Goal: Task Accomplishment & Management: Complete application form

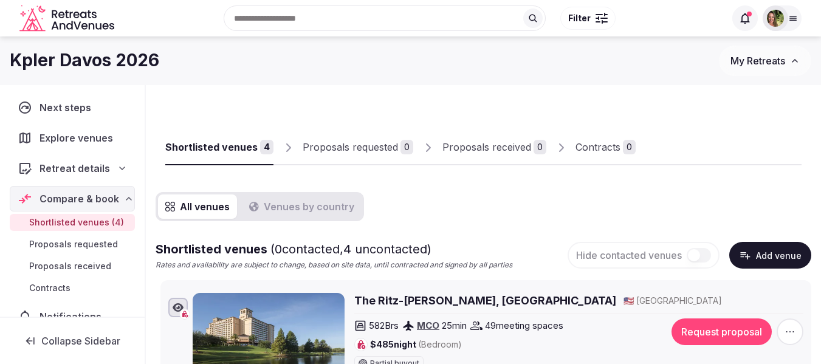
click at [793, 15] on icon at bounding box center [793, 18] width 10 height 10
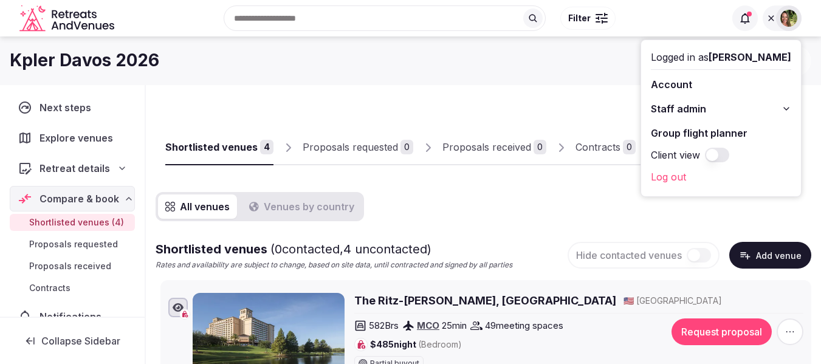
click at [724, 129] on link "Group flight planner" at bounding box center [721, 132] width 140 height 19
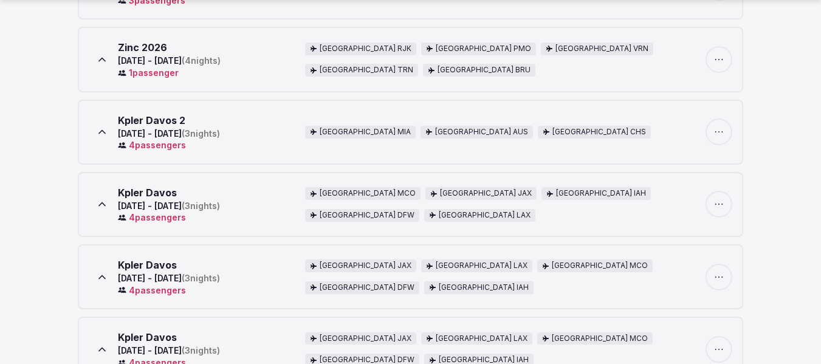
scroll to position [304, 0]
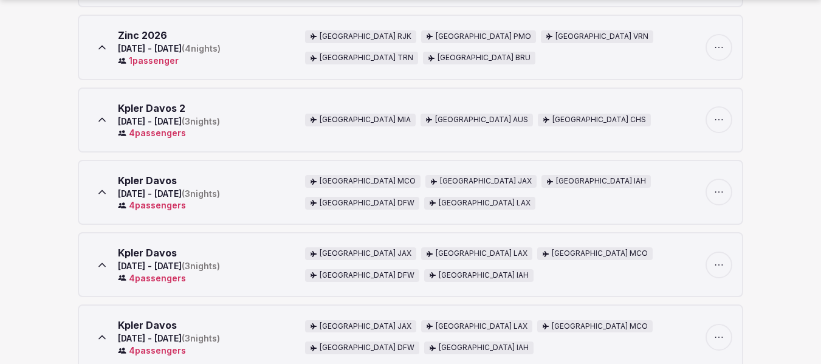
click at [102, 115] on icon at bounding box center [102, 120] width 12 height 12
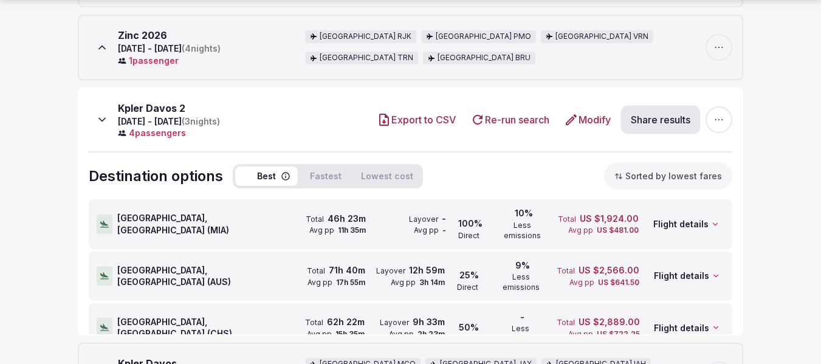
click at [185, 223] on span "Miami, United States ( MIA )" at bounding box center [201, 224] width 168 height 24
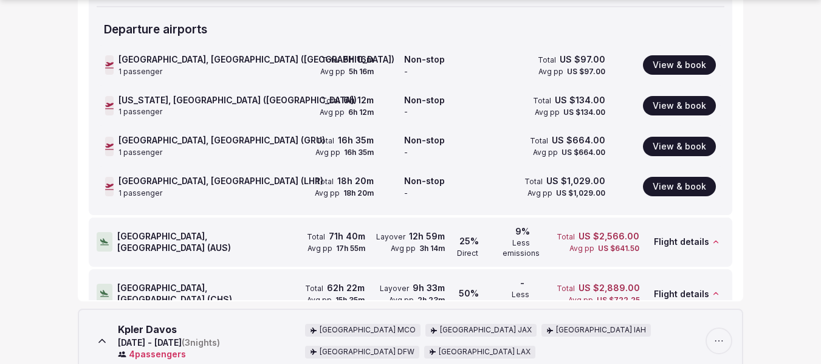
scroll to position [547, 0]
click at [185, 230] on span "Austin, United States ( AUS )" at bounding box center [201, 242] width 168 height 24
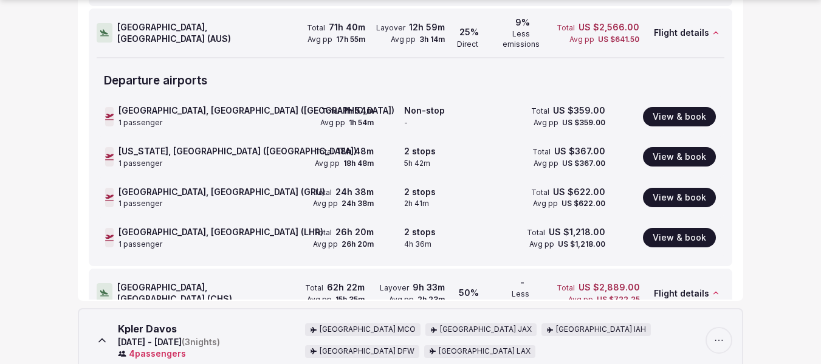
click at [197, 281] on span "Charleston, United States ( CHS )" at bounding box center [201, 293] width 168 height 24
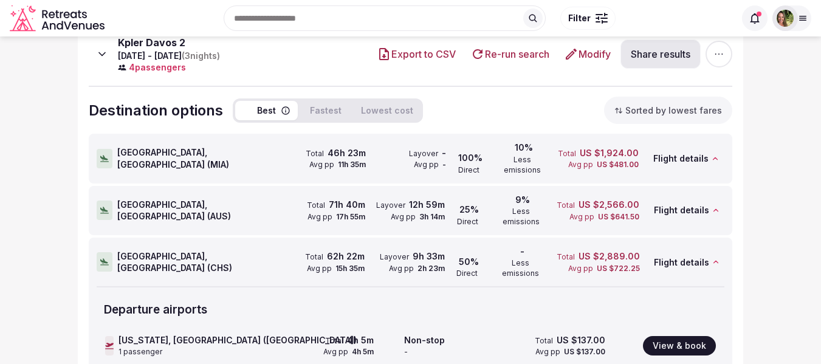
scroll to position [364, 0]
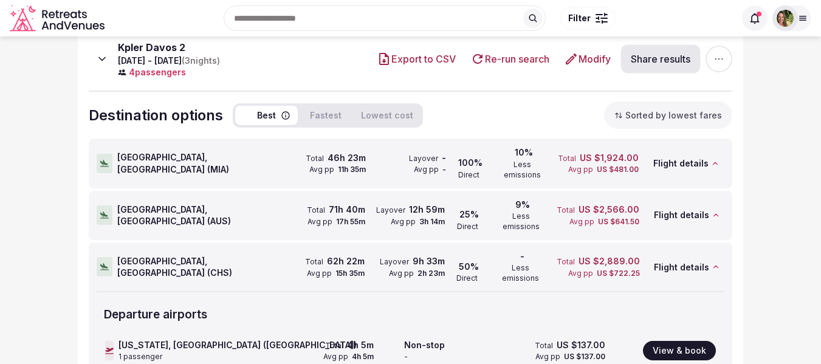
click at [656, 58] on button "Share results" at bounding box center [660, 58] width 80 height 29
click at [680, 102] on icon at bounding box center [681, 107] width 13 height 13
drag, startPoint x: 191, startPoint y: 196, endPoint x: 208, endPoint y: 192, distance: 18.1
click at [191, 203] on span "Austin, United States ( AUS )" at bounding box center [201, 215] width 168 height 24
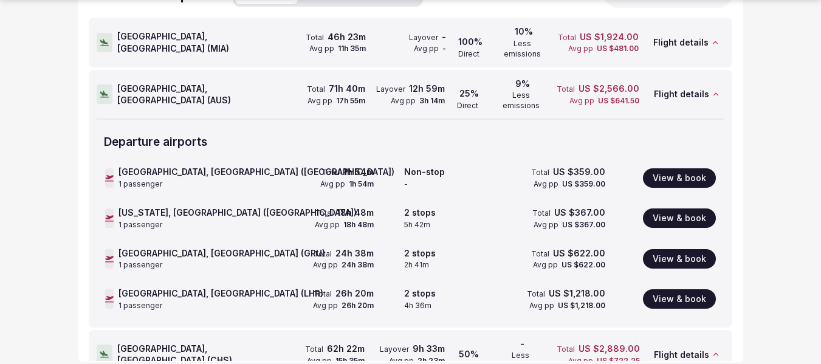
scroll to position [486, 0]
click at [100, 36] on div at bounding box center [105, 41] width 16 height 19
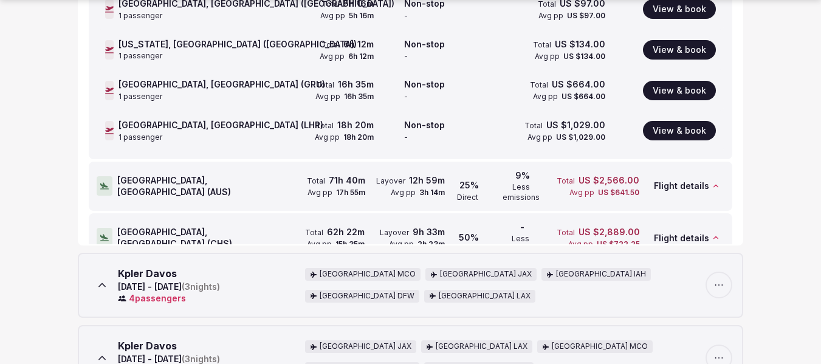
scroll to position [607, 0]
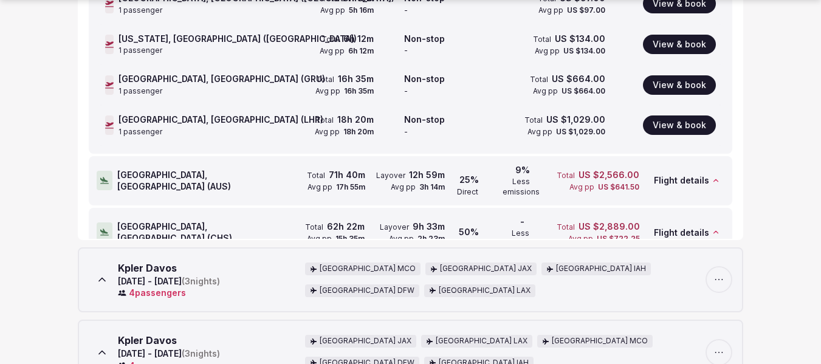
click at [100, 171] on div at bounding box center [105, 180] width 16 height 19
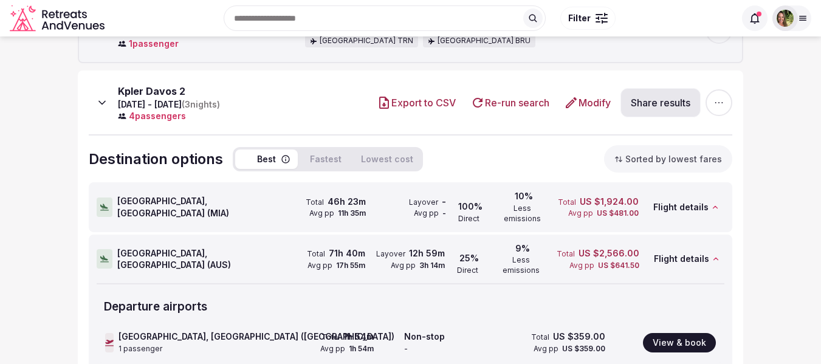
scroll to position [304, 0]
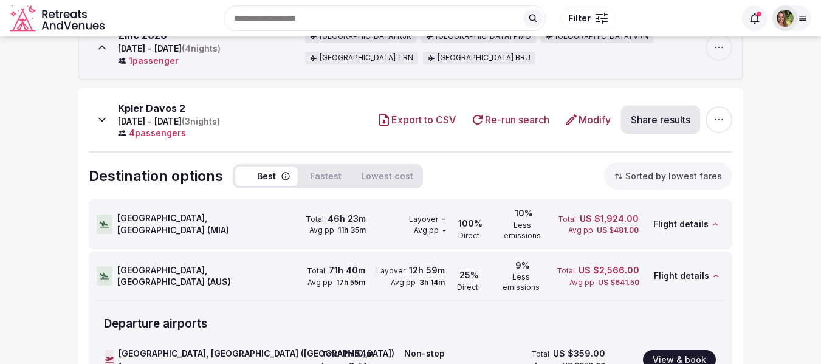
click at [95, 117] on button at bounding box center [102, 119] width 27 height 27
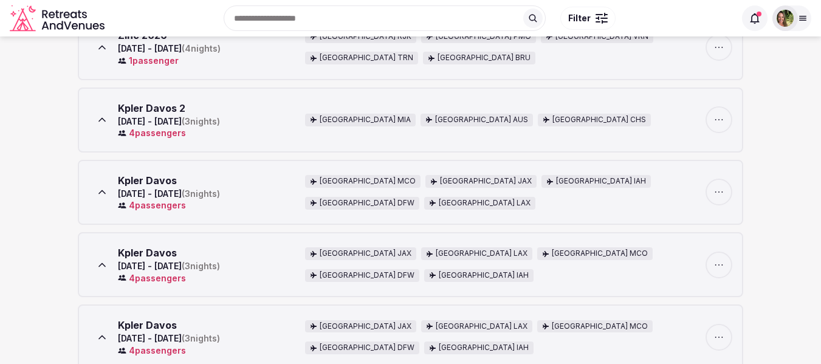
click at [100, 188] on icon at bounding box center [102, 192] width 12 height 12
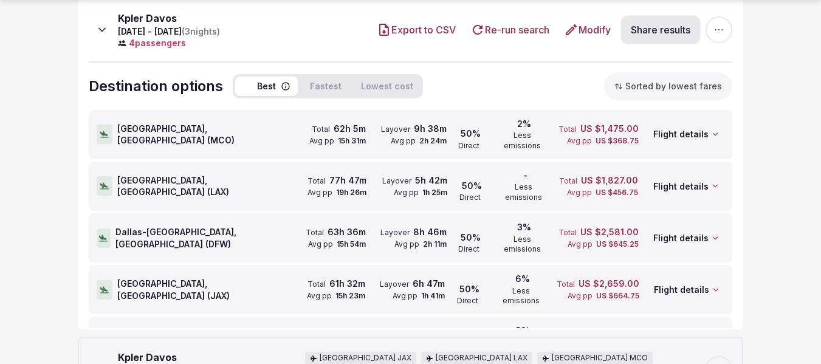
scroll to position [486, 0]
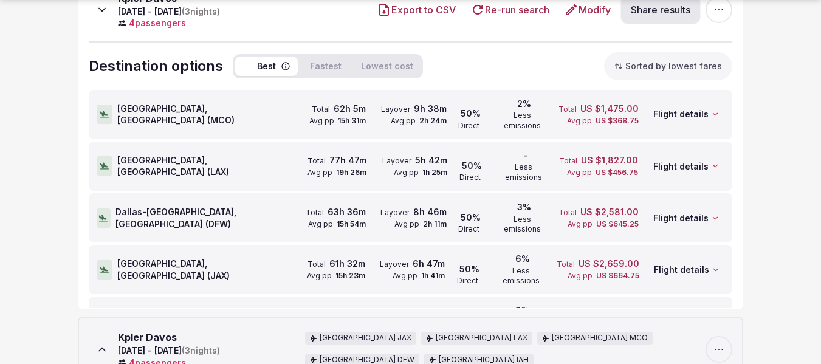
click at [161, 108] on span "Orlando, United States ( MCO )" at bounding box center [201, 115] width 168 height 24
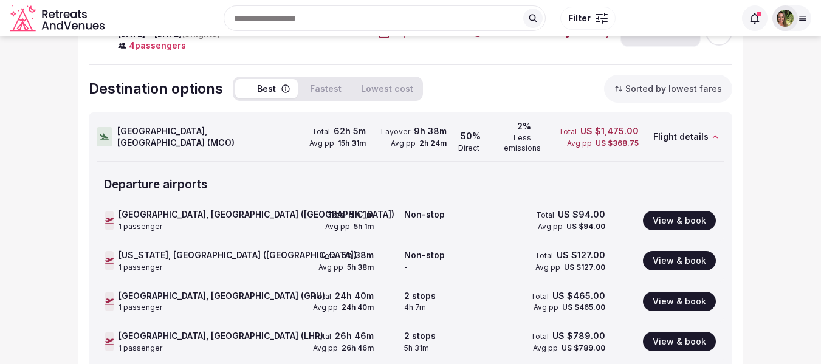
scroll to position [425, 0]
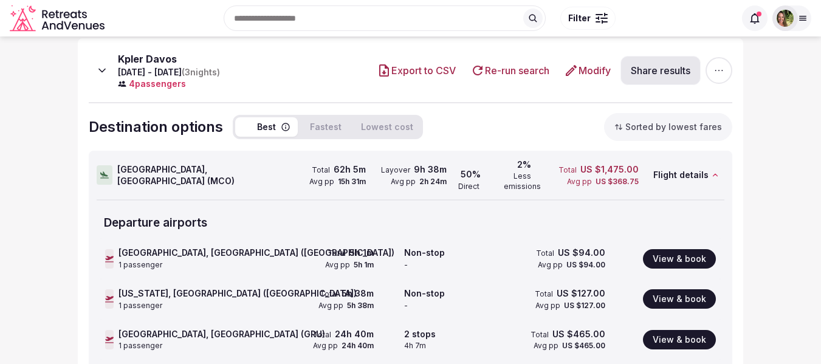
click at [99, 67] on icon at bounding box center [102, 70] width 12 height 12
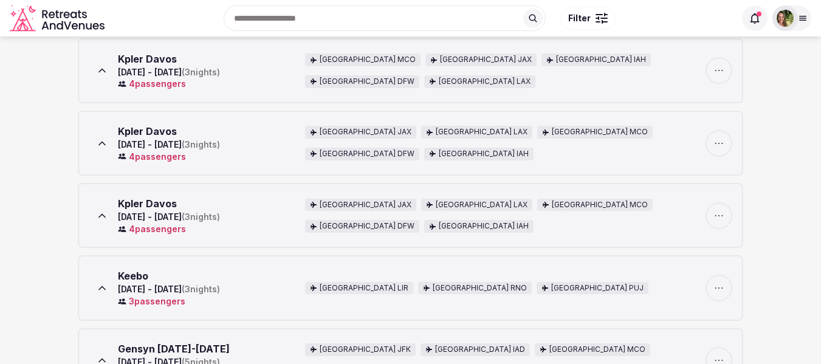
click at [722, 68] on icon "button" at bounding box center [719, 70] width 12 height 12
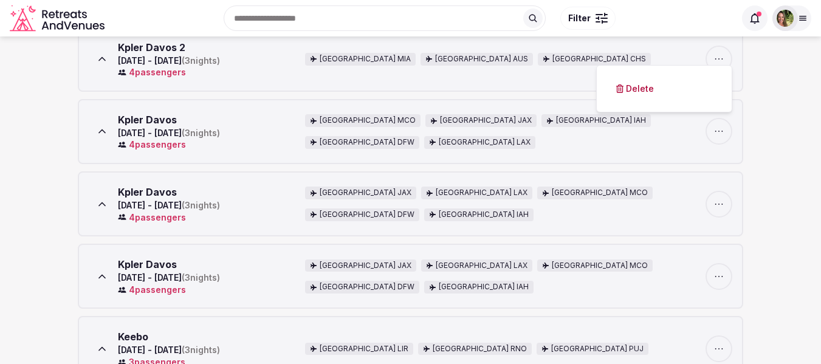
click at [776, 144] on section "Group flight planner New search Total searches ( 16 ) Expand all Search Destina…" at bounding box center [410, 188] width 821 height 1033
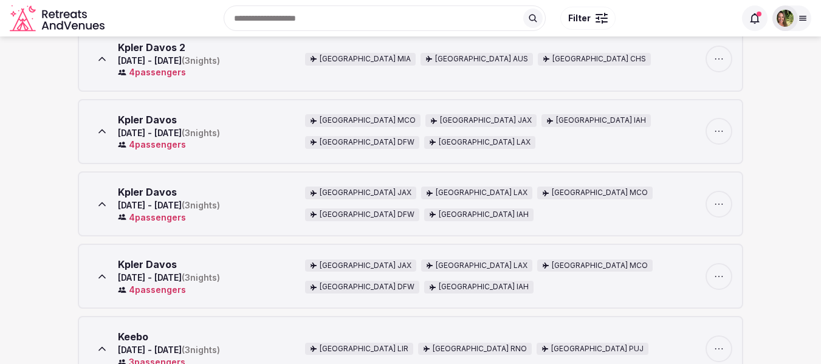
click at [100, 130] on icon at bounding box center [102, 131] width 12 height 12
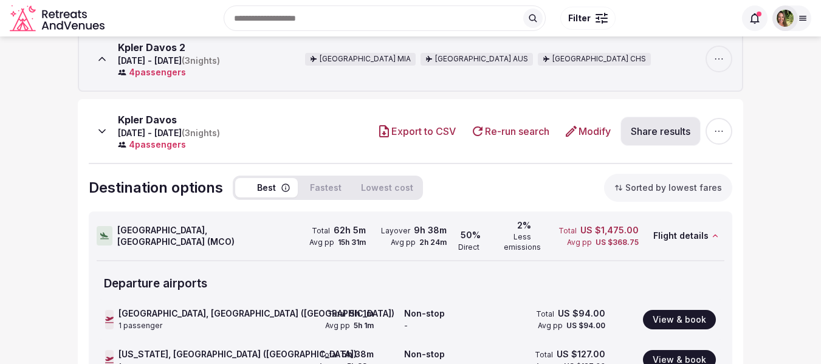
click at [654, 135] on button "Share results" at bounding box center [660, 131] width 80 height 29
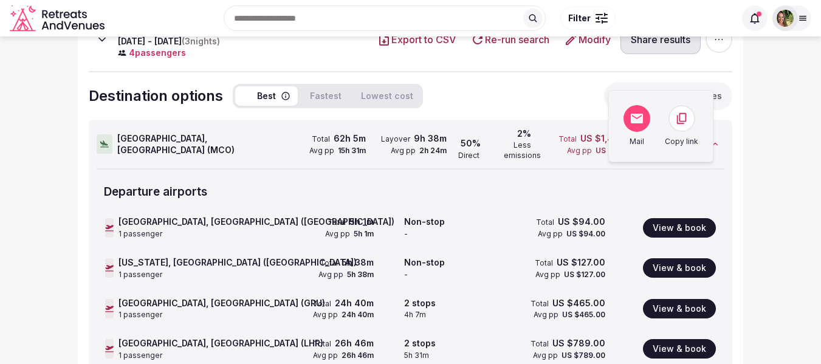
scroll to position [425, 0]
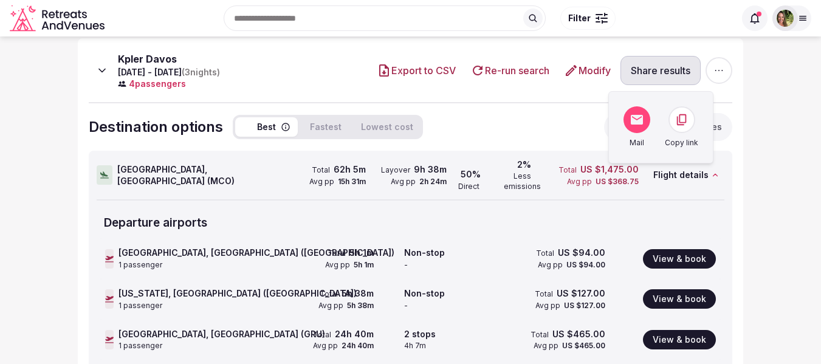
click at [105, 170] on icon at bounding box center [104, 175] width 9 height 10
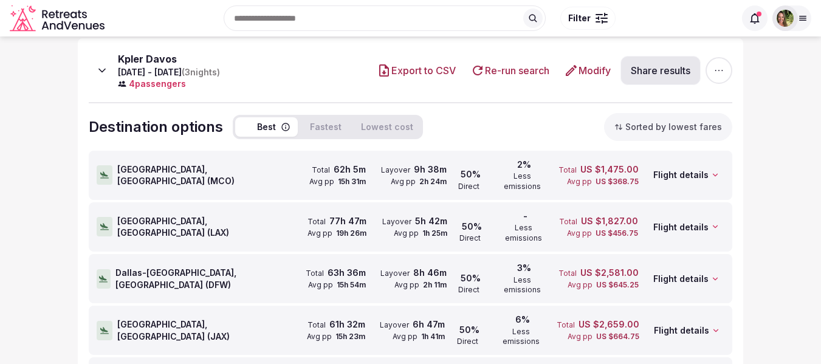
click at [105, 170] on icon at bounding box center [104, 175] width 9 height 10
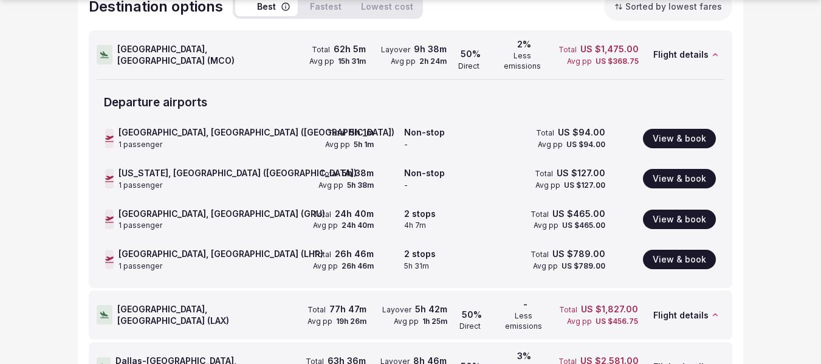
scroll to position [547, 0]
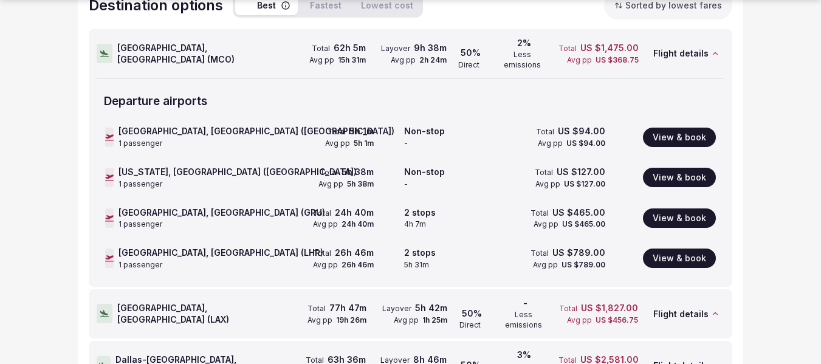
click at [108, 49] on icon at bounding box center [104, 54] width 9 height 10
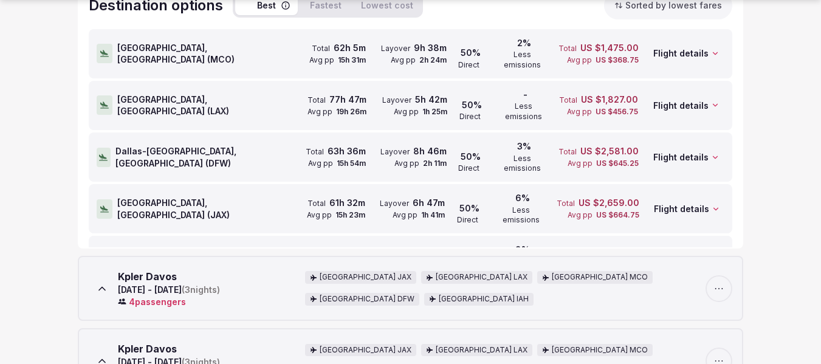
click at [104, 102] on icon at bounding box center [104, 105] width 9 height 7
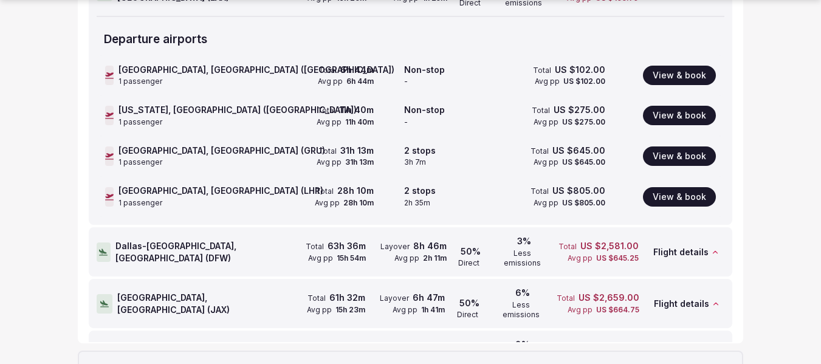
scroll to position [668, 0]
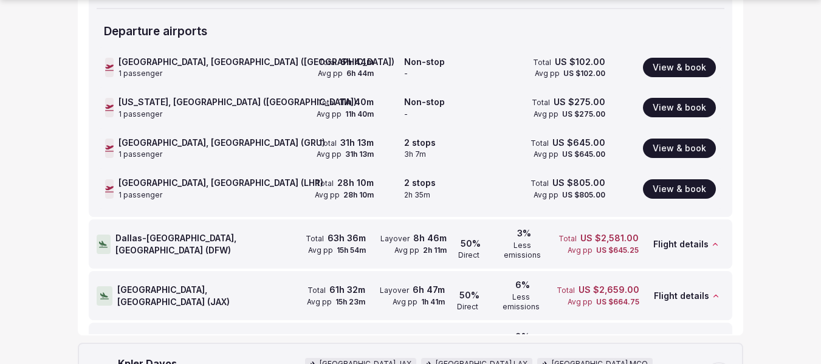
click at [103, 239] on icon at bounding box center [103, 244] width 9 height 10
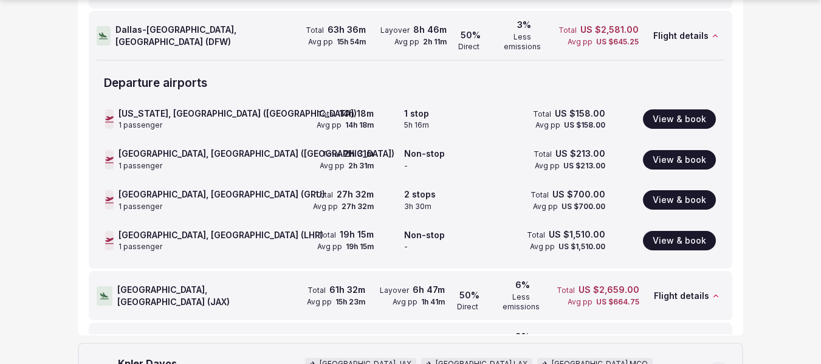
click at [112, 286] on div at bounding box center [105, 295] width 16 height 19
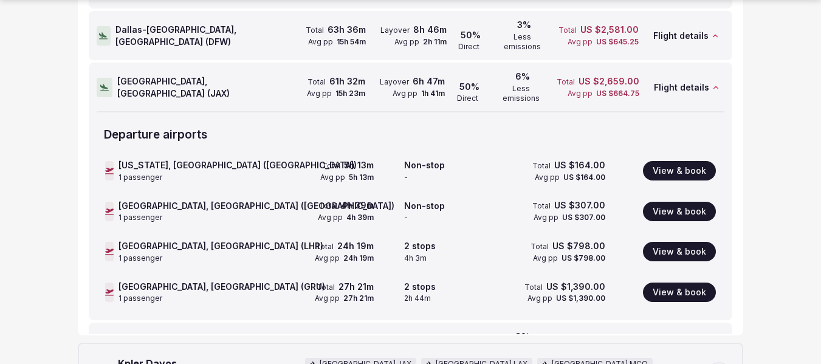
click at [100, 338] on div at bounding box center [105, 347] width 16 height 19
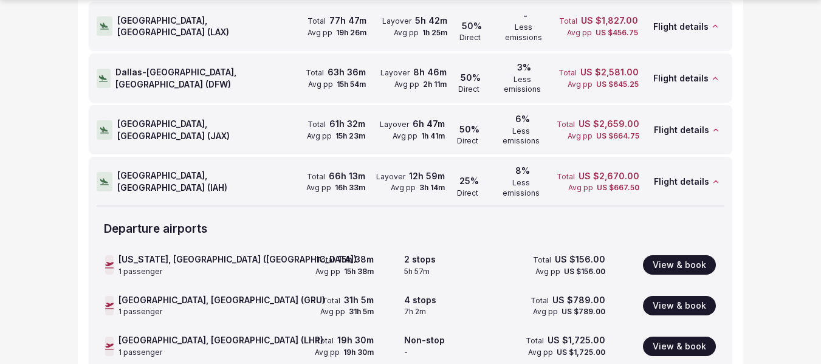
scroll to position [607, 0]
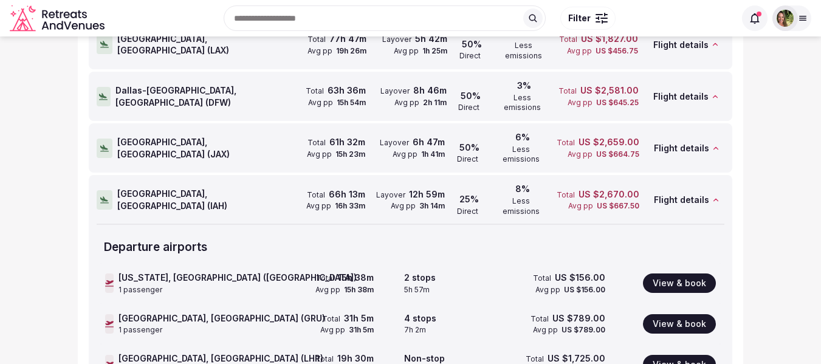
click at [799, 13] on div at bounding box center [791, 18] width 39 height 26
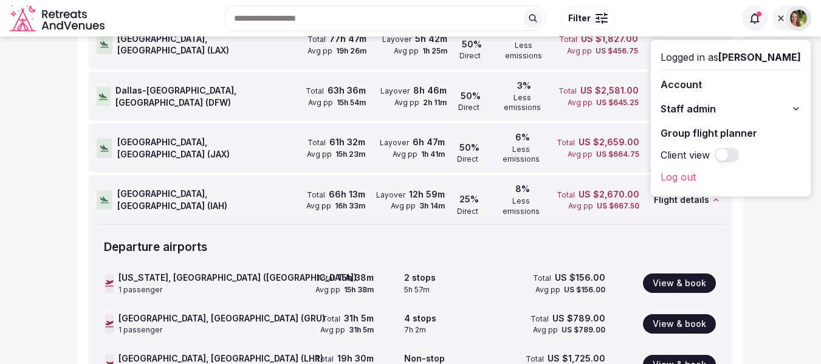
click at [812, 261] on section "Group flight planner New search Total searches ( 16 ) Expand all Search Destina…" at bounding box center [410, 179] width 821 height 1501
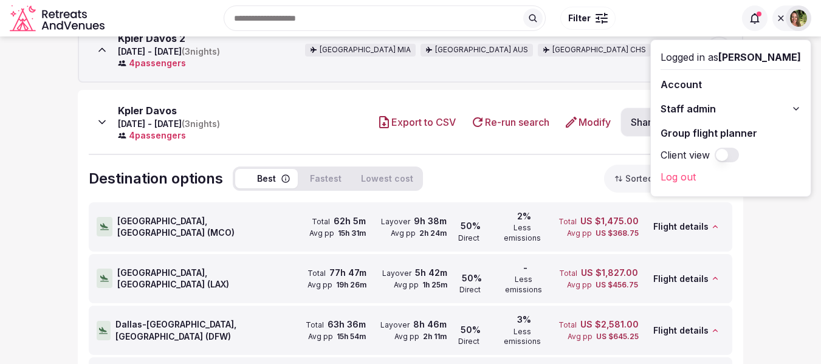
scroll to position [243, 0]
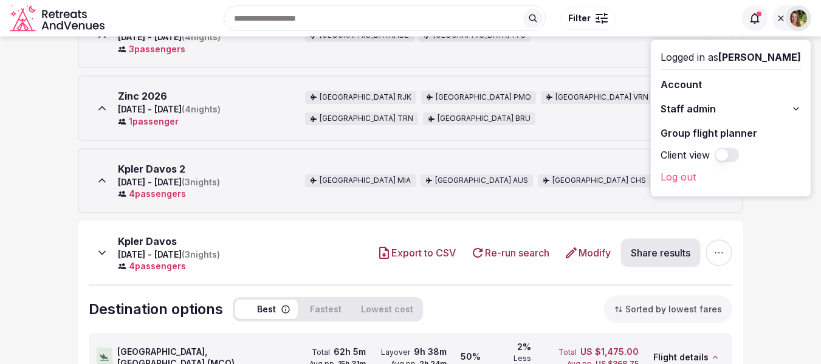
click at [773, 19] on div at bounding box center [780, 18] width 17 height 10
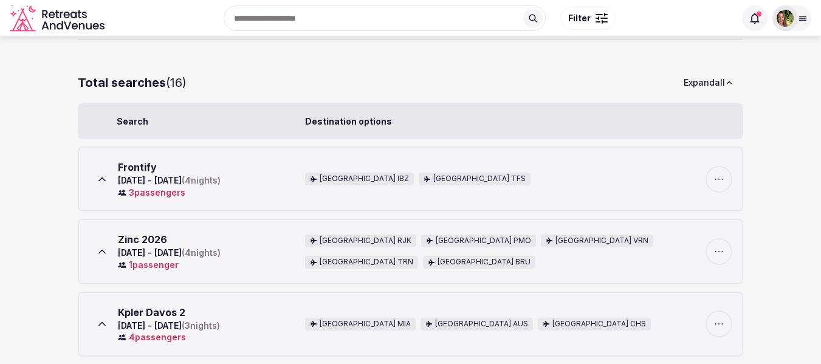
scroll to position [0, 0]
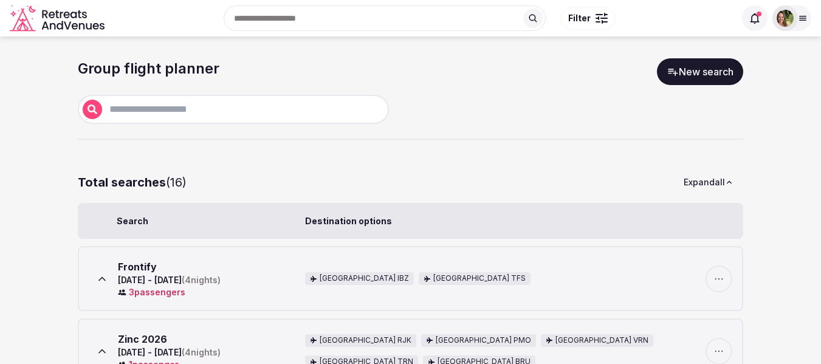
click at [689, 80] on link "New search" at bounding box center [700, 71] width 86 height 27
click at [693, 68] on link "New search" at bounding box center [700, 71] width 86 height 27
click at [683, 70] on link "New search" at bounding box center [700, 71] width 86 height 27
click at [712, 66] on link "New search" at bounding box center [700, 71] width 86 height 27
click at [695, 71] on link "New search" at bounding box center [700, 71] width 86 height 27
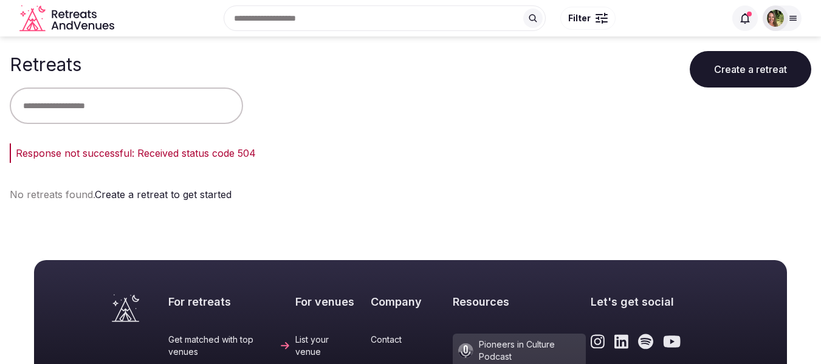
click at [118, 115] on input "text" at bounding box center [126, 105] width 233 height 36
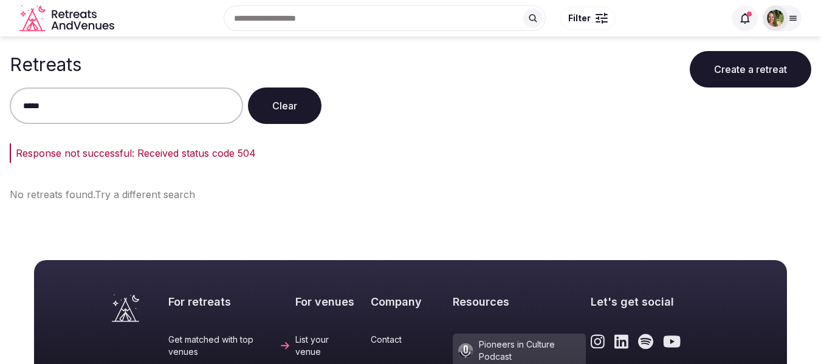
type input "*****"
click at [295, 100] on button "Clear" at bounding box center [284, 105] width 73 height 36
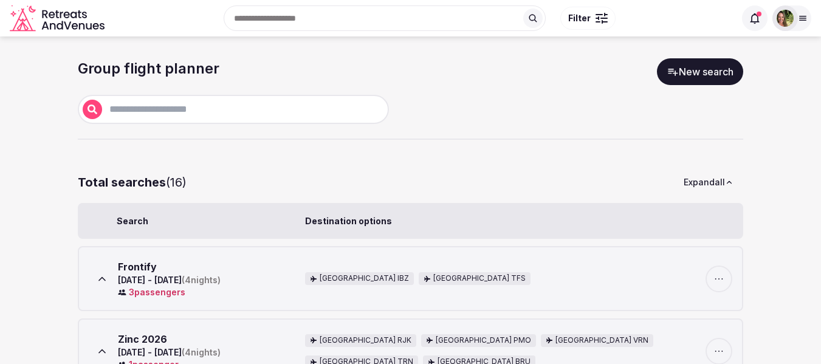
click at [711, 72] on link "New search" at bounding box center [700, 71] width 86 height 27
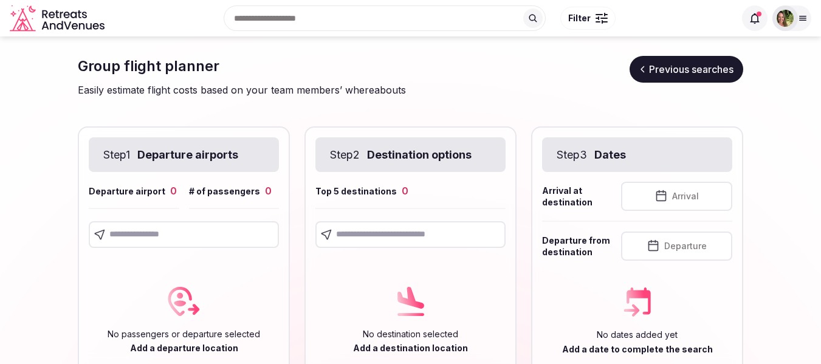
click at [159, 235] on input "text" at bounding box center [184, 234] width 190 height 27
type input "*"
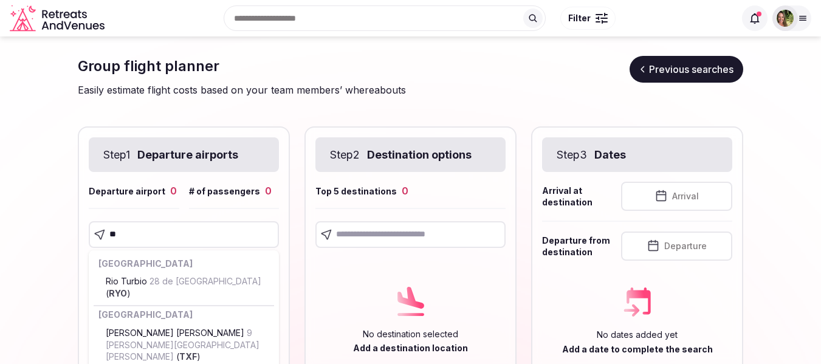
type input "***"
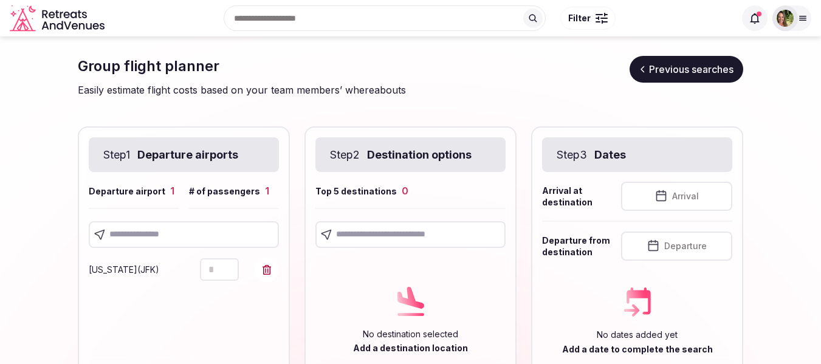
click at [148, 239] on input "text" at bounding box center [184, 234] width 190 height 27
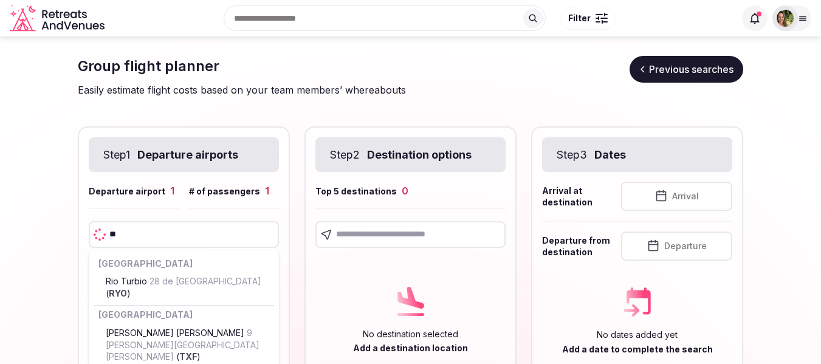
type input "***"
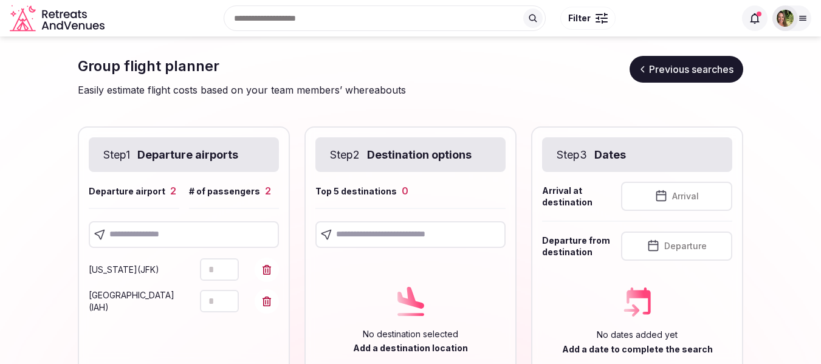
click at [140, 242] on input "text" at bounding box center [184, 234] width 190 height 27
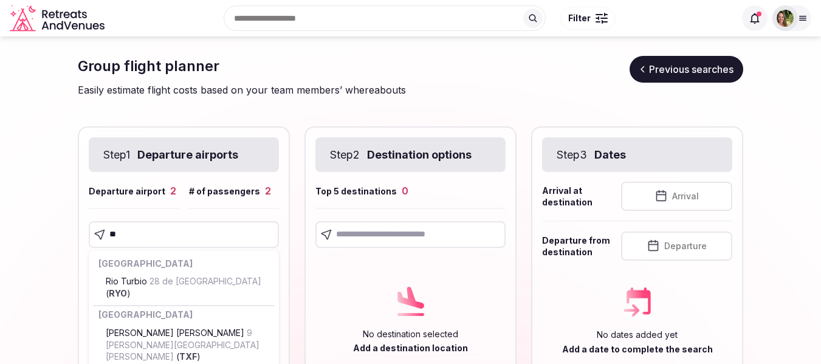
type input "***"
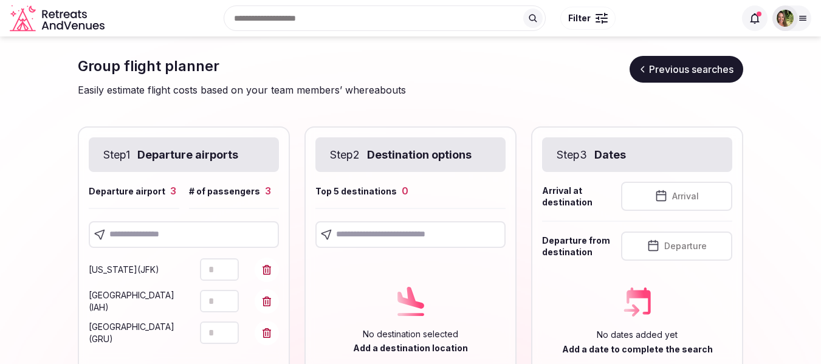
click at [171, 233] on input "text" at bounding box center [184, 234] width 190 height 27
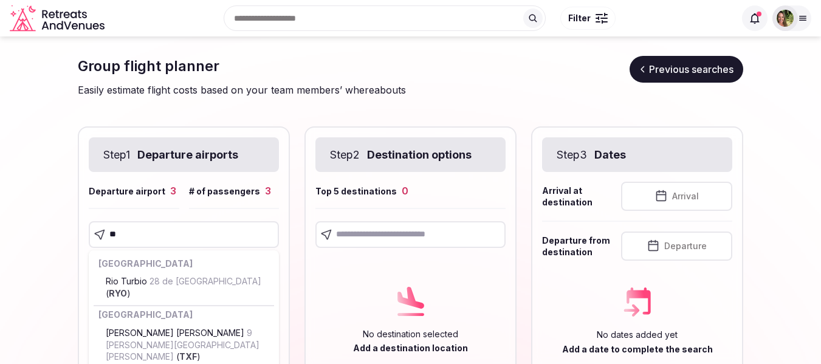
type input "***"
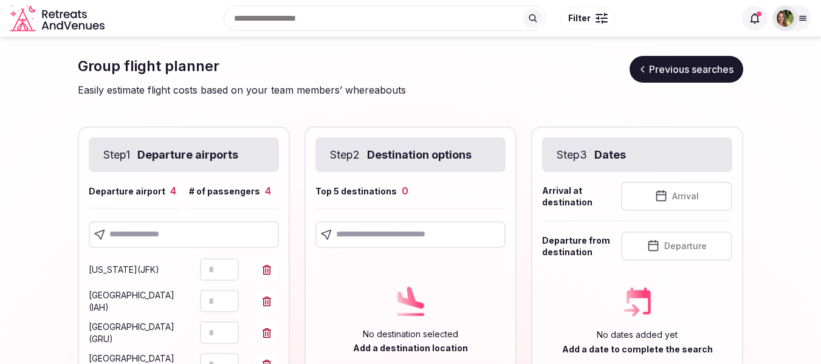
scroll to position [61, 0]
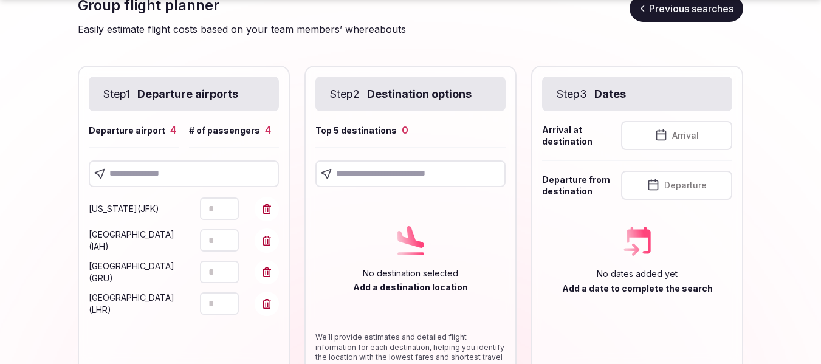
click at [425, 169] on input "text" at bounding box center [410, 173] width 190 height 27
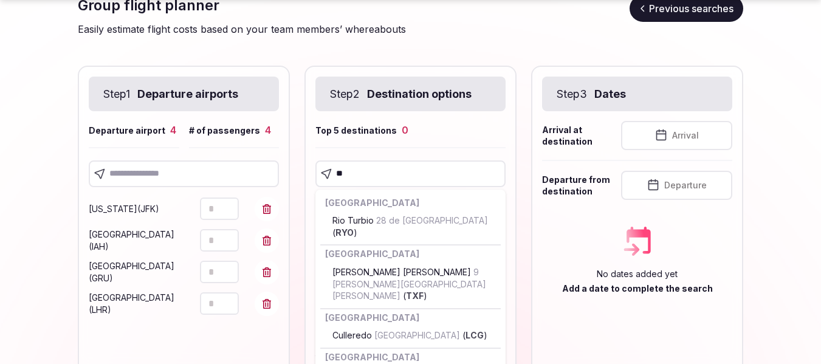
type input "***"
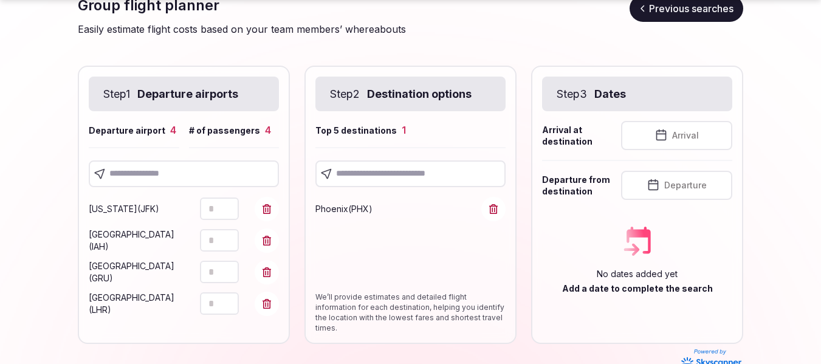
click at [391, 173] on input "text" at bounding box center [410, 173] width 190 height 27
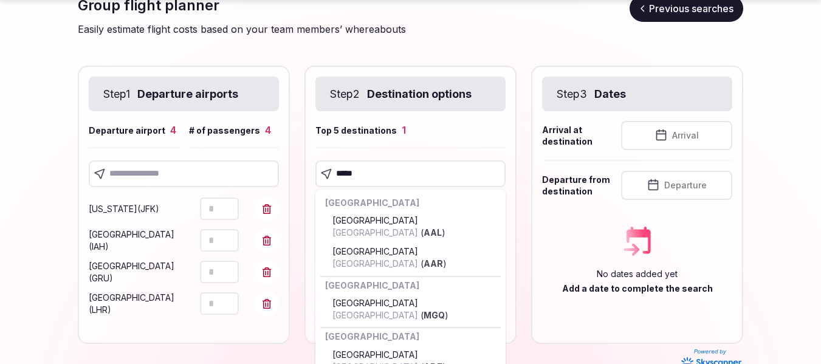
type input "******"
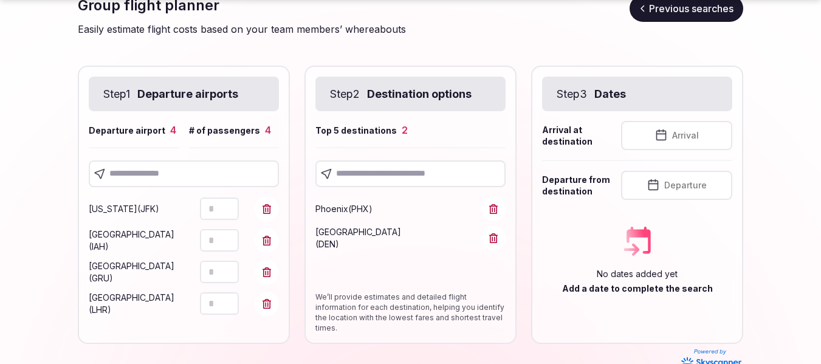
click at [682, 135] on span "Arrival" at bounding box center [685, 135] width 27 height 12
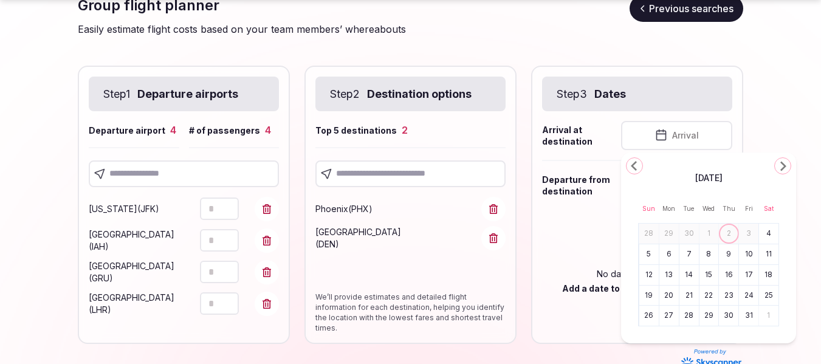
click at [663, 293] on button "20" at bounding box center [668, 296] width 17 height 18
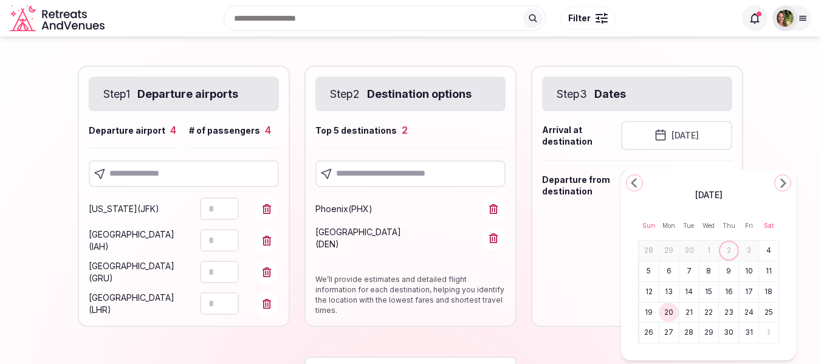
scroll to position [44, 0]
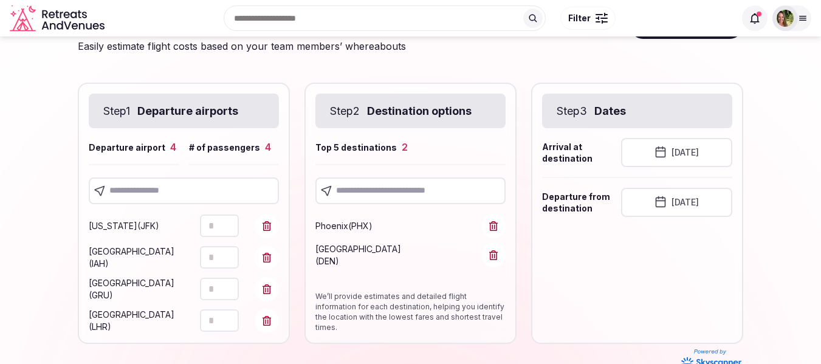
click at [702, 207] on button "October 20th, 2025" at bounding box center [676, 202] width 111 height 29
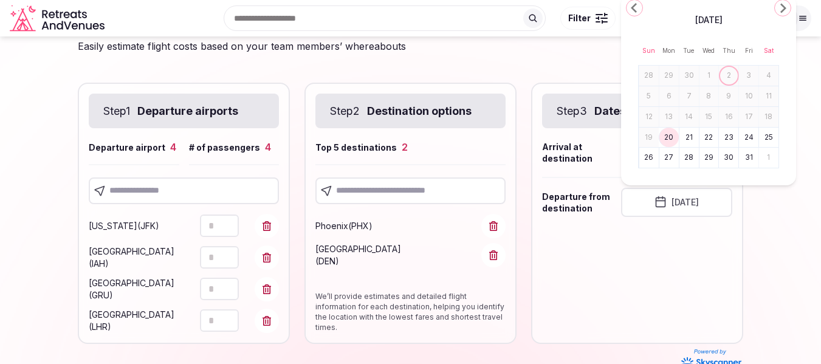
click at [737, 134] on button "23" at bounding box center [728, 138] width 17 height 18
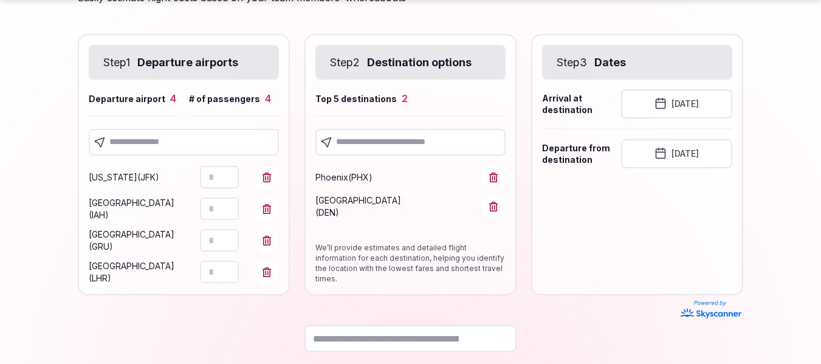
scroll to position [149, 0]
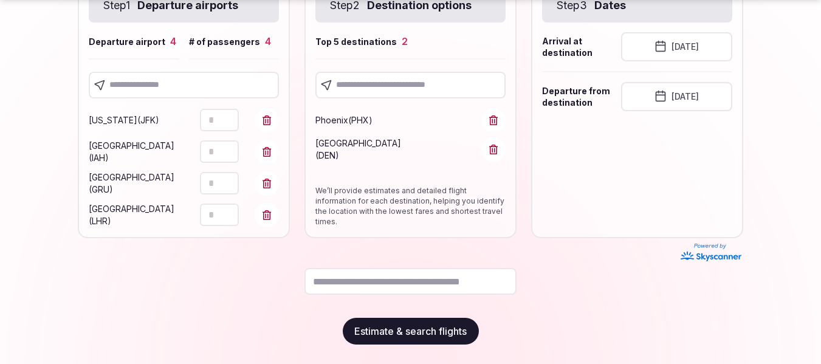
click at [417, 338] on button "Estimate & search flights" at bounding box center [411, 331] width 136 height 27
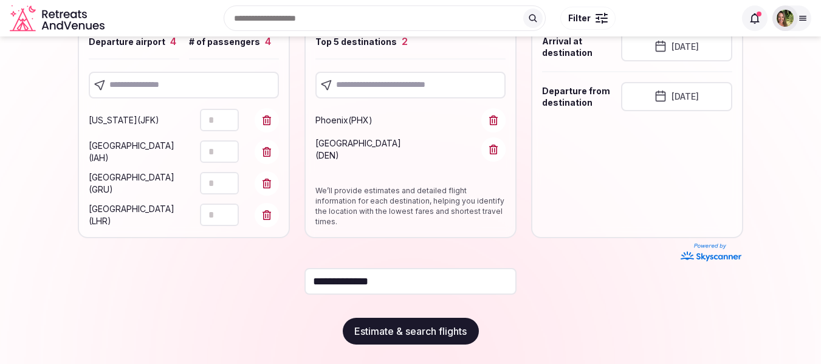
type input "**********"
click at [417, 338] on button "Estimate & search flights" at bounding box center [411, 331] width 136 height 27
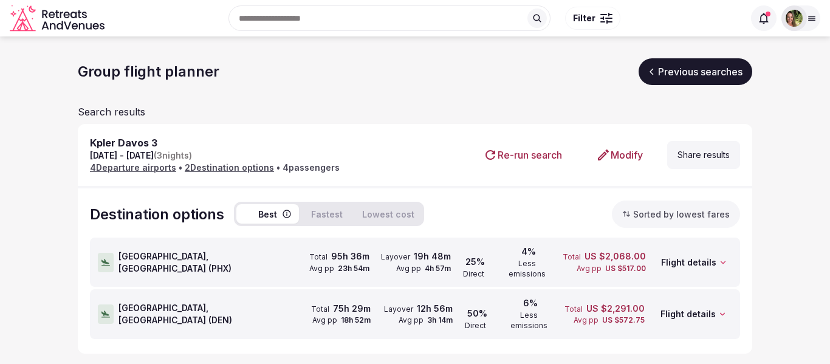
click at [207, 253] on span "Phoenix, United States ( PHX )" at bounding box center [202, 262] width 169 height 24
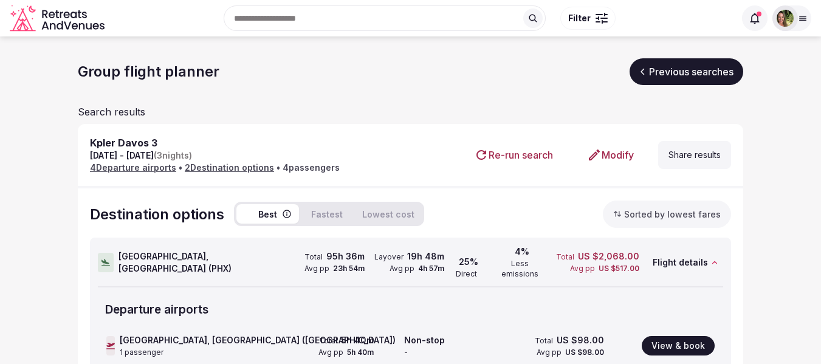
scroll to position [182, 0]
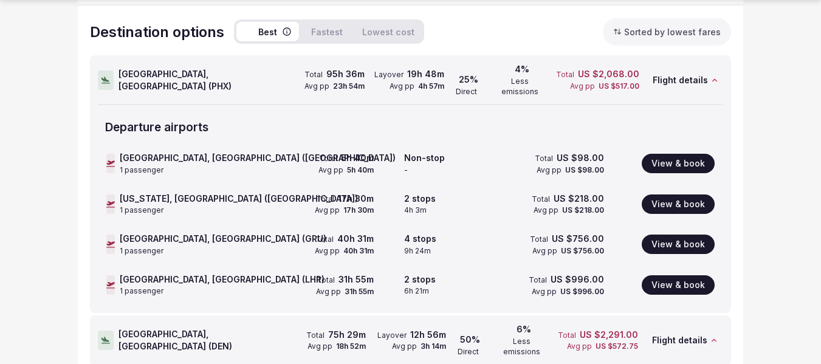
click at [181, 328] on span "Denver, United States ( DEN )" at bounding box center [201, 340] width 167 height 24
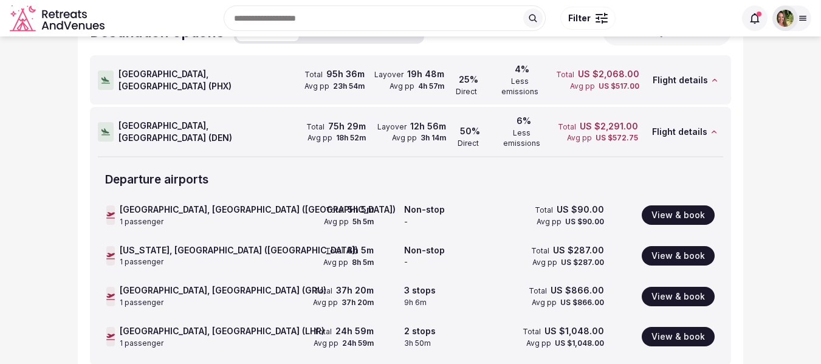
scroll to position [121, 0]
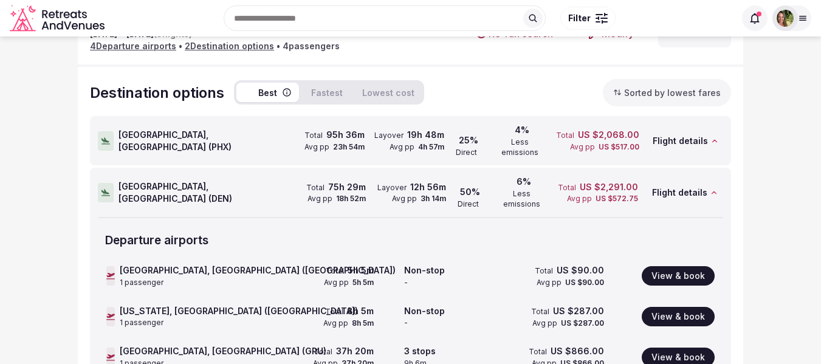
click at [182, 132] on span "Phoenix, United States ( PHX )" at bounding box center [201, 141] width 167 height 24
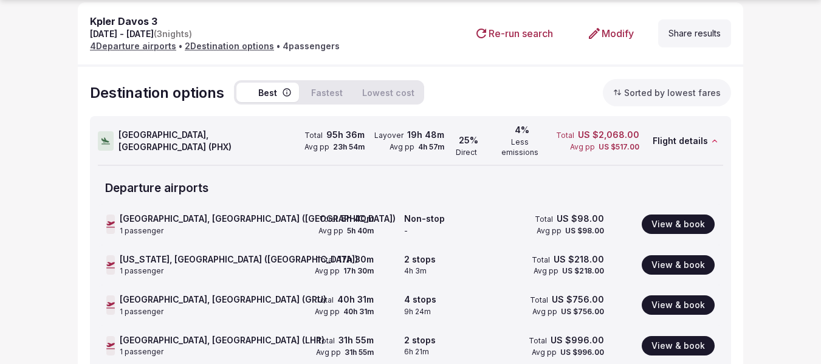
click at [170, 130] on span "Phoenix, United States ( PHX )" at bounding box center [201, 141] width 167 height 24
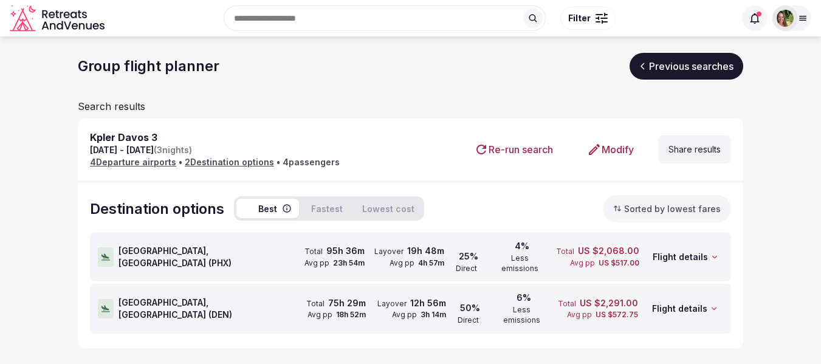
scroll to position [0, 0]
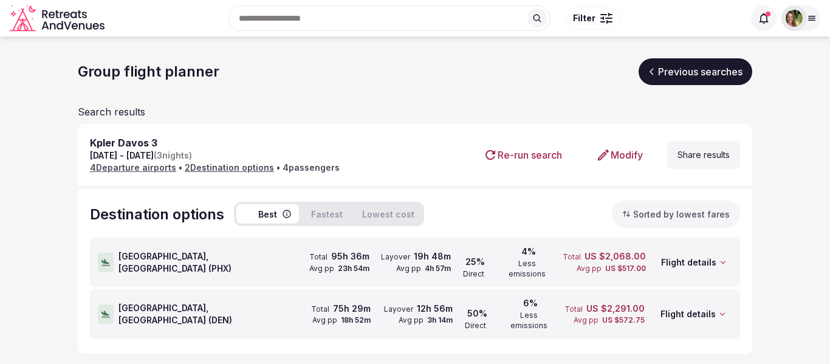
click at [165, 263] on span "Phoenix, United States ( PHX )" at bounding box center [202, 262] width 169 height 24
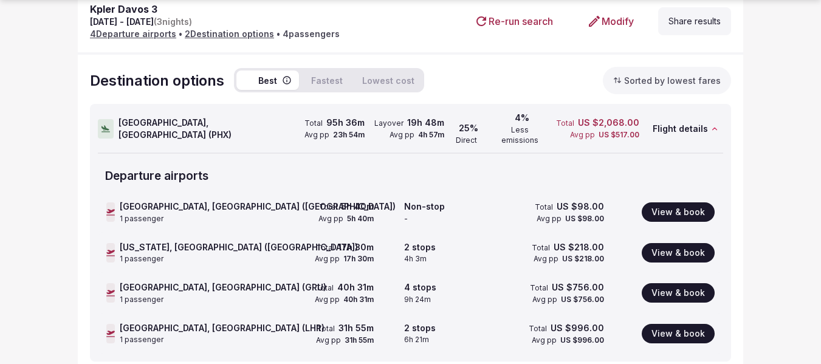
scroll to position [197, 0]
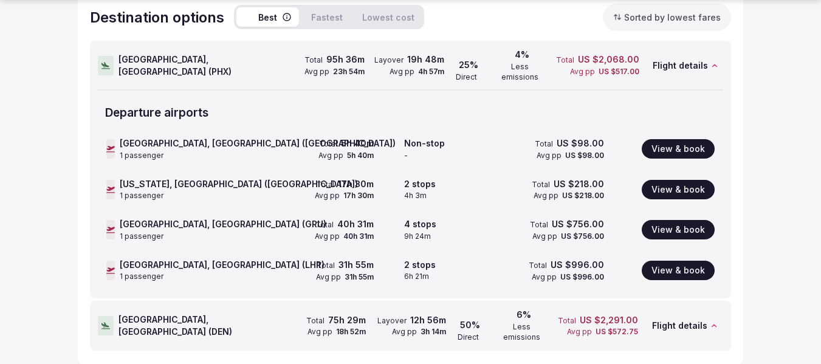
click at [196, 313] on span "Denver, United States ( DEN )" at bounding box center [201, 325] width 167 height 24
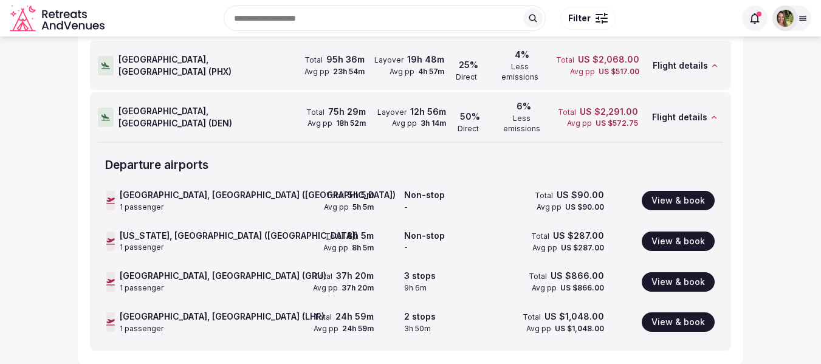
scroll to position [0, 0]
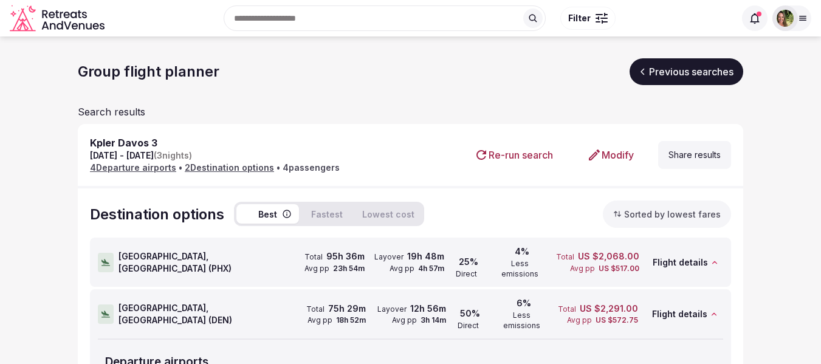
click at [689, 157] on button "Share results" at bounding box center [694, 155] width 73 height 28
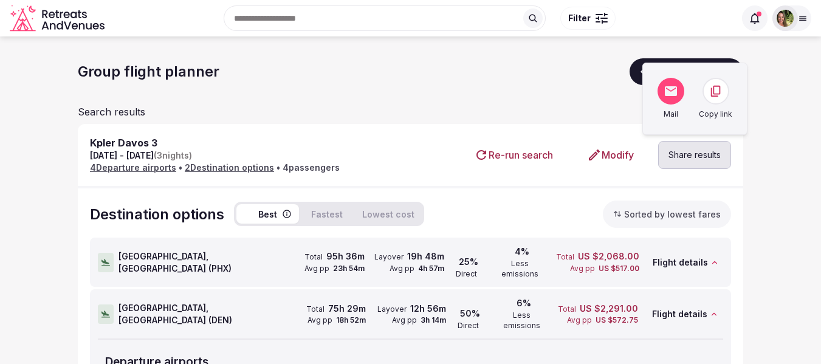
click at [719, 91] on icon at bounding box center [715, 90] width 13 height 13
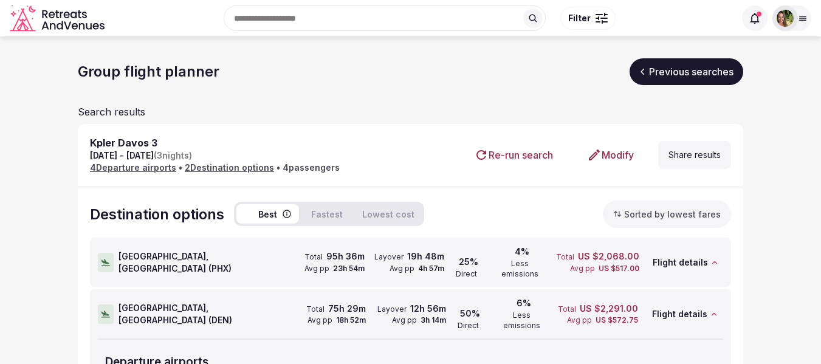
click at [757, 153] on section "Group flight planner Previous searches Search results Kpler Davos 3 Oct 20th - …" at bounding box center [410, 308] width 821 height 545
click at [320, 213] on button "Fastest" at bounding box center [327, 213] width 46 height 19
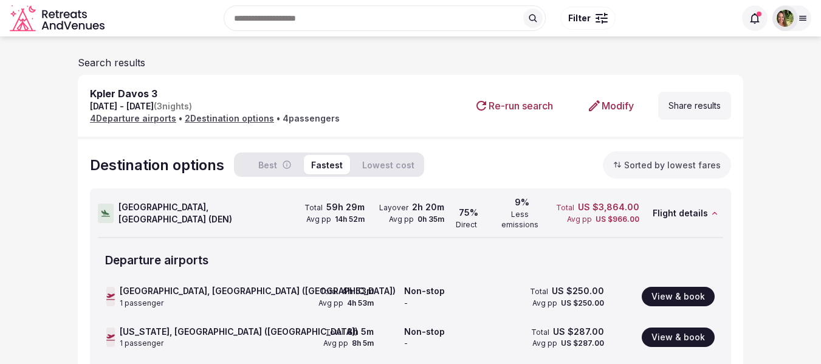
scroll to position [121, 0]
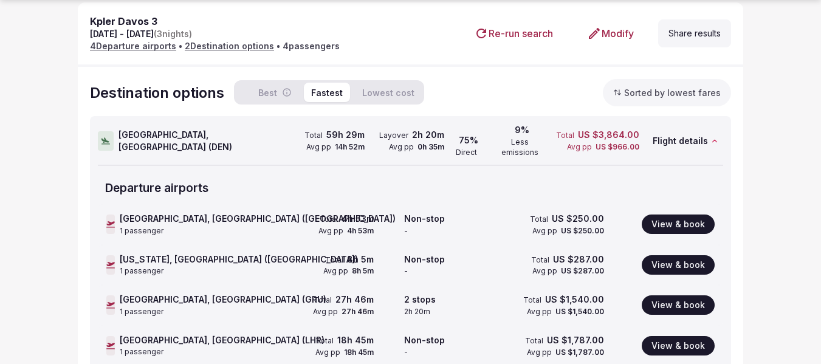
click at [151, 137] on span "Denver, United States ( DEN )" at bounding box center [201, 141] width 167 height 24
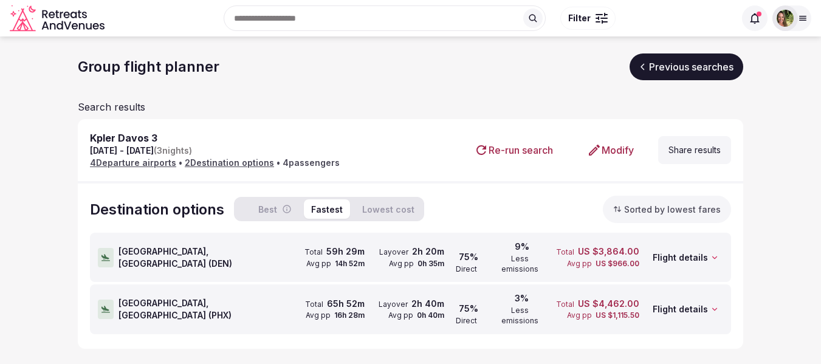
scroll to position [0, 0]
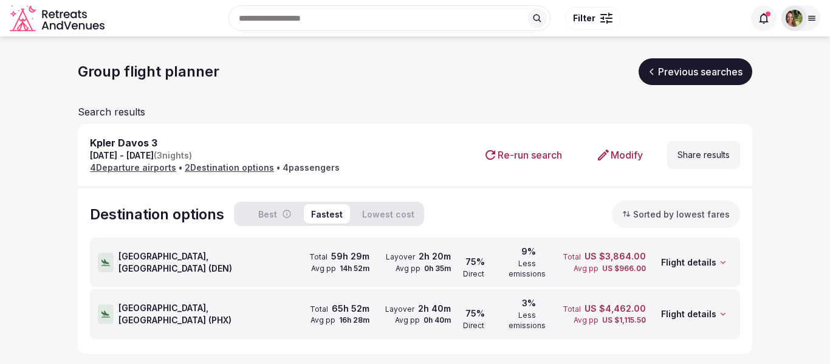
click at [154, 256] on span "Denver, United States ( DEN )" at bounding box center [202, 262] width 169 height 24
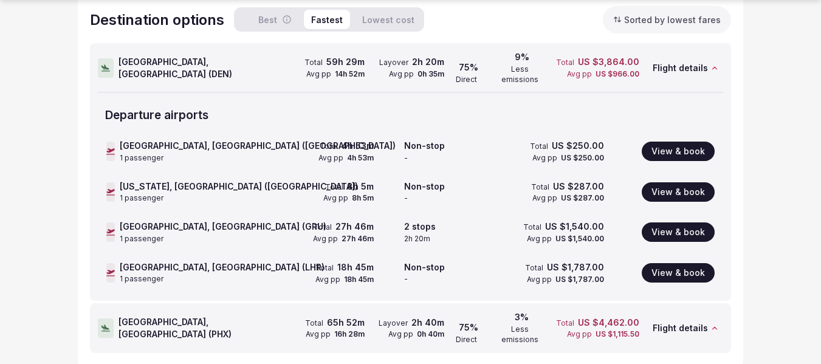
scroll to position [197, 0]
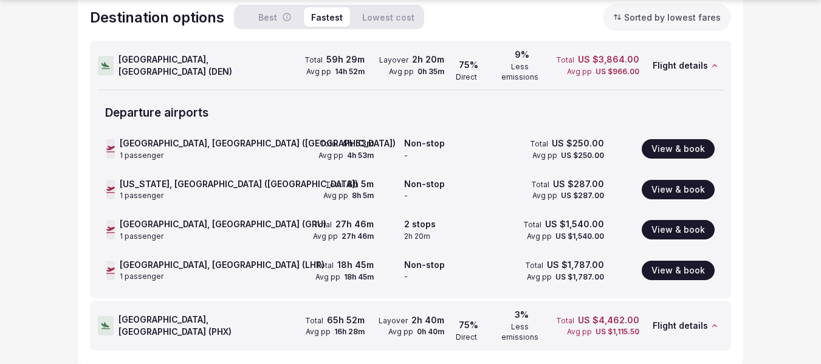
click at [208, 313] on span "Phoenix, United States ( PHX )" at bounding box center [201, 325] width 167 height 24
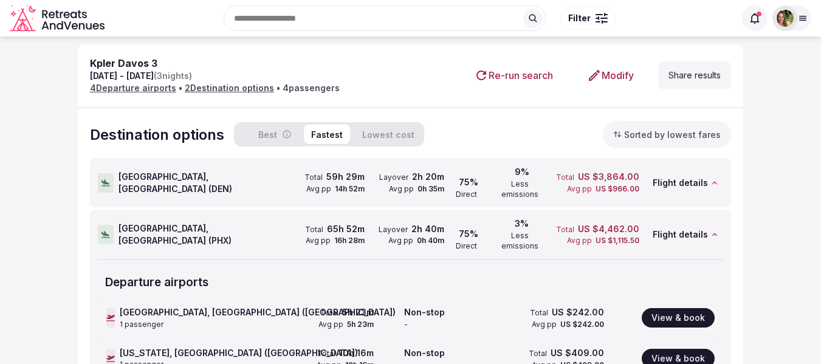
scroll to position [0, 0]
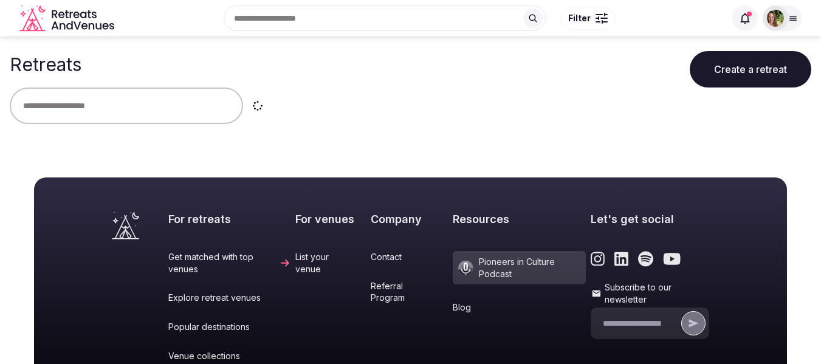
click at [88, 108] on input "text" at bounding box center [126, 105] width 233 height 36
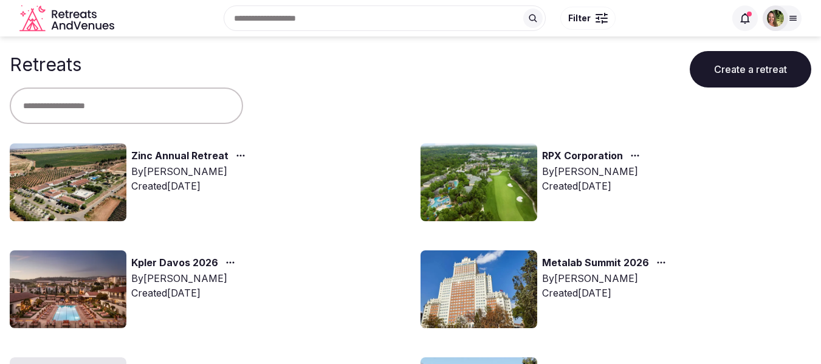
click at [107, 107] on input "text" at bounding box center [126, 105] width 233 height 36
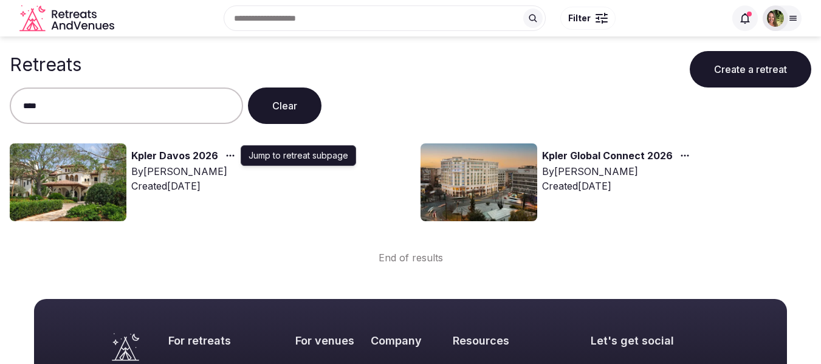
type input "****"
click at [228, 151] on icon "button" at bounding box center [230, 156] width 10 height 10
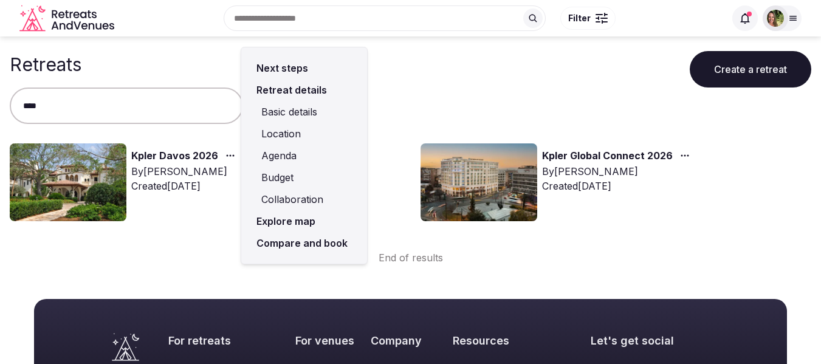
click at [287, 241] on link "Compare and book" at bounding box center [304, 243] width 106 height 22
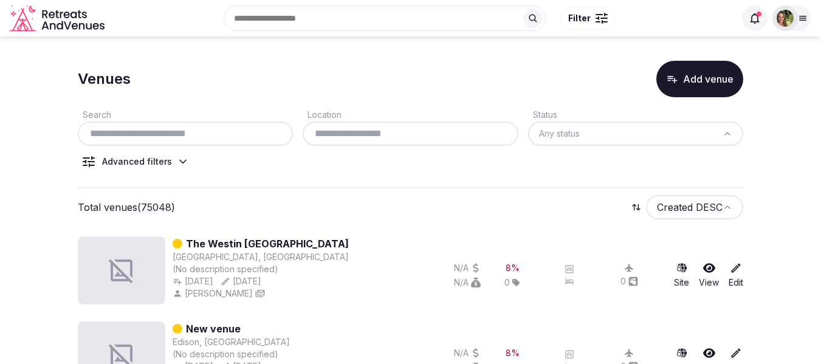
click at [157, 129] on input "text" at bounding box center [185, 133] width 205 height 15
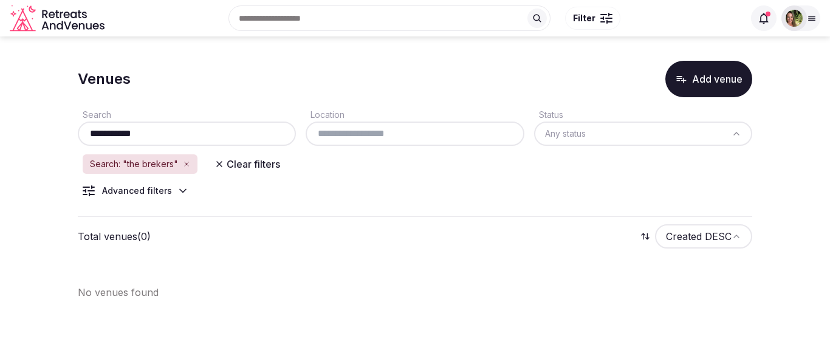
click at [124, 134] on input "**********" at bounding box center [187, 133] width 208 height 15
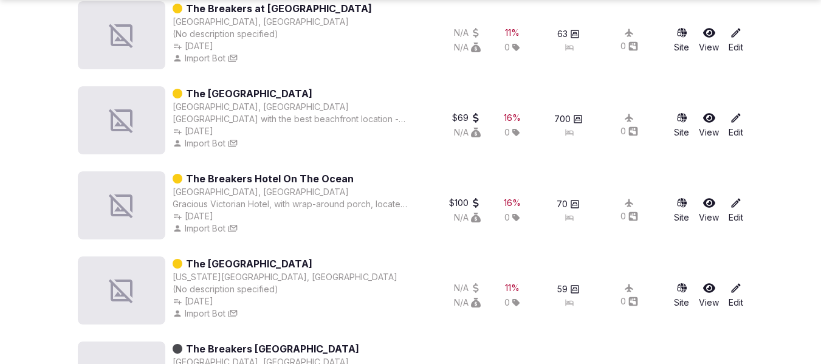
scroll to position [584, 0]
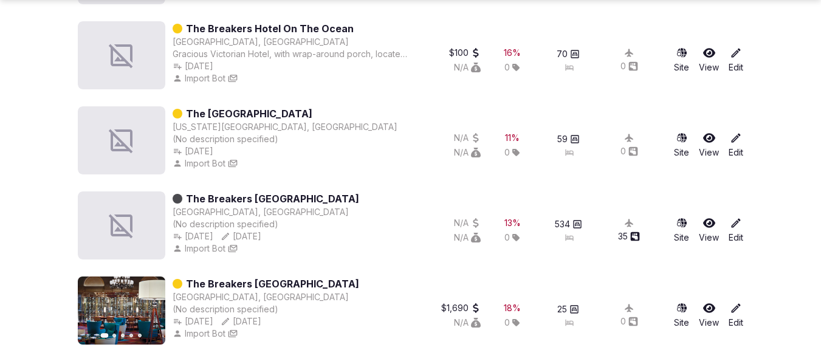
type input "**********"
click at [711, 303] on icon at bounding box center [709, 308] width 12 height 12
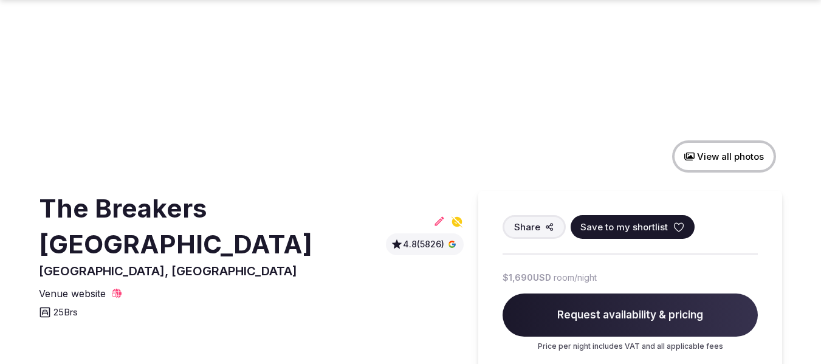
scroll to position [182, 0]
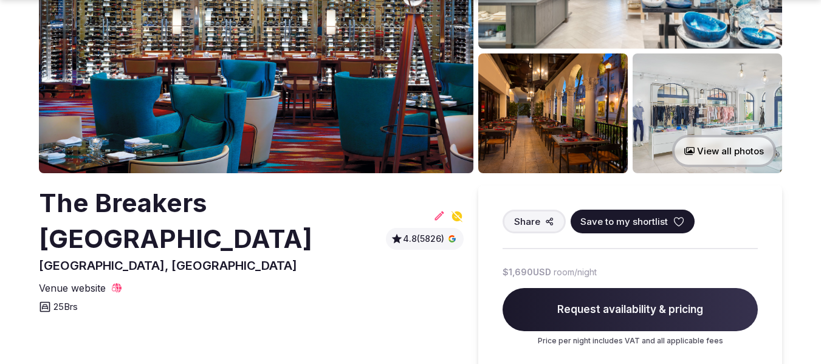
click at [677, 224] on icon at bounding box center [678, 222] width 12 height 12
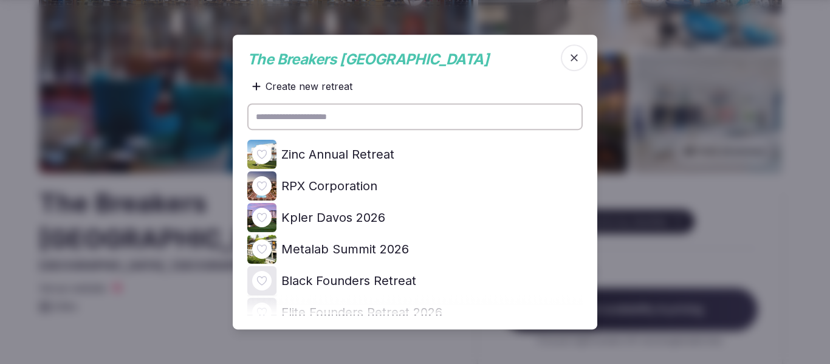
click at [0, 0] on icon at bounding box center [0, 0] width 0 height 0
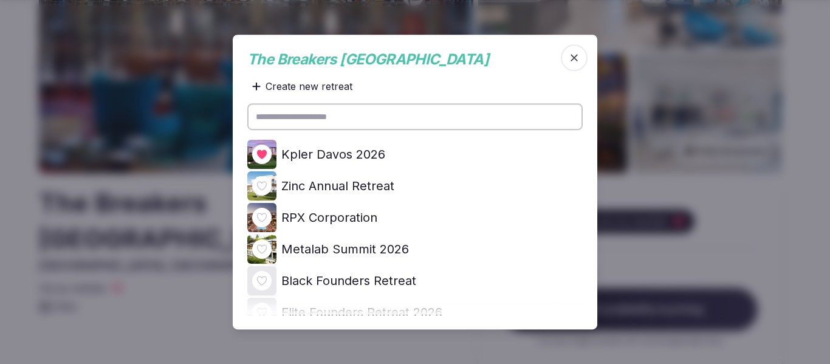
click at [579, 61] on icon "button" at bounding box center [574, 58] width 12 height 12
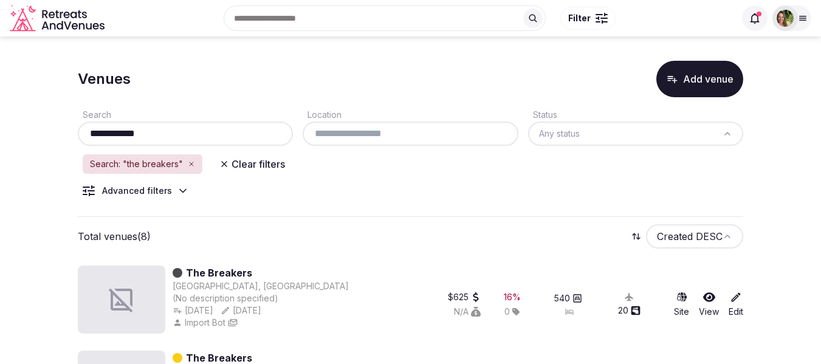
drag, startPoint x: 160, startPoint y: 131, endPoint x: 73, endPoint y: 135, distance: 86.9
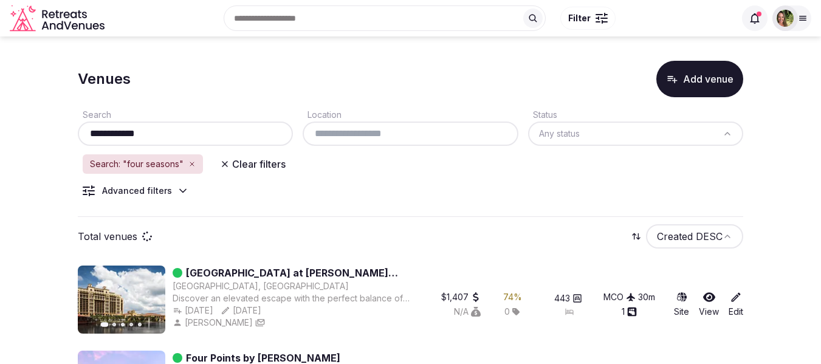
scroll to position [61, 0]
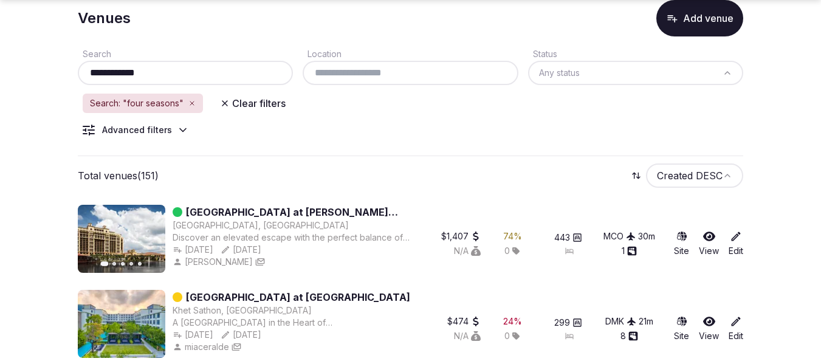
type input "**********"
click at [708, 234] on icon at bounding box center [709, 236] width 12 height 12
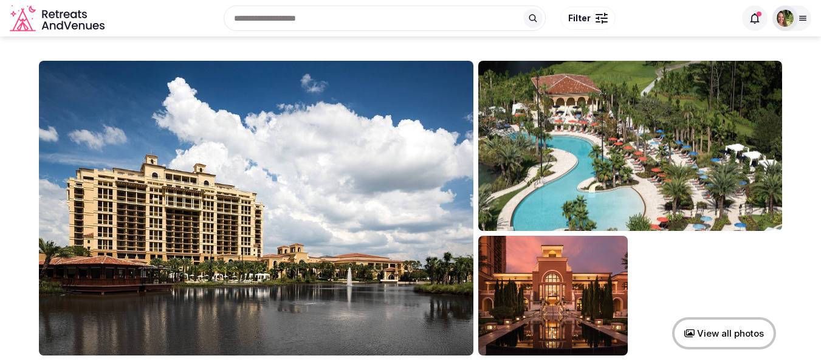
scroll to position [121, 0]
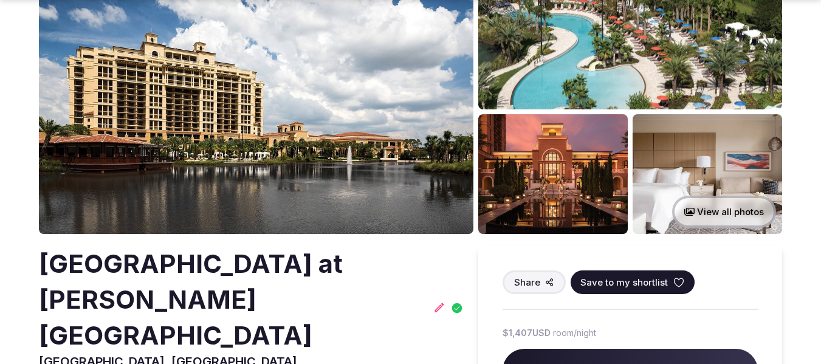
click at [673, 282] on icon at bounding box center [678, 282] width 12 height 12
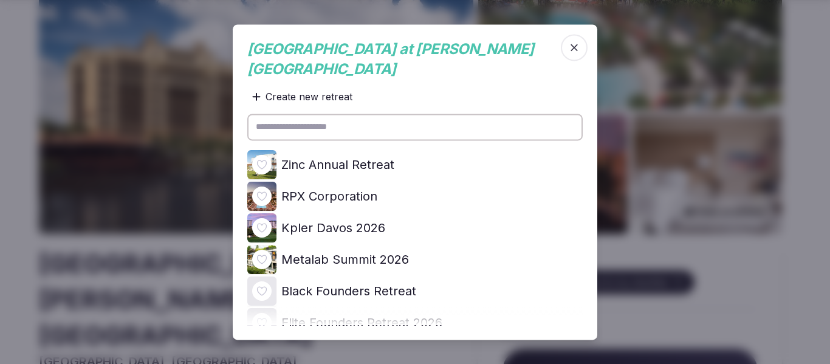
click at [0, 0] on icon at bounding box center [0, 0] width 0 height 0
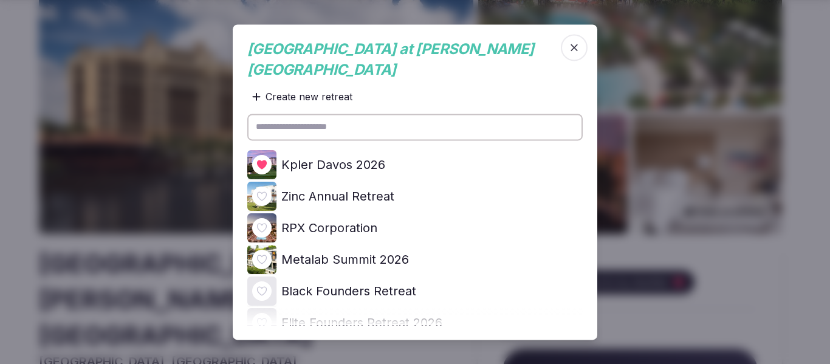
click at [801, 43] on div at bounding box center [415, 182] width 830 height 364
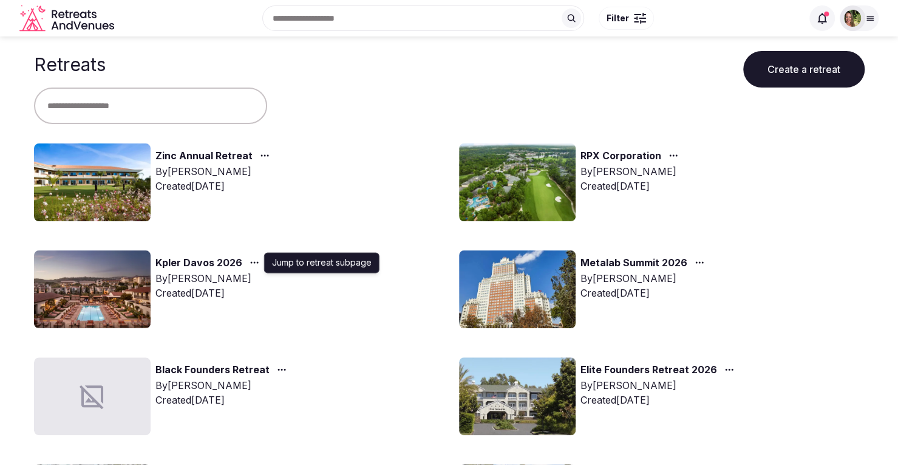
click at [255, 259] on icon "button" at bounding box center [255, 263] width 10 height 10
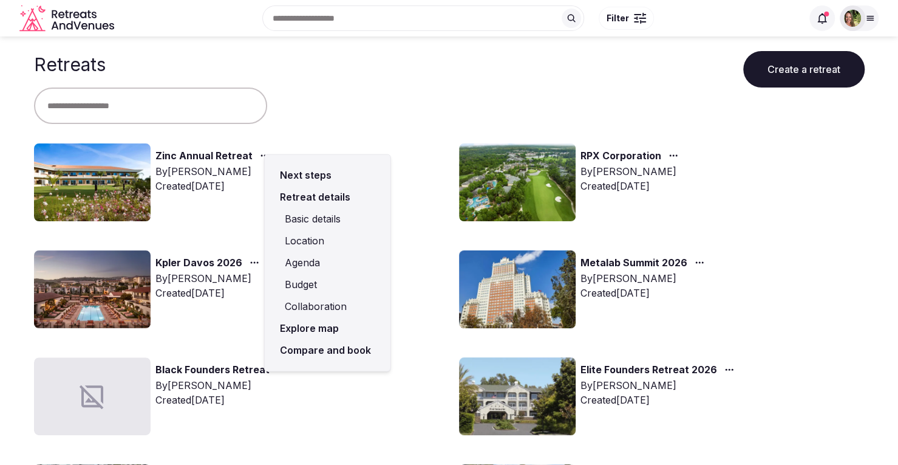
click at [316, 345] on link "Compare and book" at bounding box center [328, 350] width 106 height 22
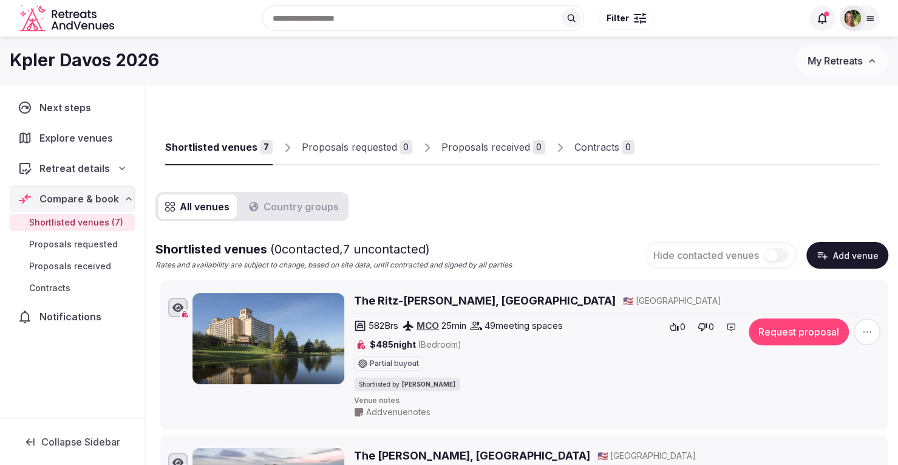
click at [81, 139] on span "Explore venues" at bounding box center [78, 138] width 78 height 15
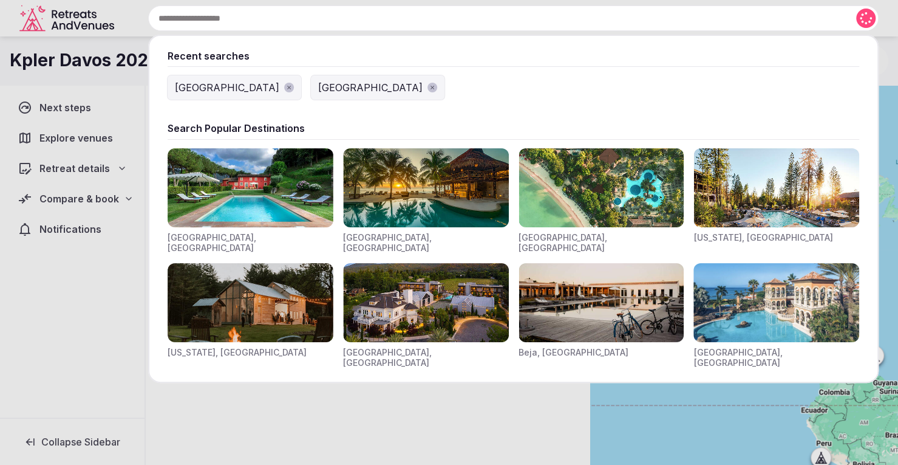
click at [345, 21] on input "text" at bounding box center [513, 18] width 731 height 26
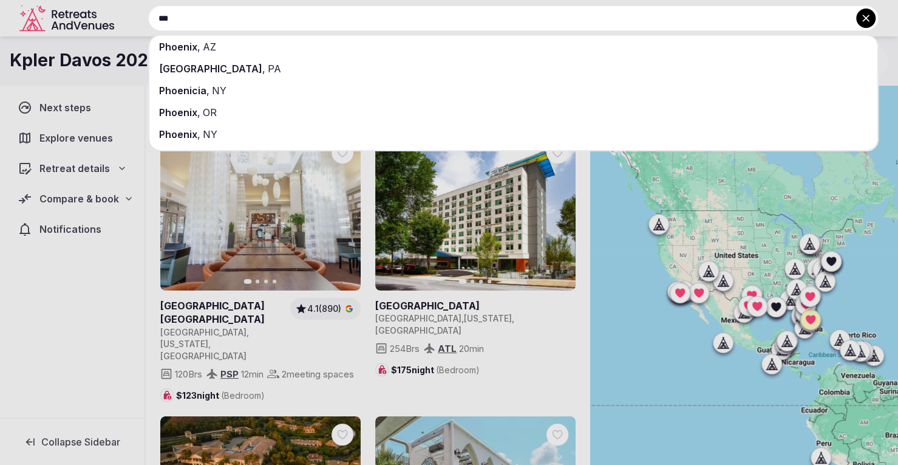
type input "***"
click at [223, 37] on div "Phoenix , AZ" at bounding box center [513, 47] width 728 height 22
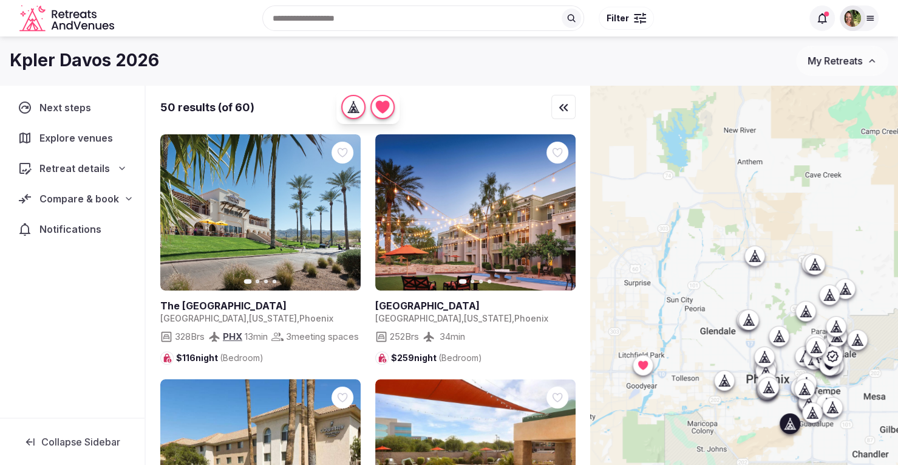
click at [341, 208] on icon "button" at bounding box center [344, 213] width 10 height 10
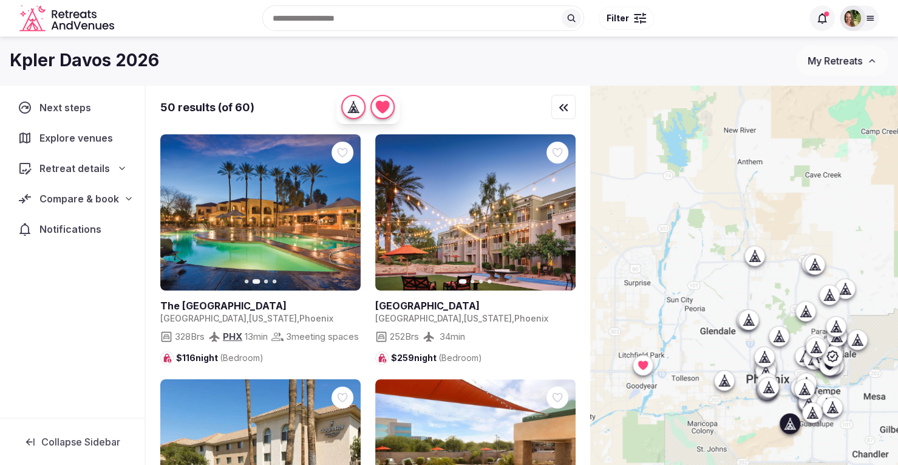
click at [349, 213] on button "Next slide" at bounding box center [343, 212] width 19 height 19
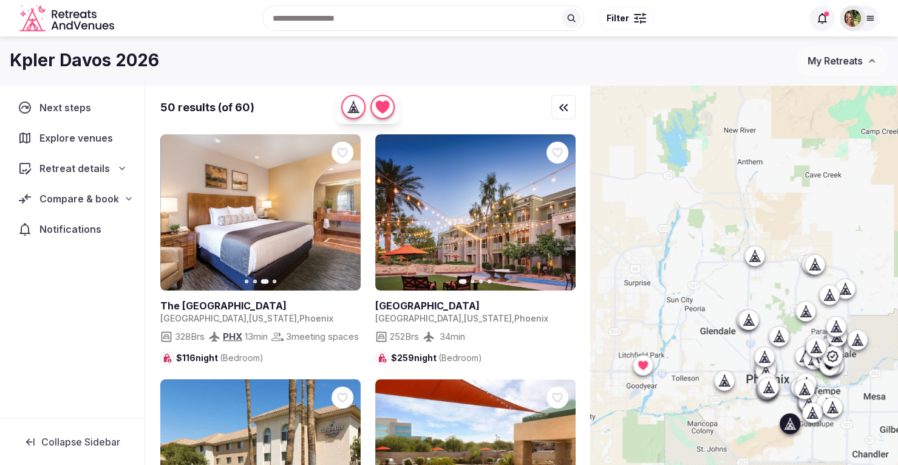
click at [349, 213] on button "Next slide" at bounding box center [343, 212] width 19 height 19
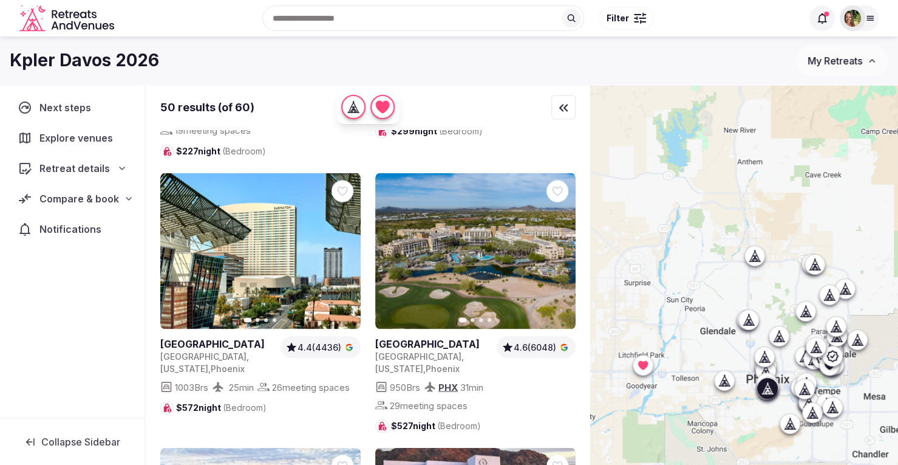
scroll to position [4009, 0]
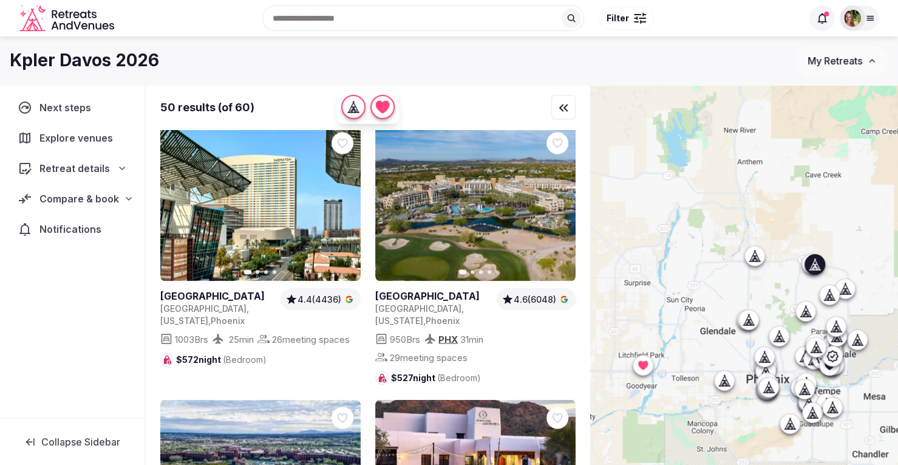
click at [0, 0] on icon at bounding box center [0, 0] width 0 height 0
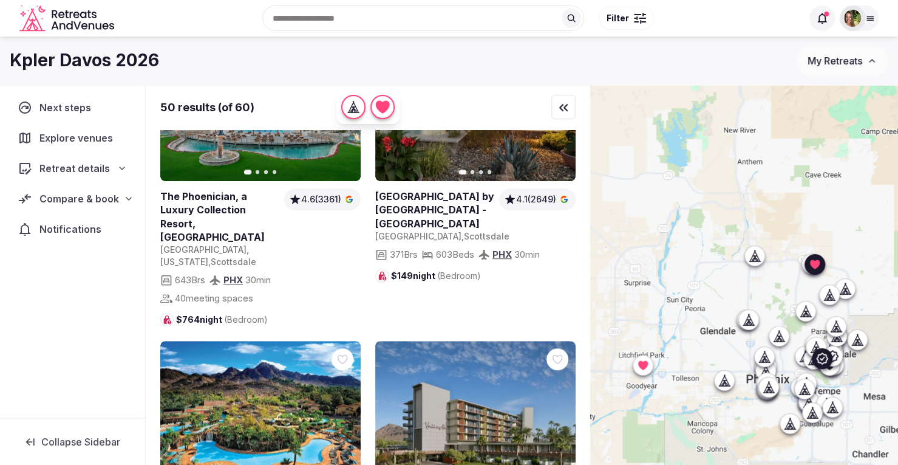
scroll to position [5831, 0]
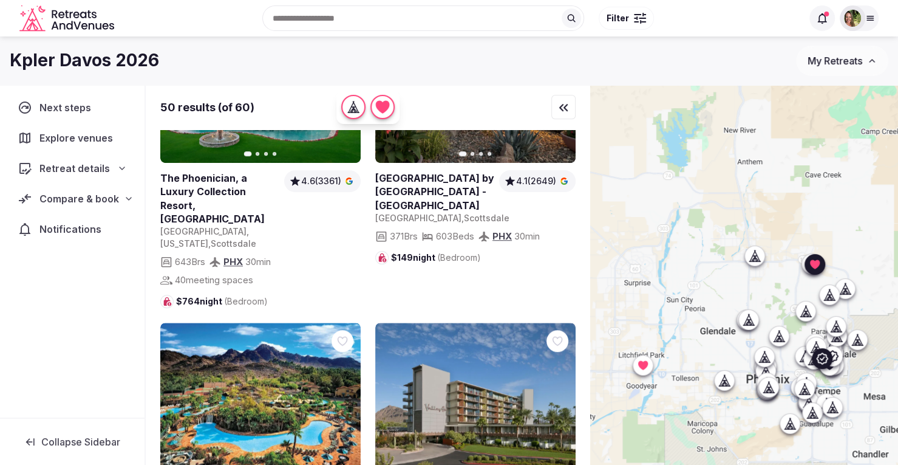
click at [0, 0] on icon at bounding box center [0, 0] width 0 height 0
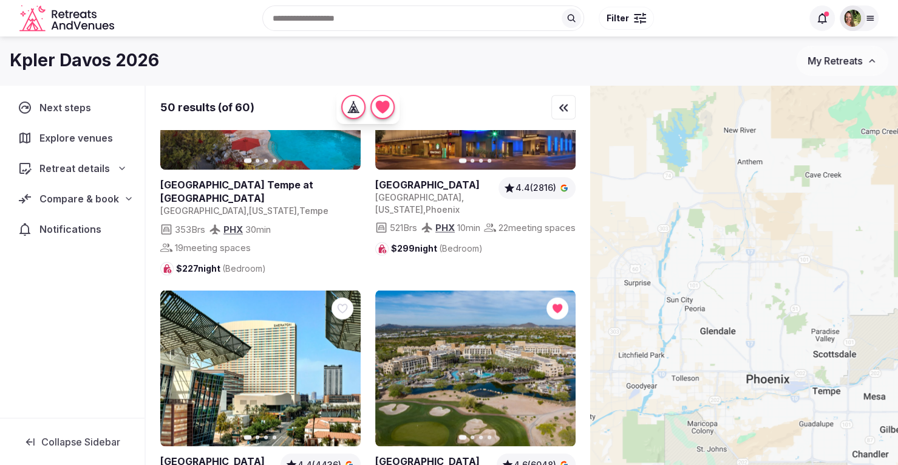
scroll to position [3827, 0]
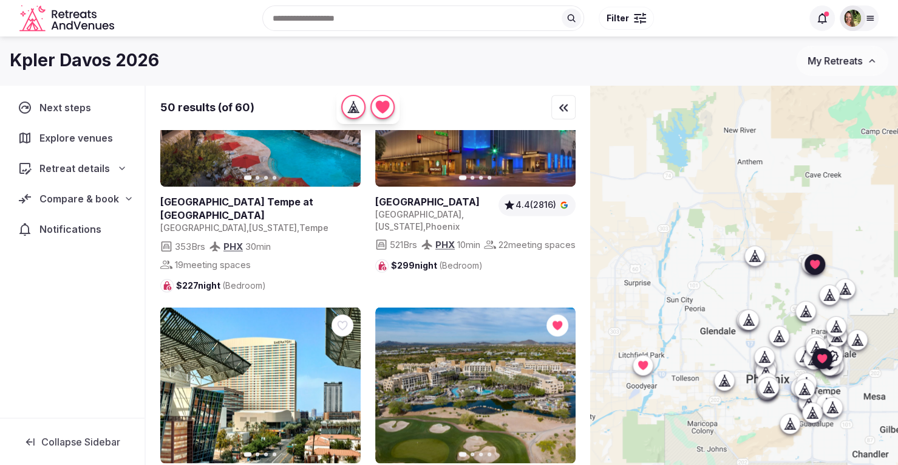
click at [70, 199] on span "Compare & book" at bounding box center [79, 198] width 80 height 15
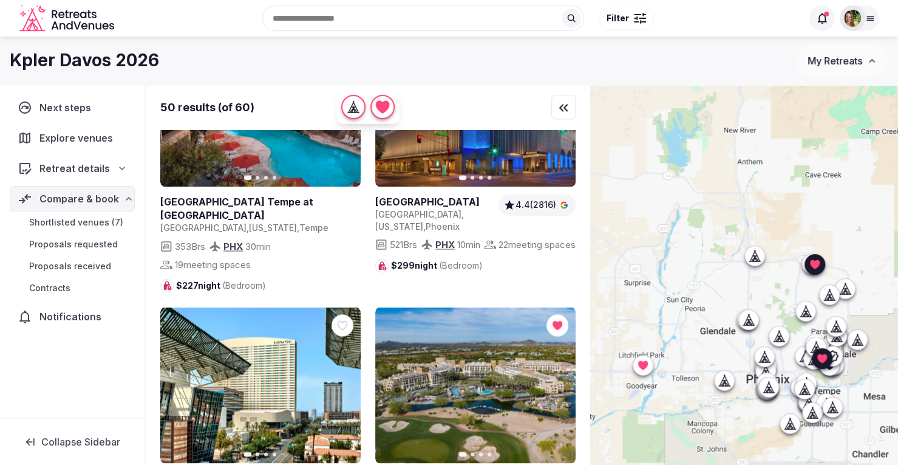
click at [86, 217] on span "Shortlisted venues (7)" at bounding box center [76, 222] width 94 height 12
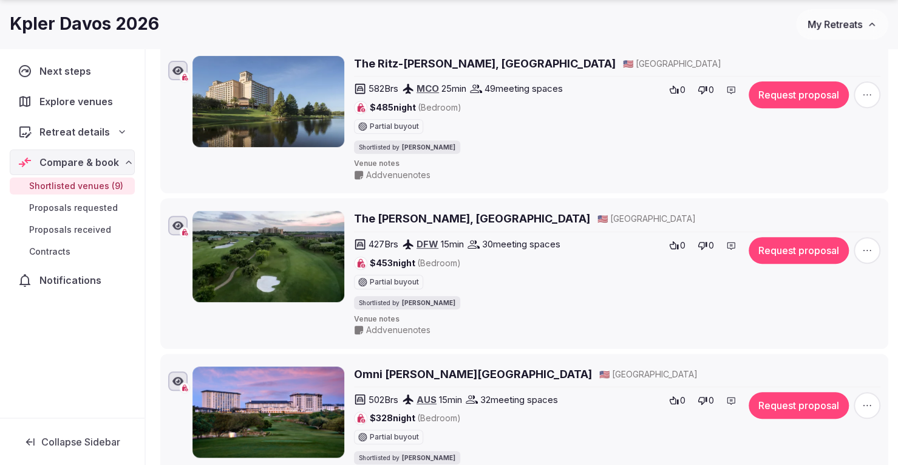
scroll to position [243, 0]
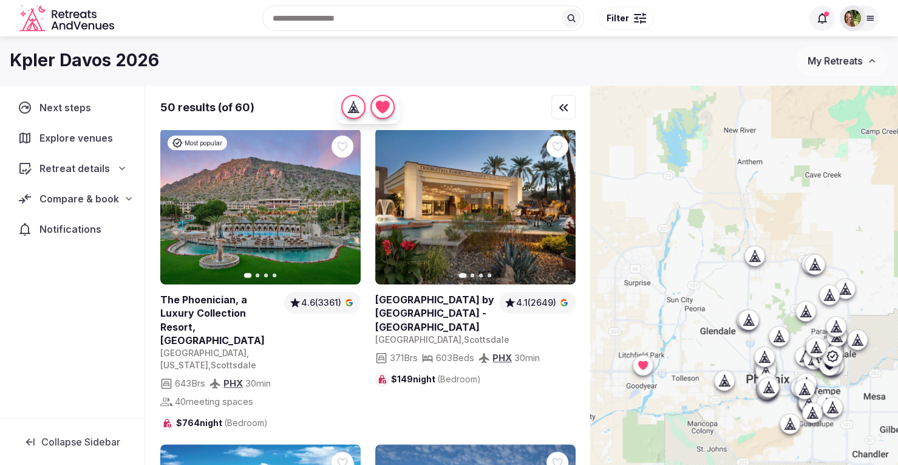
scroll to position [5770, 0]
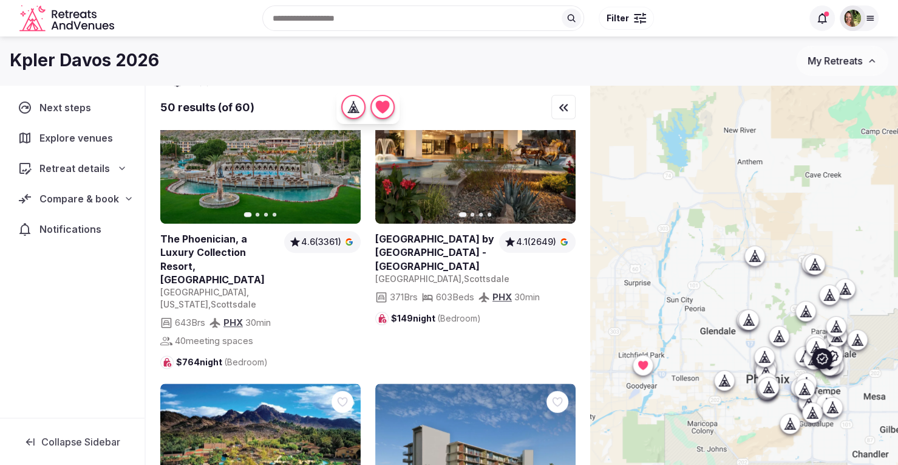
click at [0, 0] on icon at bounding box center [0, 0] width 0 height 0
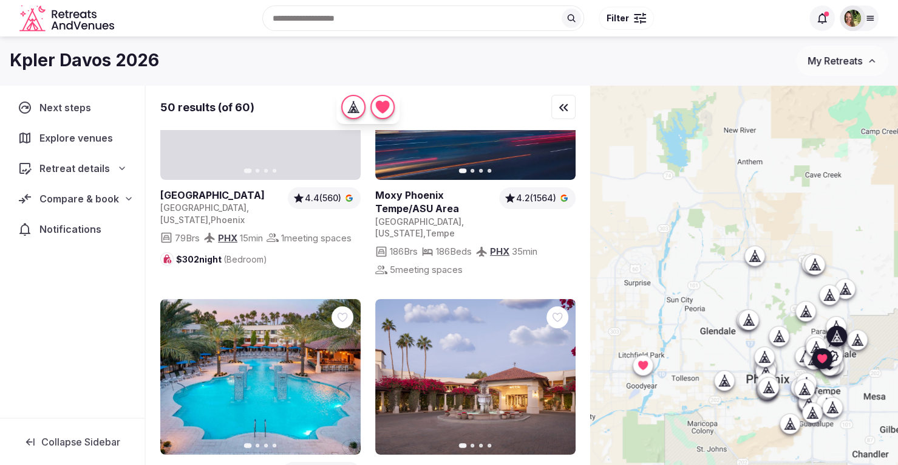
scroll to position [4920, 0]
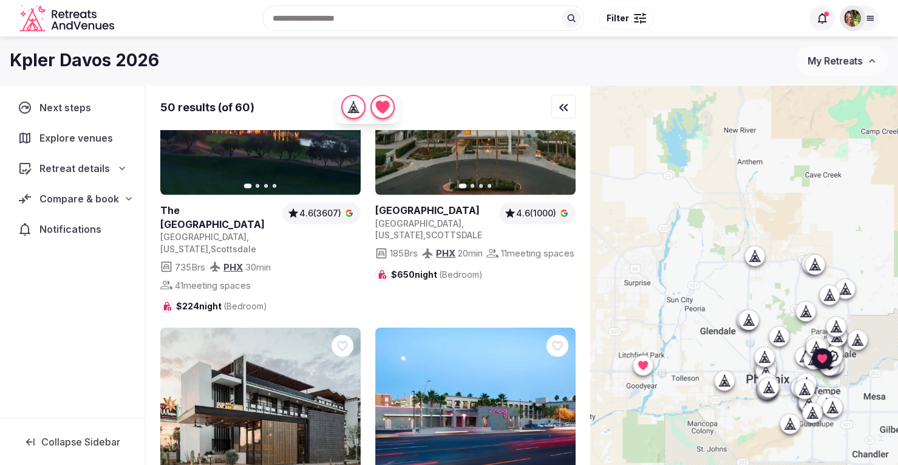
click at [294, 16] on div "Recent searches Phoenix, AZ France Spain Search Popular Destinations Toscana, I…" at bounding box center [460, 18] width 683 height 52
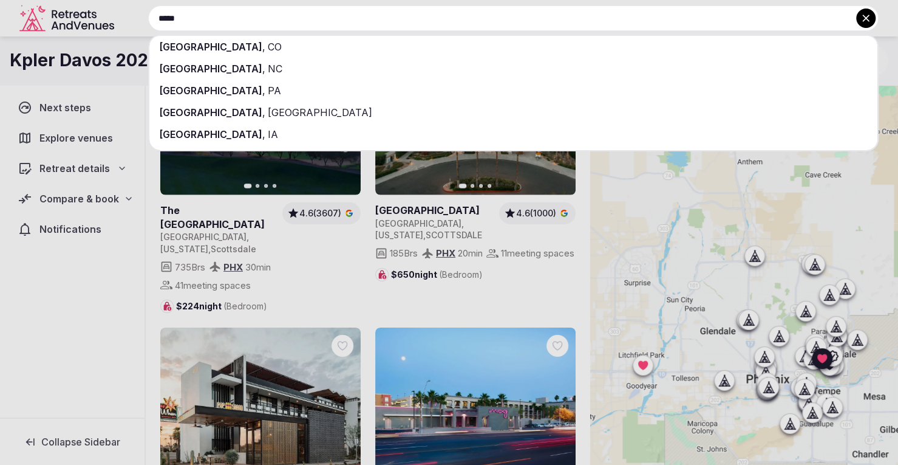
type input "*****"
click at [219, 44] on div "Denver , CO" at bounding box center [513, 47] width 728 height 22
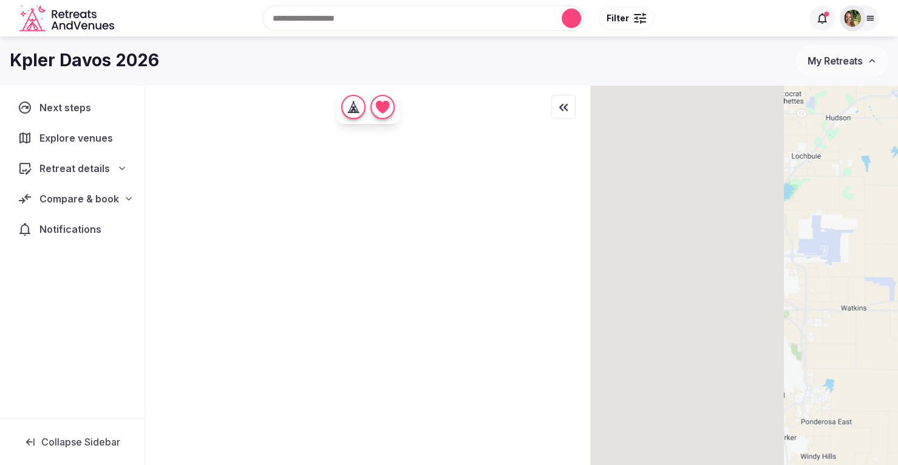
scroll to position [0, 0]
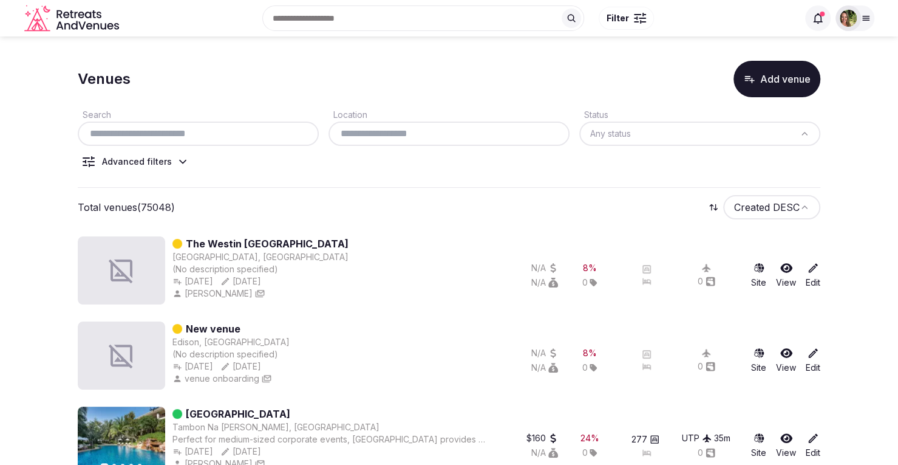
click at [210, 137] on input "text" at bounding box center [198, 133] width 231 height 15
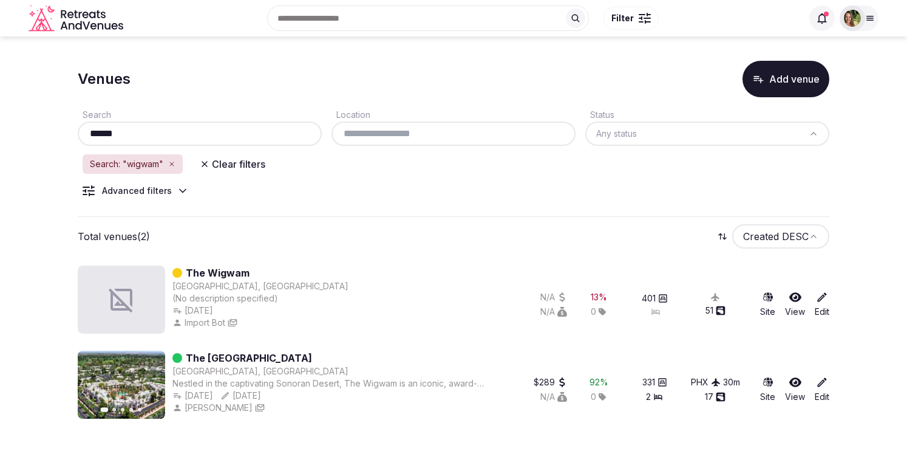
type input "******"
click at [790, 380] on icon at bounding box center [796, 382] width 12 height 12
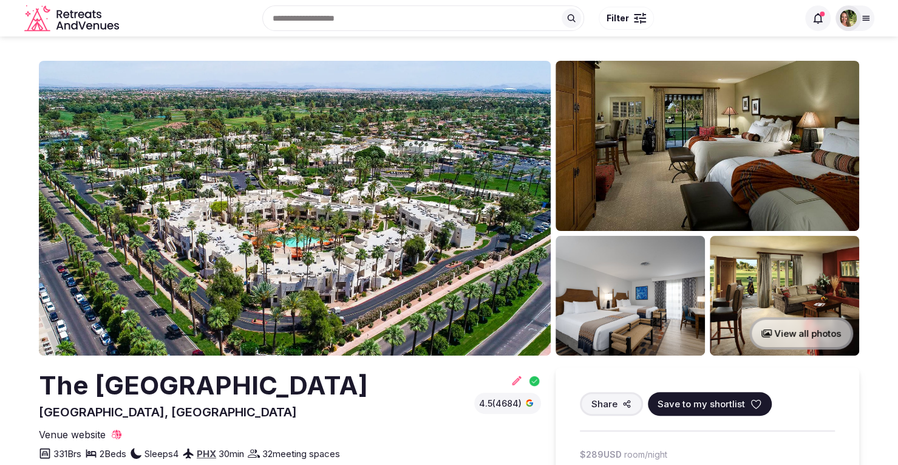
click at [754, 400] on icon at bounding box center [756, 404] width 12 height 12
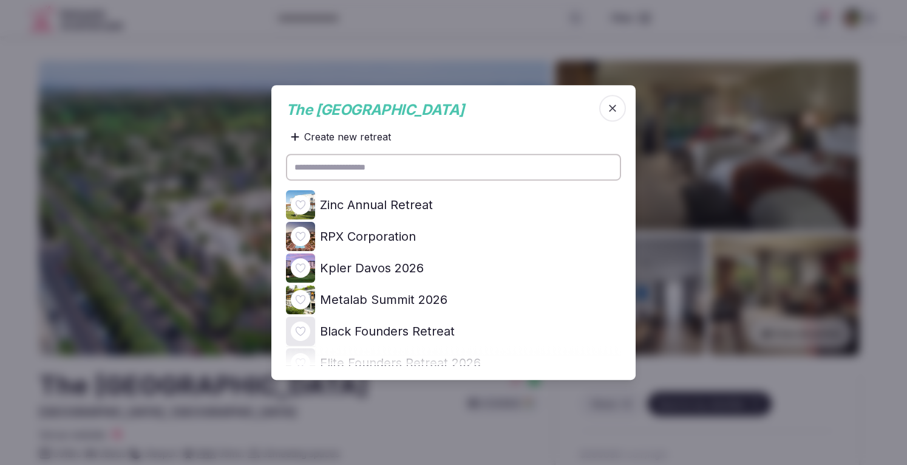
click at [0, 0] on icon at bounding box center [0, 0] width 0 height 0
click at [852, 42] on div at bounding box center [453, 232] width 907 height 465
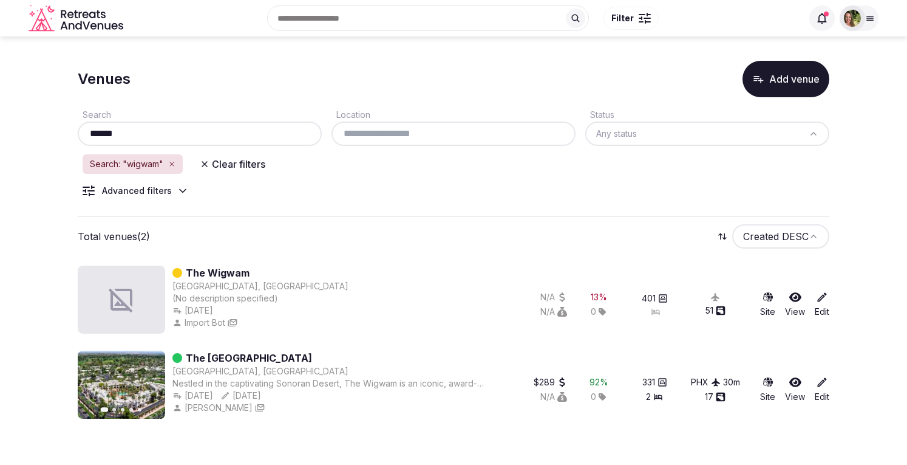
drag, startPoint x: 178, startPoint y: 137, endPoint x: 72, endPoint y: 136, distance: 106.3
click at [72, 136] on section "Venues Add venue Search ****** Location Status Any status Search: "wigwam" Clea…" at bounding box center [453, 237] width 907 height 402
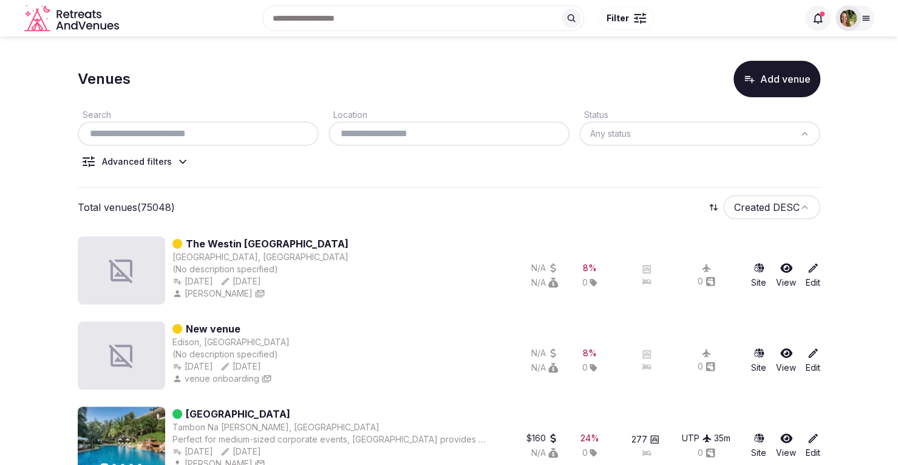
click at [434, 135] on input "text" at bounding box center [448, 133] width 231 height 15
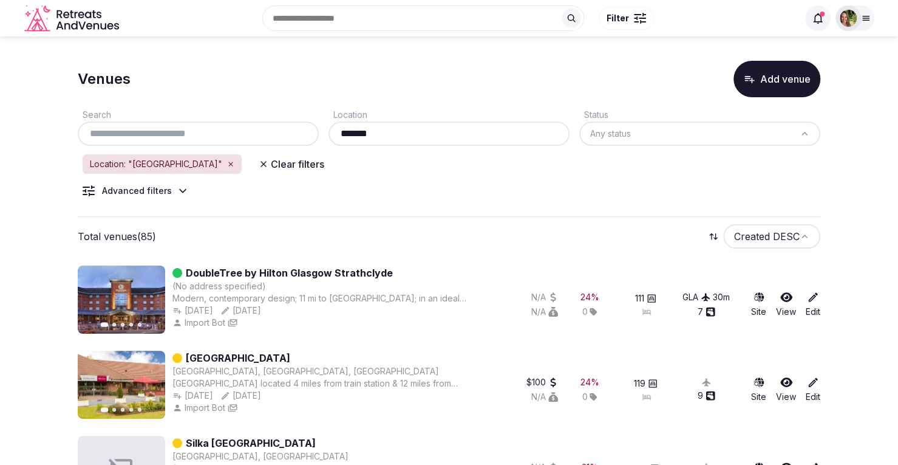
click at [410, 128] on input "*******" at bounding box center [448, 133] width 231 height 15
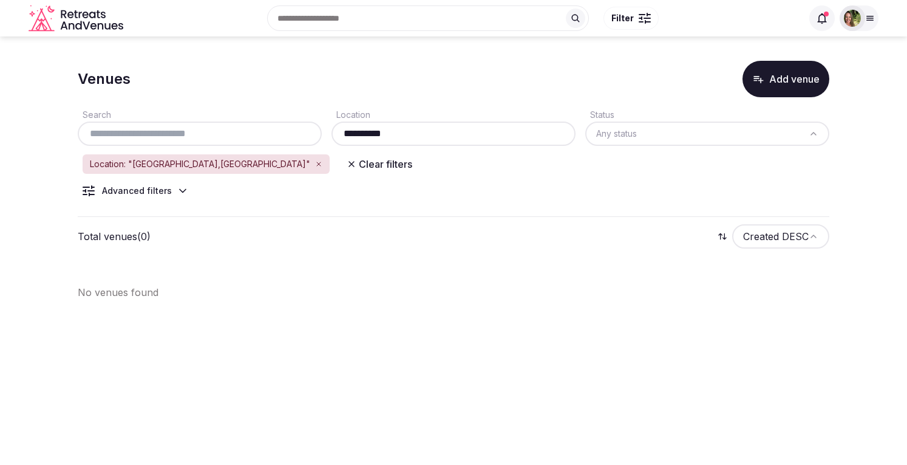
click at [380, 136] on input "**********" at bounding box center [454, 133] width 234 height 15
type input "**********"
click at [315, 161] on icon "button" at bounding box center [318, 163] width 7 height 7
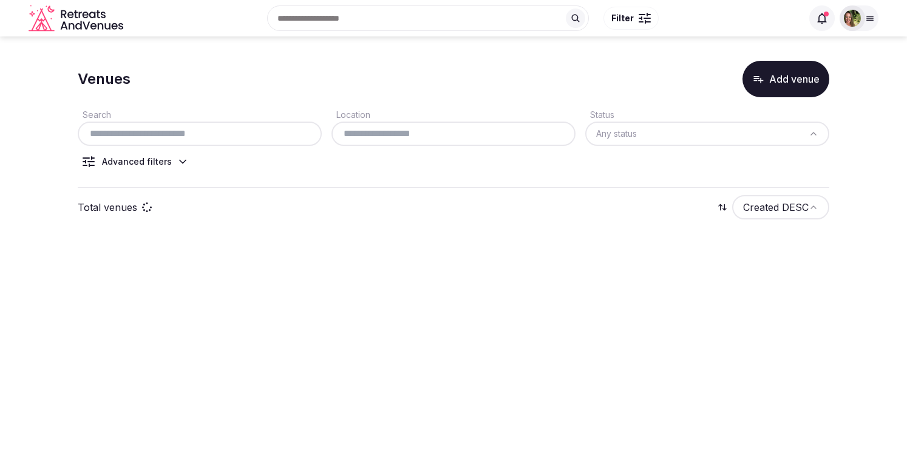
click at [162, 133] on input "text" at bounding box center [200, 133] width 234 height 15
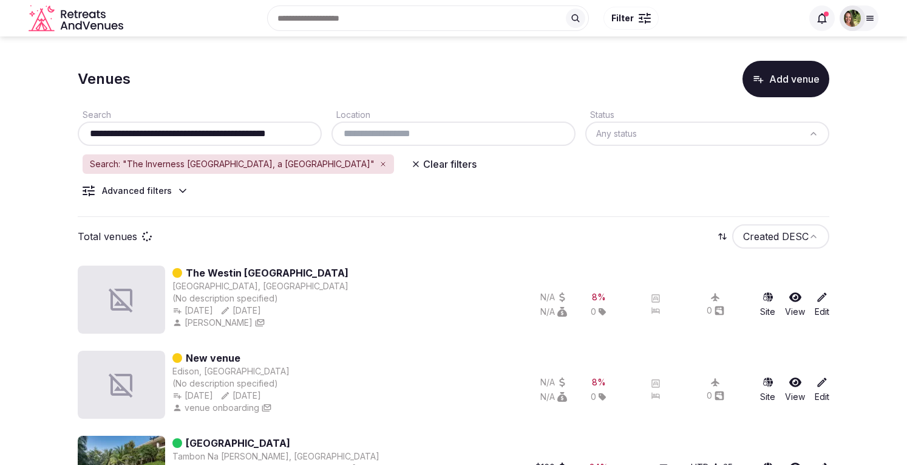
scroll to position [0, 4]
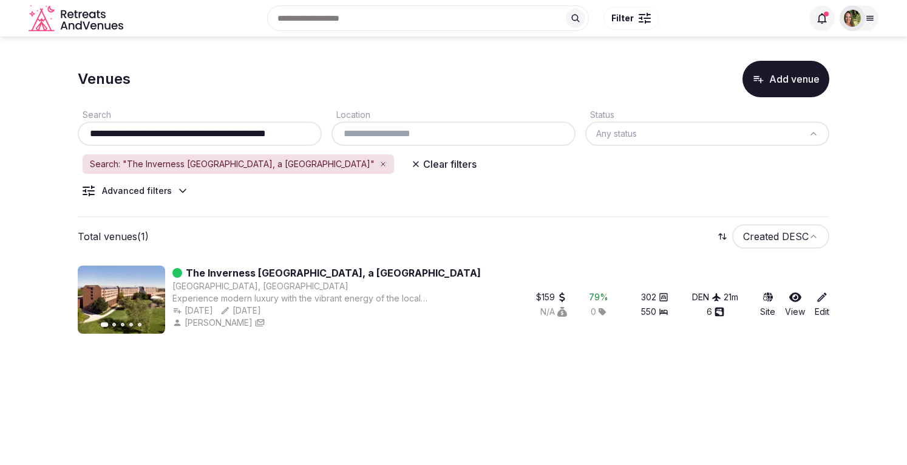
type input "**********"
click at [796, 296] on icon at bounding box center [796, 297] width 12 height 10
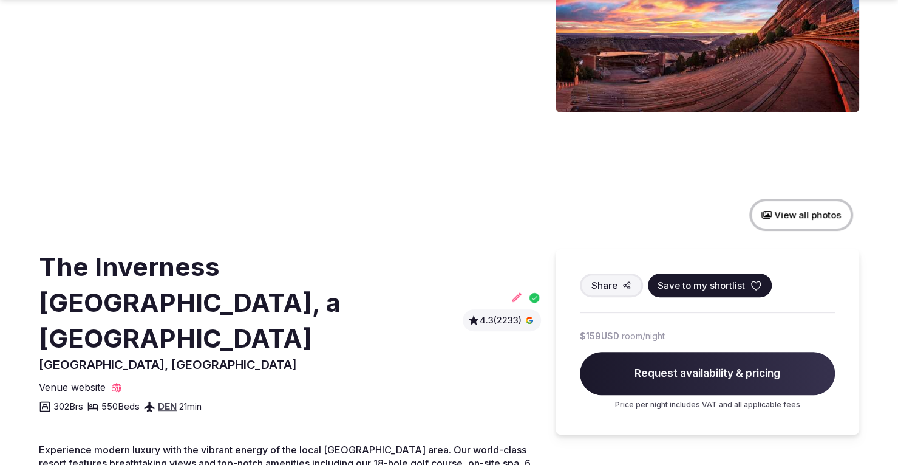
scroll to position [121, 0]
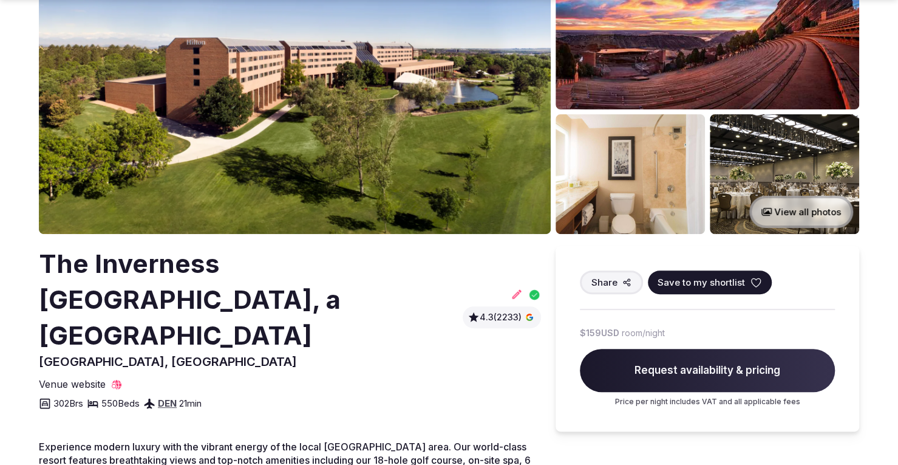
click at [753, 279] on icon at bounding box center [756, 282] width 12 height 12
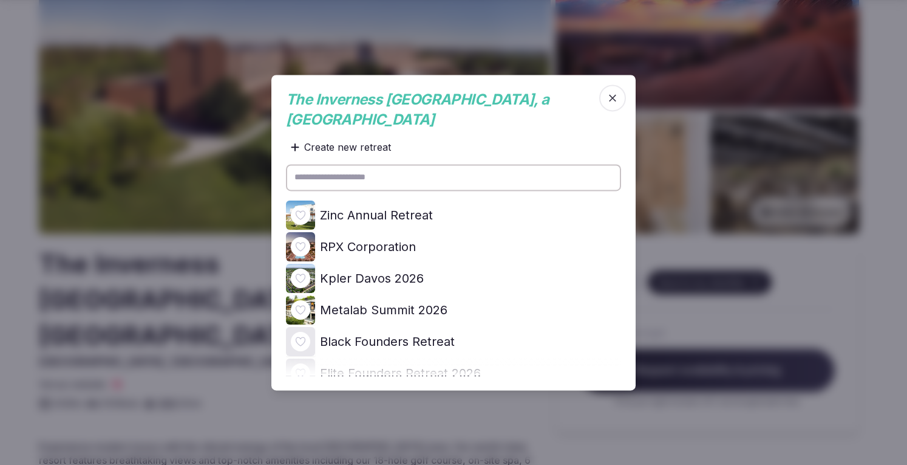
click at [0, 0] on icon at bounding box center [0, 0] width 0 height 0
click at [618, 92] on icon "button" at bounding box center [613, 98] width 12 height 12
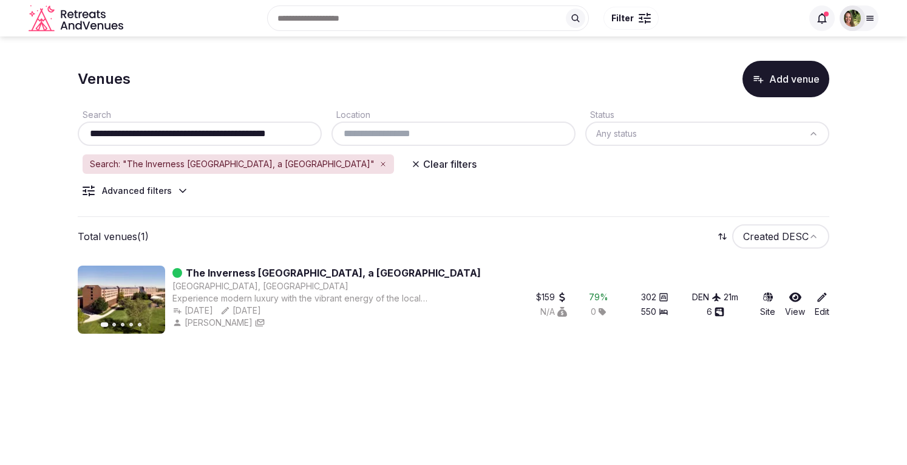
click at [236, 132] on input "**********" at bounding box center [200, 133] width 234 height 15
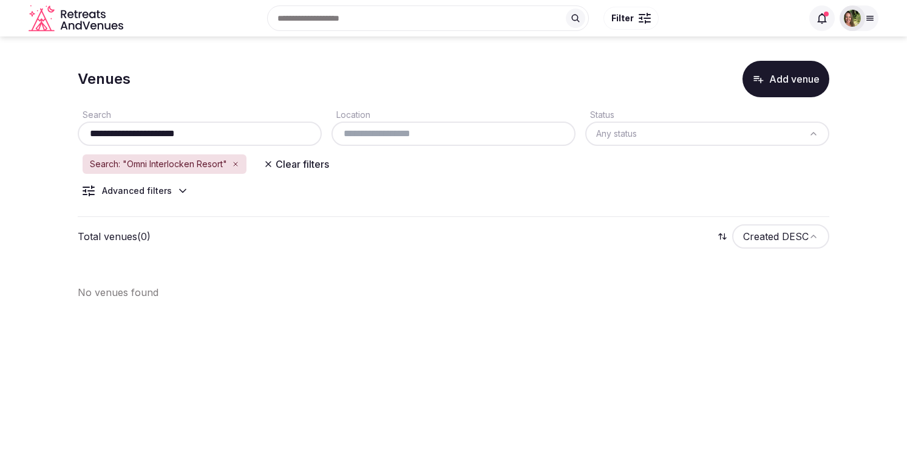
drag, startPoint x: 222, startPoint y: 137, endPoint x: 92, endPoint y: 113, distance: 131.5
click at [92, 113] on div "**********" at bounding box center [200, 126] width 244 height 39
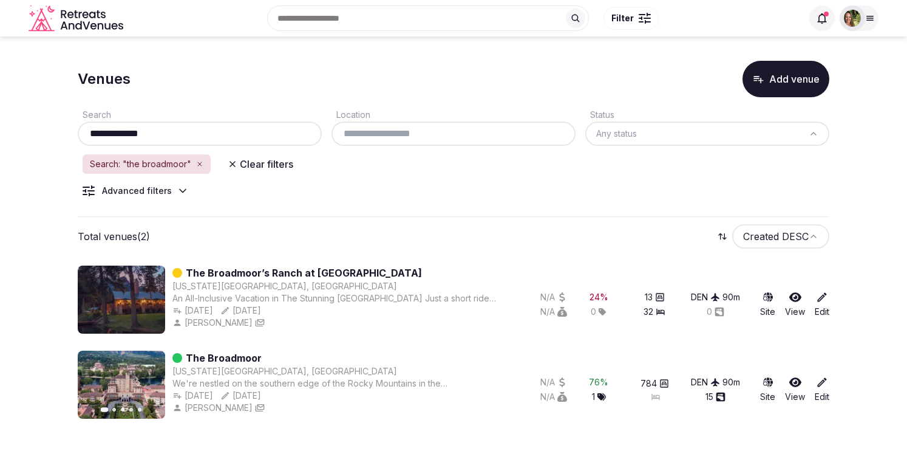
type input "**********"
click at [790, 378] on icon at bounding box center [796, 382] width 12 height 12
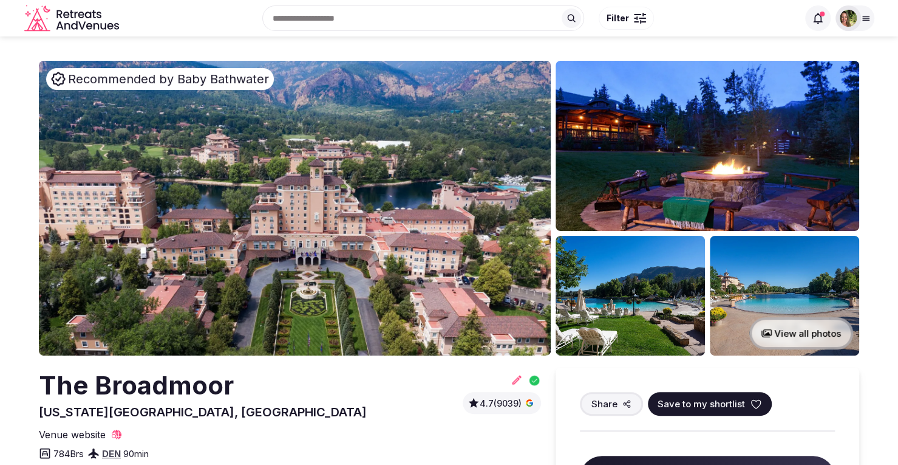
click at [751, 401] on icon at bounding box center [756, 404] width 12 height 12
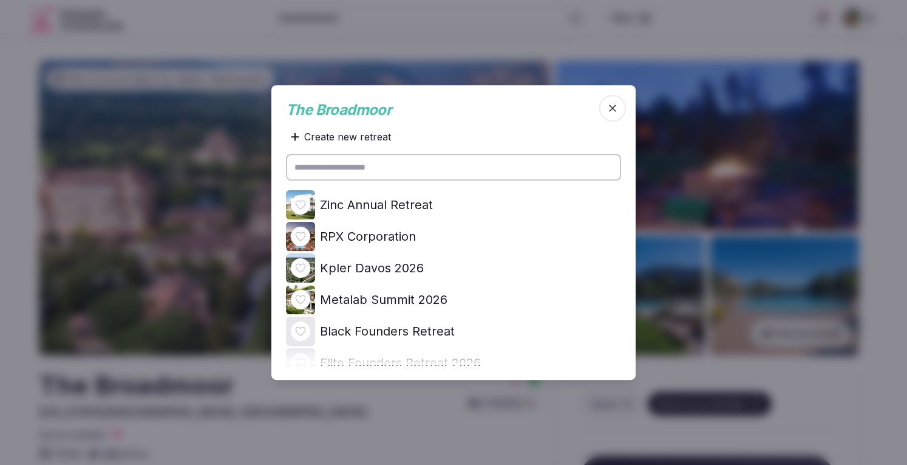
click at [0, 0] on icon at bounding box center [0, 0] width 0 height 0
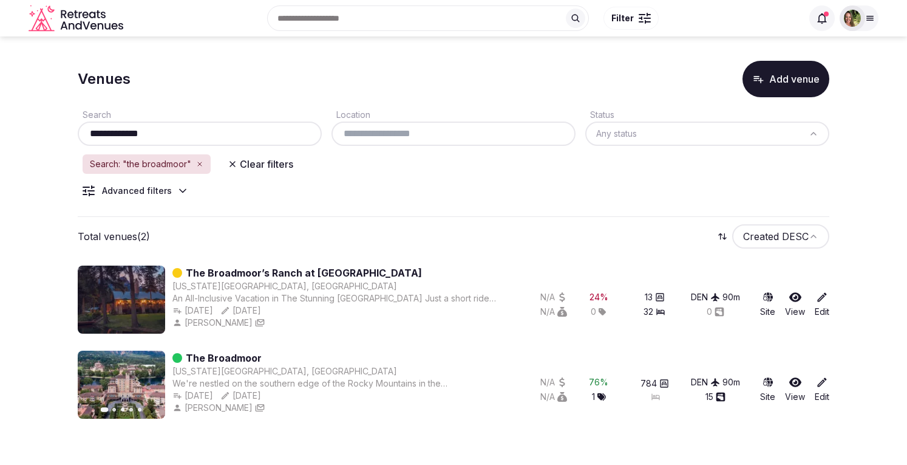
drag, startPoint x: 170, startPoint y: 136, endPoint x: 90, endPoint y: 137, distance: 80.2
click at [90, 137] on input "**********" at bounding box center [200, 133] width 234 height 15
paste input "**********"
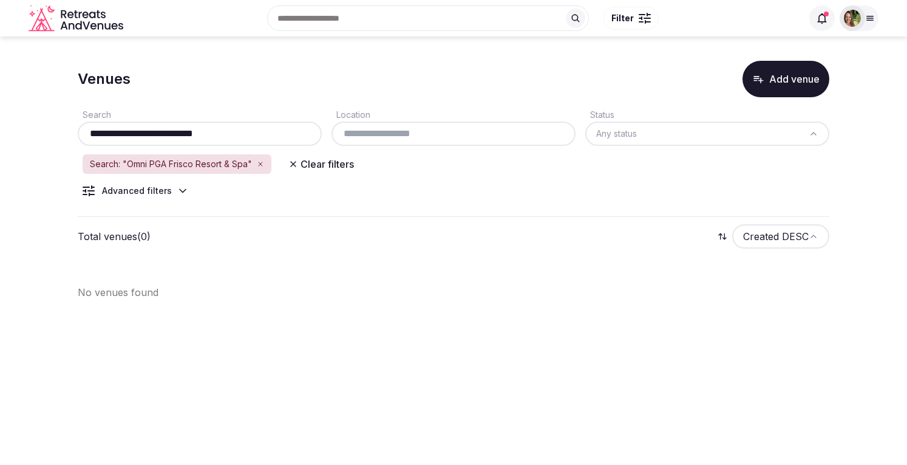
drag, startPoint x: 229, startPoint y: 125, endPoint x: 222, endPoint y: 126, distance: 7.4
click at [222, 126] on div "**********" at bounding box center [200, 133] width 244 height 24
drag, startPoint x: 230, startPoint y: 131, endPoint x: 202, endPoint y: 134, distance: 28.1
click at [202, 134] on input "**********" at bounding box center [200, 133] width 234 height 15
drag, startPoint x: 216, startPoint y: 134, endPoint x: 118, endPoint y: 133, distance: 97.8
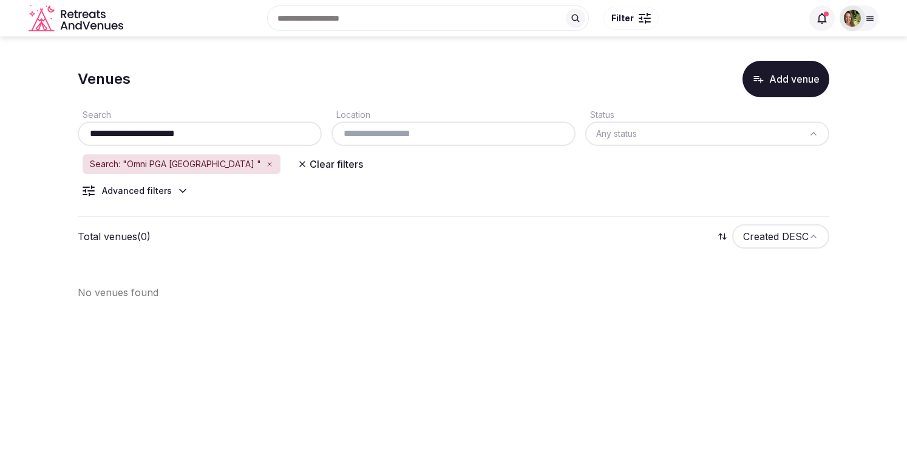
click at [118, 133] on input "**********" at bounding box center [200, 133] width 234 height 15
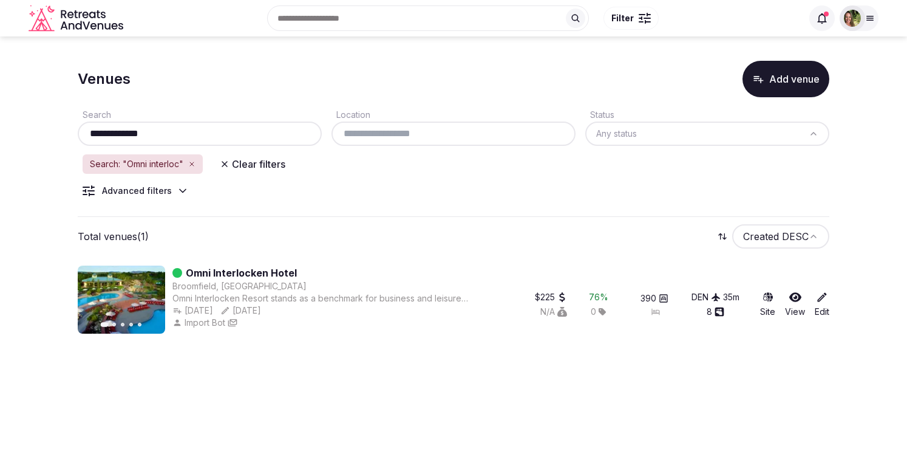
type input "**********"
click at [797, 290] on div "Site View Edit" at bounding box center [791, 304] width 78 height 58
click at [800, 296] on icon at bounding box center [796, 297] width 12 height 10
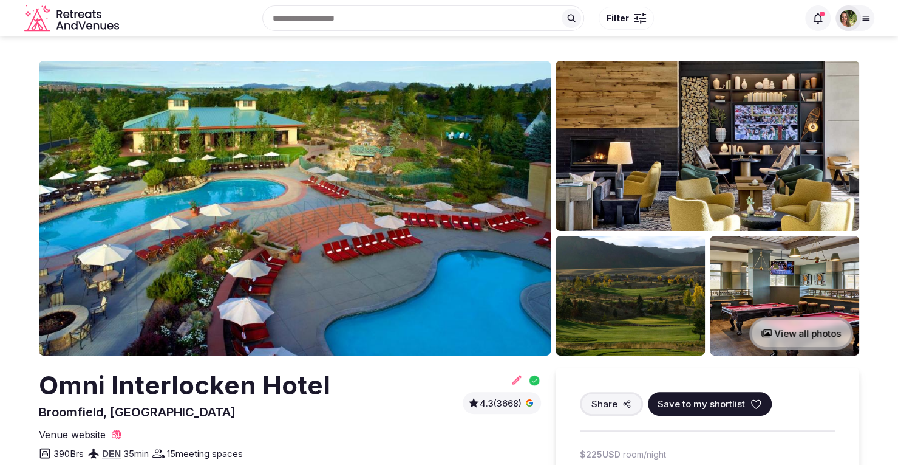
click at [754, 400] on icon at bounding box center [756, 404] width 12 height 12
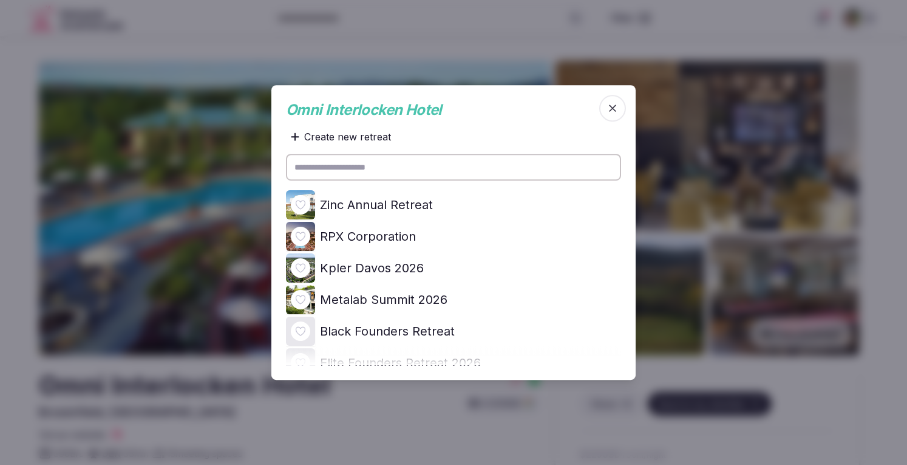
click at [0, 0] on icon at bounding box center [0, 0] width 0 height 0
click at [617, 109] on icon "button" at bounding box center [613, 108] width 12 height 12
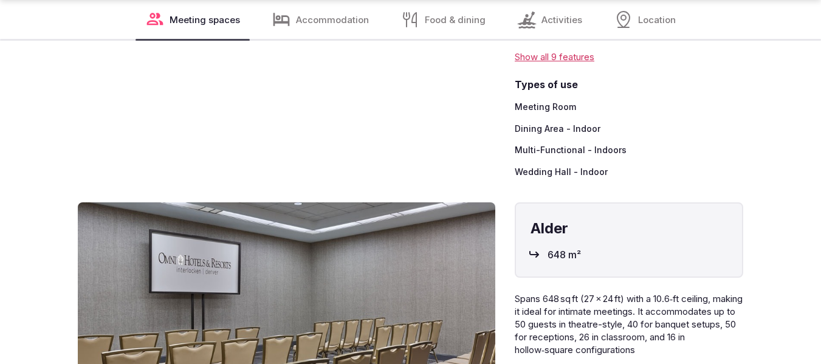
scroll to position [4009, 0]
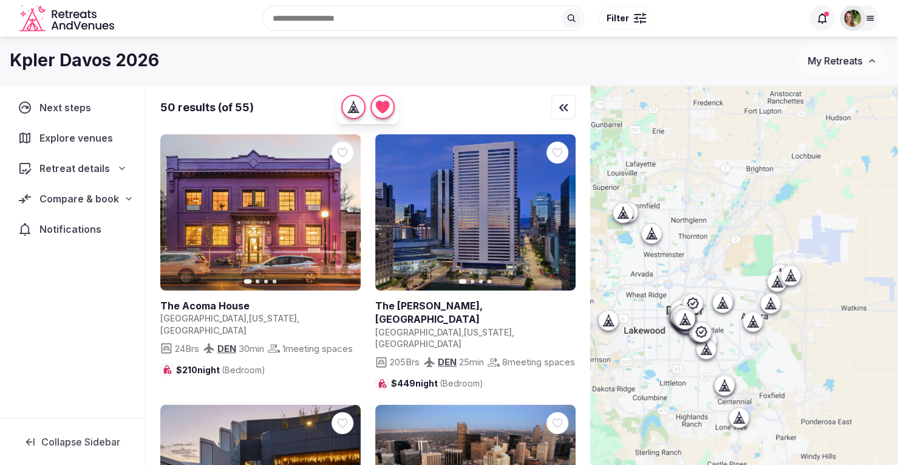
click at [92, 205] on div "Compare & book" at bounding box center [72, 199] width 125 height 26
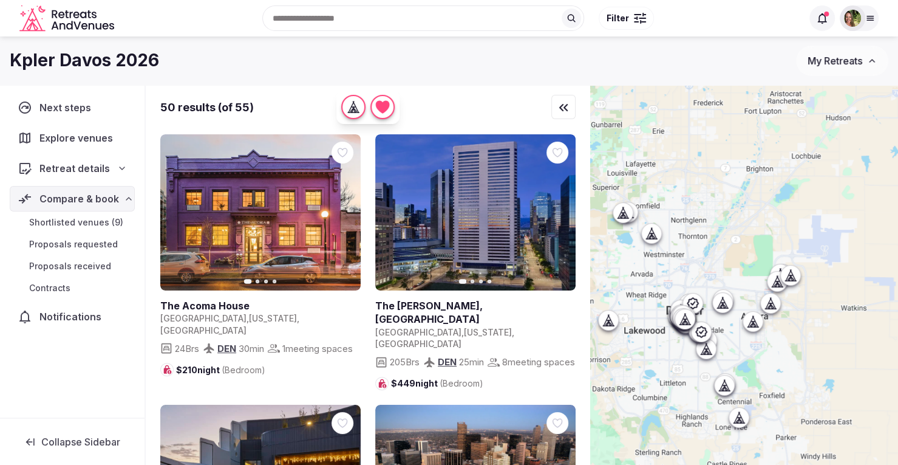
click at [92, 222] on span "Shortlisted venues (9)" at bounding box center [76, 222] width 94 height 12
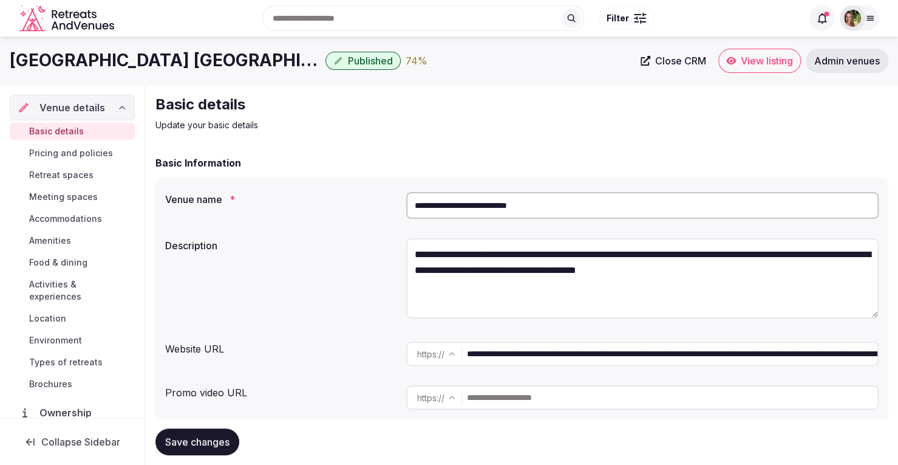
click at [760, 56] on span "View listing" at bounding box center [767, 61] width 52 height 12
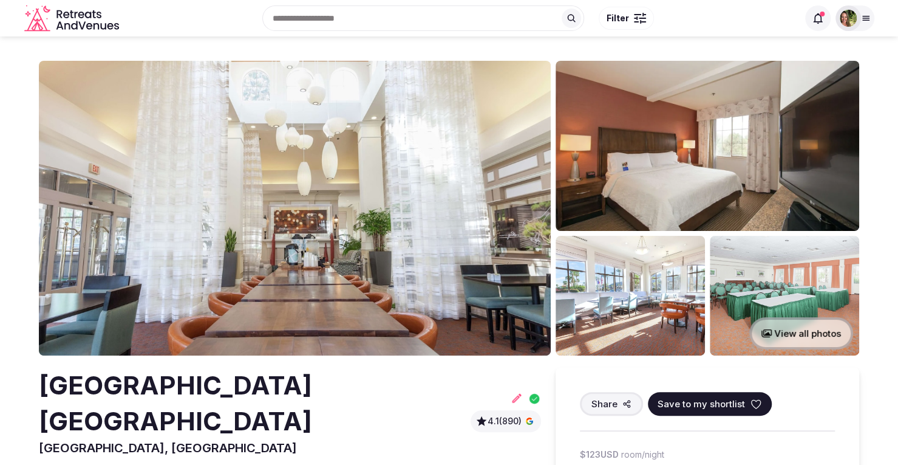
click at [751, 402] on icon at bounding box center [756, 404] width 12 height 12
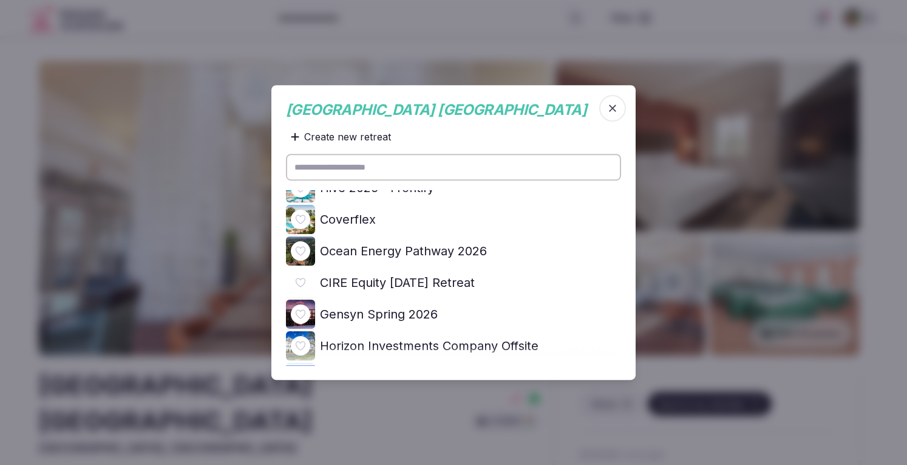
scroll to position [486, 0]
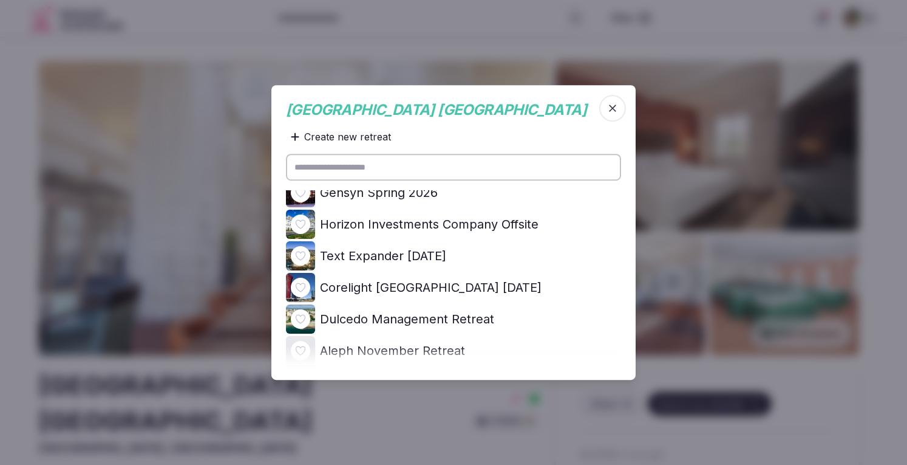
click at [0, 0] on icon at bounding box center [0, 0] width 0 height 0
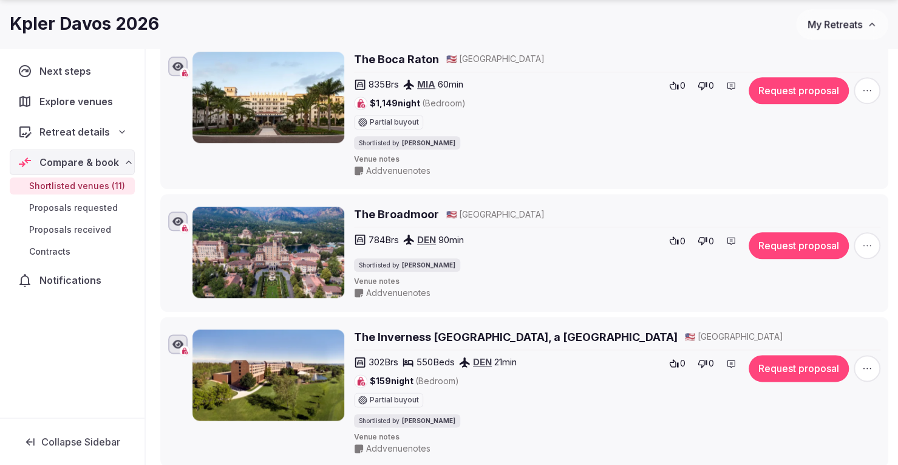
scroll to position [729, 0]
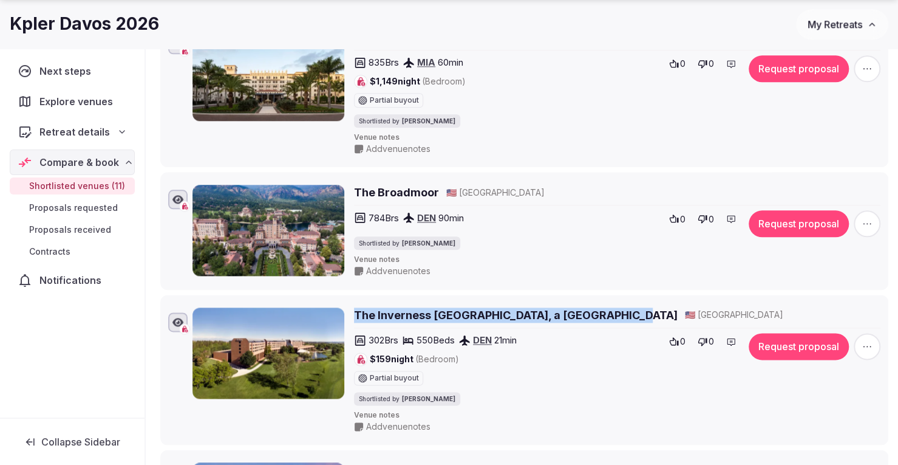
drag, startPoint x: 613, startPoint y: 310, endPoint x: 357, endPoint y: 315, distance: 257.0
click at [357, 315] on div "The Inverness [GEOGRAPHIC_DATA], a [GEOGRAPHIC_DATA] 🇺🇸 [GEOGRAPHIC_DATA]" at bounding box center [617, 314] width 527 height 15
copy h2 "The Inverness [GEOGRAPHIC_DATA], a [GEOGRAPHIC_DATA]"
click at [864, 342] on icon "button" at bounding box center [867, 346] width 12 height 12
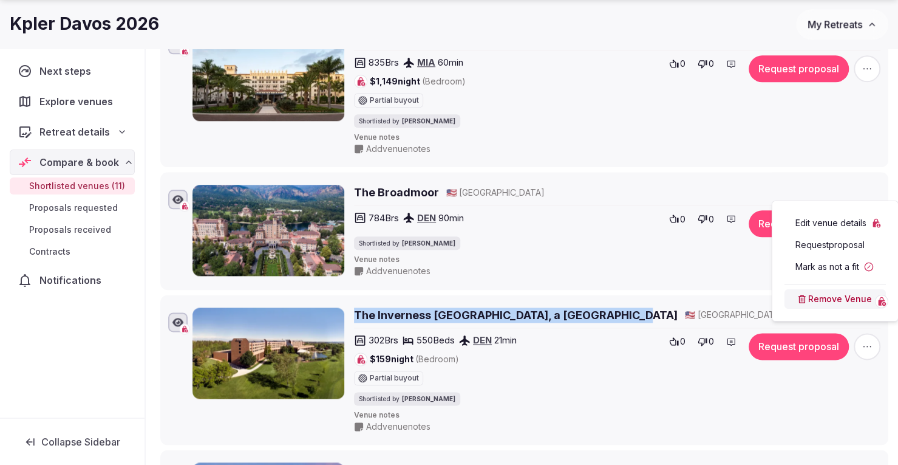
click at [837, 301] on button "Remove Venue" at bounding box center [835, 298] width 101 height 19
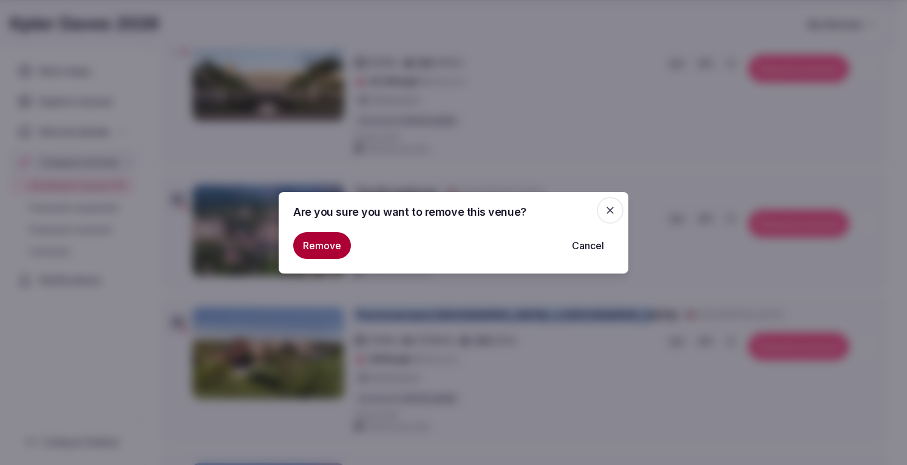
click at [324, 247] on button "Remove" at bounding box center [322, 245] width 58 height 27
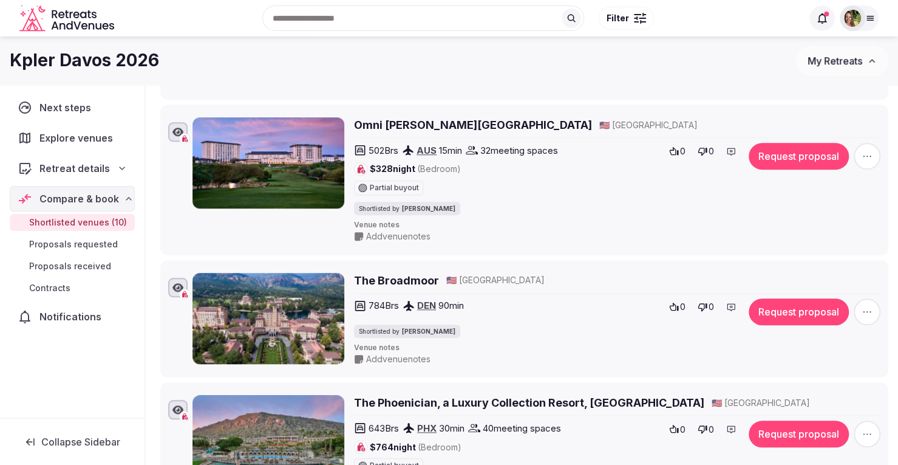
scroll to position [182, 0]
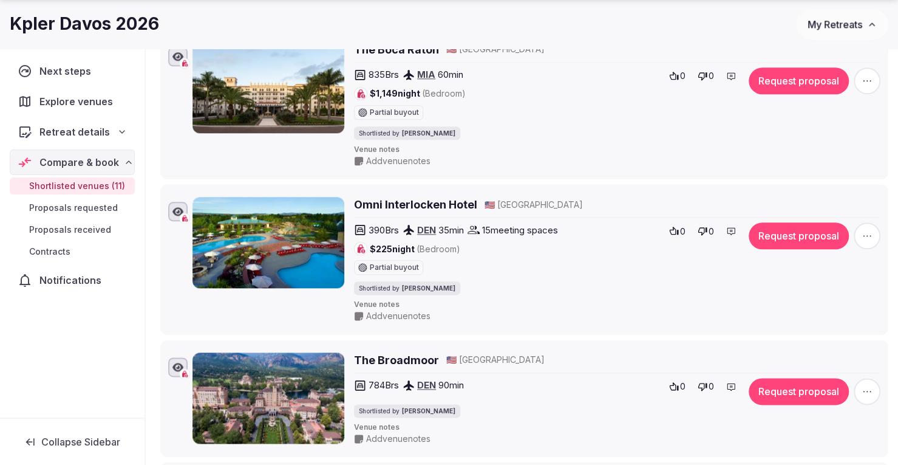
scroll to position [790, 0]
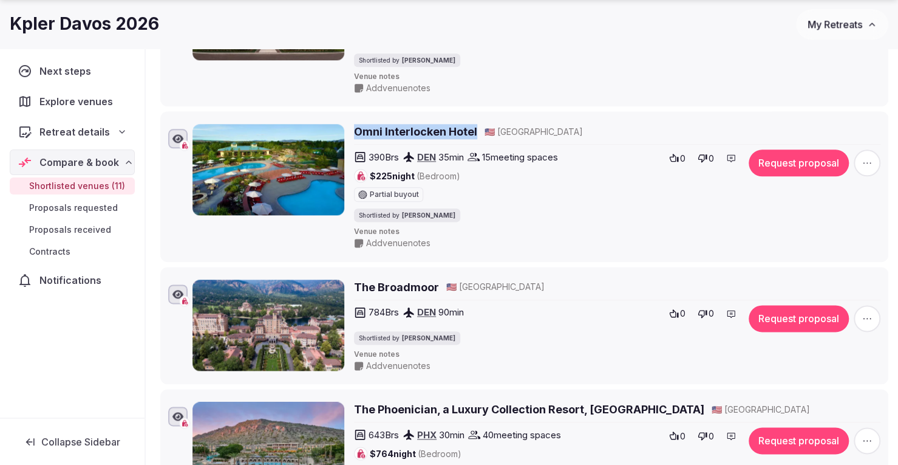
drag, startPoint x: 478, startPoint y: 129, endPoint x: 358, endPoint y: 121, distance: 120.6
click at [358, 124] on div "Omni Interlocken Hotel 🇺🇸 [GEOGRAPHIC_DATA]" at bounding box center [617, 131] width 527 height 15
copy h2 "Omni Interlocken Hotel"
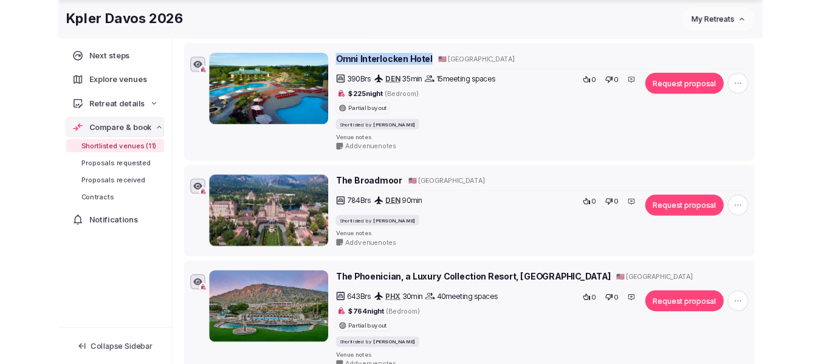
scroll to position [850, 0]
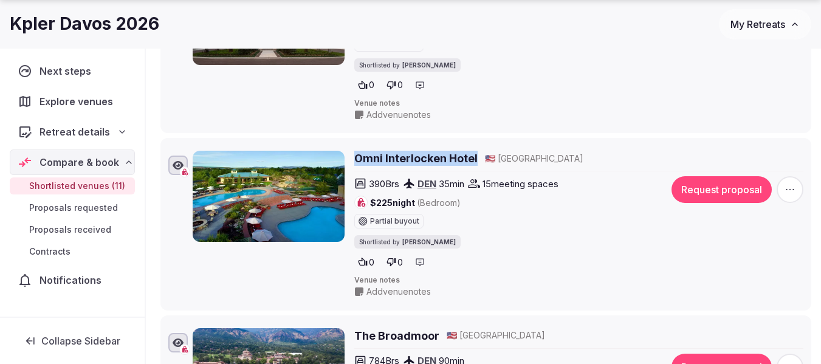
click at [388, 335] on h2 "The Broadmoor" at bounding box center [396, 335] width 85 height 15
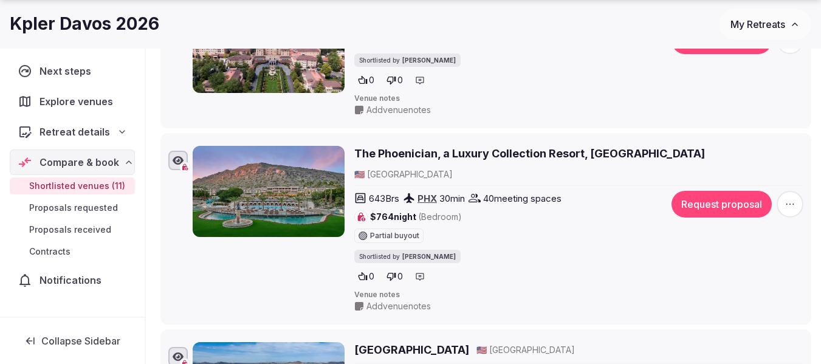
scroll to position [1215, 0]
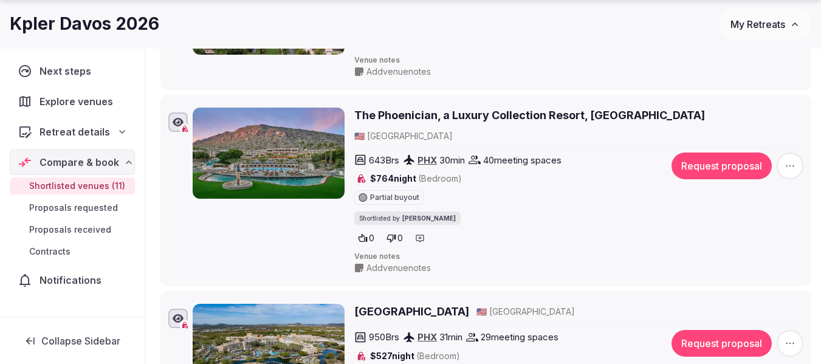
click at [469, 304] on h2 "[GEOGRAPHIC_DATA]" at bounding box center [411, 311] width 115 height 15
click at [456, 112] on h2 "The Phoenician, a Luxury Collection Resort, [GEOGRAPHIC_DATA]" at bounding box center [529, 115] width 350 height 15
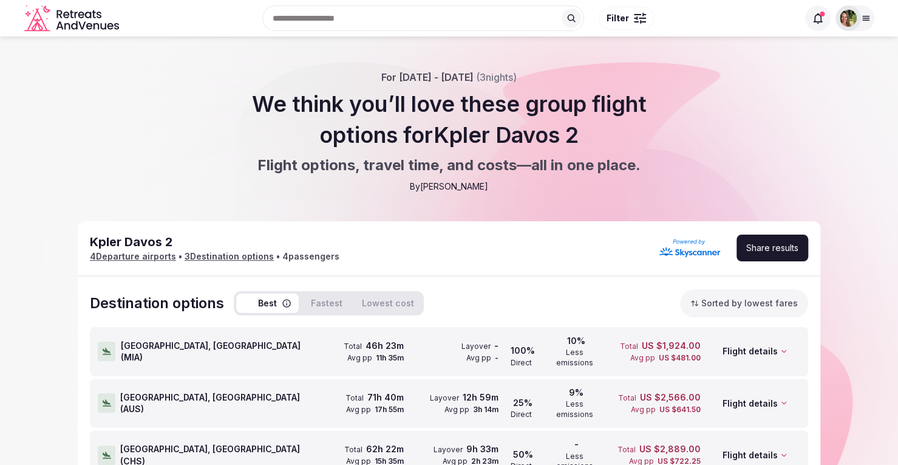
click at [328, 301] on button "Fastest" at bounding box center [327, 302] width 46 height 19
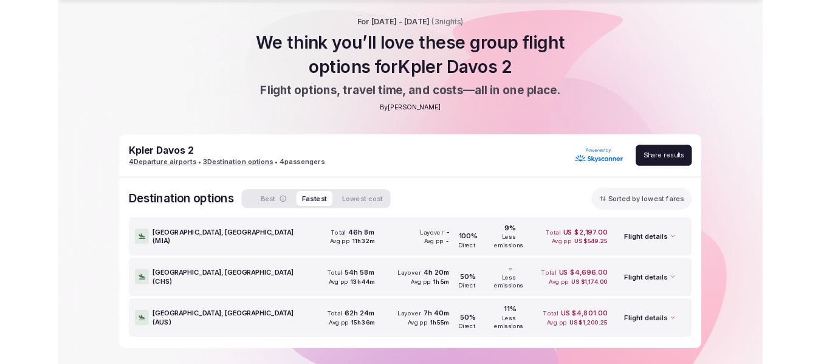
scroll to position [50, 0]
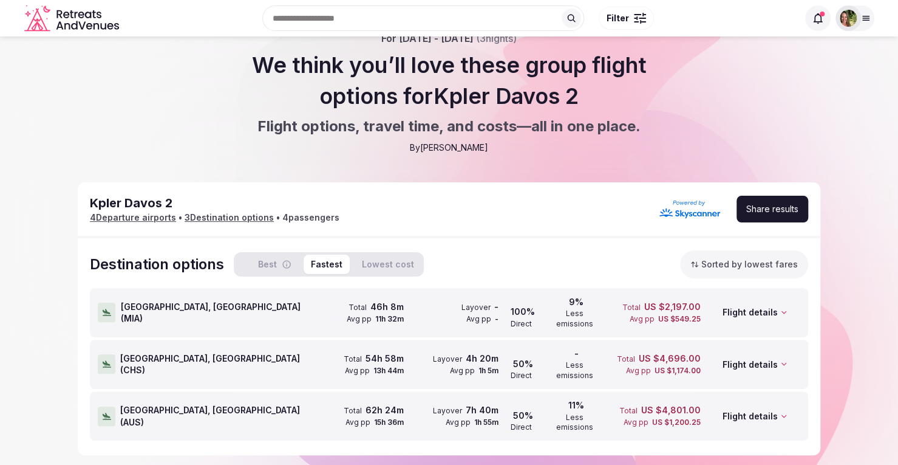
scroll to position [50, 0]
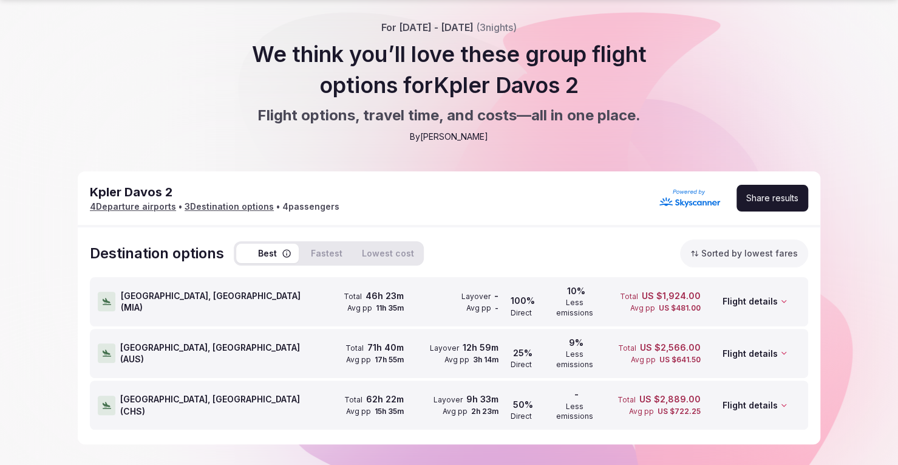
scroll to position [50, 0]
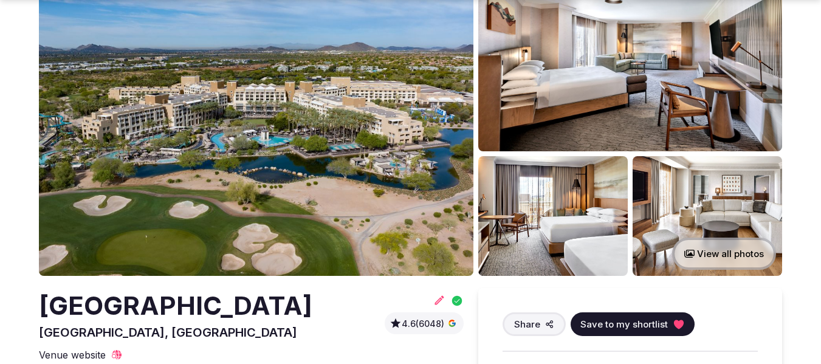
scroll to position [304, 0]
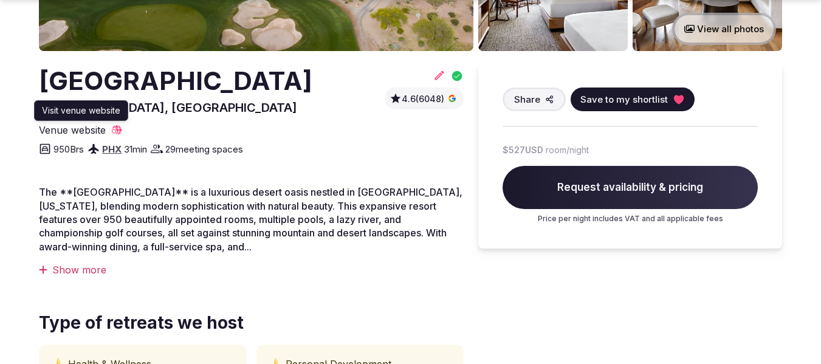
click at [118, 135] on icon at bounding box center [117, 130] width 10 height 10
drag, startPoint x: 296, startPoint y: 111, endPoint x: 36, endPoint y: 84, distance: 261.9
copy h2 "JW Marriott Phoenix Desert Ridge Resort & Spa"
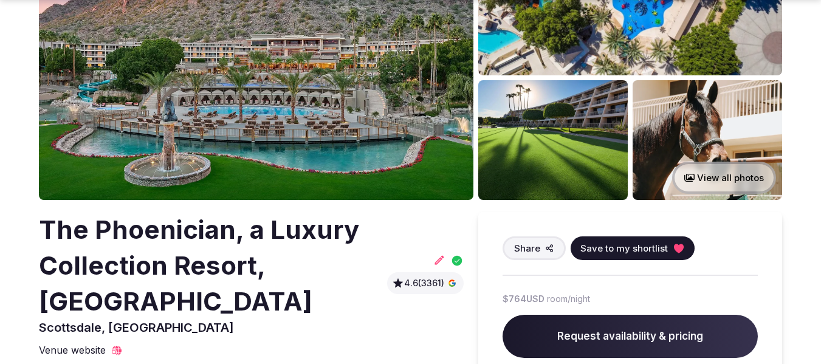
scroll to position [182, 0]
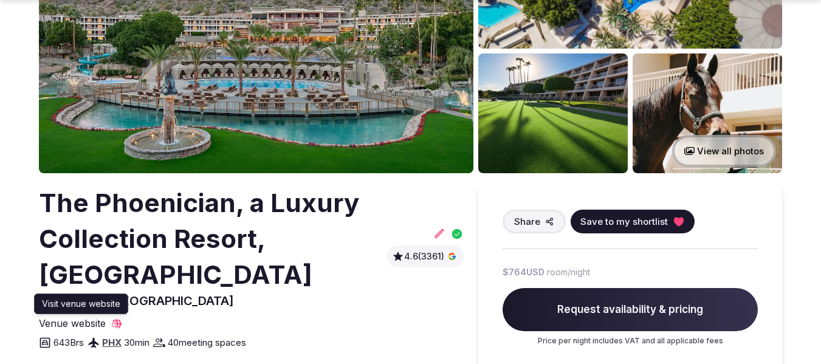
click at [117, 322] on icon at bounding box center [117, 324] width 12 height 12
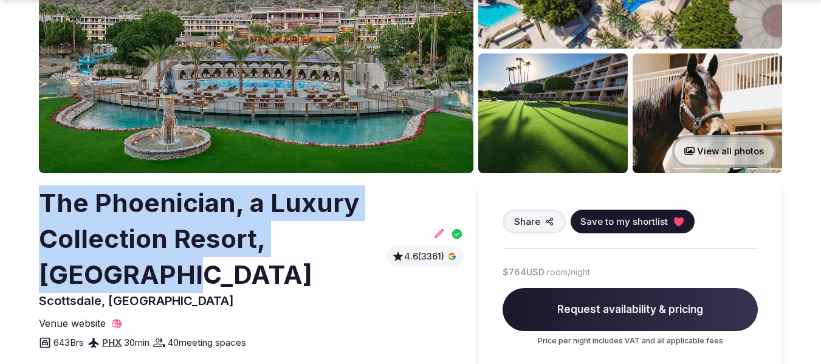
drag, startPoint x: 176, startPoint y: 274, endPoint x: 47, endPoint y: 203, distance: 146.8
click at [47, 203] on h2 "The Phoenician, a Luxury Collection Resort, Scottsdale" at bounding box center [210, 238] width 343 height 107
copy h2 "The Phoenician, a Luxury Collection Resort, Scottsdale"
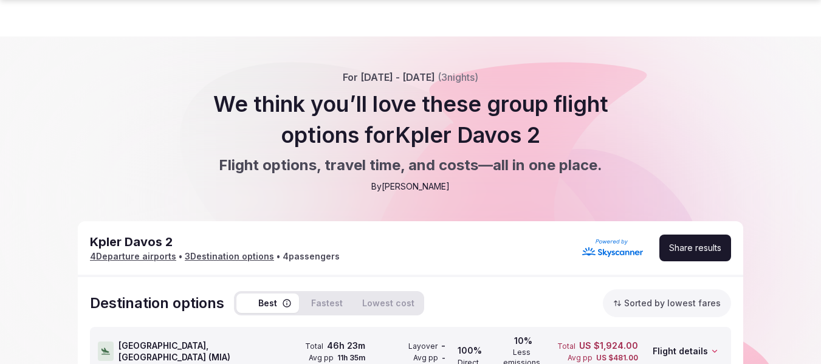
scroll to position [50, 0]
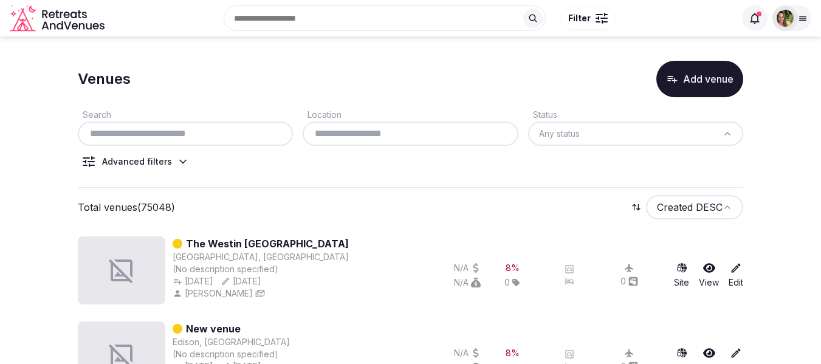
click at [139, 135] on input "text" at bounding box center [185, 133] width 205 height 15
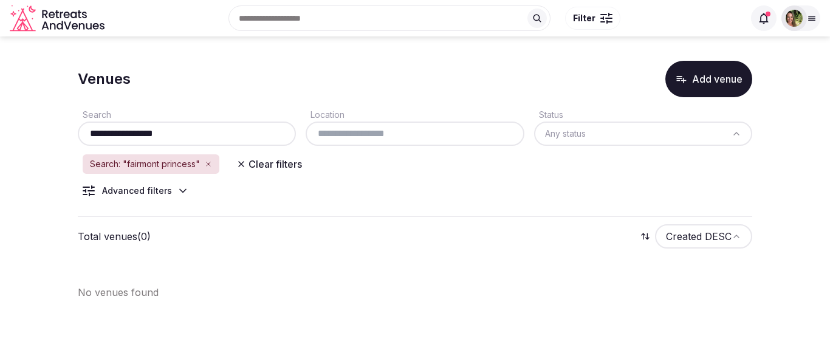
drag, startPoint x: 179, startPoint y: 132, endPoint x: 77, endPoint y: 145, distance: 103.4
click at [77, 145] on section "**********" at bounding box center [415, 175] width 830 height 278
paste input "**********"
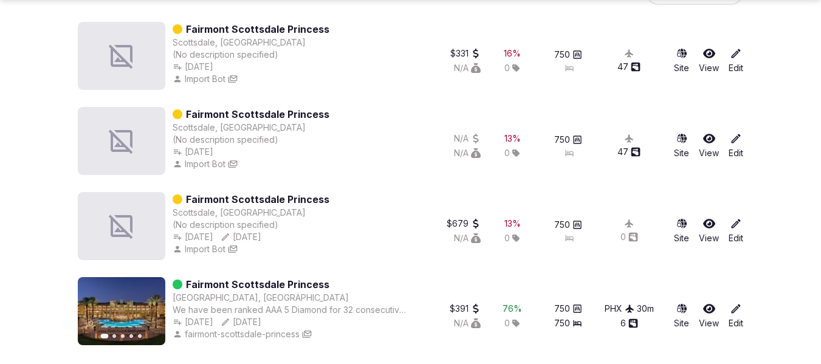
scroll to position [244, 0]
type input "**********"
click at [705, 307] on icon at bounding box center [709, 308] width 12 height 12
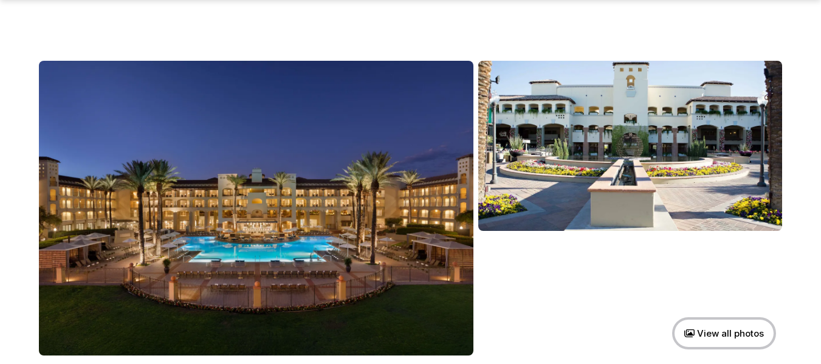
scroll to position [182, 0]
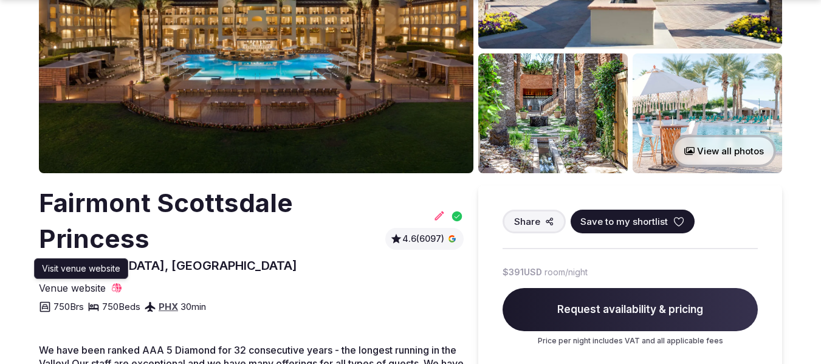
click at [118, 284] on icon at bounding box center [117, 288] width 12 height 12
click at [678, 222] on icon at bounding box center [678, 222] width 12 height 12
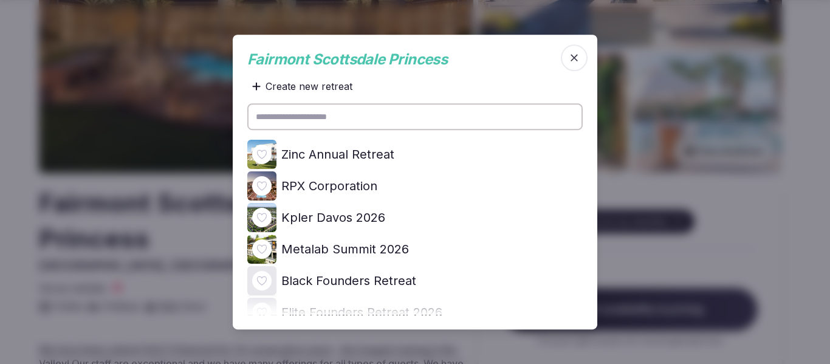
click at [0, 0] on icon at bounding box center [0, 0] width 0 height 0
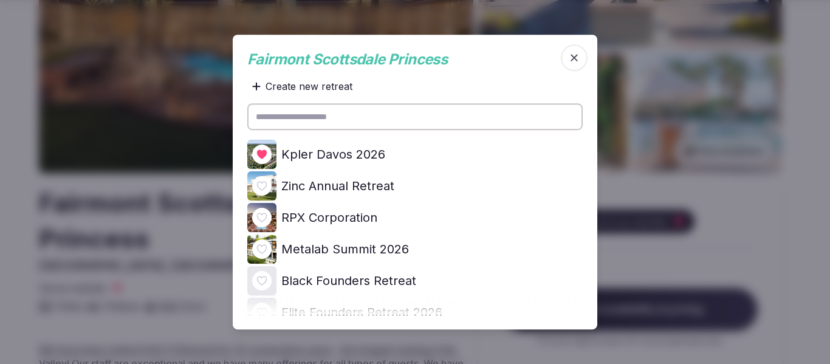
click at [575, 49] on span "button" at bounding box center [574, 57] width 27 height 27
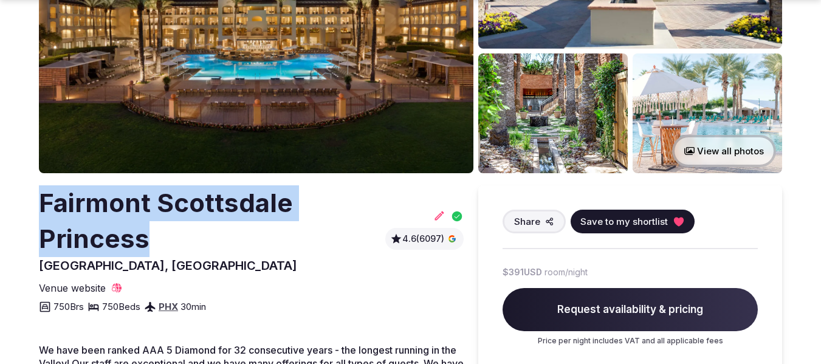
drag, startPoint x: 164, startPoint y: 235, endPoint x: 38, endPoint y: 203, distance: 130.4
copy h2 "Fairmont Scottsdale Princess"
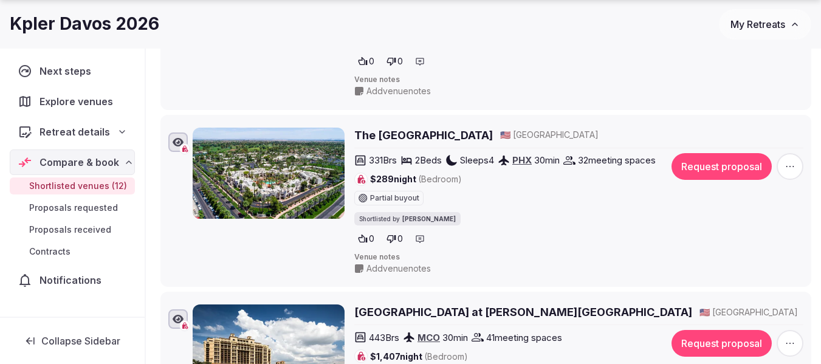
scroll to position [1750, 0]
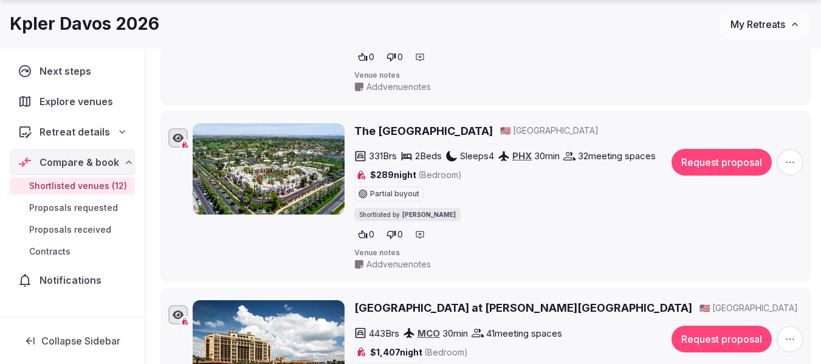
click at [791, 156] on icon "button" at bounding box center [790, 162] width 12 height 12
click at [764, 91] on div "Remove Venue" at bounding box center [756, 98] width 101 height 25
click at [766, 100] on button "Remove Venue" at bounding box center [756, 101] width 101 height 19
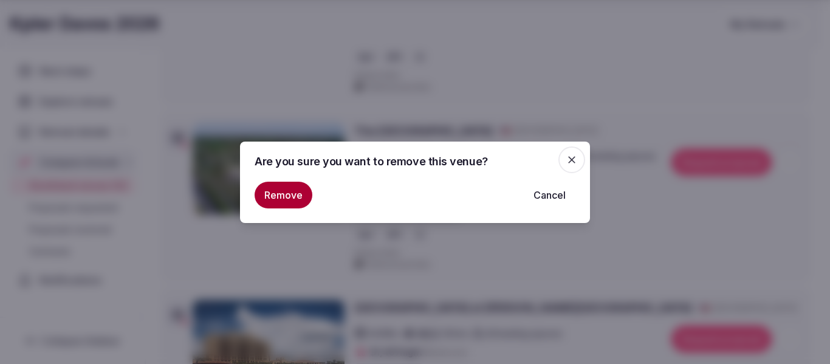
click at [270, 189] on button "Remove" at bounding box center [284, 195] width 58 height 27
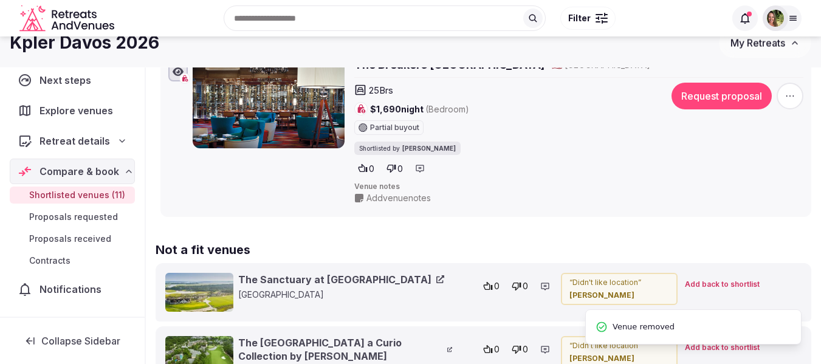
scroll to position [1932, 0]
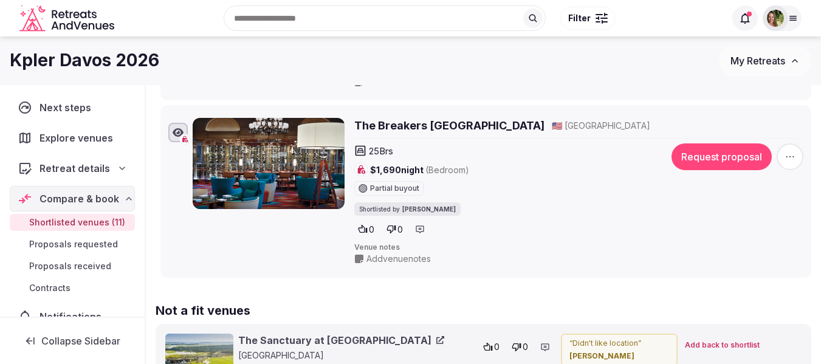
click at [428, 118] on h2 "The Breakers Palm Beach" at bounding box center [449, 125] width 190 height 15
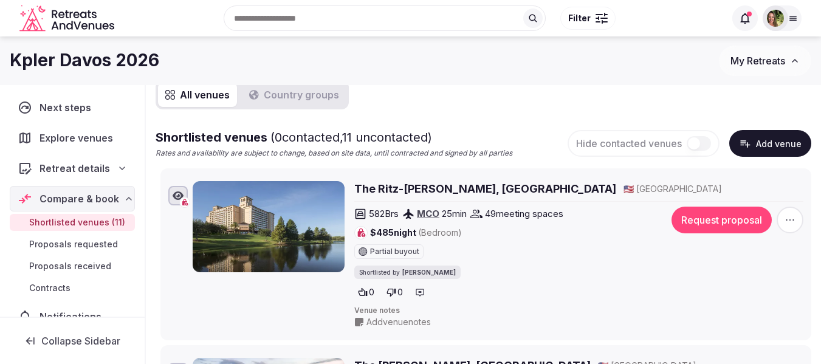
scroll to position [0, 0]
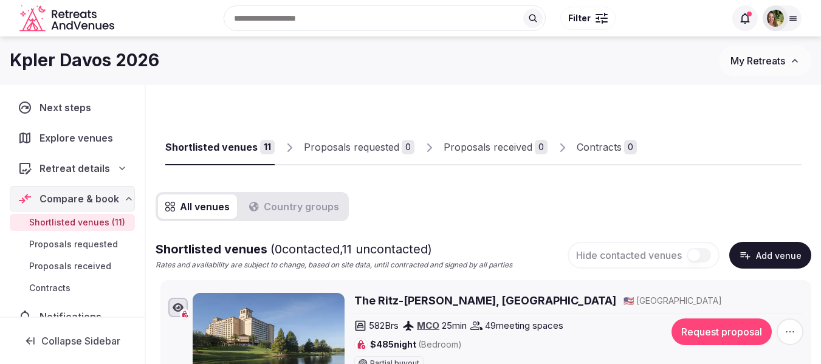
click at [777, 14] on img at bounding box center [775, 18] width 17 height 17
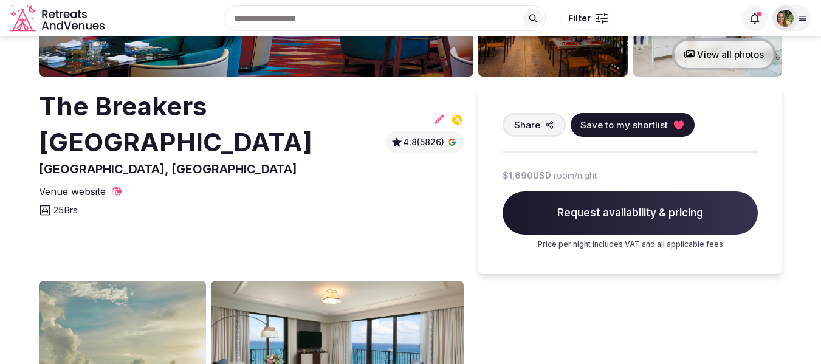
scroll to position [121, 0]
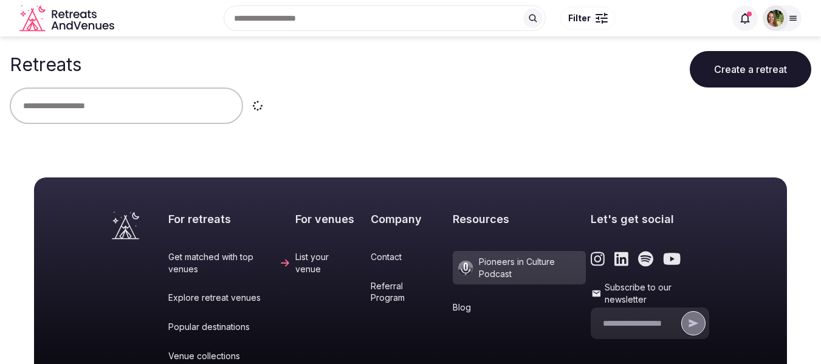
click at [747, 67] on button "Create a retreat" at bounding box center [749, 69] width 121 height 36
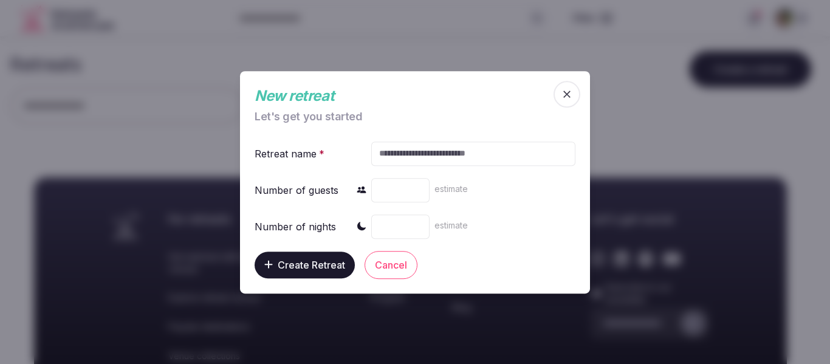
click at [411, 160] on input "text" at bounding box center [473, 153] width 204 height 24
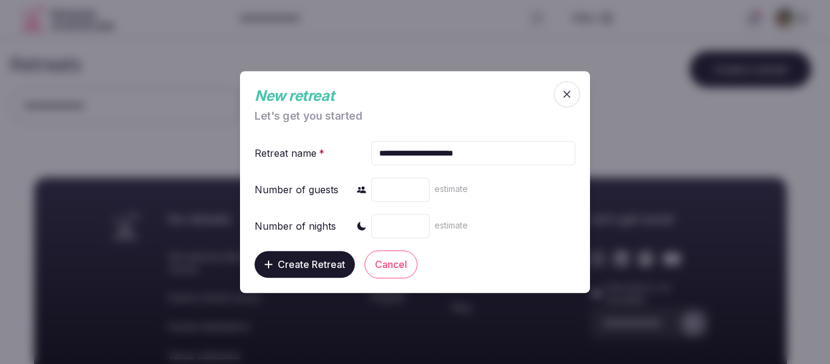
type input "**********"
click at [320, 265] on span "Create Retreat" at bounding box center [311, 264] width 67 height 12
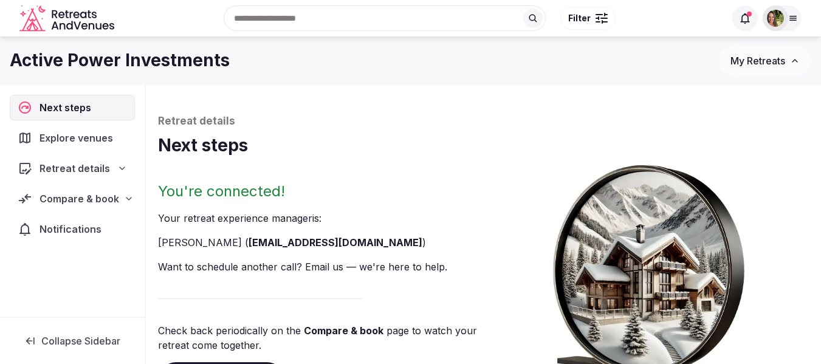
click at [58, 165] on span "Retreat details" at bounding box center [74, 168] width 70 height 15
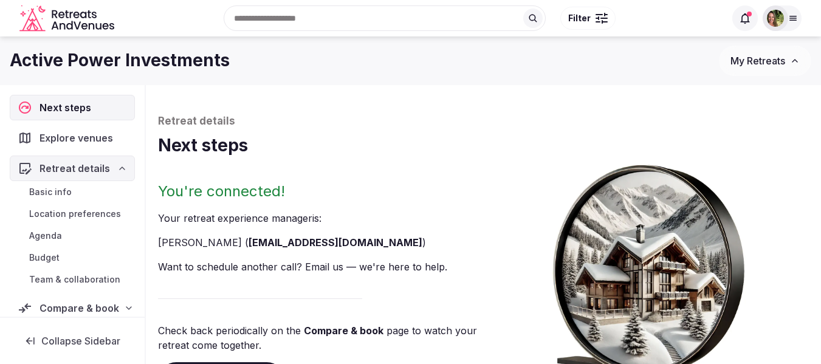
click at [57, 186] on span "Basic info" at bounding box center [50, 192] width 43 height 12
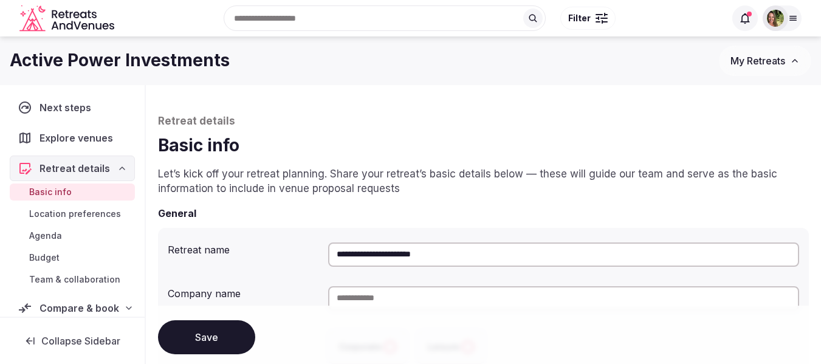
click at [494, 256] on input "**********" at bounding box center [563, 254] width 471 height 24
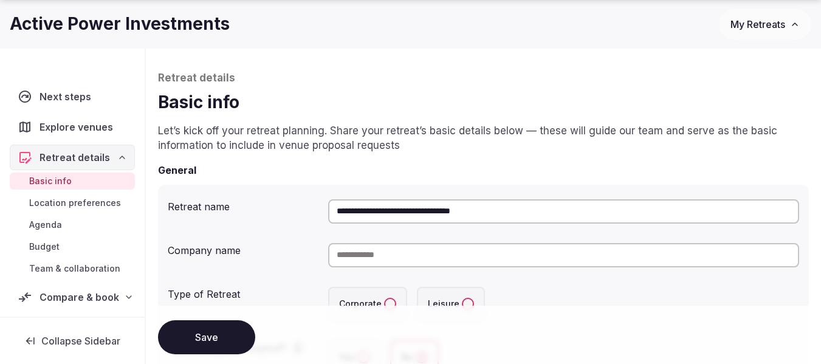
scroll to position [61, 0]
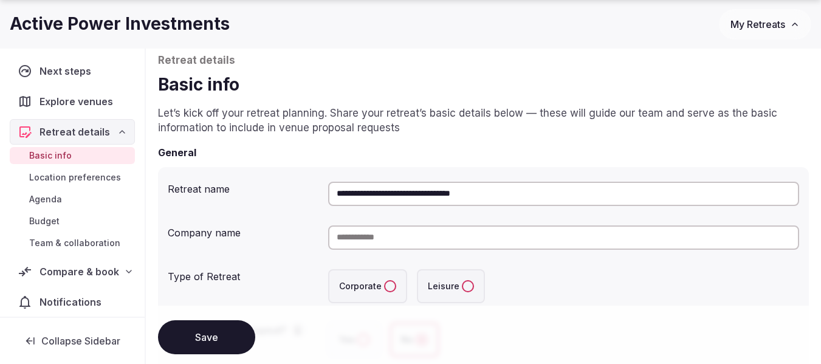
drag, startPoint x: 442, startPoint y: 189, endPoint x: 298, endPoint y: 191, distance: 144.0
click at [298, 191] on div "**********" at bounding box center [483, 194] width 631 height 34
type input "**********"
click at [372, 246] on input at bounding box center [563, 237] width 471 height 24
paste input "**********"
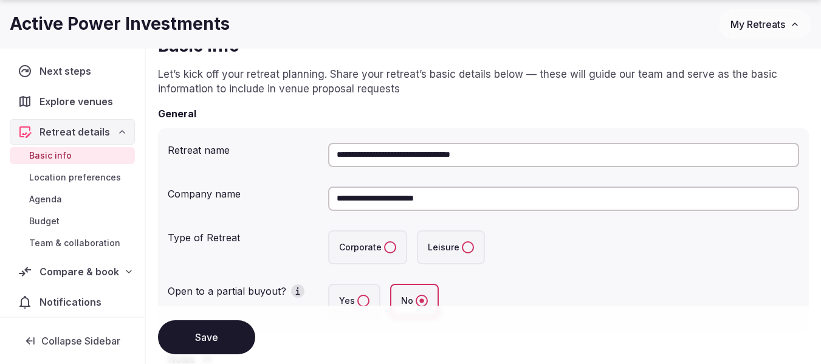
scroll to position [121, 0]
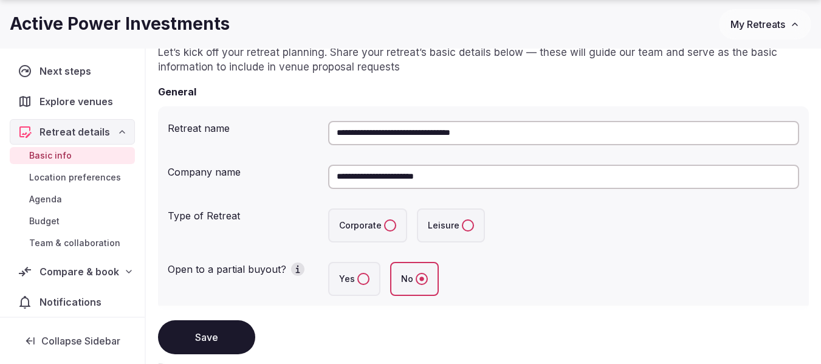
type input "**********"
click at [384, 224] on button "Corporate" at bounding box center [390, 225] width 12 height 12
click at [357, 278] on button "Yes" at bounding box center [363, 279] width 12 height 12
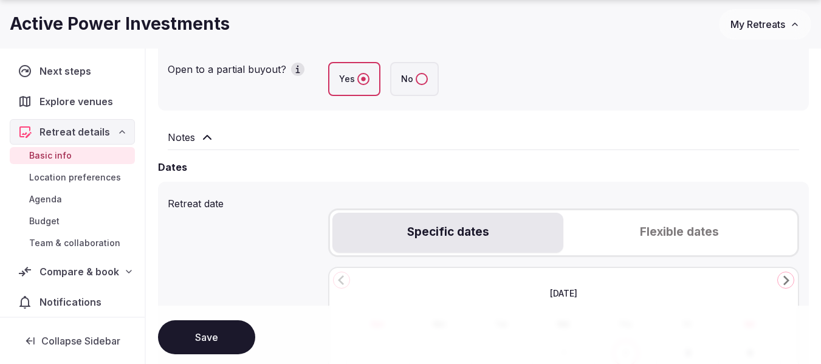
scroll to position [425, 0]
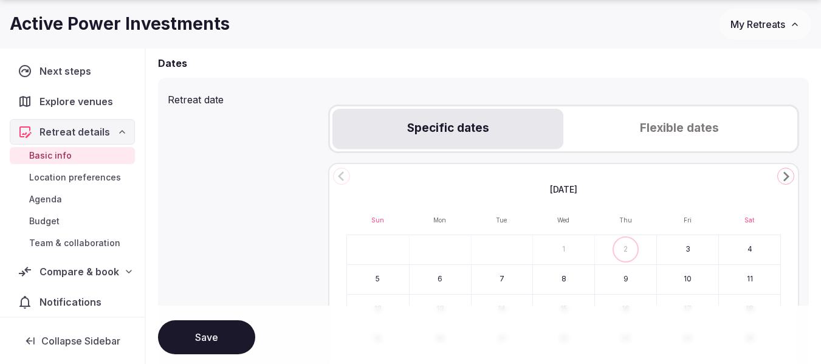
click at [699, 136] on button "Flexible dates" at bounding box center [678, 129] width 231 height 40
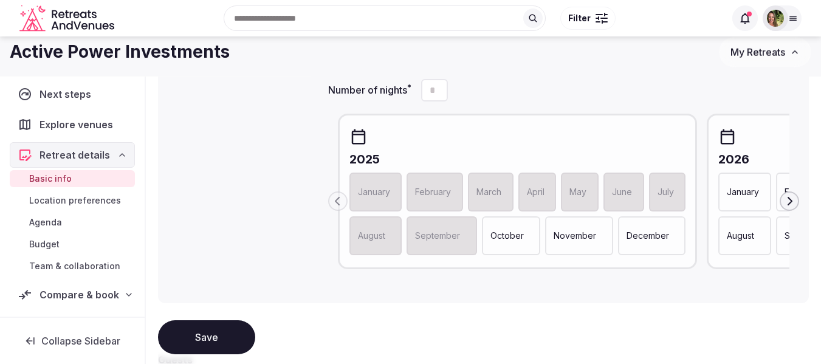
scroll to position [486, 0]
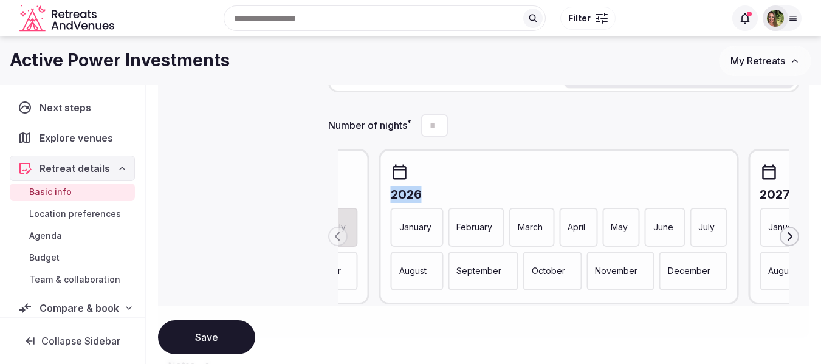
drag, startPoint x: 750, startPoint y: 180, endPoint x: 422, endPoint y: 185, distance: 328.0
click at [422, 185] on div "[DATE] February March April May June July August September October November Dec…" at bounding box center [558, 226] width 359 height 155
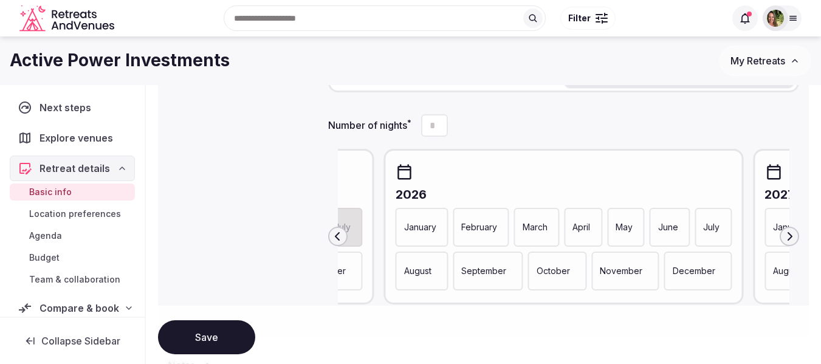
click at [413, 233] on p "January" at bounding box center [420, 227] width 32 height 12
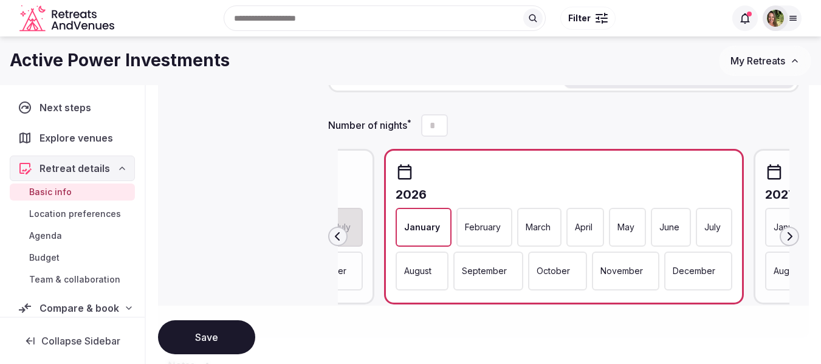
click at [490, 232] on p "February" at bounding box center [483, 227] width 36 height 12
click at [628, 231] on p "May" at bounding box center [626, 227] width 17 height 12
click at [661, 230] on p "June" at bounding box center [670, 227] width 20 height 12
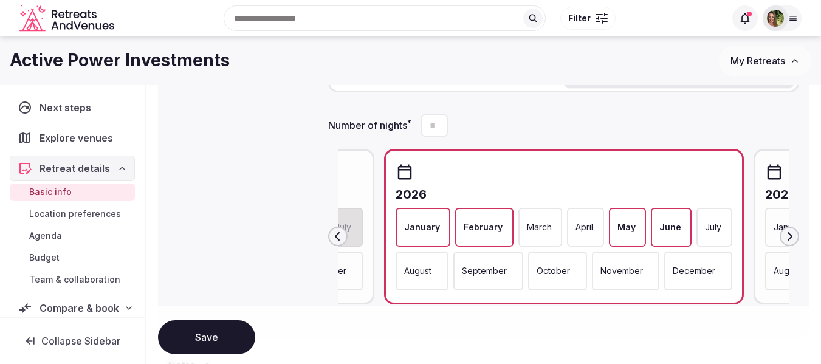
click at [536, 233] on p "March" at bounding box center [539, 227] width 25 height 12
click at [577, 232] on p "April" at bounding box center [586, 227] width 18 height 12
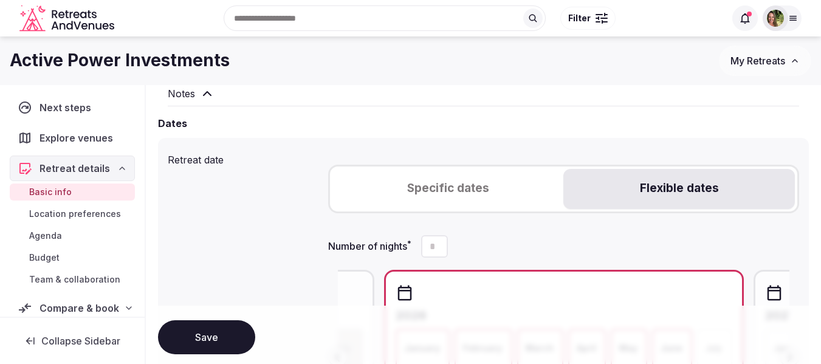
scroll to position [364, 0]
drag, startPoint x: 445, startPoint y: 246, endPoint x: 420, endPoint y: 246, distance: 24.9
click at [420, 246] on label "Number of nights *" at bounding box center [388, 247] width 120 height 22
click at [421, 246] on input "Number of nights *" at bounding box center [434, 247] width 27 height 22
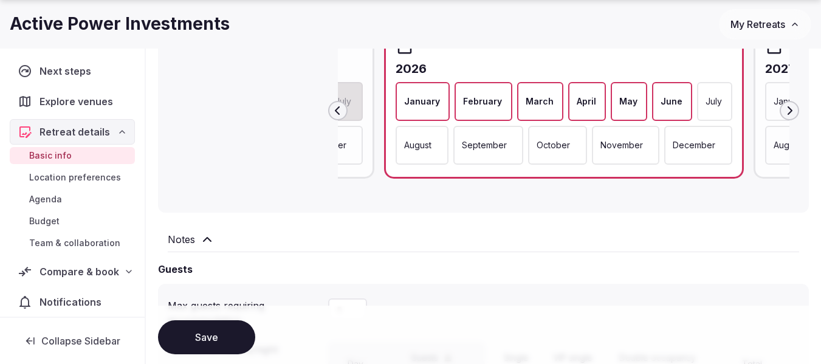
scroll to position [729, 0]
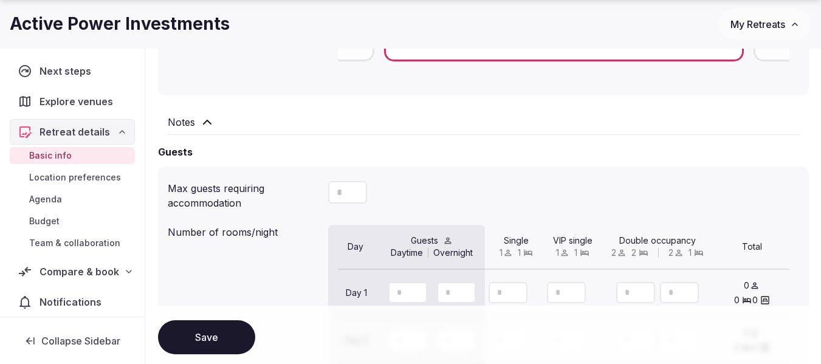
type input "*"
click at [346, 196] on div at bounding box center [347, 192] width 39 height 22
drag, startPoint x: 344, startPoint y: 196, endPoint x: 325, endPoint y: 196, distance: 18.8
click at [325, 196] on div "Max guests requiring accommodation" at bounding box center [483, 193] width 631 height 34
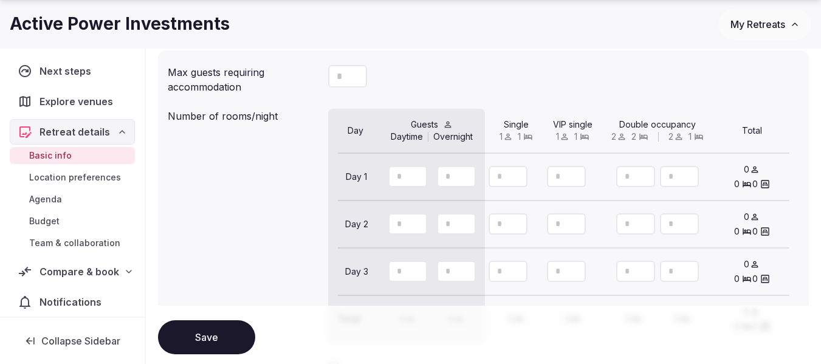
scroll to position [850, 0]
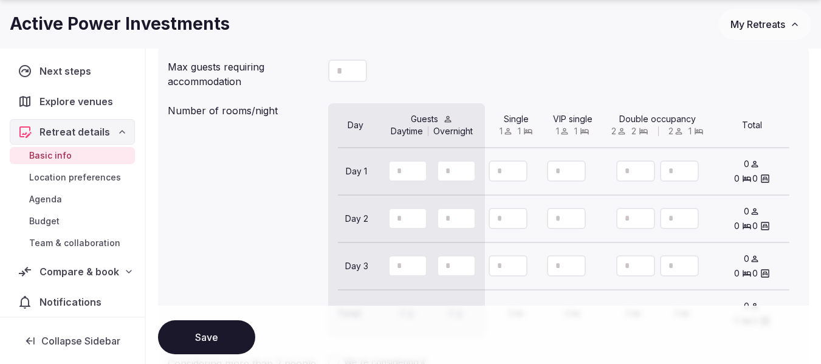
type input "**"
drag, startPoint x: 402, startPoint y: 176, endPoint x: 383, endPoint y: 176, distance: 18.8
click at [382, 176] on div at bounding box center [431, 171] width 113 height 27
type input "**"
drag, startPoint x: 453, startPoint y: 176, endPoint x: 440, endPoint y: 176, distance: 12.1
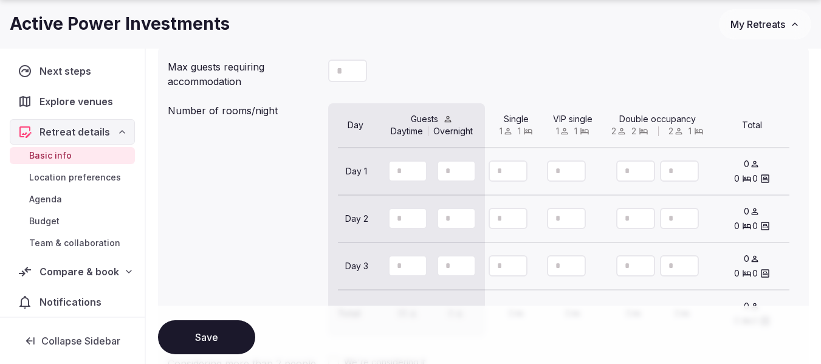
click at [440, 176] on input "number" at bounding box center [456, 170] width 39 height 21
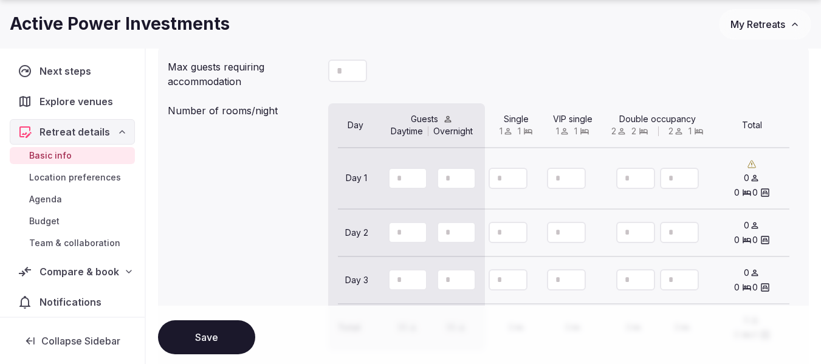
type input "**"
drag, startPoint x: 507, startPoint y: 177, endPoint x: 493, endPoint y: 178, distance: 13.4
click at [493, 178] on input "number" at bounding box center [507, 178] width 39 height 21
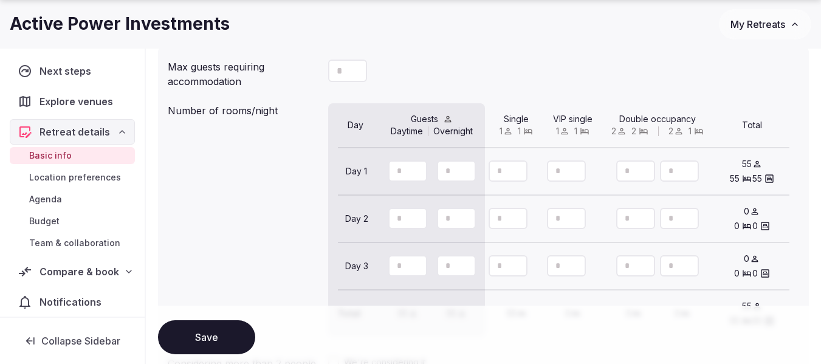
type input "**"
click at [355, 186] on icon "button" at bounding box center [356, 183] width 11 height 11
type input "**"
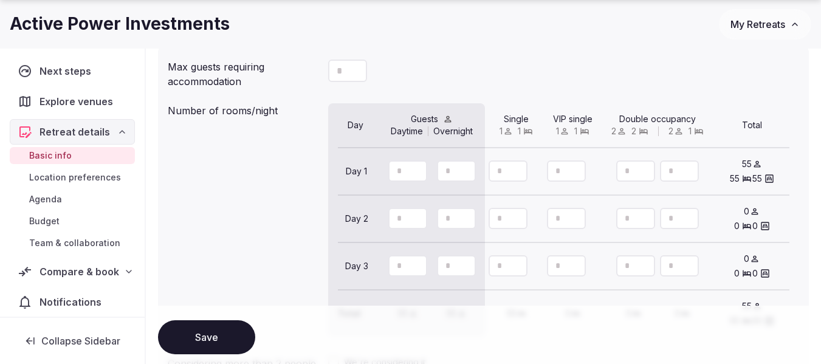
type input "**"
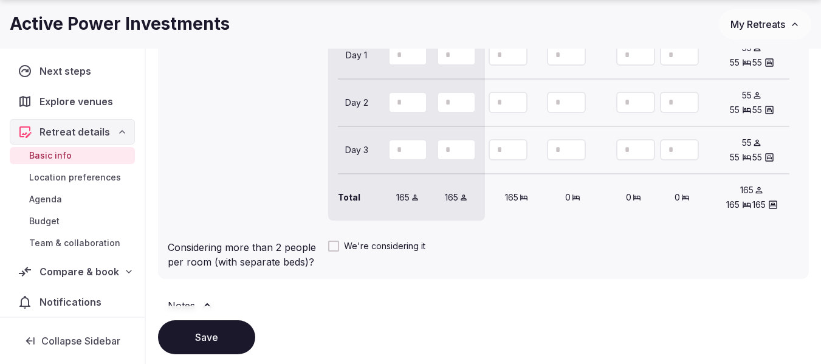
scroll to position [972, 0]
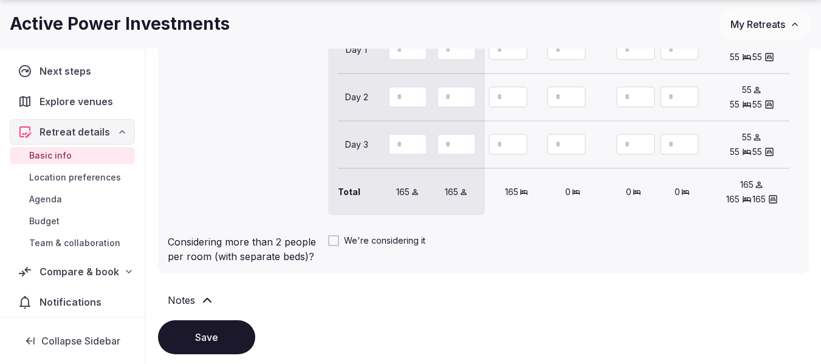
click at [208, 330] on button "Save" at bounding box center [206, 337] width 97 height 34
click at [60, 174] on span "Location preferences" at bounding box center [75, 177] width 92 height 12
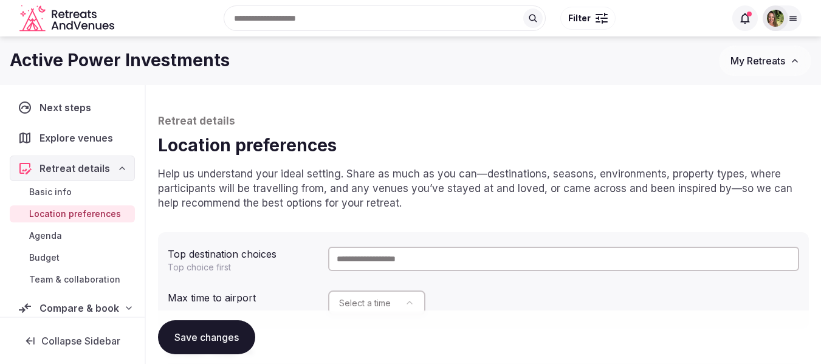
click at [421, 267] on input "text" at bounding box center [563, 259] width 471 height 24
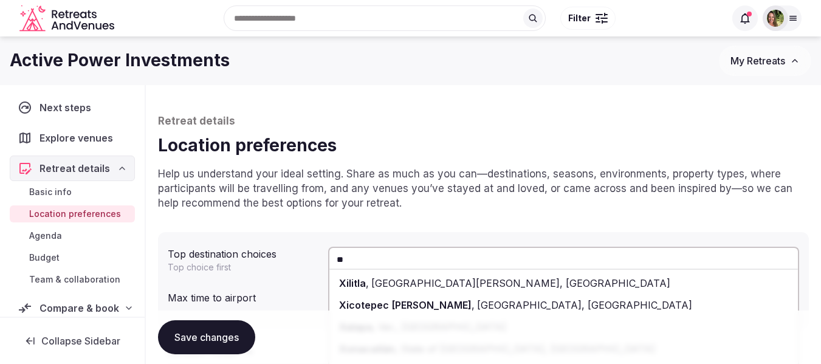
type input "*"
type input "******"
click at [425, 282] on span "[PERSON_NAME][GEOGRAPHIC_DATA], [GEOGRAPHIC_DATA]" at bounding box center [530, 283] width 301 height 12
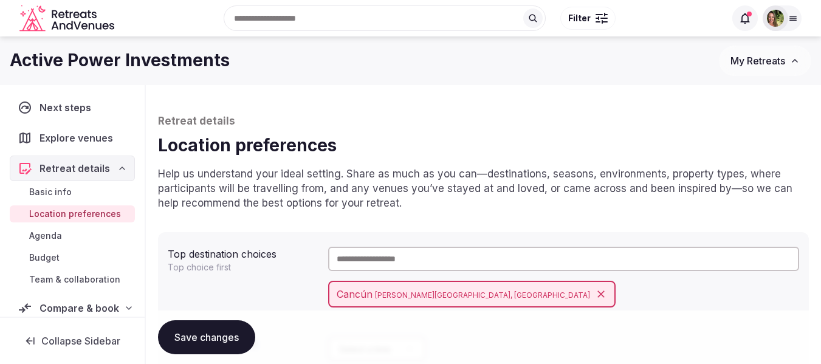
click at [420, 264] on input "text" at bounding box center [563, 259] width 471 height 24
type input "*"
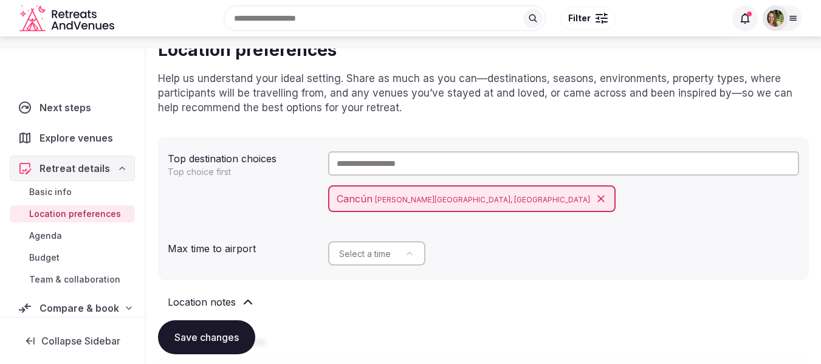
scroll to position [243, 0]
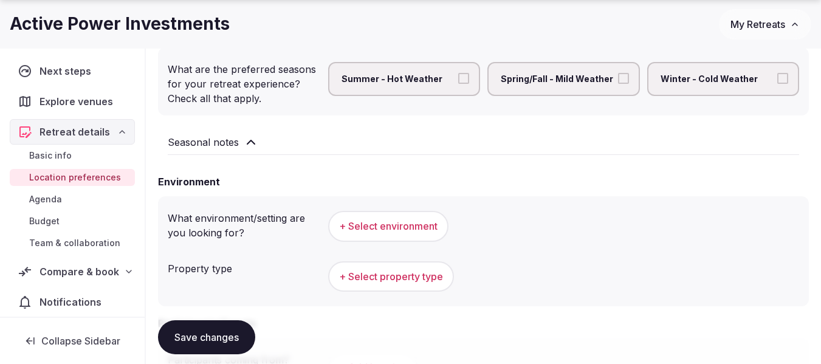
scroll to position [425, 0]
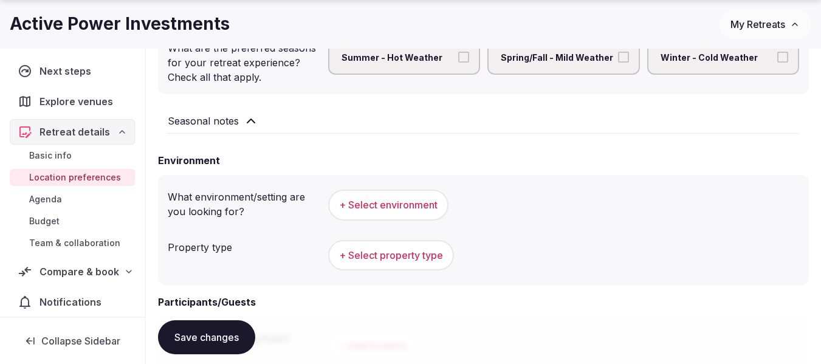
click at [208, 327] on button "Save changes" at bounding box center [206, 337] width 97 height 34
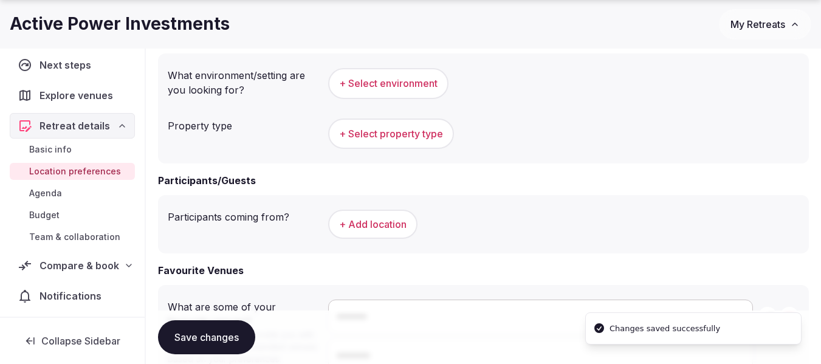
scroll to position [8, 0]
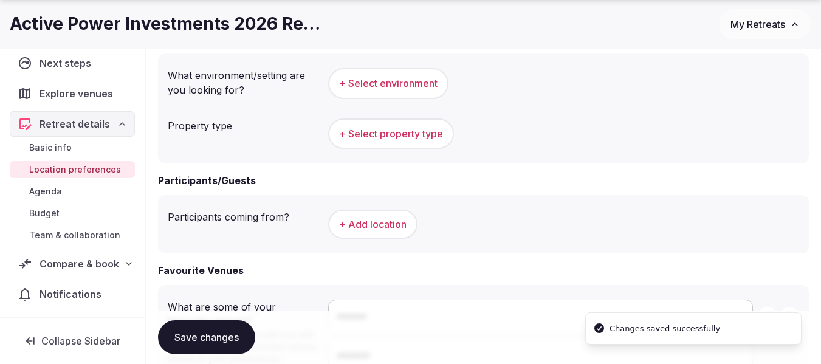
click at [366, 220] on button "+ Add location" at bounding box center [372, 224] width 89 height 29
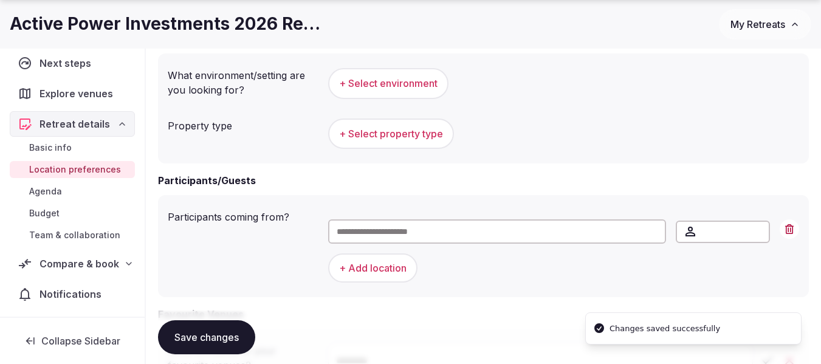
click at [398, 236] on input "text" at bounding box center [497, 231] width 338 height 24
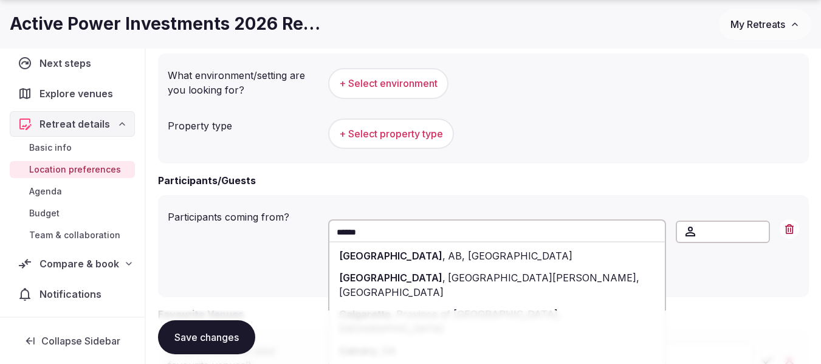
type input "******"
click at [445, 253] on span "AB, [GEOGRAPHIC_DATA]" at bounding box center [508, 256] width 127 height 12
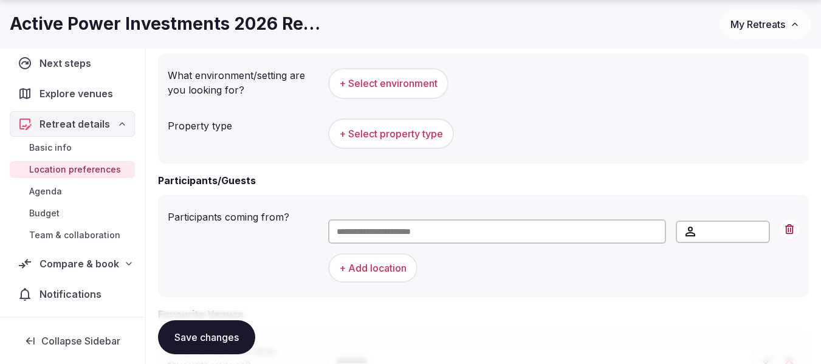
click at [378, 268] on button "+ Add location" at bounding box center [372, 267] width 89 height 29
click at [396, 261] on input "text" at bounding box center [497, 265] width 338 height 24
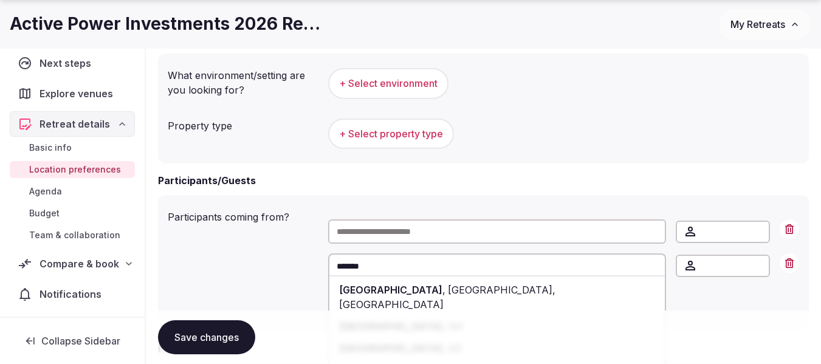
type input "*******"
click at [417, 281] on div "Toronto , ON, Canada" at bounding box center [496, 297] width 335 height 36
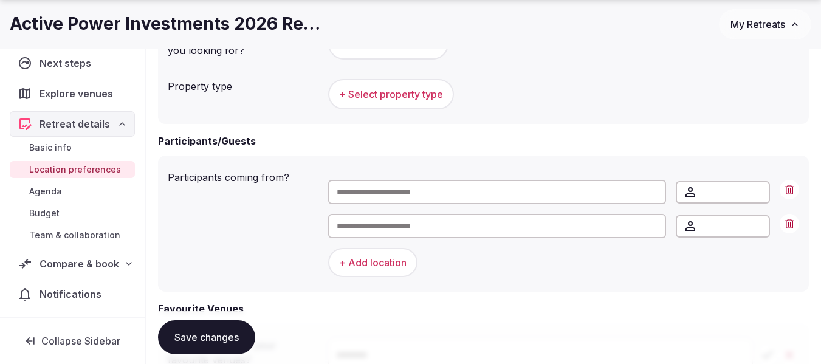
scroll to position [607, 0]
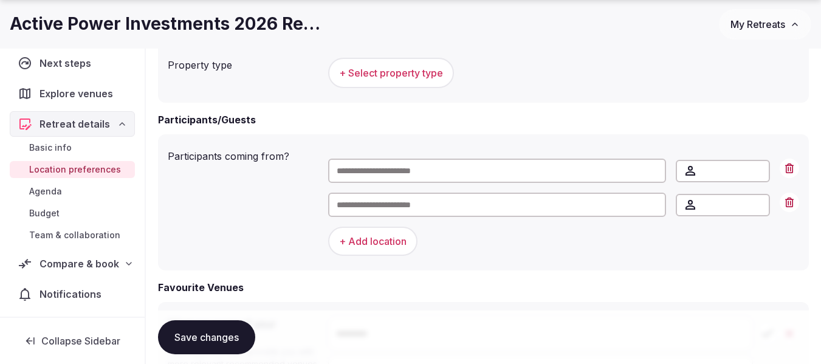
click at [386, 248] on button "+ Add location" at bounding box center [372, 241] width 89 height 29
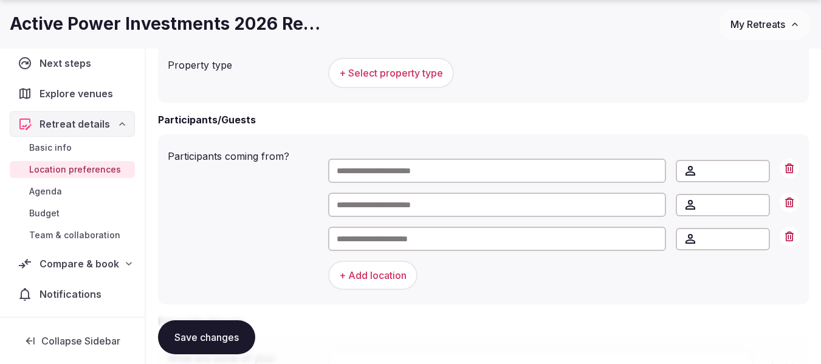
click at [400, 248] on input "text" at bounding box center [497, 239] width 338 height 24
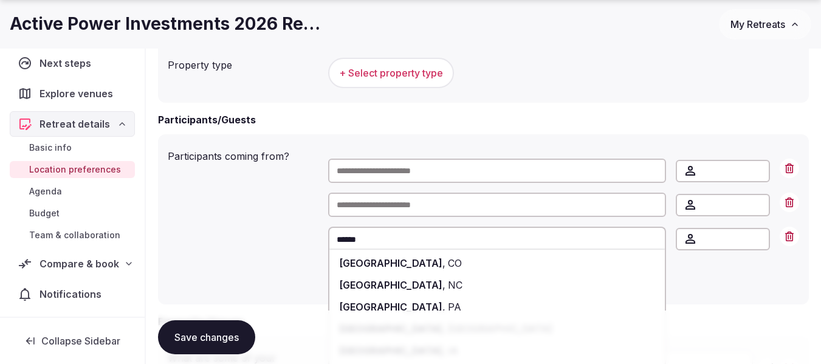
type input "******"
click at [445, 261] on span "CO" at bounding box center [453, 263] width 16 height 12
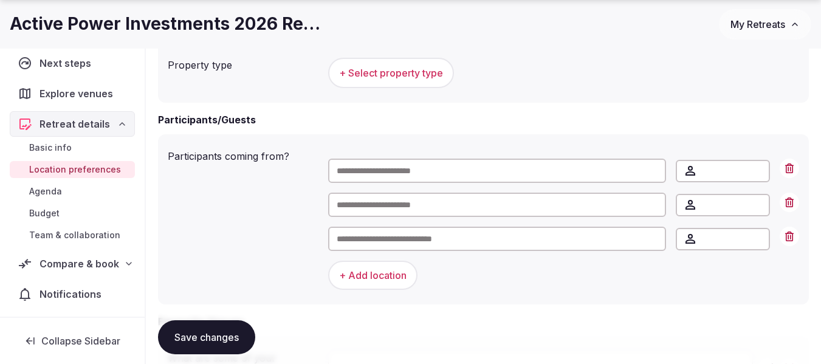
click at [383, 264] on button "+ Add location" at bounding box center [372, 275] width 89 height 29
click at [385, 276] on input "text" at bounding box center [497, 273] width 338 height 24
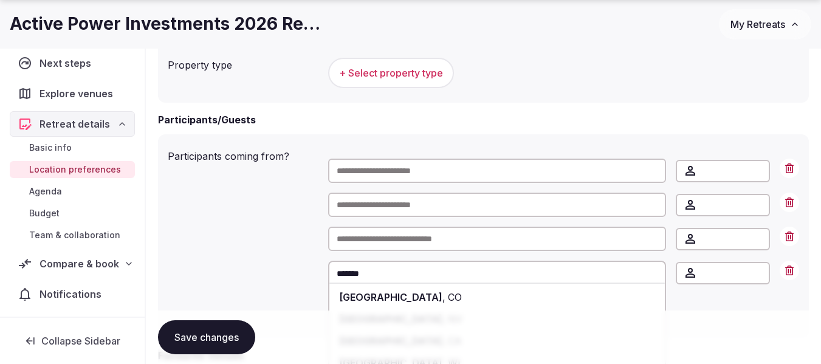
type input "*******"
click at [374, 294] on span "Boulder" at bounding box center [390, 297] width 103 height 12
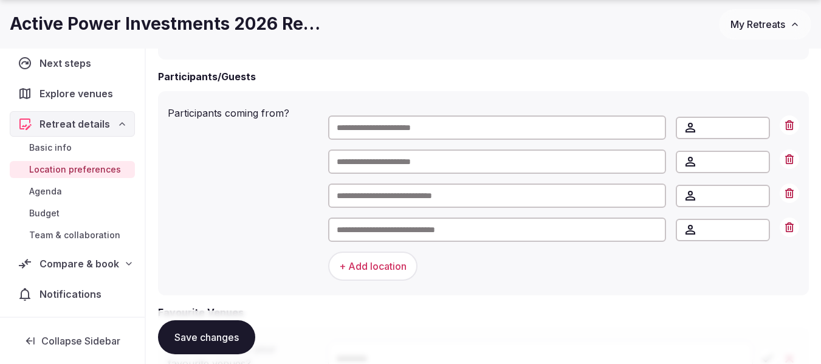
scroll to position [729, 0]
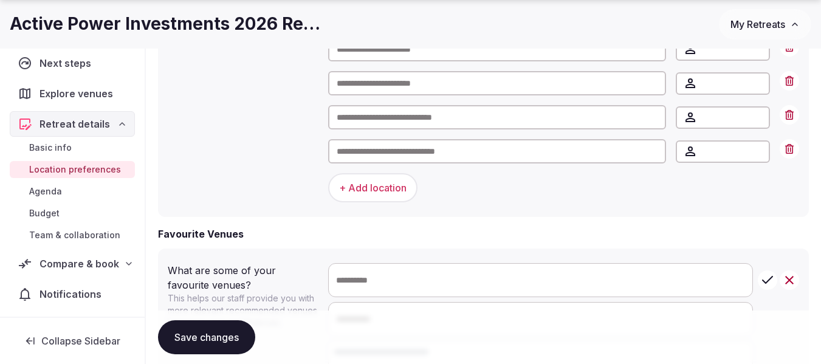
click at [363, 194] on button "+ Add location" at bounding box center [372, 187] width 89 height 29
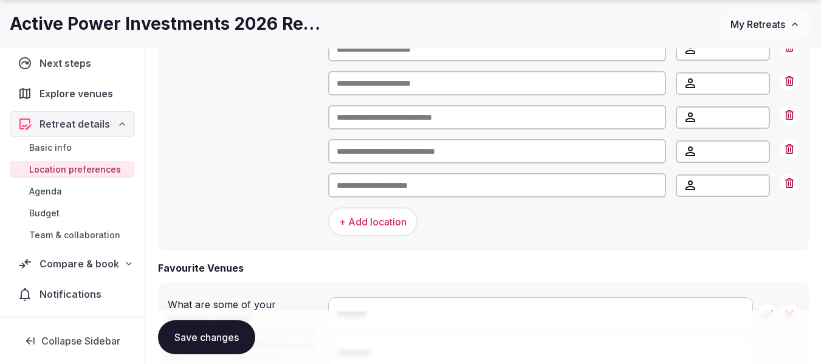
click at [367, 193] on input "text" at bounding box center [497, 185] width 338 height 24
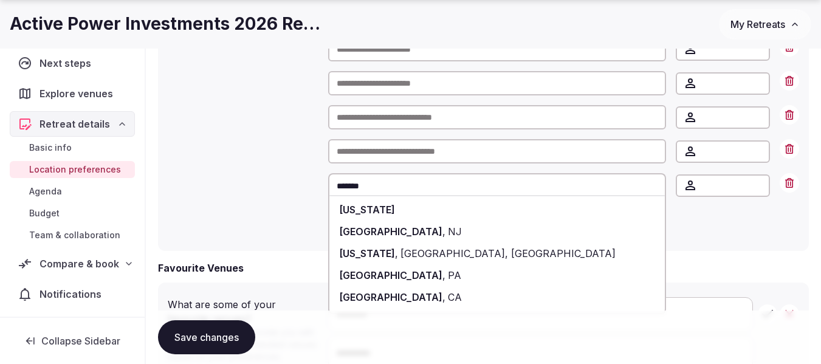
type input "*******"
click at [366, 208] on span "New Jersey" at bounding box center [367, 209] width 56 height 12
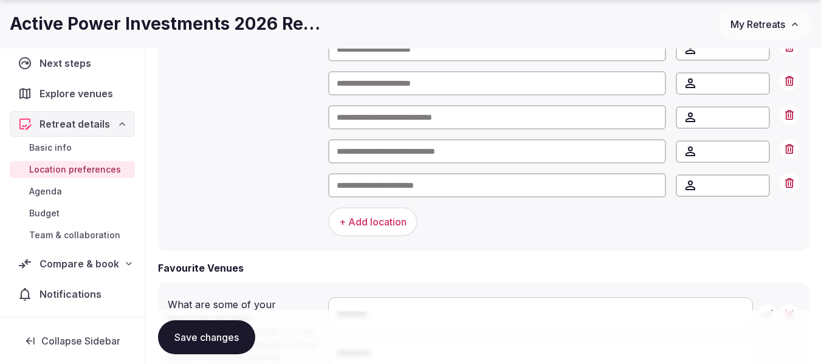
click at [375, 228] on button "+ Add location" at bounding box center [372, 221] width 89 height 29
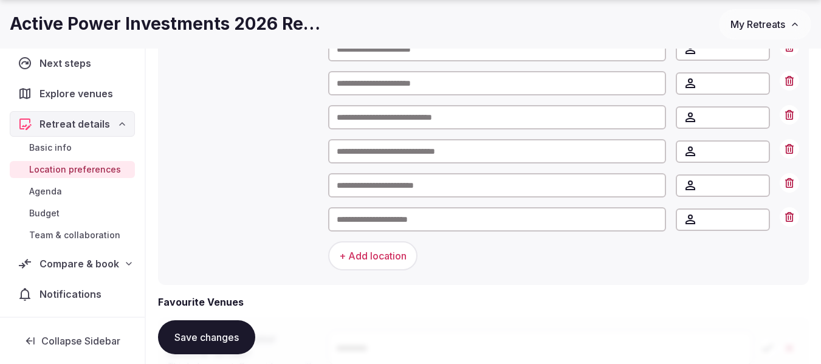
click at [375, 228] on input "text" at bounding box center [497, 219] width 338 height 24
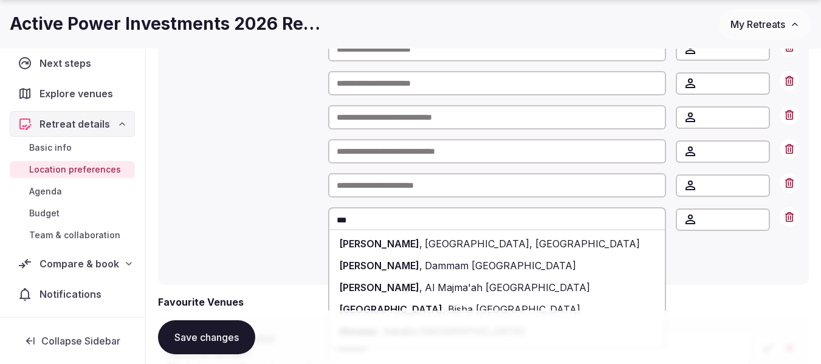
drag, startPoint x: 375, startPoint y: 228, endPoint x: 331, endPoint y: 228, distance: 43.7
click at [332, 228] on input "***" at bounding box center [497, 219] width 338 height 24
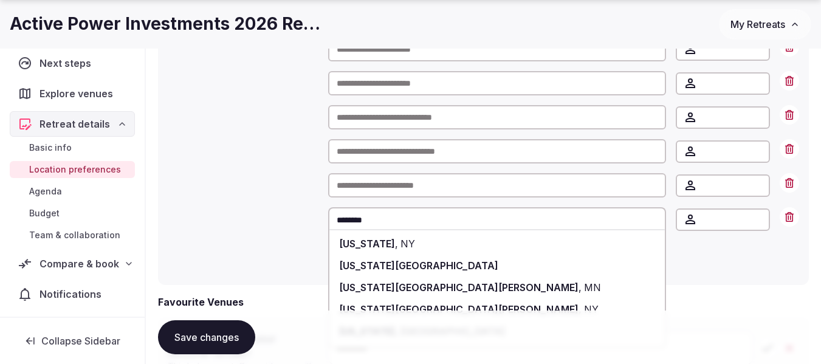
type input "********"
click at [377, 244] on span "New York" at bounding box center [367, 244] width 56 height 12
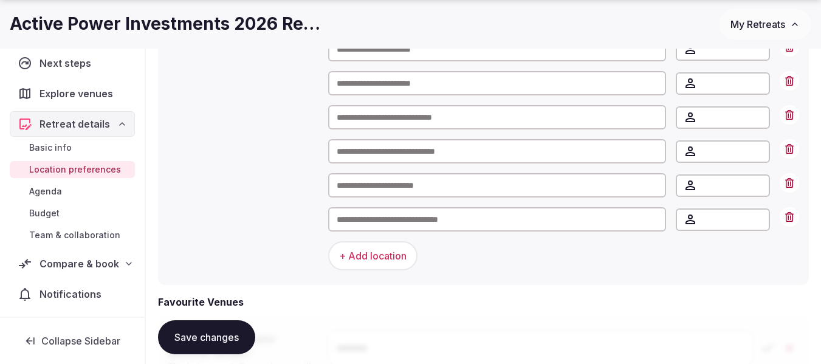
click at [377, 255] on button "+ Add location" at bounding box center [372, 255] width 89 height 29
click at [372, 258] on input "text" at bounding box center [497, 253] width 338 height 24
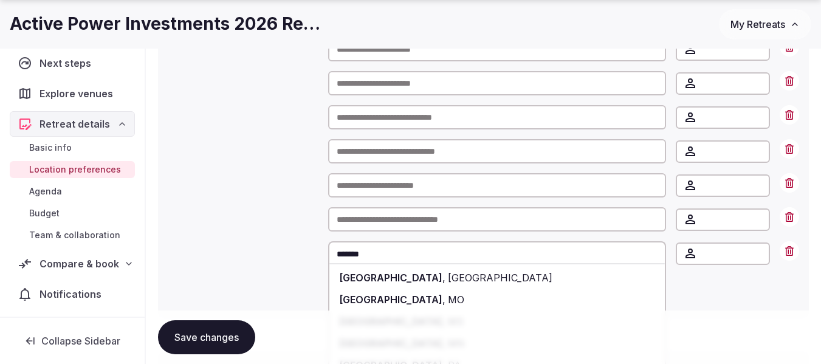
type input "*******"
click at [378, 269] on div "Houston , TX" at bounding box center [496, 278] width 335 height 22
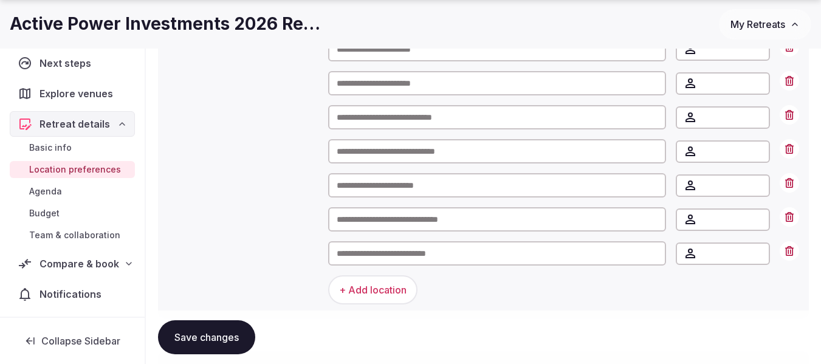
click at [361, 296] on button "+ Add location" at bounding box center [372, 289] width 89 height 29
click at [364, 285] on input "text" at bounding box center [497, 287] width 338 height 24
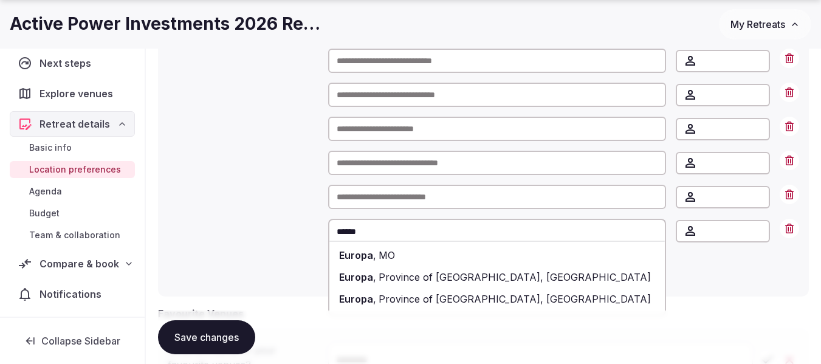
scroll to position [850, 0]
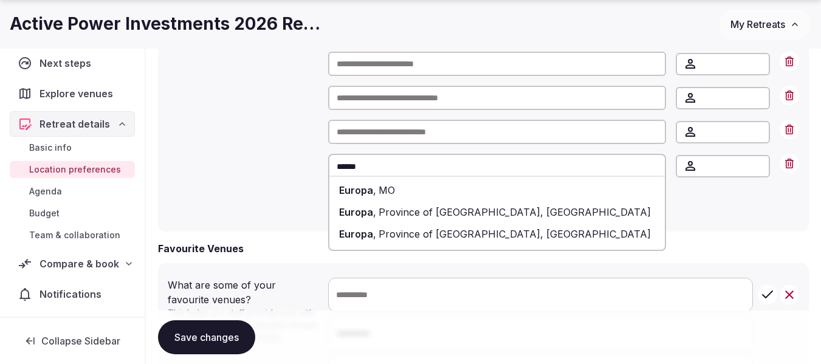
type input "******"
click at [279, 150] on div "Participants coming from? * * * * * * * ****** Europa , MO Europa , Province of…" at bounding box center [483, 61] width 631 height 321
drag, startPoint x: 739, startPoint y: 246, endPoint x: 731, endPoint y: 235, distance: 13.9
click at [738, 245] on div "Favourite Venues" at bounding box center [483, 248] width 651 height 15
click at [408, 166] on input "******" at bounding box center [497, 166] width 338 height 24
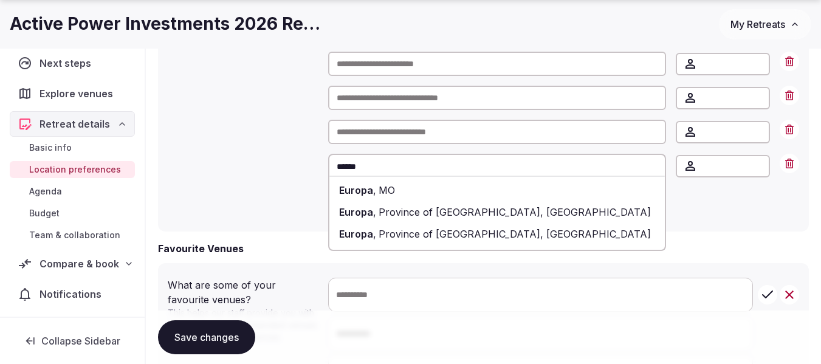
drag, startPoint x: 377, startPoint y: 166, endPoint x: 289, endPoint y: 174, distance: 88.4
click at [289, 174] on div "Participants coming from? * * * * * * * ****** Europa , MO Europa , Province of…" at bounding box center [483, 61] width 631 height 321
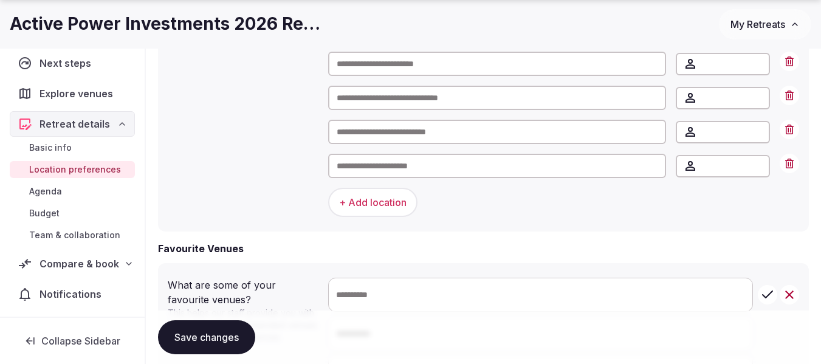
click at [374, 166] on input "text" at bounding box center [497, 166] width 338 height 24
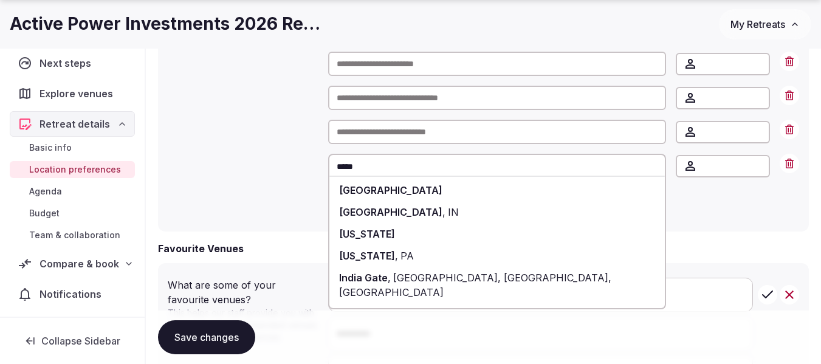
type input "*****"
click at [355, 192] on span "India" at bounding box center [390, 190] width 103 height 12
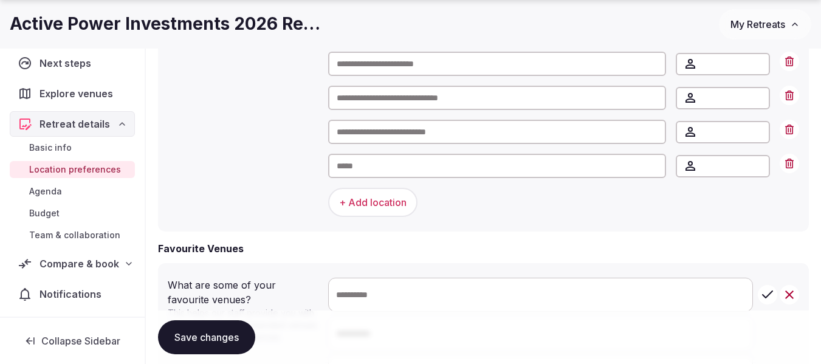
click at [375, 203] on button "+ Add location" at bounding box center [372, 202] width 89 height 29
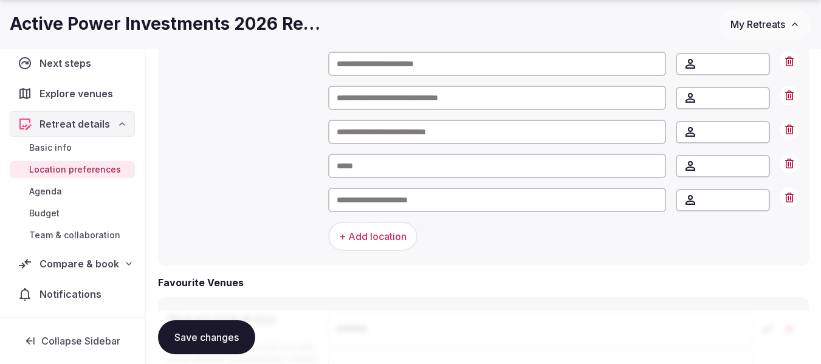
click at [375, 203] on input "text" at bounding box center [497, 200] width 338 height 24
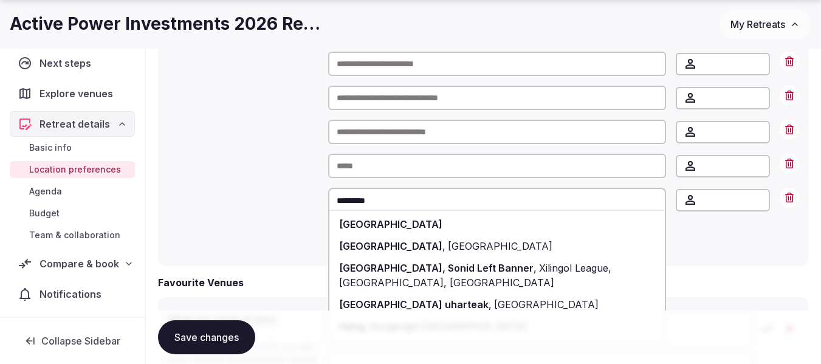
type input "*********"
click at [373, 219] on span "Hong Kong" at bounding box center [390, 224] width 103 height 12
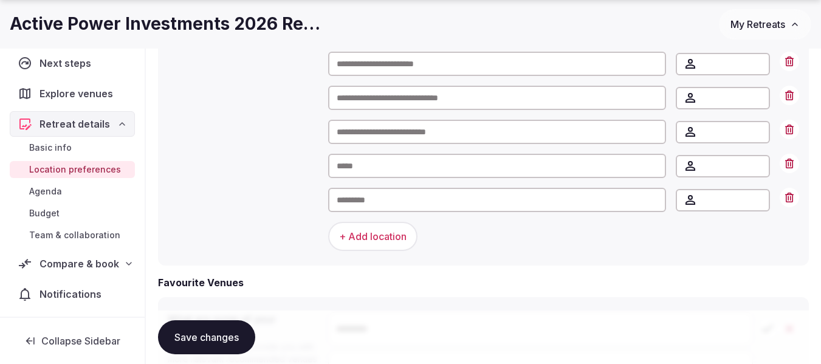
click at [270, 185] on div "Participants coming from? * * * * * * * * * + Add location" at bounding box center [483, 78] width 631 height 355
click at [219, 341] on button "Save changes" at bounding box center [206, 337] width 97 height 34
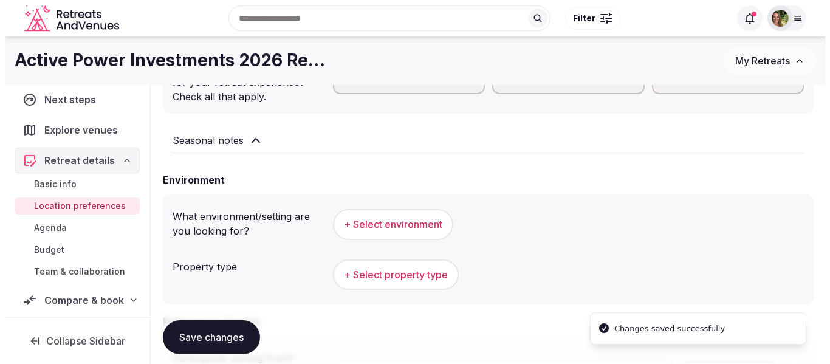
scroll to position [486, 0]
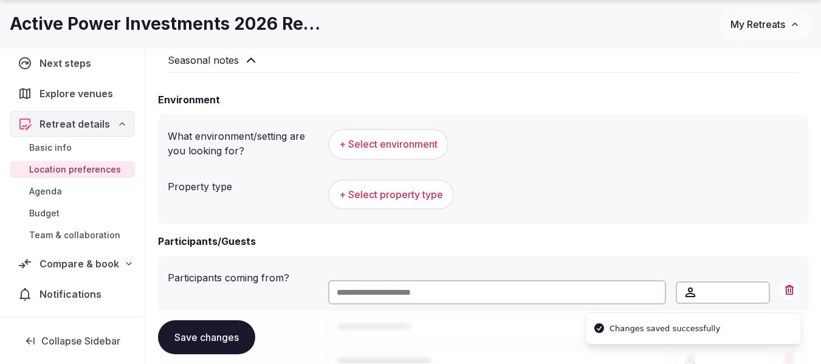
click at [365, 132] on button "+ Select environment" at bounding box center [388, 144] width 120 height 30
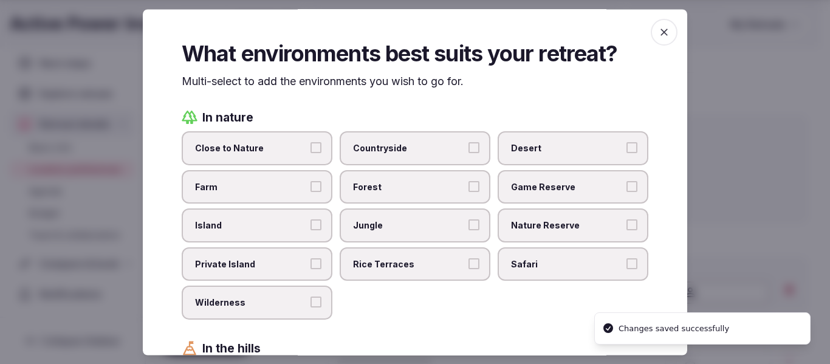
click at [315, 148] on button "Close to Nature" at bounding box center [315, 148] width 11 height 11
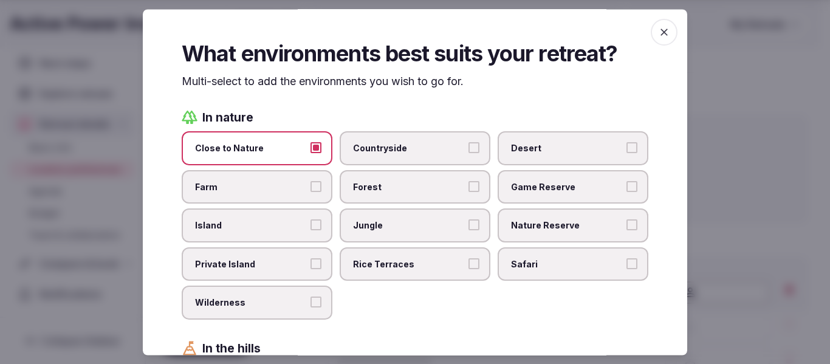
click at [468, 146] on button "Countryside" at bounding box center [473, 148] width 11 height 11
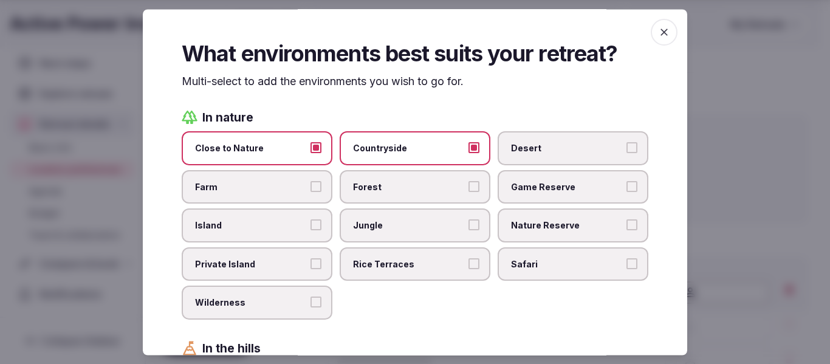
click at [626, 222] on button "Nature Reserve" at bounding box center [631, 225] width 11 height 11
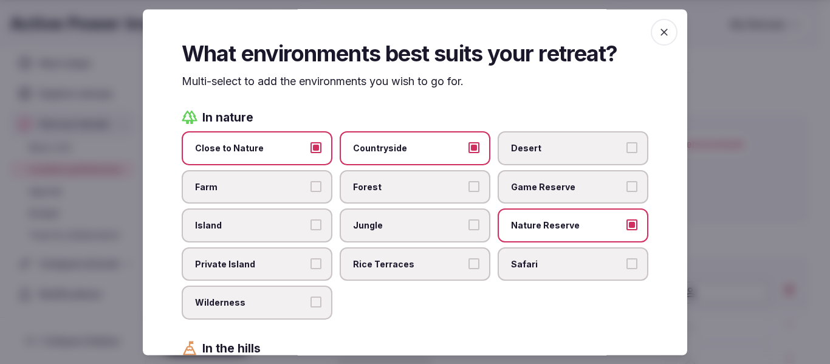
click at [474, 228] on label "Jungle" at bounding box center [415, 226] width 151 height 34
click at [474, 228] on button "Jungle" at bounding box center [473, 225] width 11 height 11
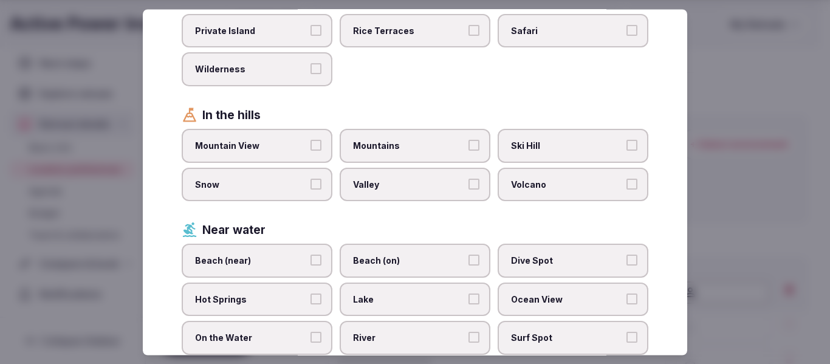
scroll to position [304, 0]
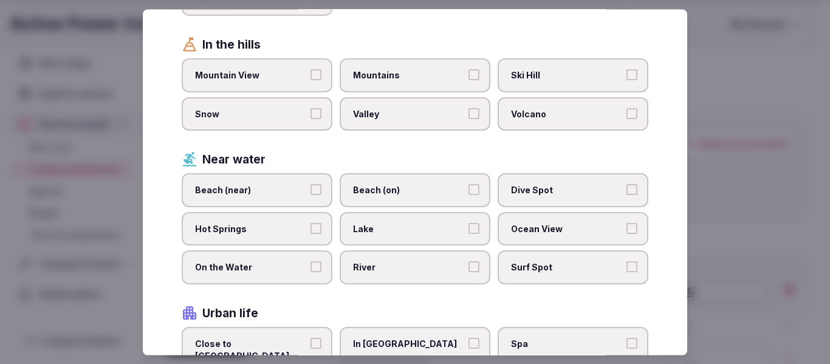
click at [312, 191] on button "Beach (near)" at bounding box center [315, 190] width 11 height 11
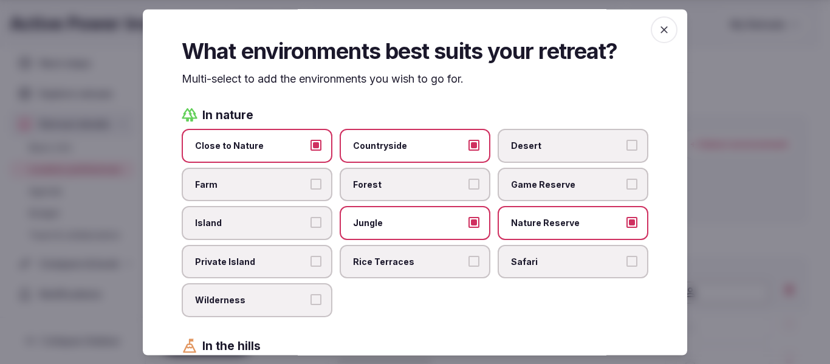
scroll to position [0, 0]
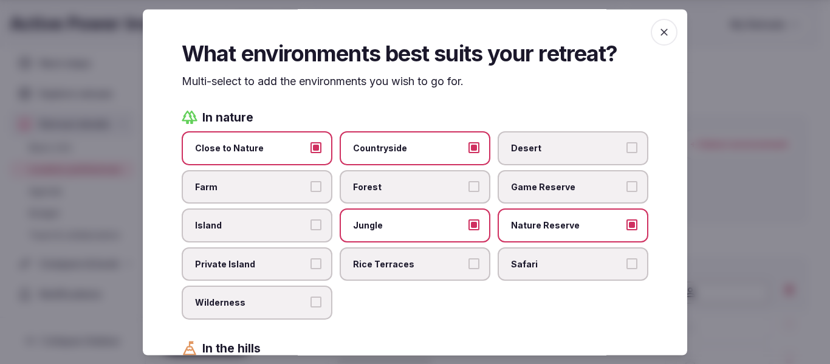
click at [660, 31] on icon "button" at bounding box center [663, 32] width 7 height 7
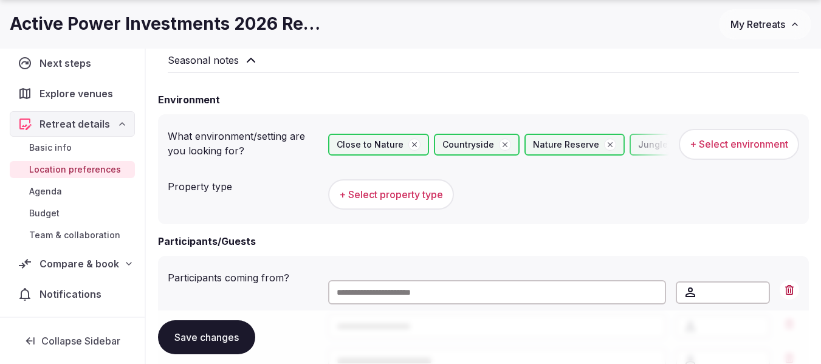
click at [377, 203] on button "+ Select property type" at bounding box center [391, 194] width 126 height 30
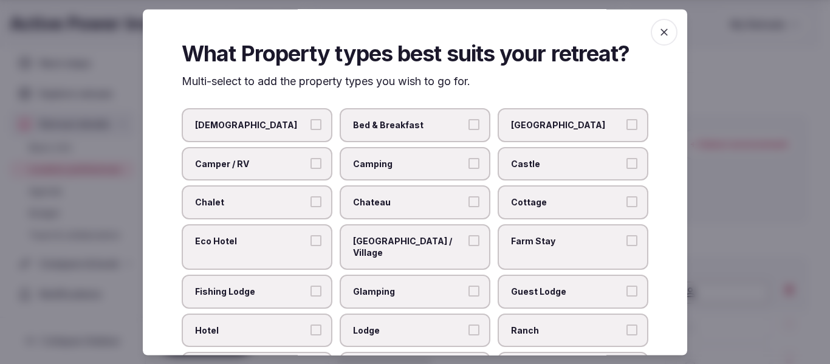
click at [626, 123] on button "Boutique Hotel" at bounding box center [631, 125] width 11 height 11
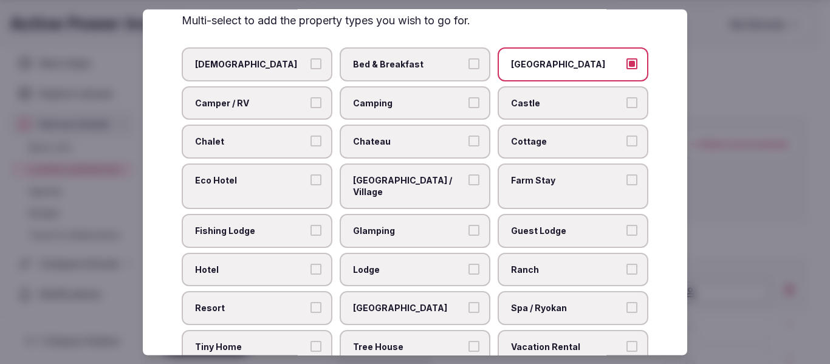
scroll to position [121, 0]
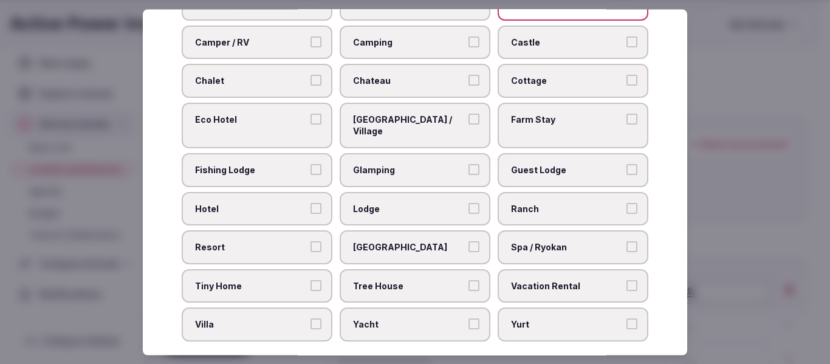
click at [313, 203] on button "Hotel" at bounding box center [315, 208] width 11 height 11
click at [314, 242] on button "Resort" at bounding box center [315, 247] width 11 height 11
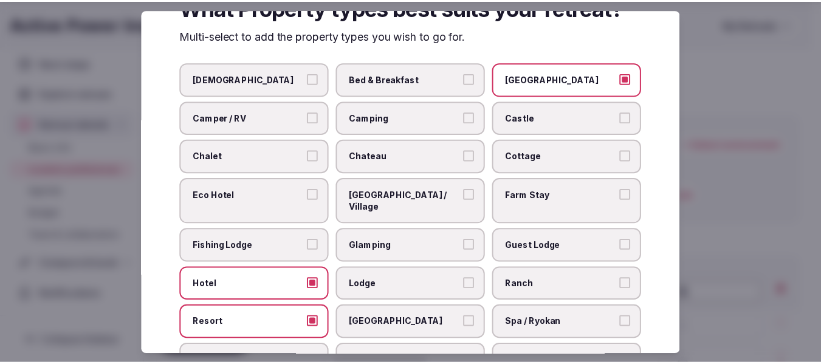
scroll to position [0, 0]
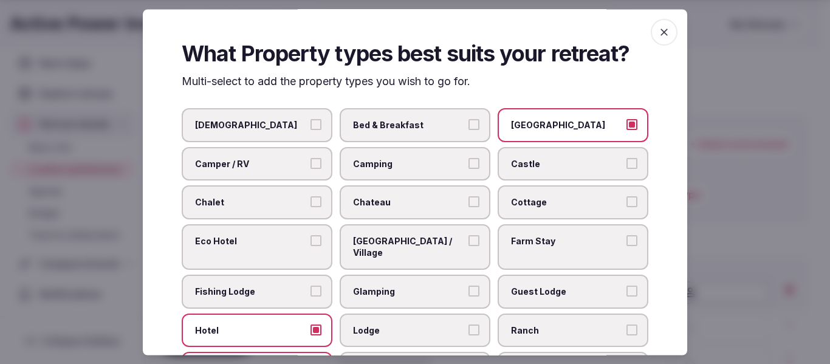
click at [658, 32] on icon "button" at bounding box center [664, 32] width 12 height 12
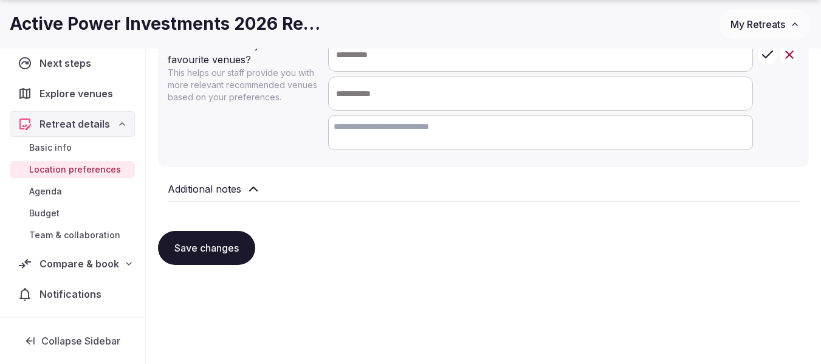
scroll to position [1132, 0]
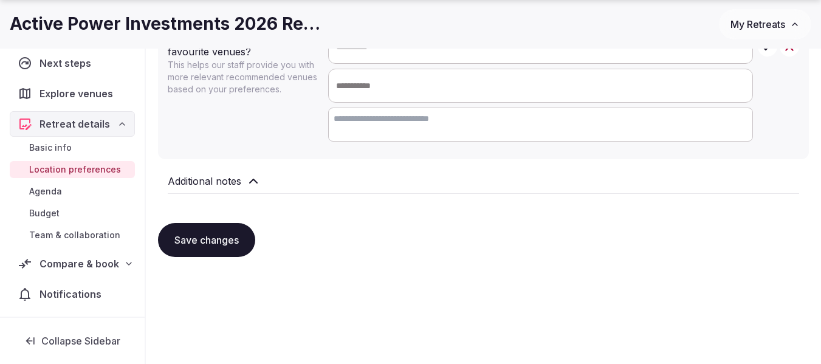
click at [220, 245] on button "Save changes" at bounding box center [206, 240] width 97 height 34
click at [55, 147] on span "Basic info" at bounding box center [50, 148] width 43 height 12
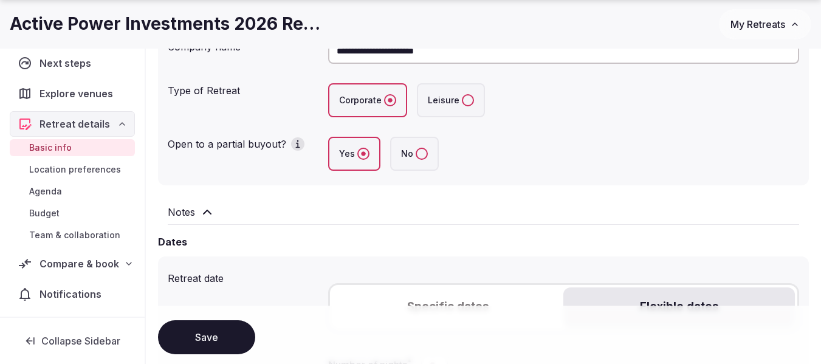
scroll to position [364, 0]
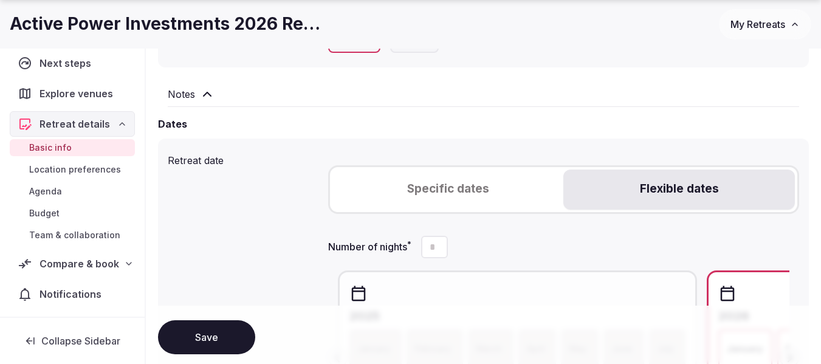
drag, startPoint x: 436, startPoint y: 245, endPoint x: 407, endPoint y: 247, distance: 29.2
click at [407, 247] on label "Number of nights * *" at bounding box center [388, 247] width 120 height 22
type input "*"
click at [278, 126] on div "Dates" at bounding box center [483, 124] width 651 height 15
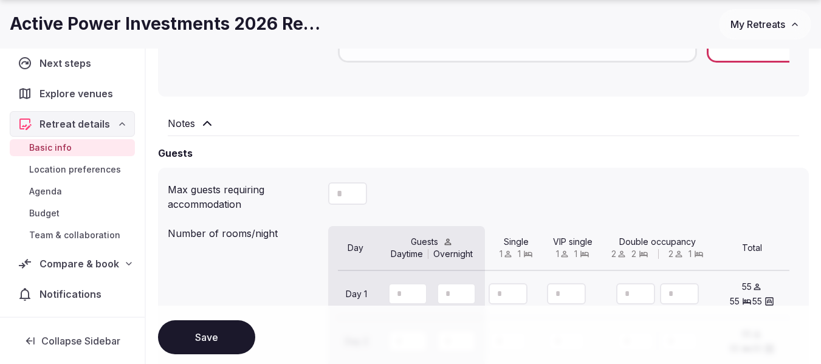
scroll to position [911, 0]
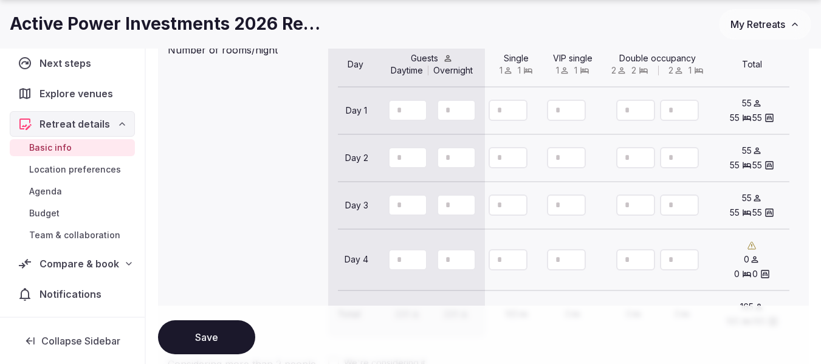
click at [218, 337] on button "Save" at bounding box center [206, 337] width 97 height 34
click at [50, 188] on span "Agenda" at bounding box center [45, 191] width 33 height 12
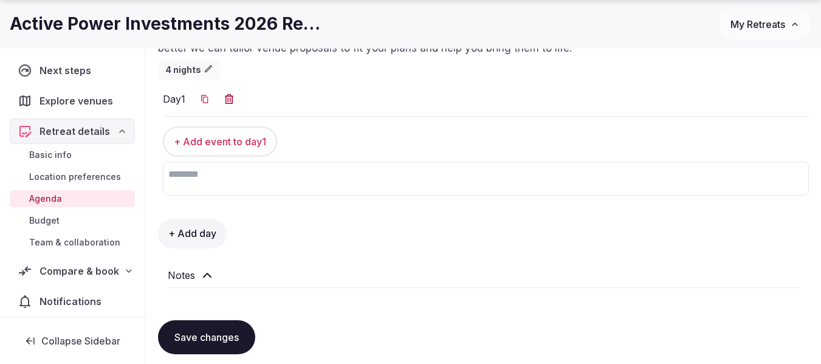
scroll to position [182, 0]
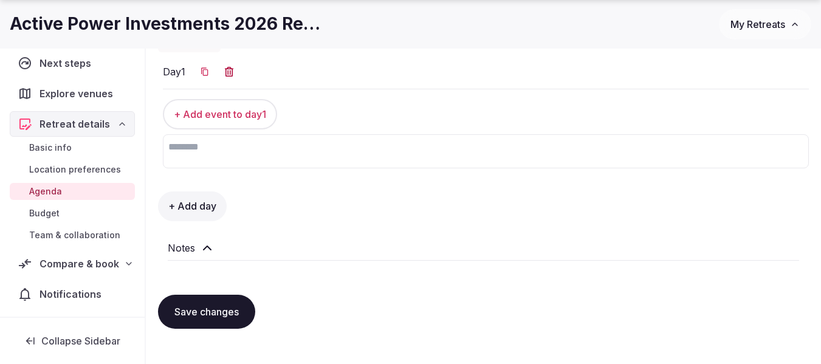
click at [179, 241] on h2 "Notes" at bounding box center [181, 248] width 27 height 15
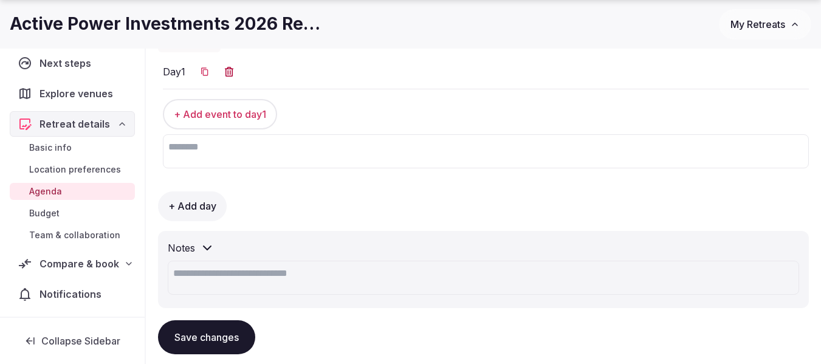
click at [248, 252] on div "Notes" at bounding box center [483, 248] width 631 height 15
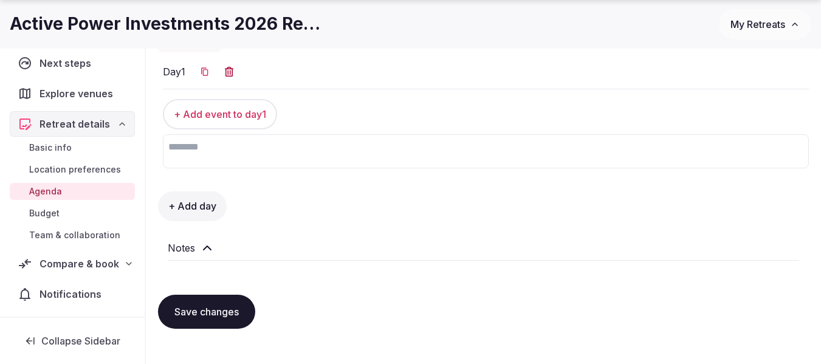
click at [183, 247] on h2 "Notes" at bounding box center [181, 248] width 27 height 15
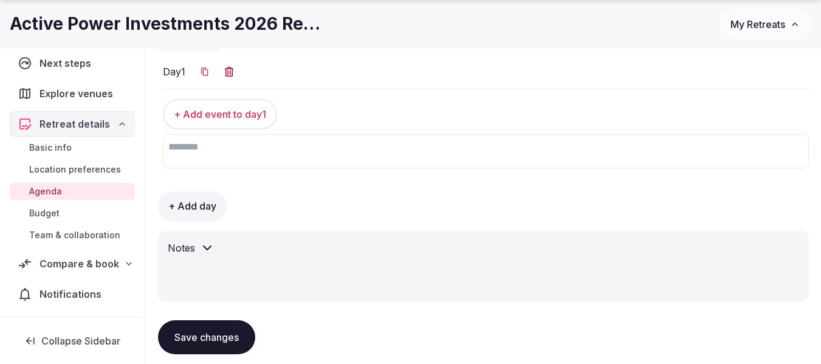
click at [211, 267] on textarea at bounding box center [483, 278] width 631 height 34
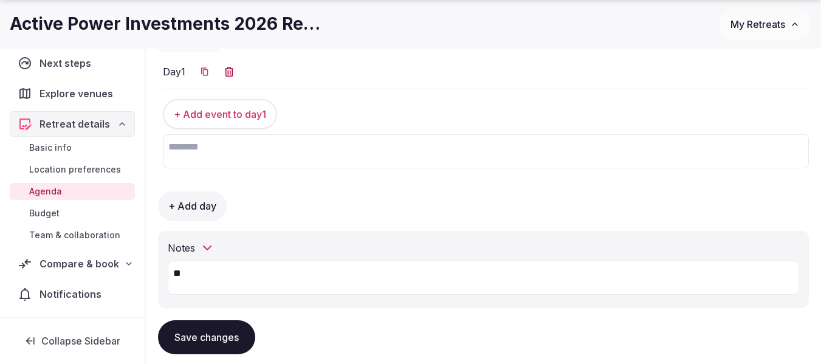
type textarea "*"
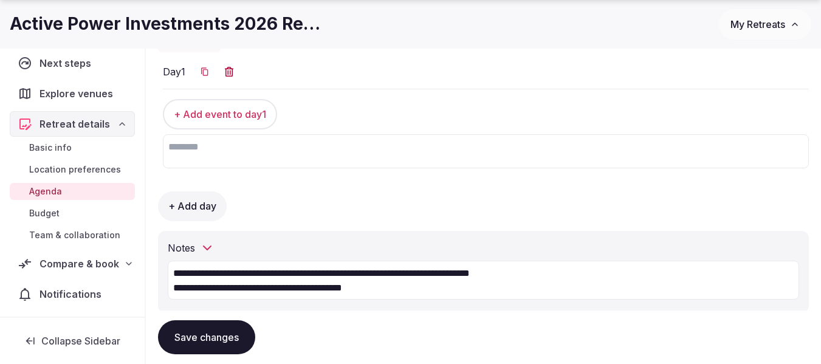
type textarea "**********"
click at [211, 344] on button "Save changes" at bounding box center [206, 337] width 97 height 34
click at [72, 85] on div "Explore venues" at bounding box center [72, 94] width 125 height 26
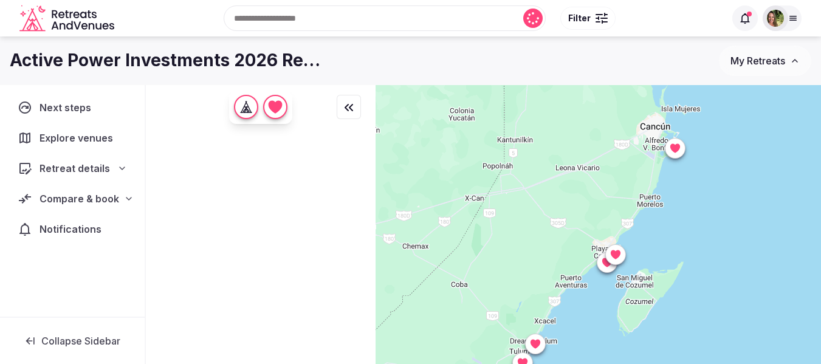
click at [601, 22] on div at bounding box center [604, 22] width 6 height 4
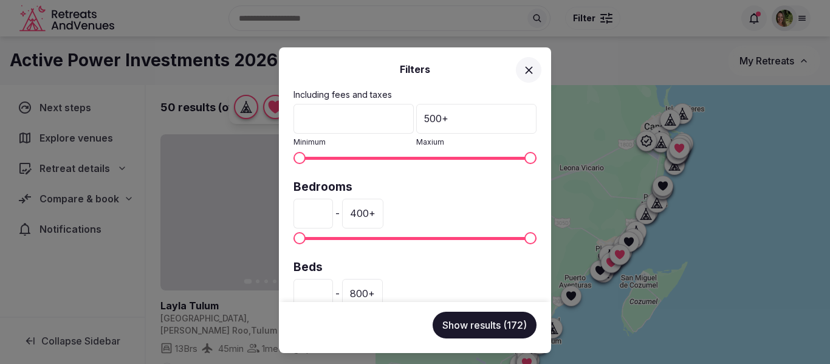
scroll to position [304, 0]
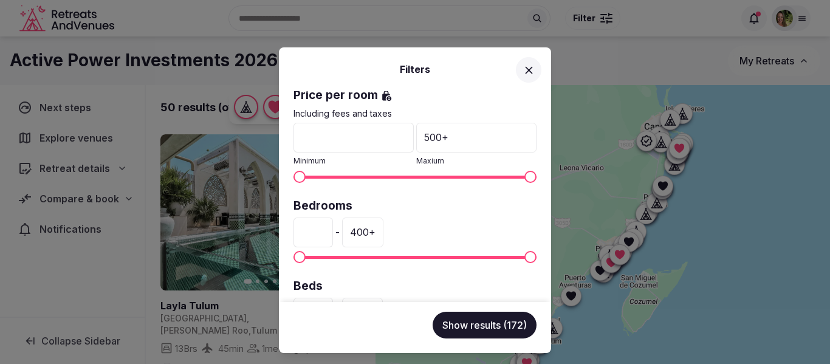
click at [380, 236] on div "400 +" at bounding box center [362, 231] width 41 height 29
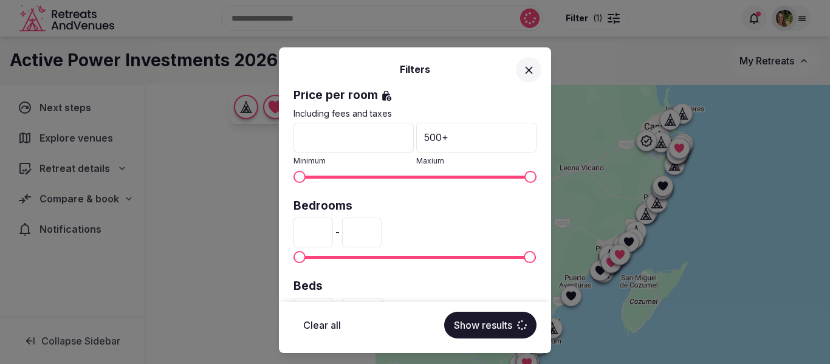
drag, startPoint x: 394, startPoint y: 234, endPoint x: 363, endPoint y: 236, distance: 31.6
click at [363, 236] on div "* - ***" at bounding box center [414, 231] width 243 height 29
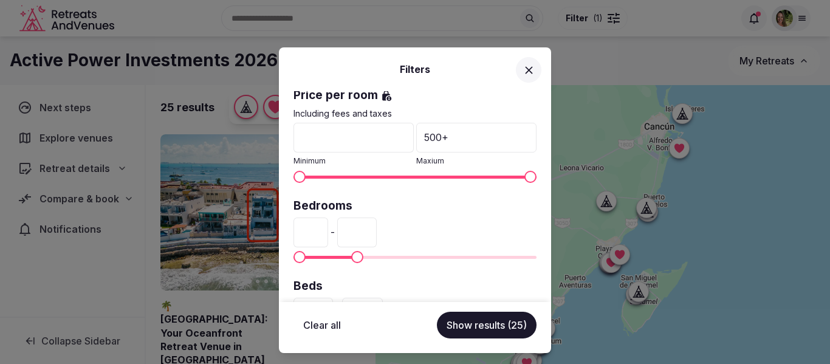
type input "***"
click at [482, 330] on button "Show results (25)" at bounding box center [487, 325] width 100 height 27
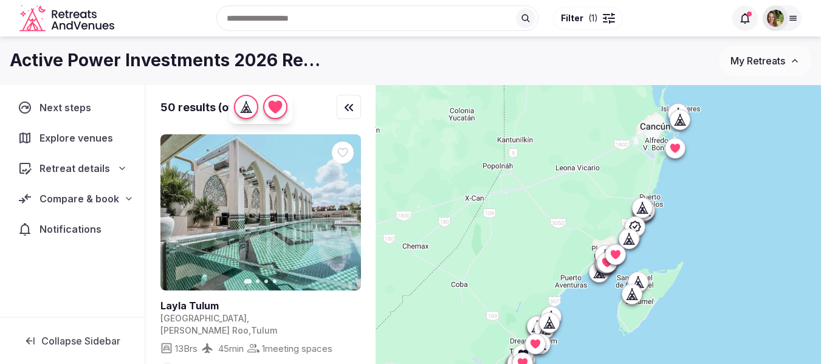
click at [603, 18] on div at bounding box center [604, 18] width 2 height 1
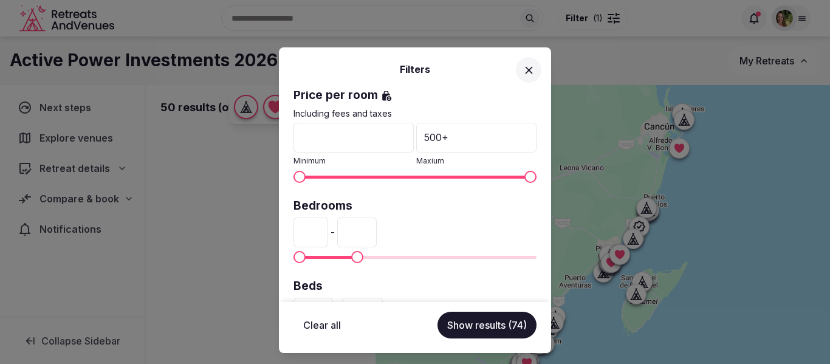
drag, startPoint x: 315, startPoint y: 231, endPoint x: 281, endPoint y: 234, distance: 34.2
click at [281, 234] on div "Venue name Status All Published Draft Has cover photo? Any Yes No Rating Any In…" at bounding box center [415, 196] width 272 height 211
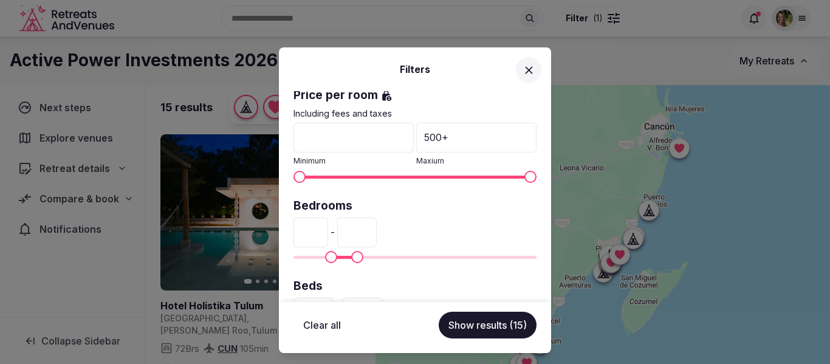
type input "**"
drag, startPoint x: 393, startPoint y: 230, endPoint x: 366, endPoint y: 233, distance: 27.4
click at [366, 233] on input "***" at bounding box center [356, 231] width 39 height 29
type input "***"
click at [466, 326] on button "Show results (24)" at bounding box center [487, 325] width 100 height 27
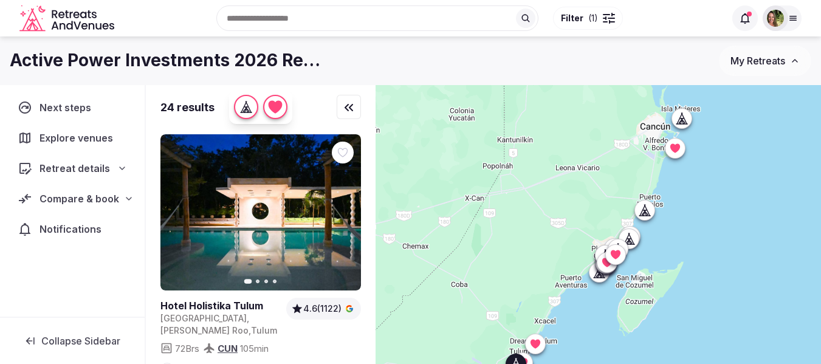
click at [346, 210] on icon "button" at bounding box center [344, 213] width 10 height 10
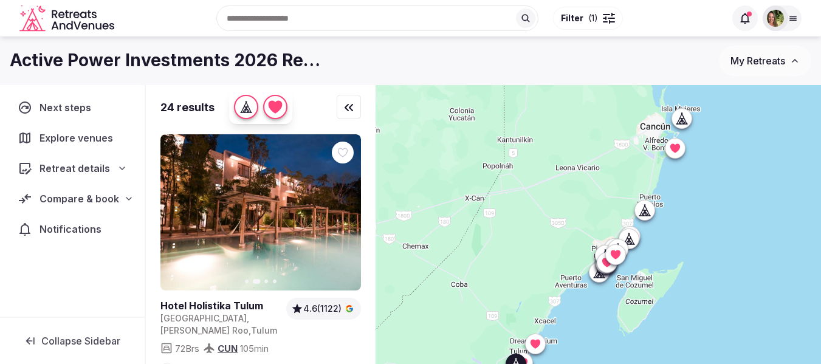
click at [346, 210] on icon "button" at bounding box center [344, 213] width 10 height 10
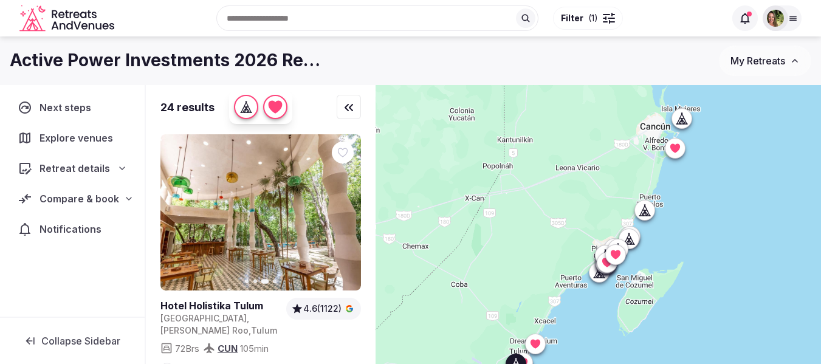
click at [346, 210] on icon "button" at bounding box center [344, 213] width 10 height 10
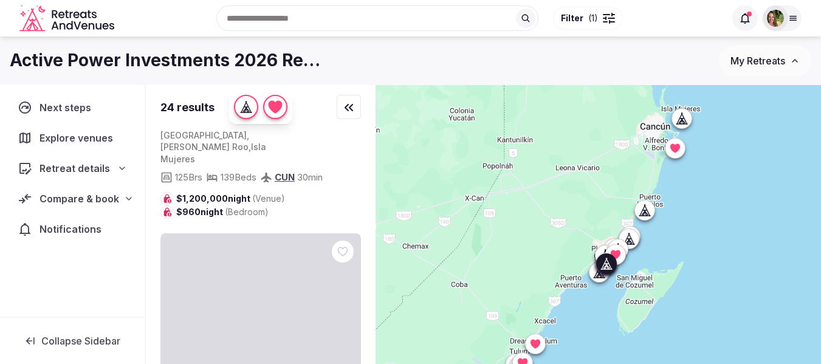
scroll to position [2916, 0]
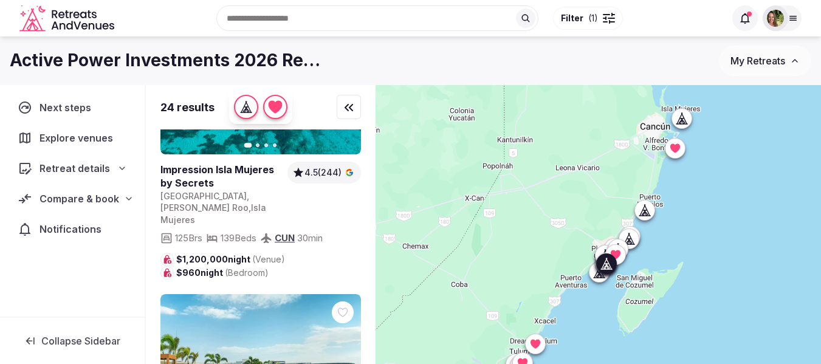
click at [0, 0] on icon at bounding box center [0, 0] width 0 height 0
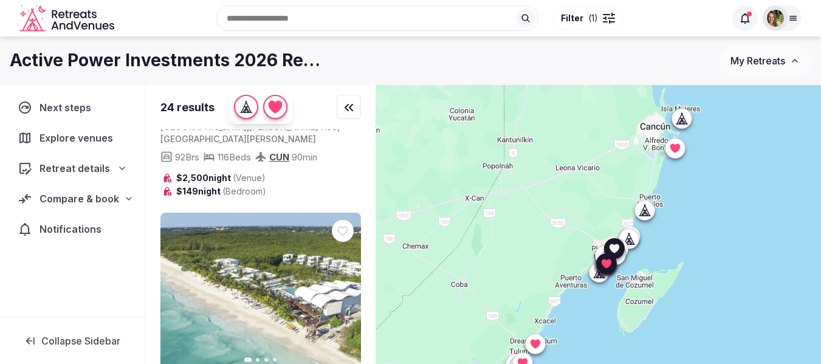
scroll to position [3219, 0]
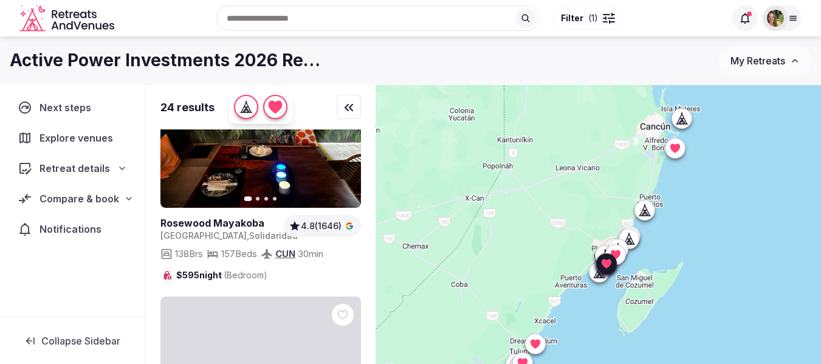
scroll to position [4252, 0]
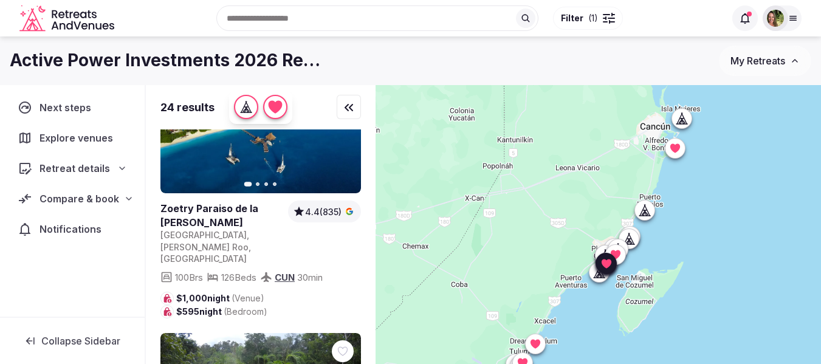
scroll to position [4981, 0]
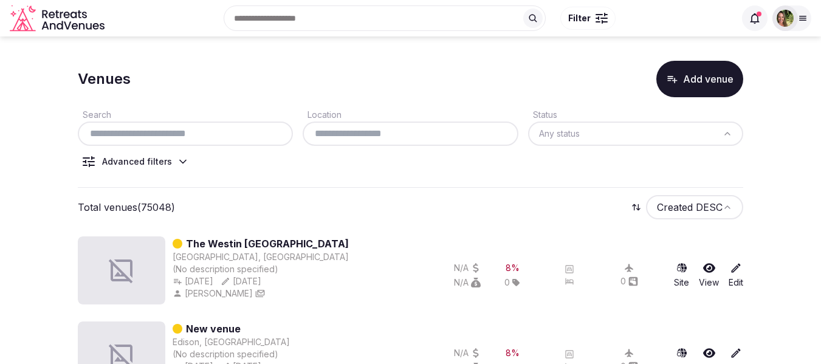
click at [140, 164] on div "Advanced filters" at bounding box center [137, 161] width 70 height 12
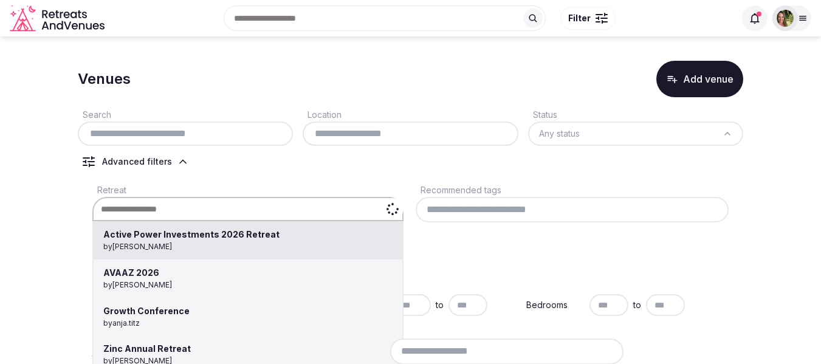
click at [170, 210] on div "Active Power Investments 2026 Retreat by Shay Tippie AVAAZ 2026 by Nathalia Bil…" at bounding box center [247, 209] width 311 height 24
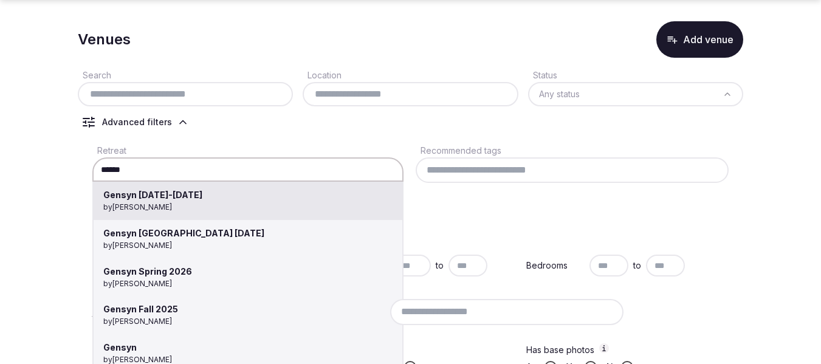
scroll to position [61, 0]
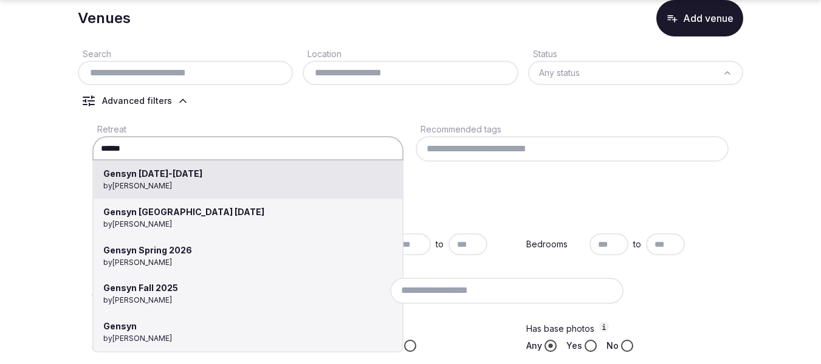
type input "**********"
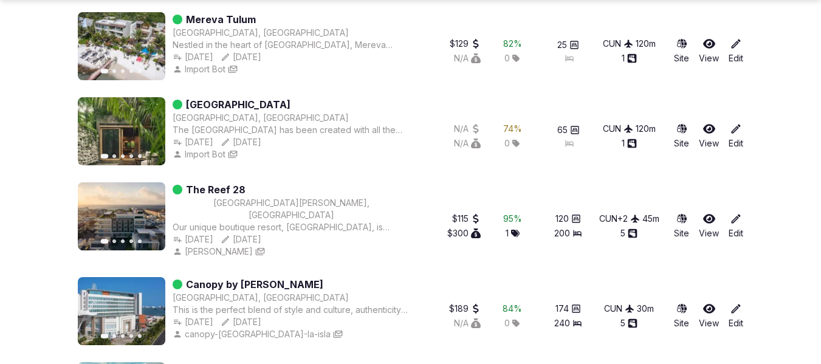
scroll to position [547, 0]
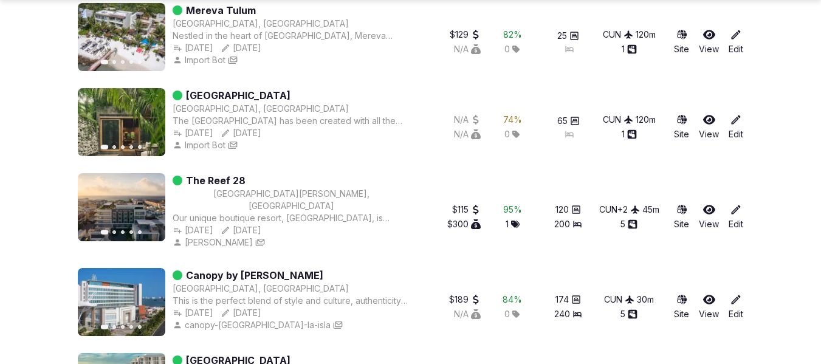
click at [710, 203] on icon at bounding box center [709, 209] width 12 height 12
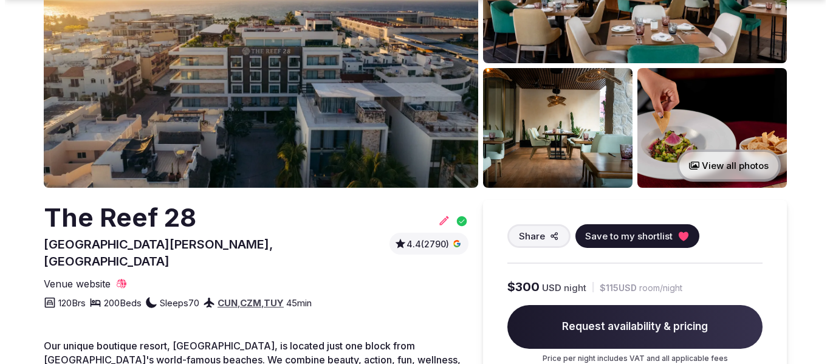
scroll to position [182, 0]
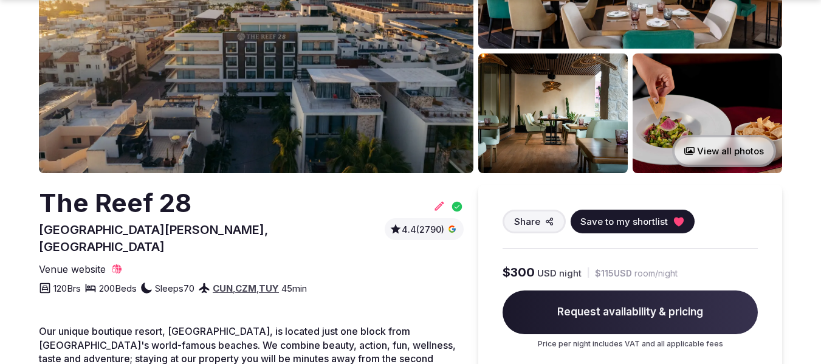
click at [638, 216] on span "Save to my shortlist" at bounding box center [623, 221] width 87 height 13
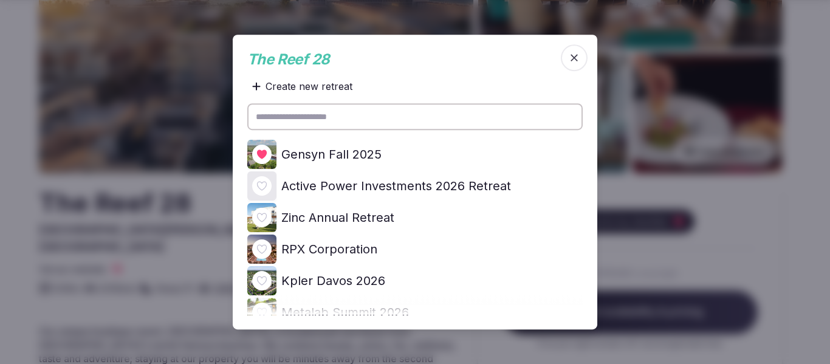
click at [0, 0] on icon at bounding box center [0, 0] width 0 height 0
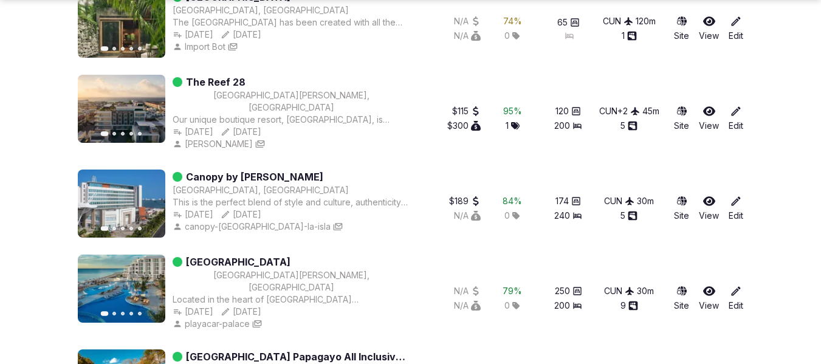
scroll to position [364, 0]
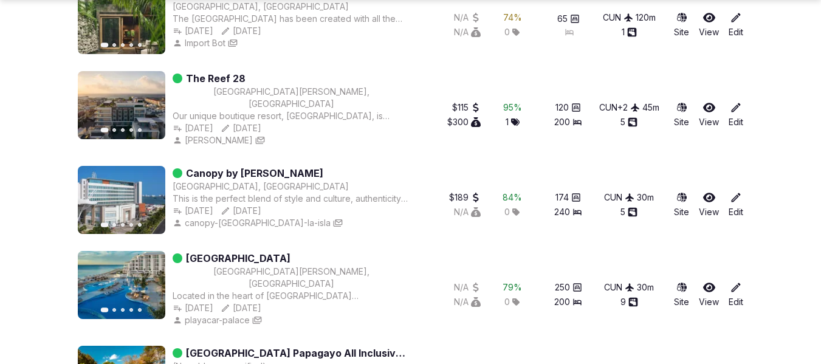
click at [705, 191] on icon at bounding box center [709, 197] width 12 height 12
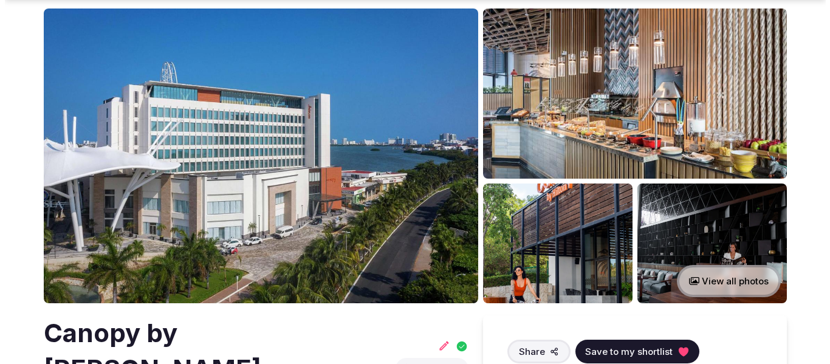
scroll to position [121, 0]
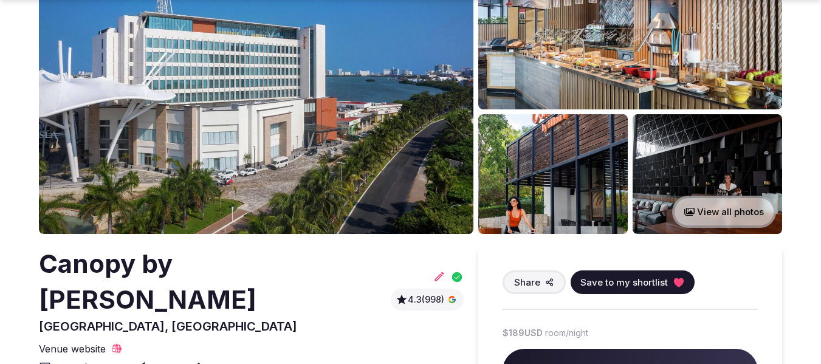
click at [674, 279] on icon at bounding box center [679, 282] width 10 height 9
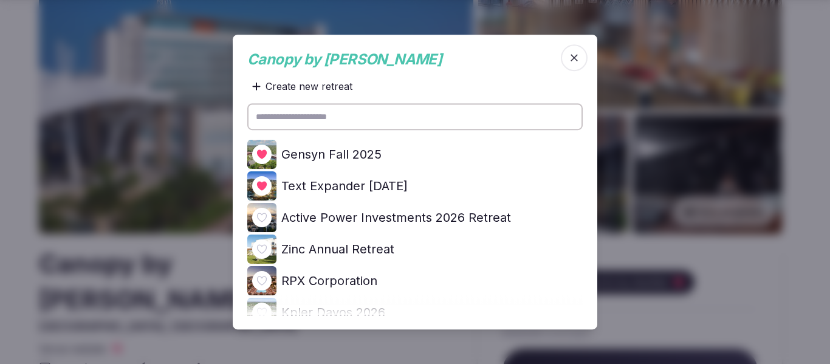
click at [0, 0] on icon at bounding box center [0, 0] width 0 height 0
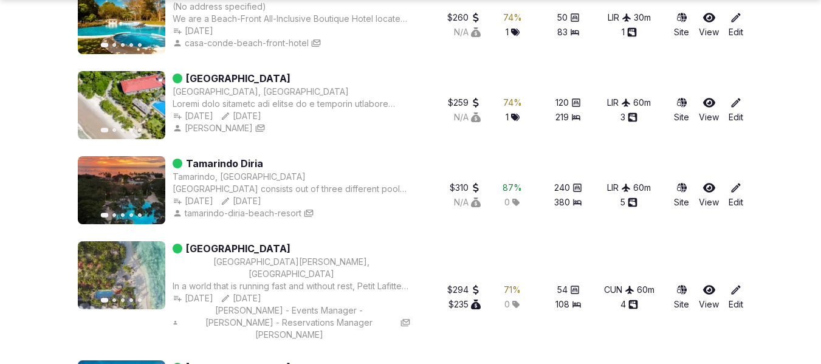
scroll to position [729, 0]
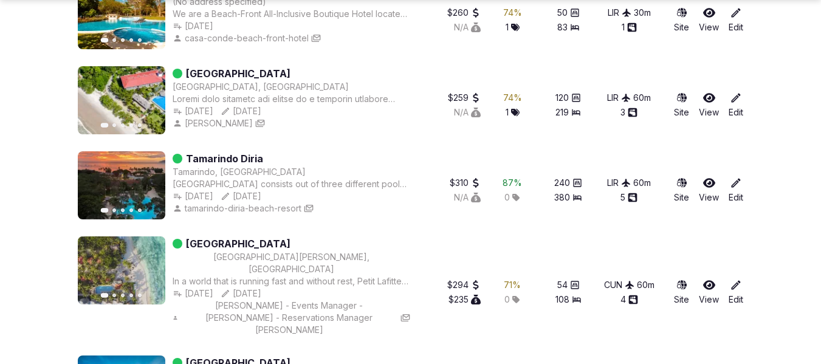
click at [707, 280] on icon at bounding box center [709, 285] width 12 height 10
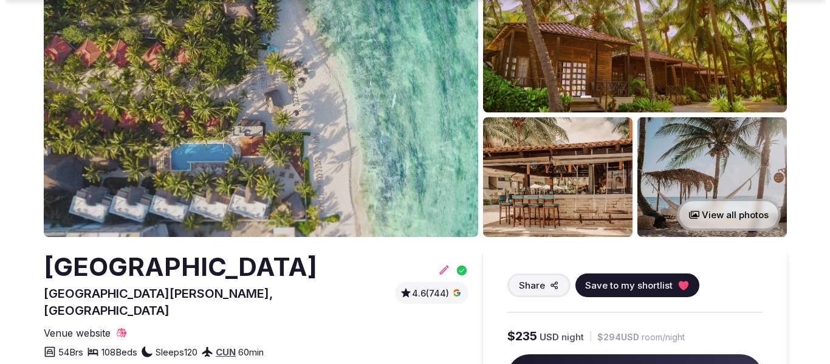
scroll to position [121, 0]
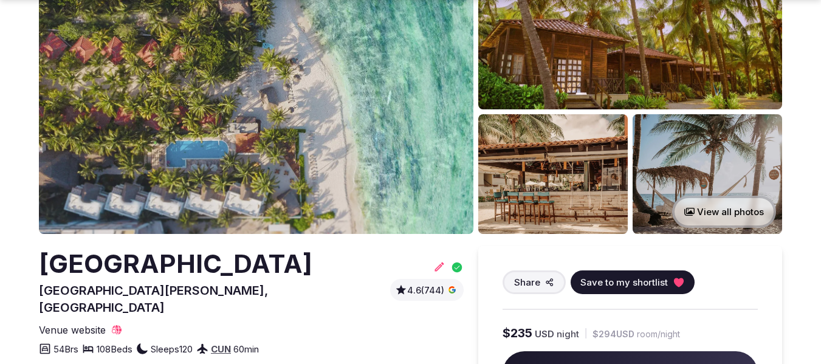
click at [669, 285] on button "Save to my shortlist" at bounding box center [632, 282] width 124 height 24
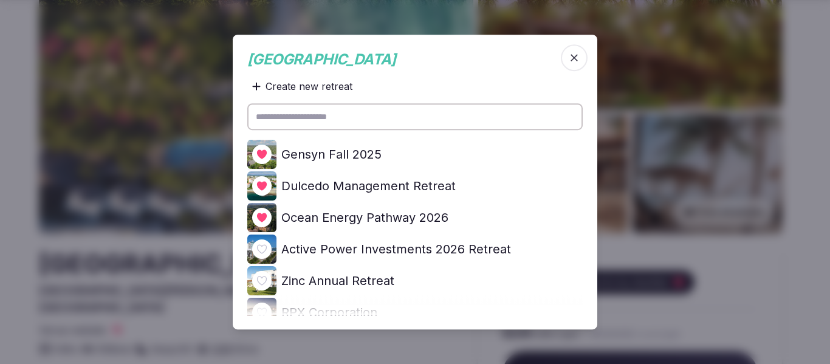
click at [0, 0] on icon at bounding box center [0, 0] width 0 height 0
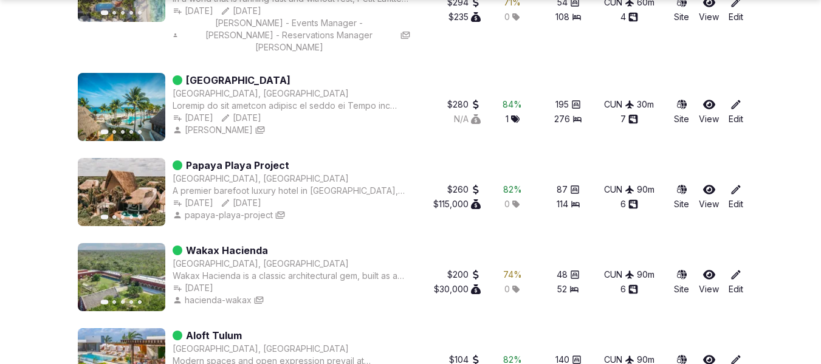
scroll to position [1033, 0]
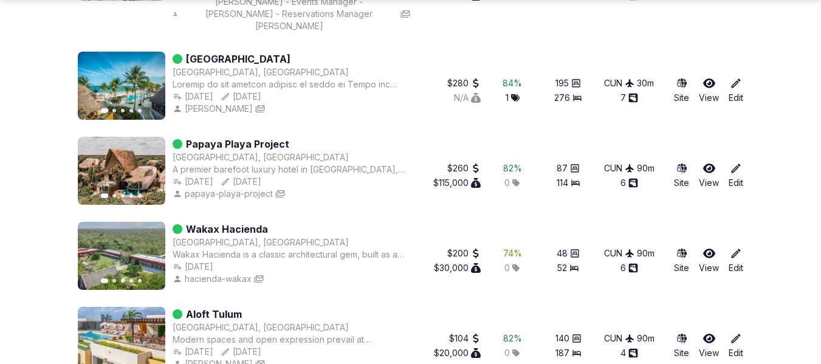
click at [707, 247] on icon at bounding box center [709, 253] width 12 height 12
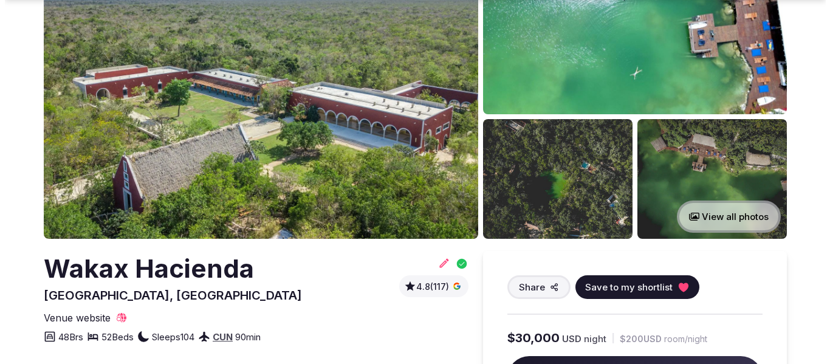
scroll to position [121, 0]
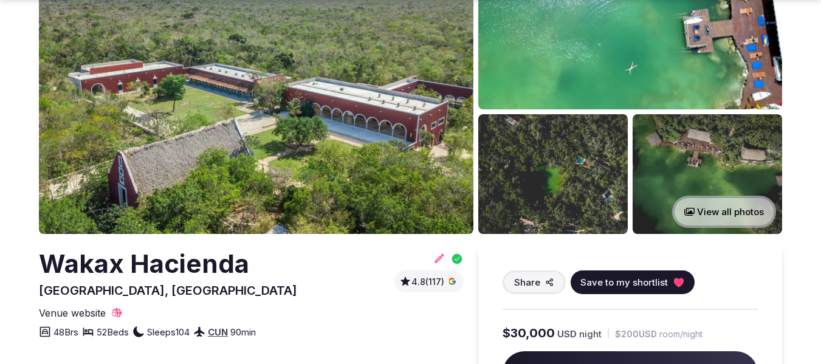
click at [667, 285] on button "Save to my shortlist" at bounding box center [632, 282] width 124 height 24
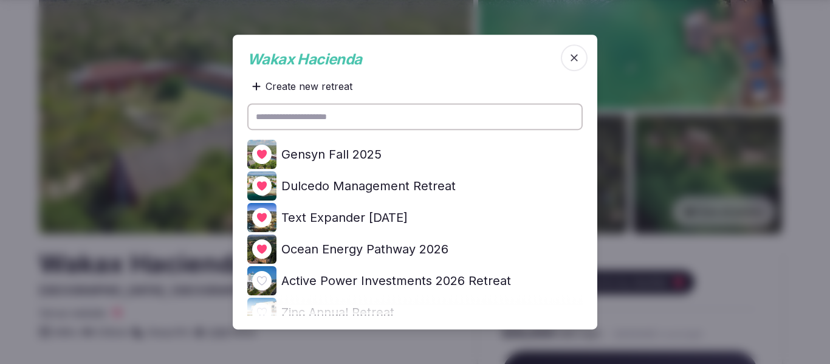
click at [0, 0] on icon at bounding box center [0, 0] width 0 height 0
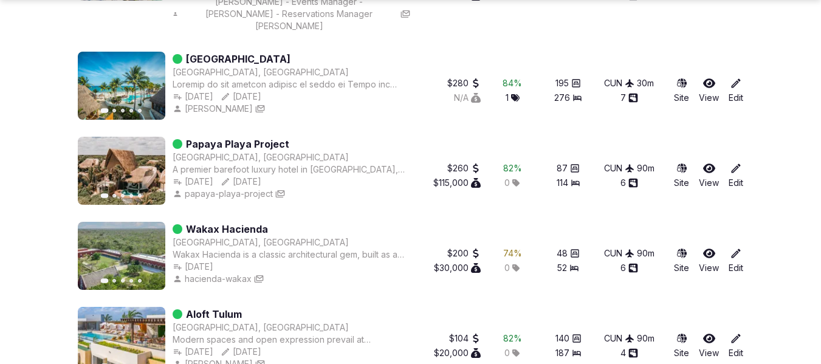
scroll to position [1093, 0]
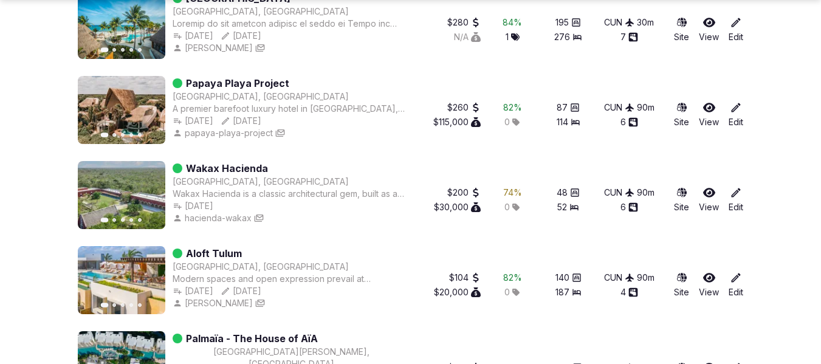
click at [710, 272] on icon at bounding box center [709, 278] width 12 height 12
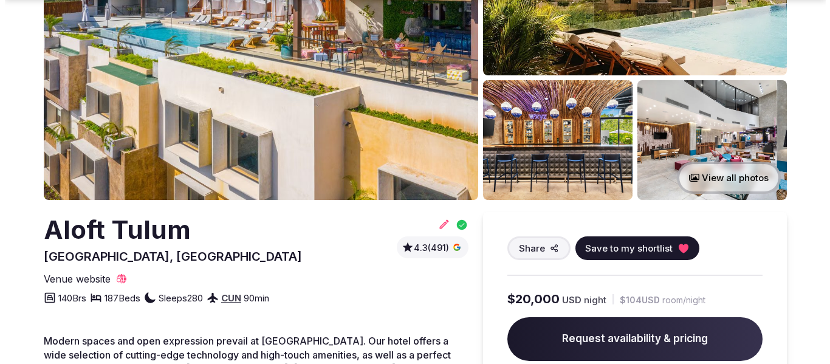
scroll to position [182, 0]
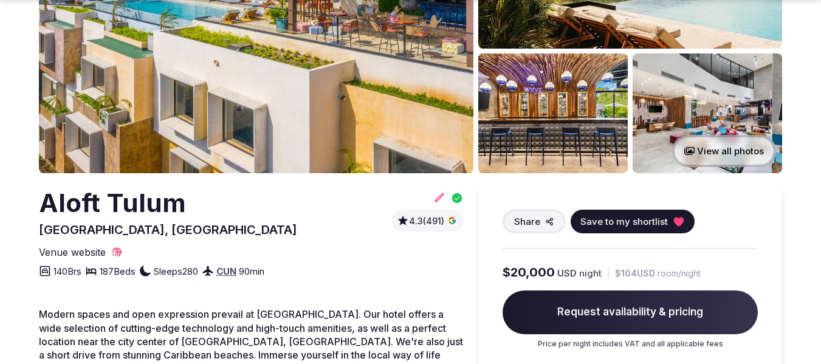
click at [654, 222] on span "Save to my shortlist" at bounding box center [623, 221] width 87 height 13
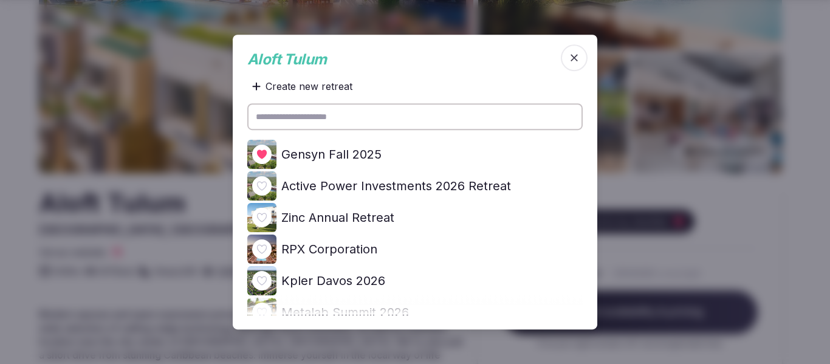
click at [0, 0] on icon at bounding box center [0, 0] width 0 height 0
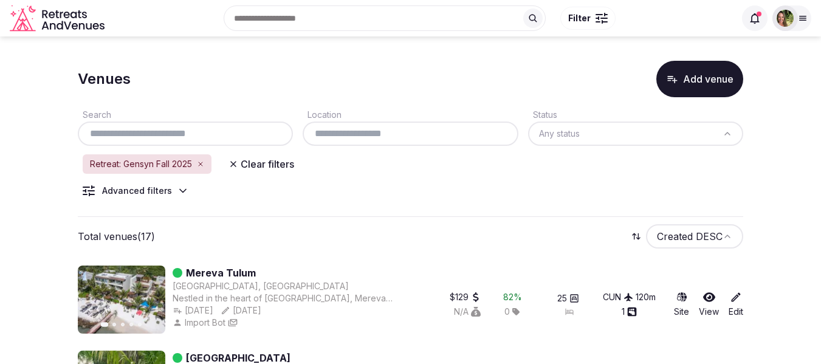
click at [204, 162] on icon "button" at bounding box center [200, 163] width 7 height 7
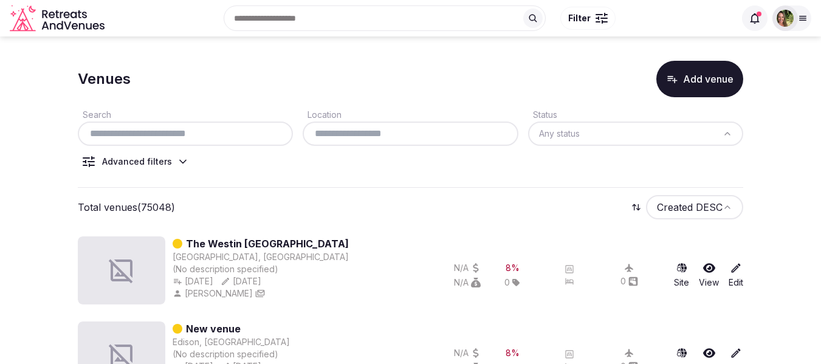
click at [151, 163] on div "Advanced filters" at bounding box center [137, 161] width 70 height 12
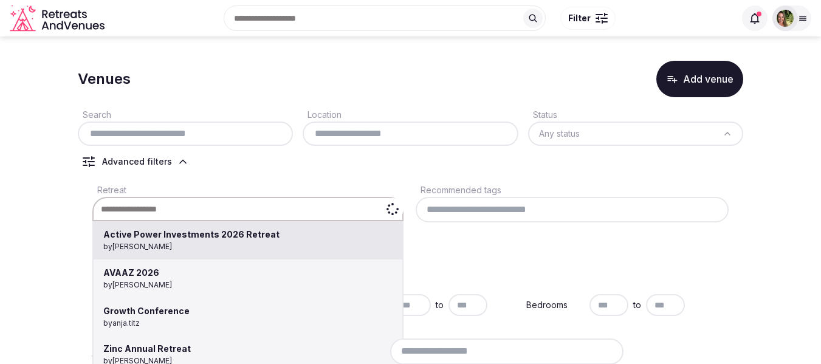
click at [143, 204] on div "Active Power Investments 2026 Retreat by Shay Tippie AVAAZ 2026 by Nathalia Bil…" at bounding box center [247, 209] width 311 height 24
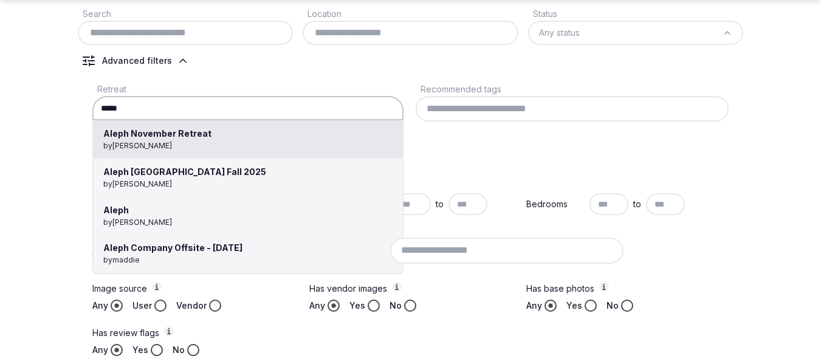
scroll to position [121, 0]
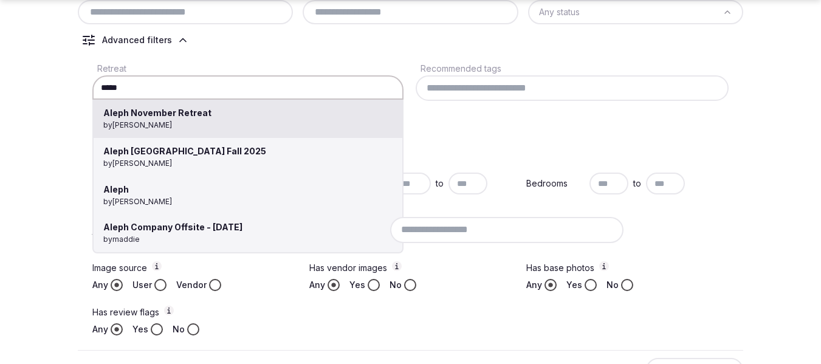
type input "**********"
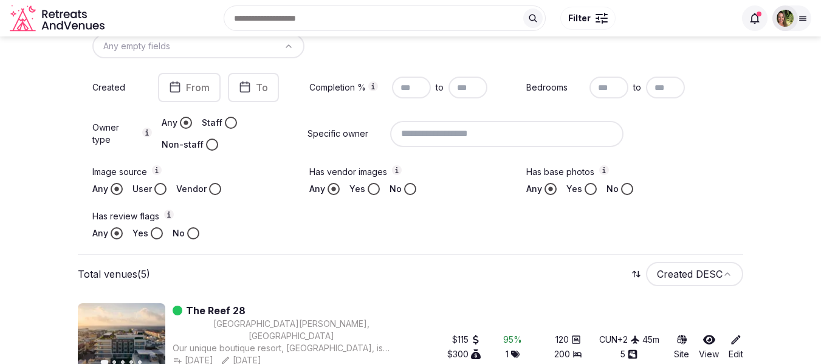
scroll to position [67, 0]
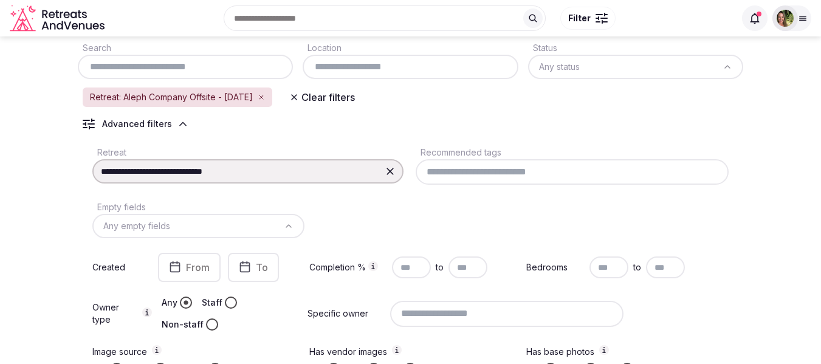
click at [265, 100] on icon "button" at bounding box center [261, 97] width 7 height 7
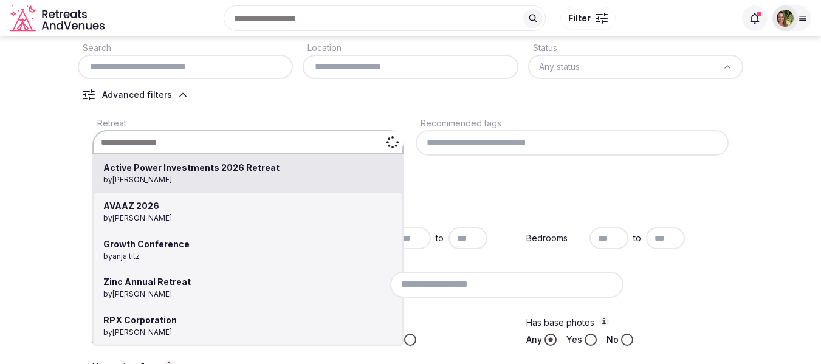
click at [154, 146] on div "Active Power Investments 2026 Retreat by Shay Tippie AVAAZ 2026 by Nathalia Bil…" at bounding box center [247, 142] width 311 height 24
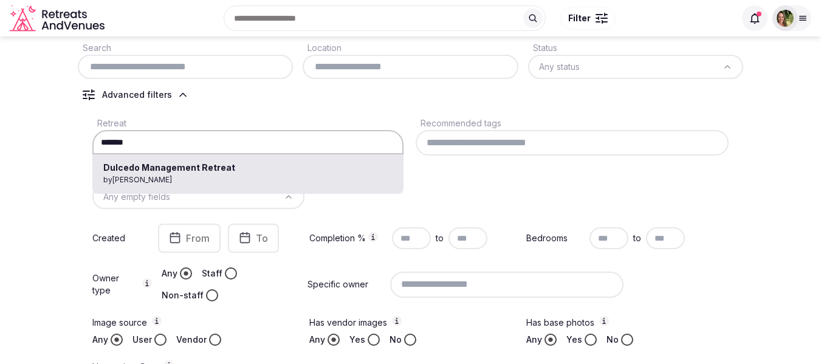
type input "**********"
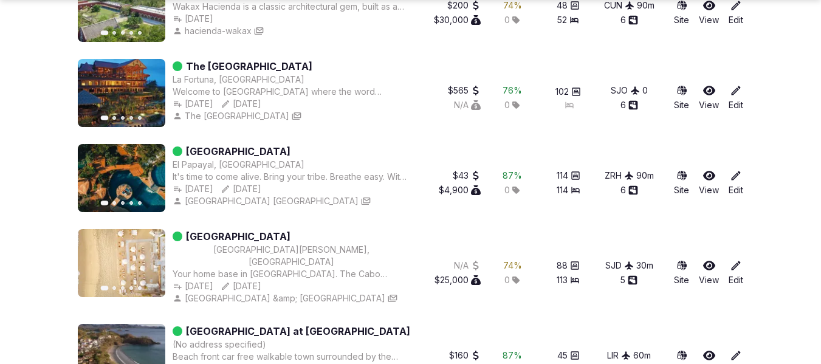
scroll to position [2239, 0]
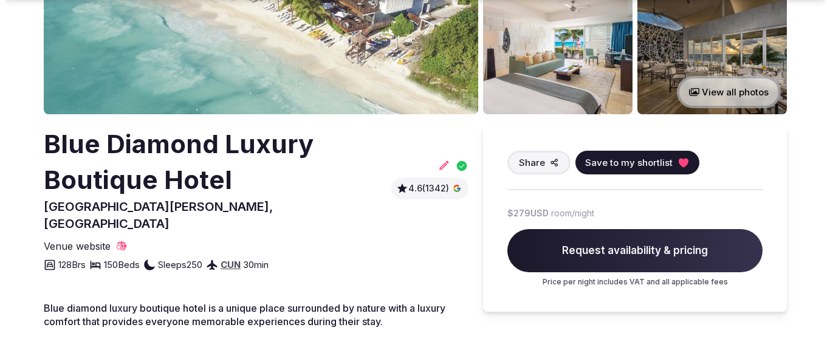
scroll to position [243, 0]
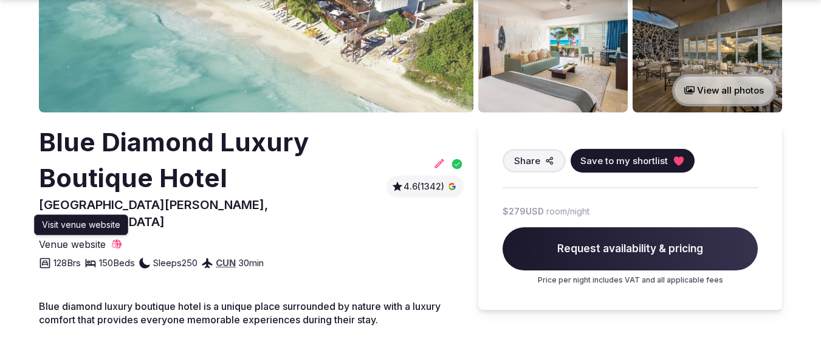
click at [119, 238] on icon at bounding box center [117, 244] width 12 height 12
click at [634, 163] on span "Save to my shortlist" at bounding box center [623, 160] width 87 height 13
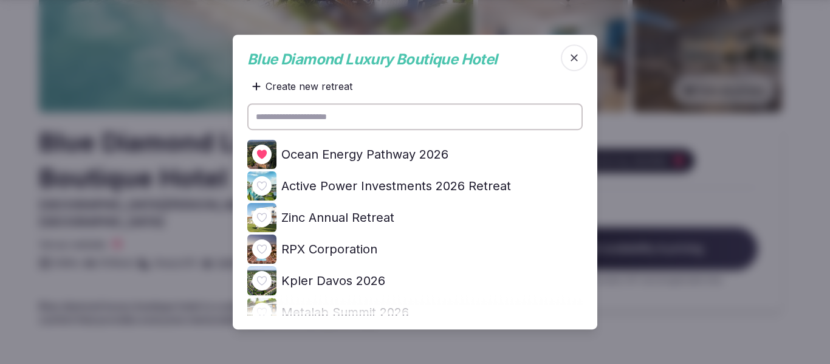
click at [0, 0] on icon at bounding box center [0, 0] width 0 height 0
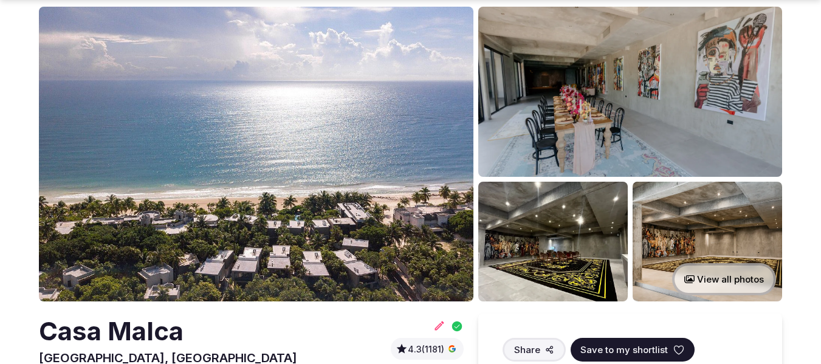
scroll to position [121, 0]
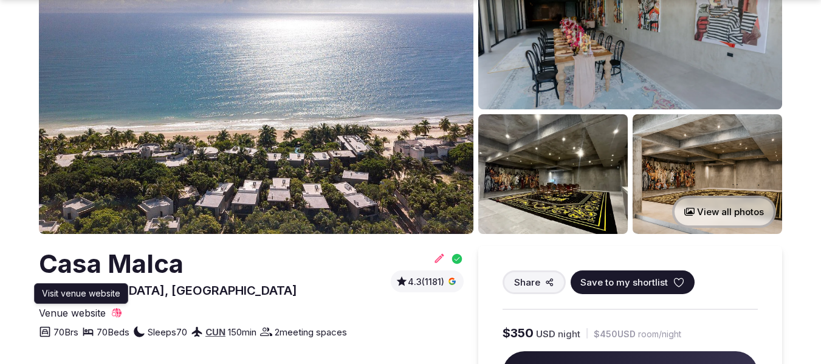
click at [120, 309] on icon at bounding box center [117, 313] width 10 height 10
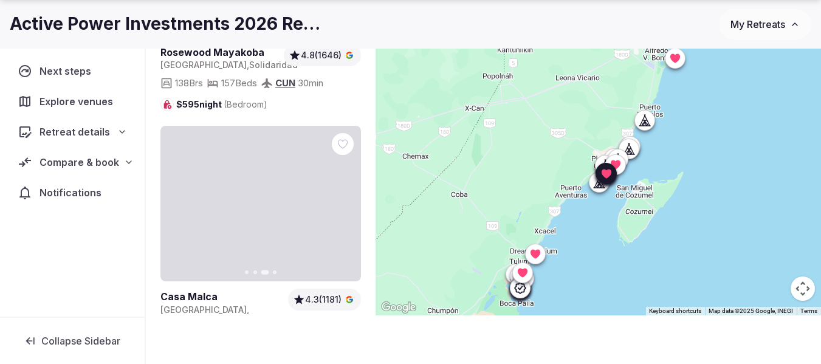
scroll to position [4375, 0]
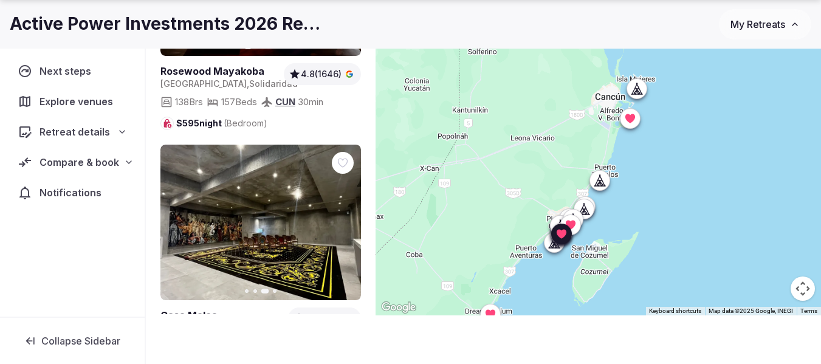
drag, startPoint x: 708, startPoint y: 127, endPoint x: 662, endPoint y: 191, distance: 78.7
click at [662, 191] on div at bounding box center [597, 155] width 445 height 320
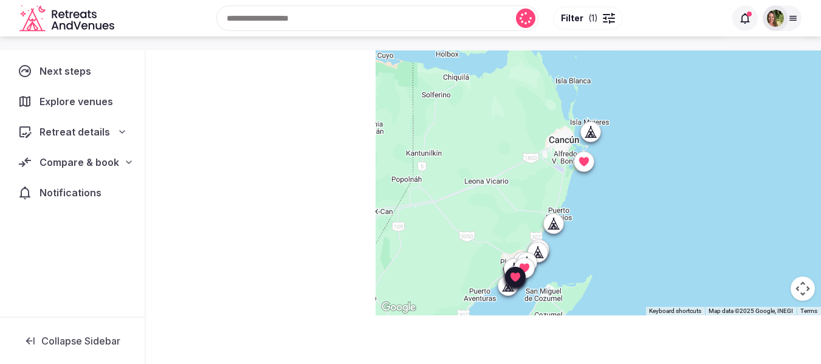
scroll to position [75, 0]
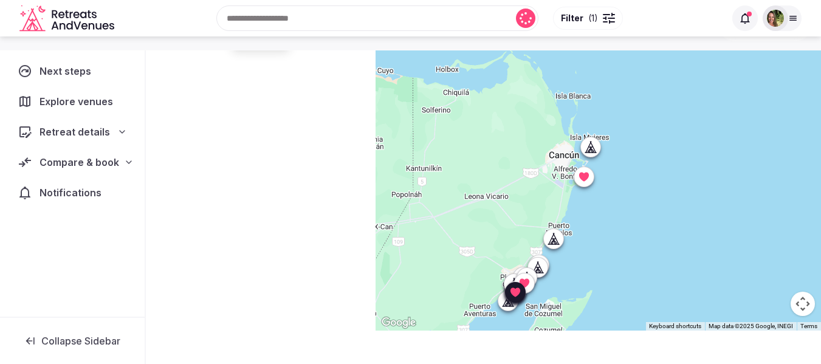
drag, startPoint x: 706, startPoint y: 148, endPoint x: 659, endPoint y: 194, distance: 65.7
click at [659, 194] on div at bounding box center [597, 170] width 445 height 320
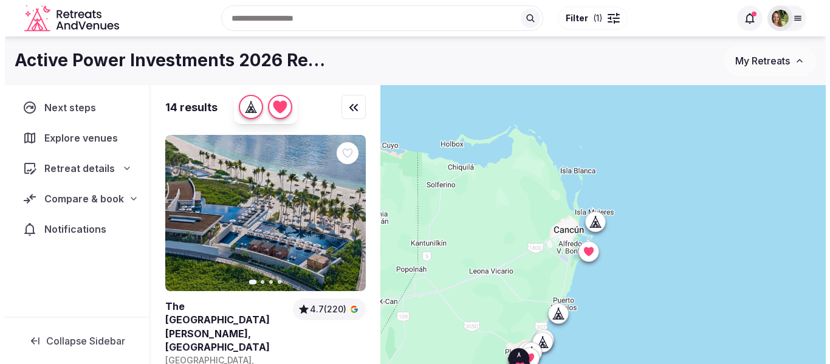
scroll to position [2916, 0]
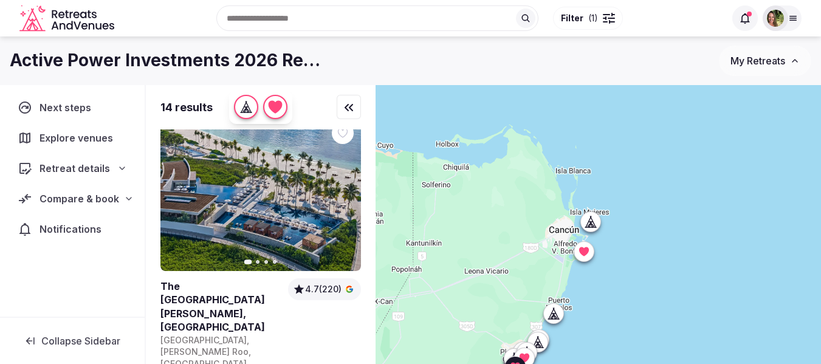
click at [606, 15] on div at bounding box center [606, 14] width 7 height 1
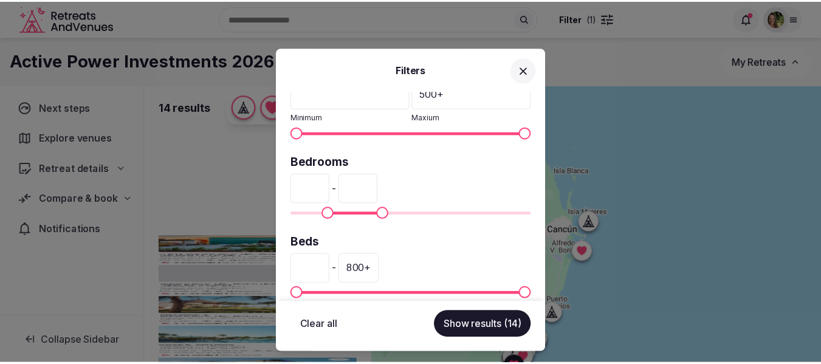
scroll to position [364, 0]
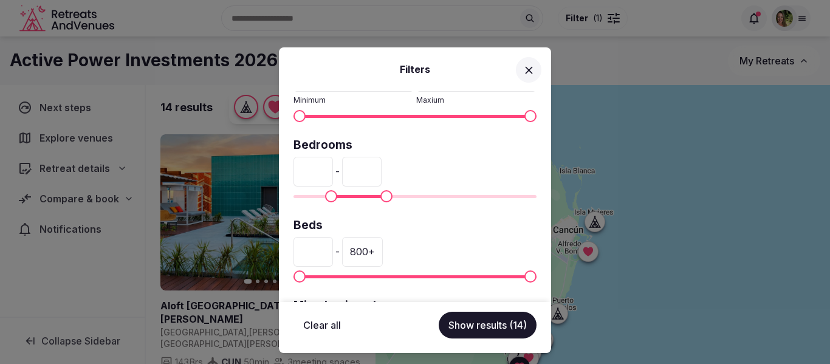
drag, startPoint x: 399, startPoint y: 172, endPoint x: 344, endPoint y: 179, distance: 55.1
click at [344, 179] on div "** - ***" at bounding box center [414, 171] width 243 height 29
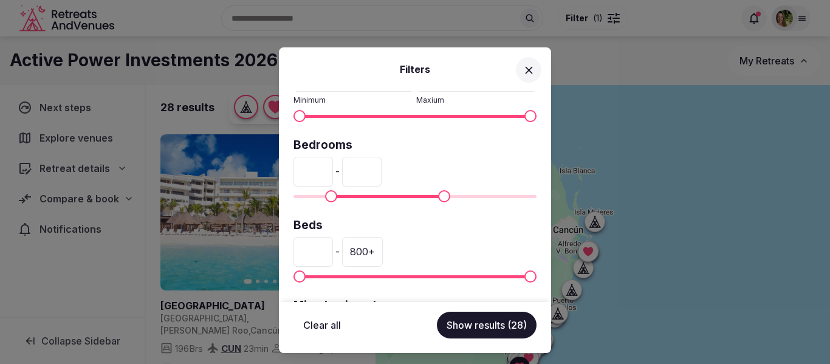
type input "***"
drag, startPoint x: 319, startPoint y: 171, endPoint x: 293, endPoint y: 172, distance: 25.5
click at [293, 172] on input "**" at bounding box center [312, 171] width 39 height 29
type input "***"
click at [470, 316] on button "Show results (14)" at bounding box center [488, 325] width 98 height 27
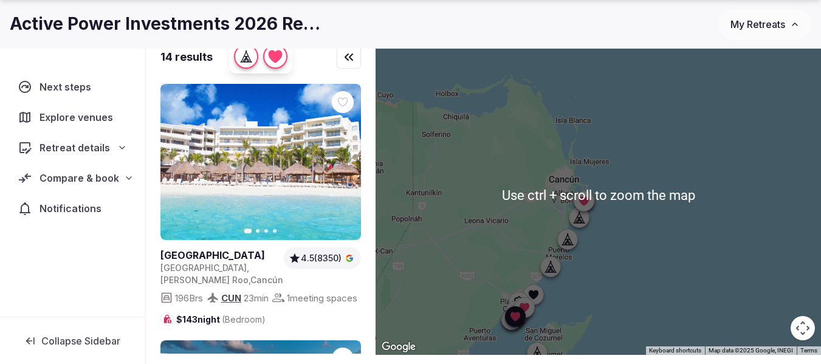
scroll to position [61, 0]
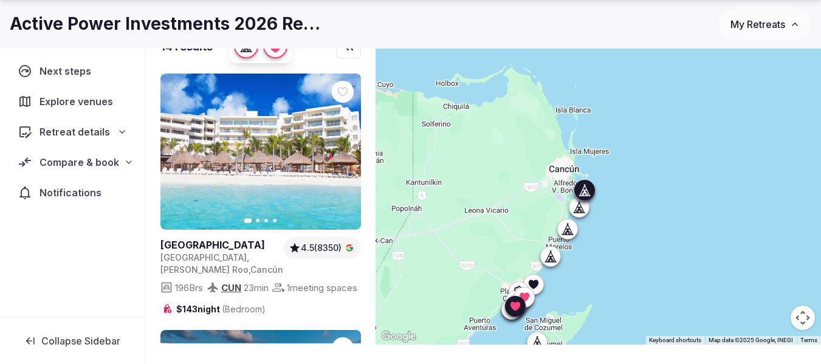
click at [340, 154] on icon "button" at bounding box center [344, 152] width 10 height 10
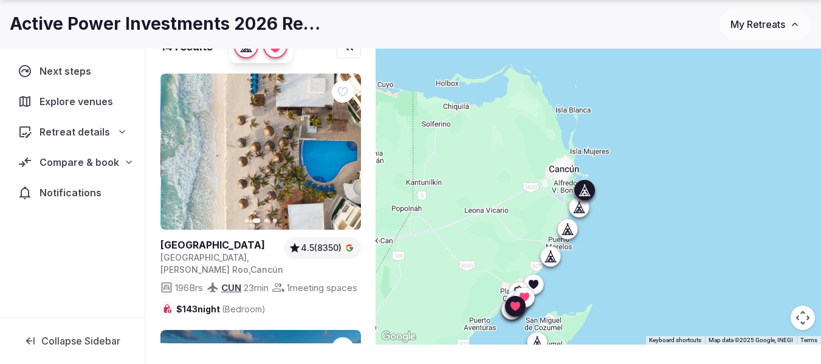
click at [340, 154] on icon "button" at bounding box center [344, 152] width 10 height 10
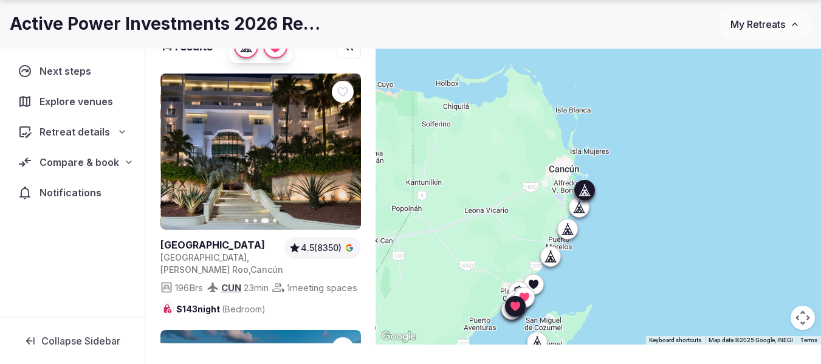
click at [340, 154] on icon "button" at bounding box center [344, 152] width 10 height 10
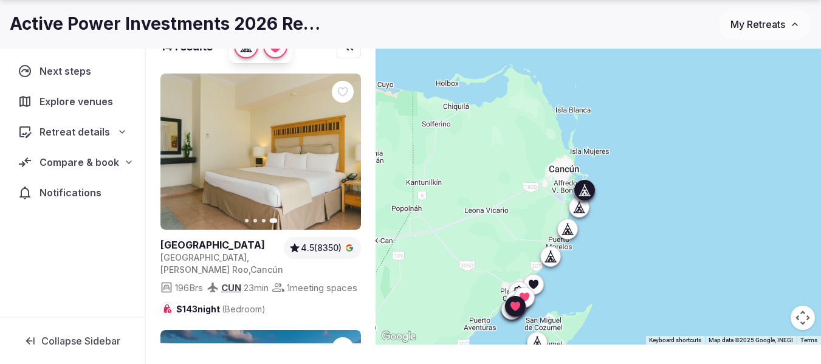
click at [281, 126] on link at bounding box center [260, 151] width 200 height 156
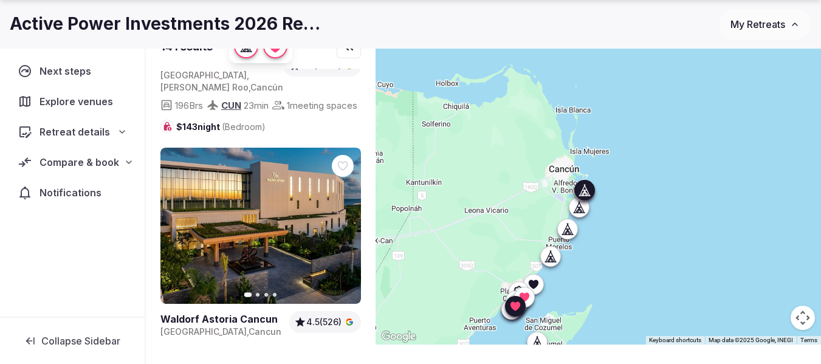
scroll to position [304, 0]
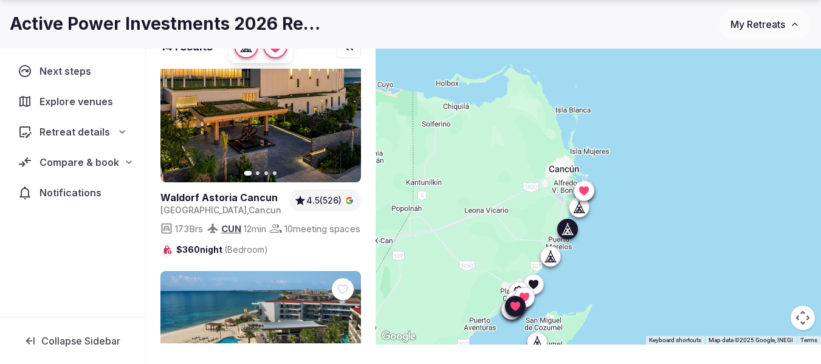
click at [231, 204] on link at bounding box center [222, 197] width 124 height 13
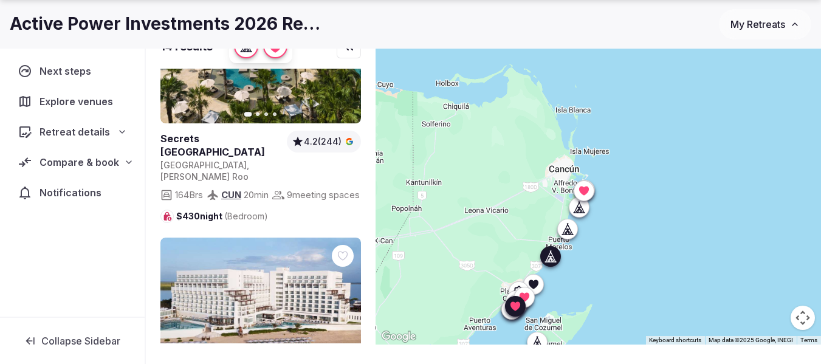
scroll to position [547, 0]
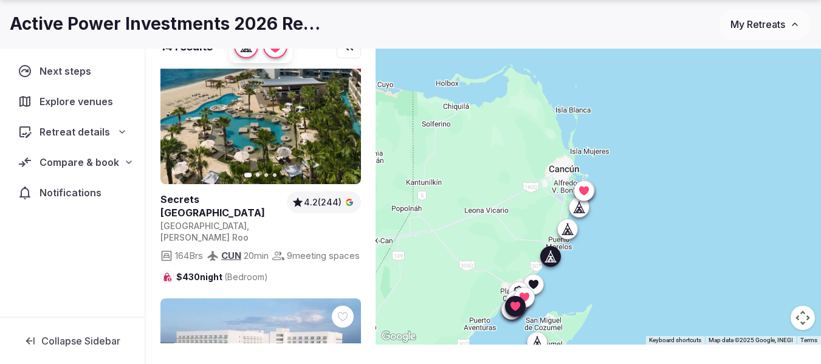
click at [277, 157] on link at bounding box center [260, 106] width 200 height 156
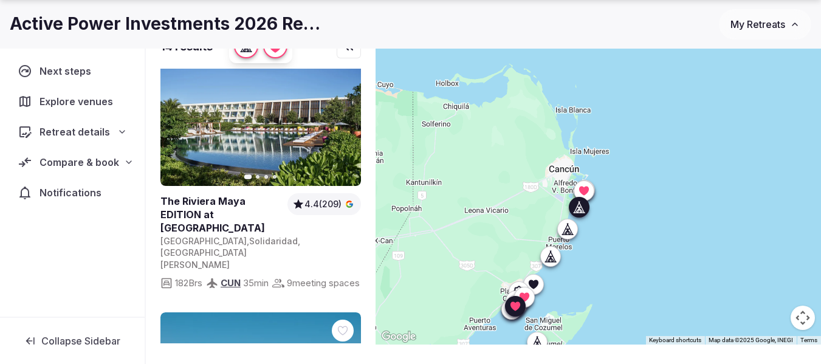
scroll to position [1093, 0]
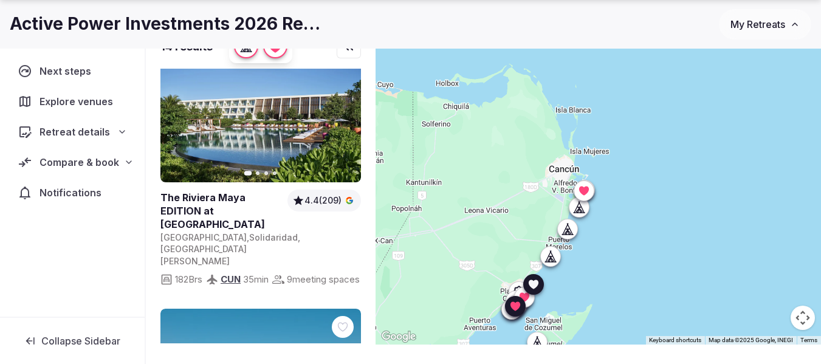
click at [273, 137] on link at bounding box center [260, 104] width 200 height 156
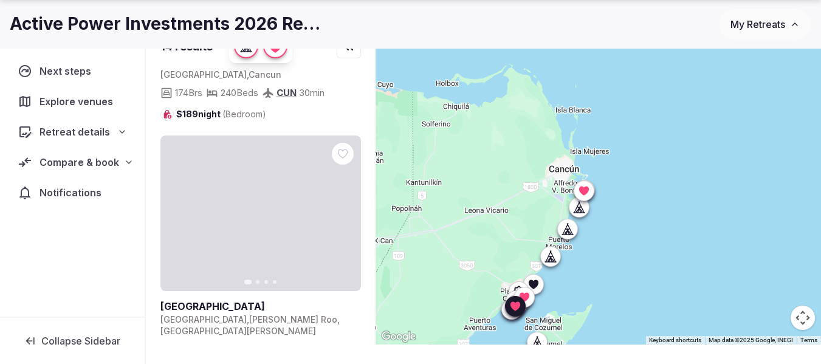
scroll to position [2430, 0]
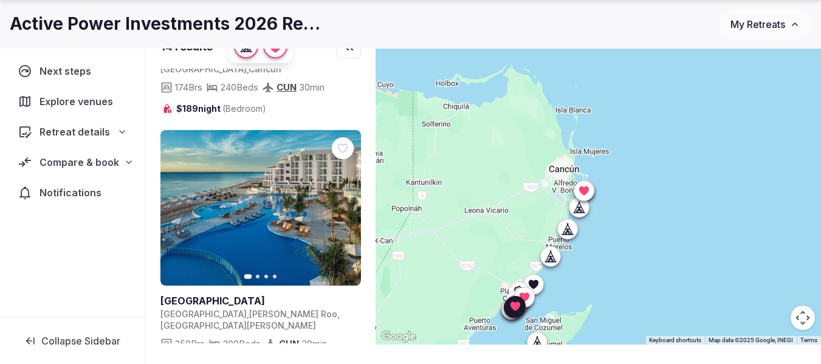
click at [0, 0] on icon at bounding box center [0, 0] width 0 height 0
click at [224, 161] on link at bounding box center [260, 208] width 200 height 156
click at [67, 160] on span "Compare & book" at bounding box center [79, 162] width 80 height 15
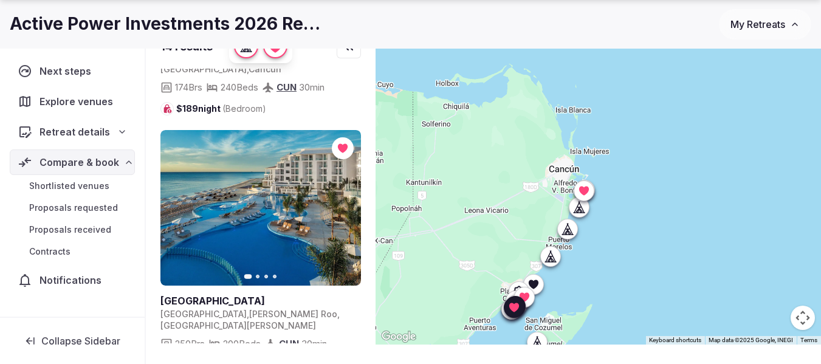
click at [83, 188] on span "Shortlisted venues" at bounding box center [69, 186] width 80 height 12
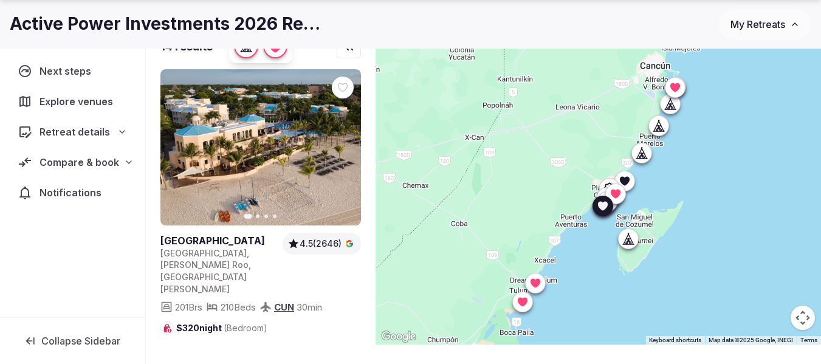
scroll to position [2673, 0]
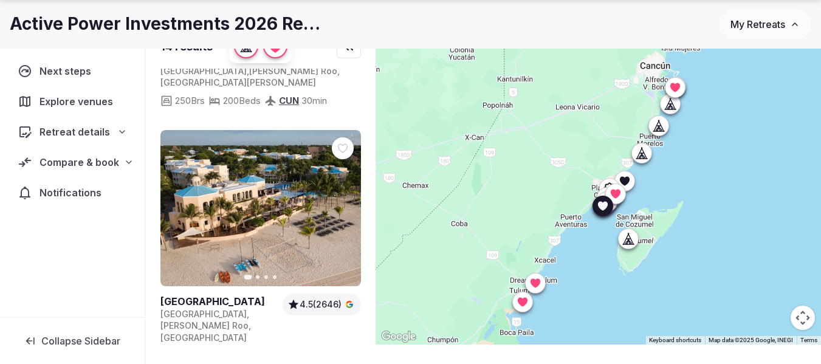
click at [282, 172] on link at bounding box center [260, 208] width 200 height 156
click at [349, 137] on div at bounding box center [343, 148] width 22 height 22
click at [0, 0] on icon at bounding box center [0, 0] width 0 height 0
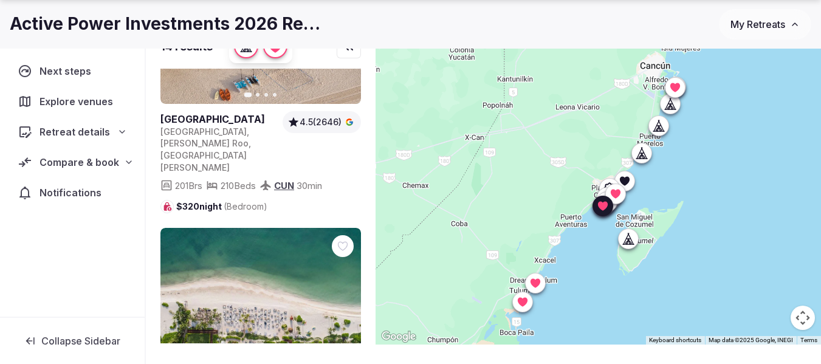
scroll to position [2976, 0]
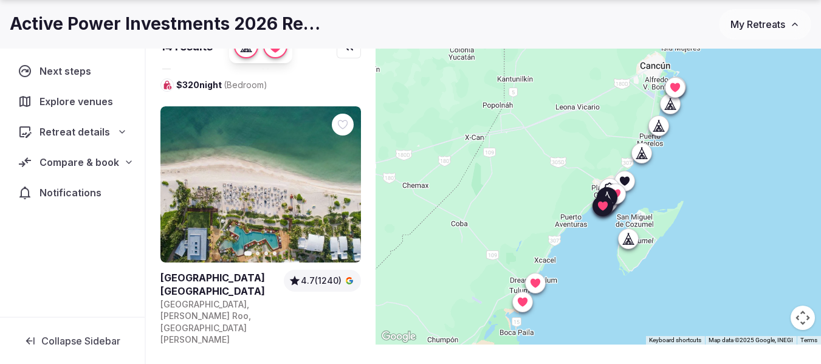
click at [281, 134] on link at bounding box center [260, 184] width 200 height 156
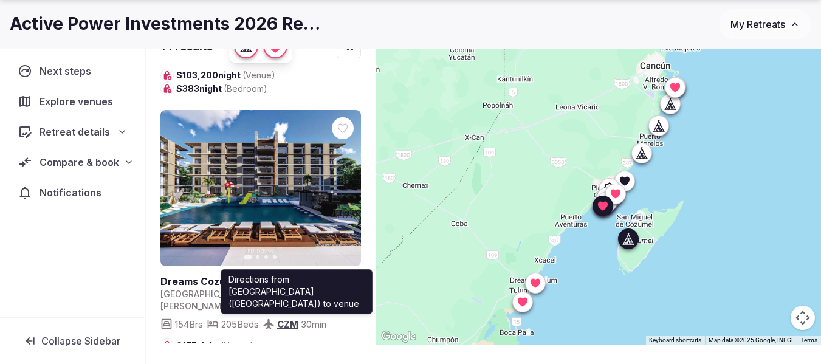
scroll to position [3219, 0]
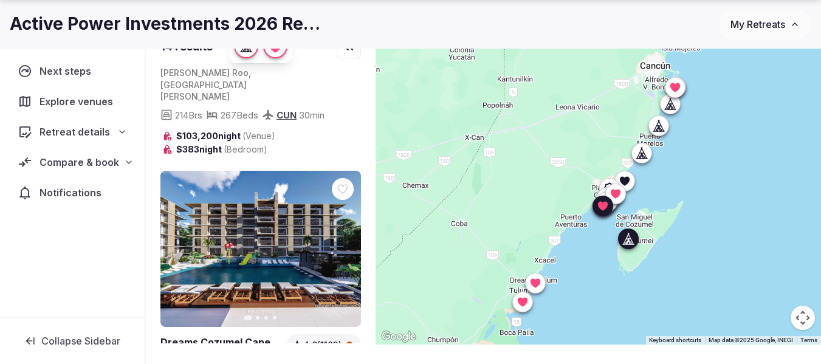
click at [288, 171] on link at bounding box center [260, 249] width 200 height 156
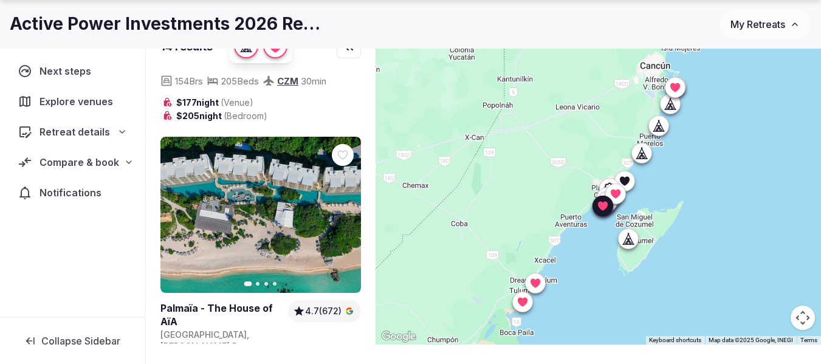
scroll to position [3556, 0]
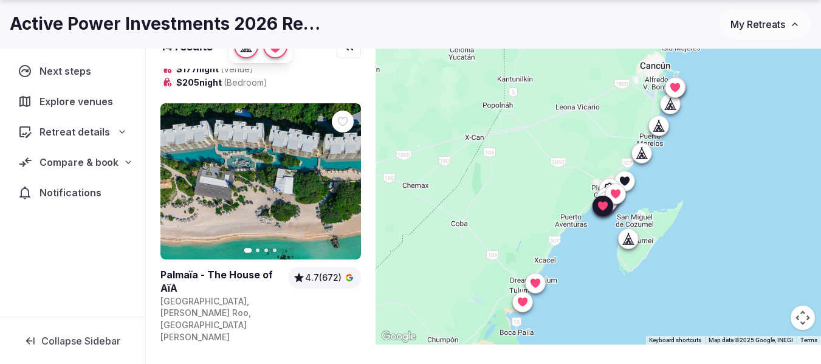
click at [51, 159] on span "Compare & book" at bounding box center [78, 162] width 79 height 15
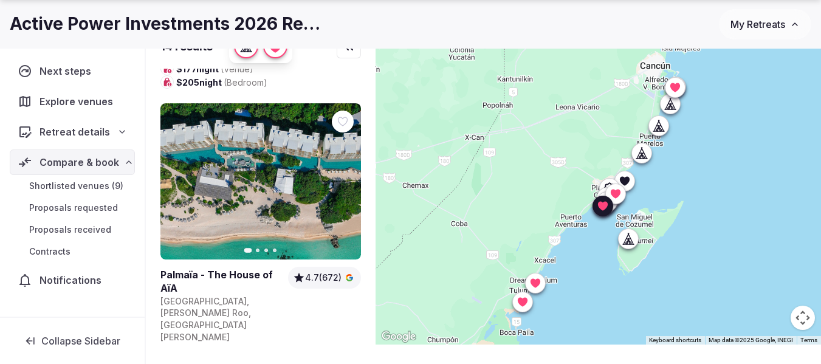
click at [77, 180] on span "Shortlisted venues (9)" at bounding box center [76, 186] width 94 height 12
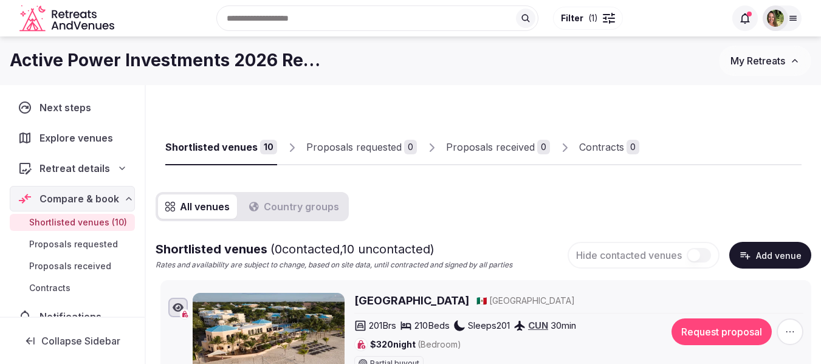
click at [276, 202] on button "Country groups" at bounding box center [294, 206] width 104 height 24
click at [196, 210] on button "All venues" at bounding box center [197, 206] width 79 height 24
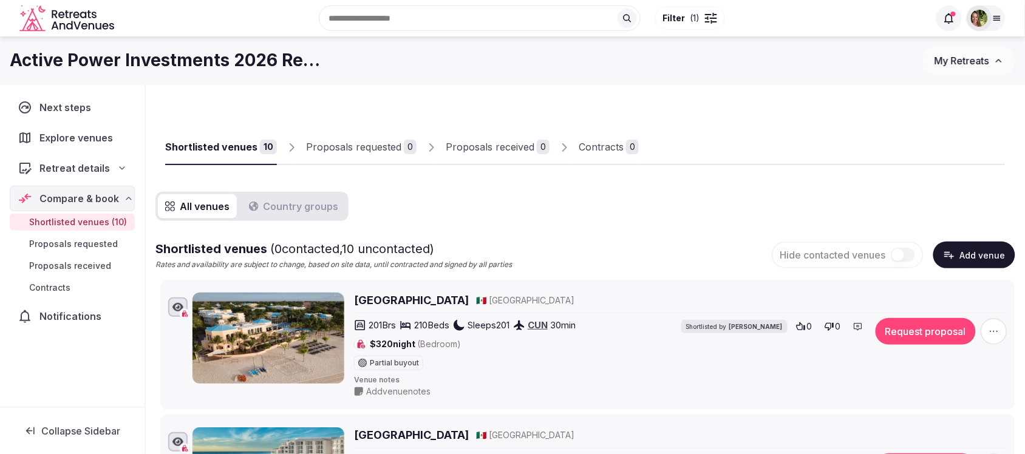
drag, startPoint x: 164, startPoint y: 363, endPoint x: 177, endPoint y: 369, distance: 14.7
click at [177, 363] on li "Royal Hideaway Playacar 🇲🇽 Mexico 201 Brs 210 Beds Sleeps 201 CUN 30 min $320 n…" at bounding box center [587, 345] width 855 height 131
drag, startPoint x: 994, startPoint y: 330, endPoint x: 477, endPoint y: 304, distance: 517.6
click at [477, 304] on div "Royal Hideaway Playacar 🇲🇽 Mexico 201 Brs 210 Beds Sleeps 201 CUN 30 min $320 n…" at bounding box center [681, 345] width 654 height 105
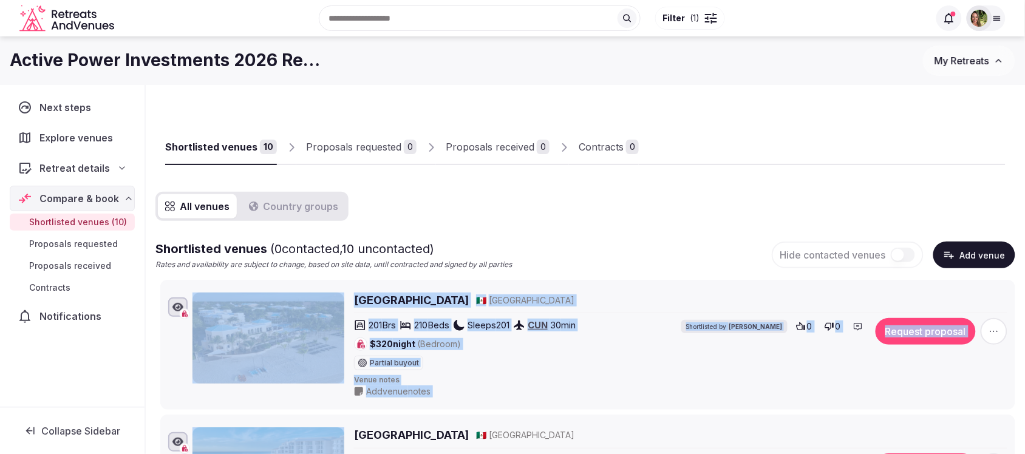
drag, startPoint x: 169, startPoint y: 349, endPoint x: 162, endPoint y: 414, distance: 65.3
click at [529, 80] on div "Active Power Investments 2026 Retreat My Retreats" at bounding box center [512, 60] width 1025 height 49
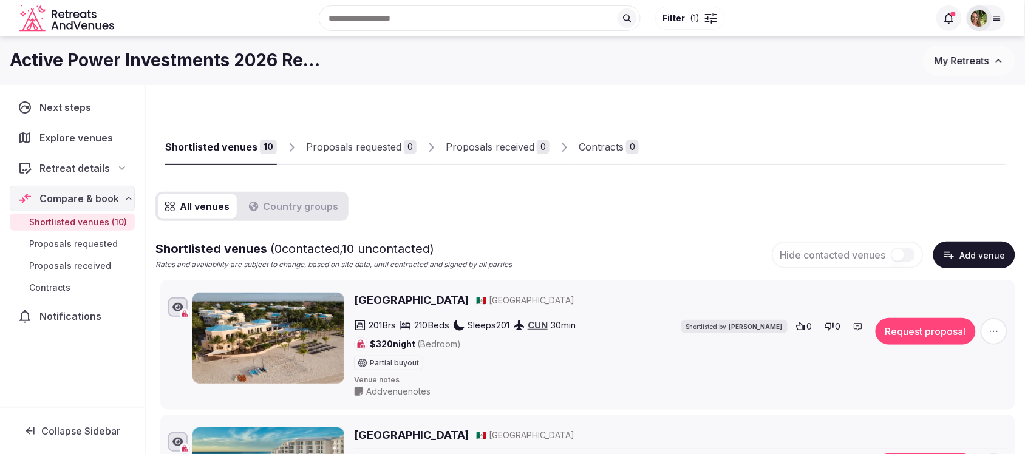
click at [81, 195] on span "Compare & book" at bounding box center [79, 198] width 80 height 15
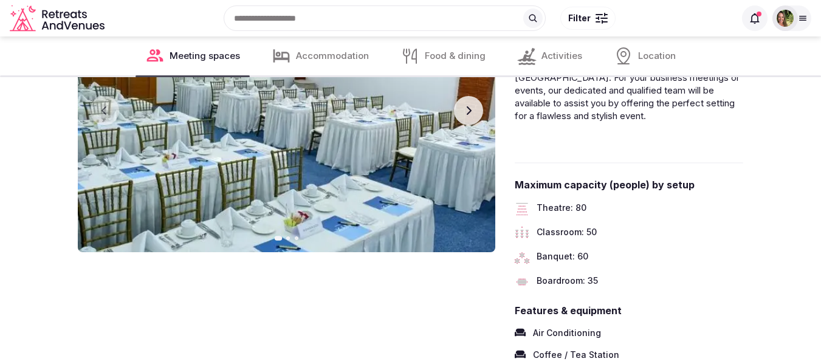
scroll to position [972, 0]
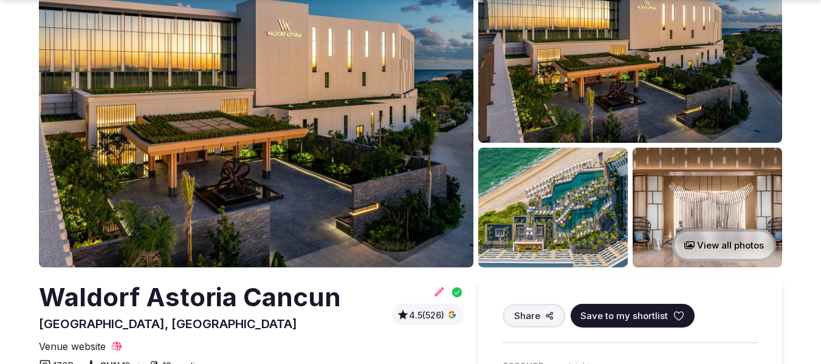
scroll to position [182, 0]
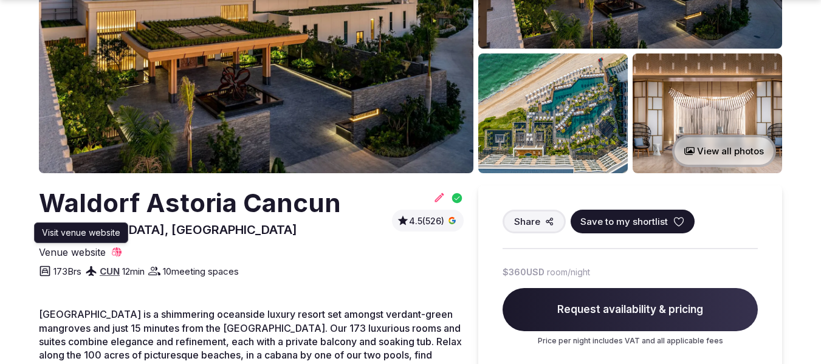
click at [113, 253] on icon at bounding box center [117, 252] width 12 height 12
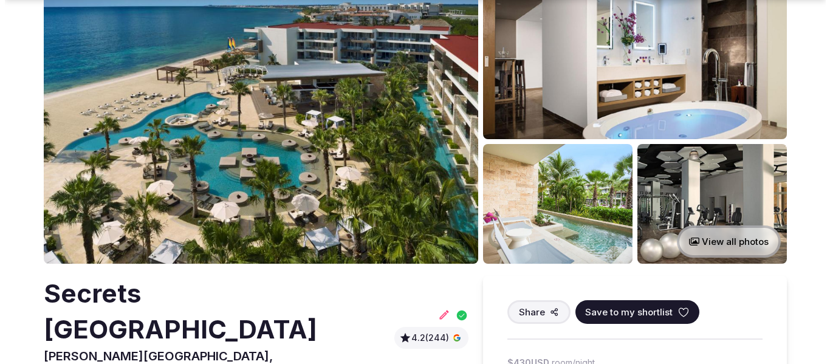
scroll to position [182, 0]
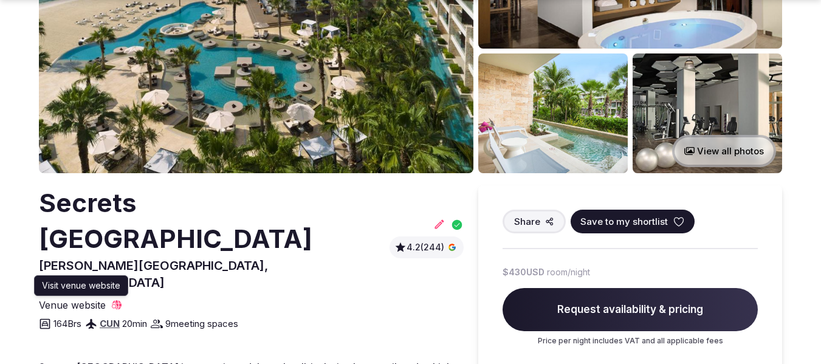
click at [118, 300] on icon at bounding box center [117, 305] width 10 height 10
click at [674, 220] on icon at bounding box center [678, 222] width 12 height 12
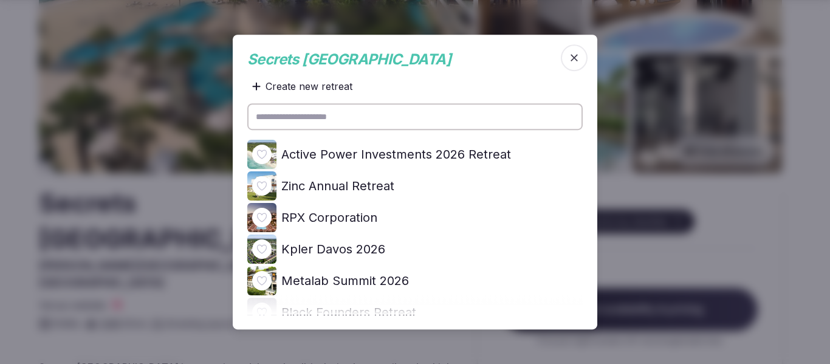
click at [0, 0] on icon at bounding box center [0, 0] width 0 height 0
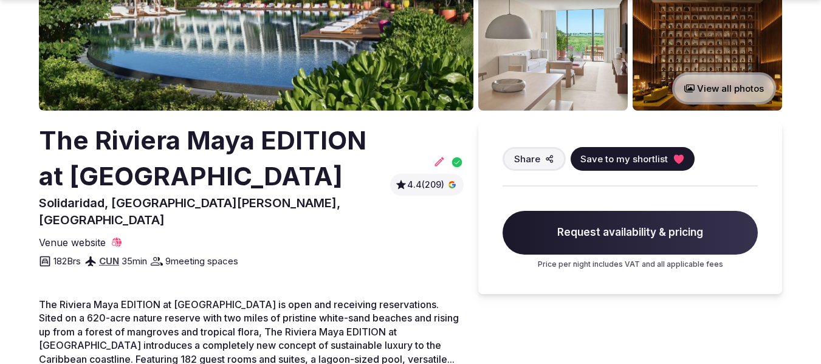
scroll to position [304, 0]
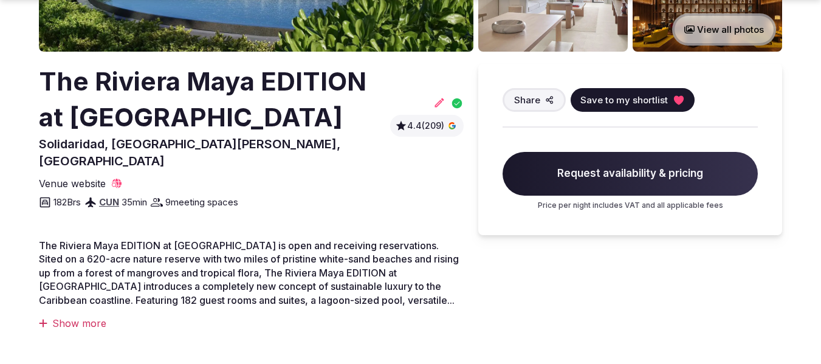
click at [116, 179] on icon at bounding box center [117, 184] width 10 height 10
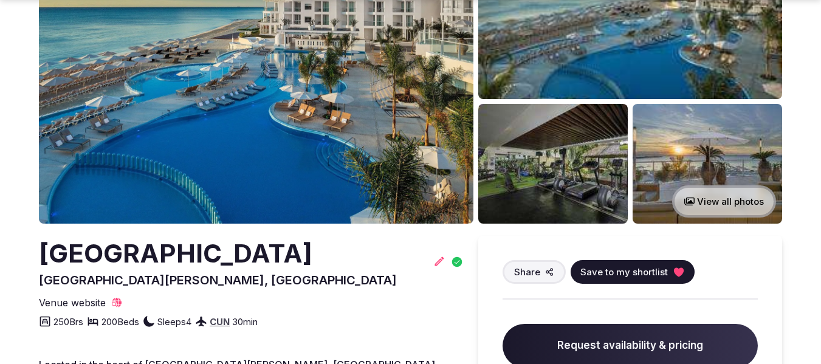
scroll to position [243, 0]
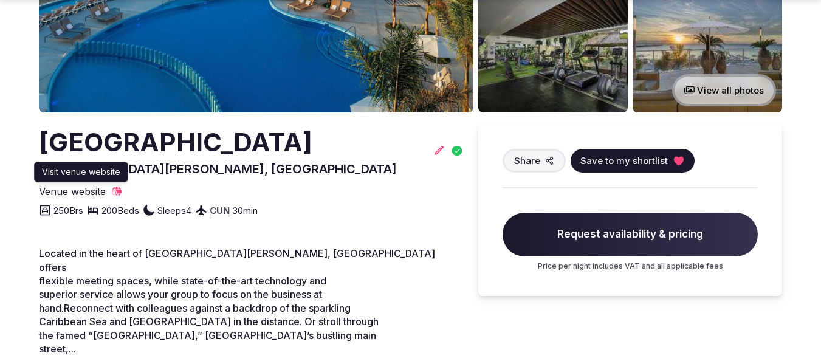
click at [120, 188] on icon at bounding box center [117, 191] width 10 height 10
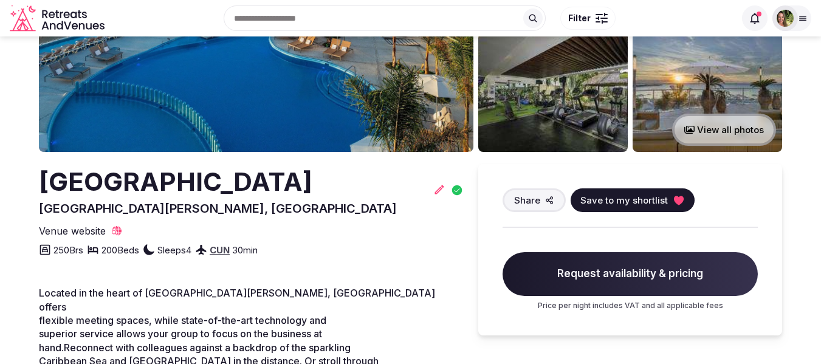
scroll to position [61, 0]
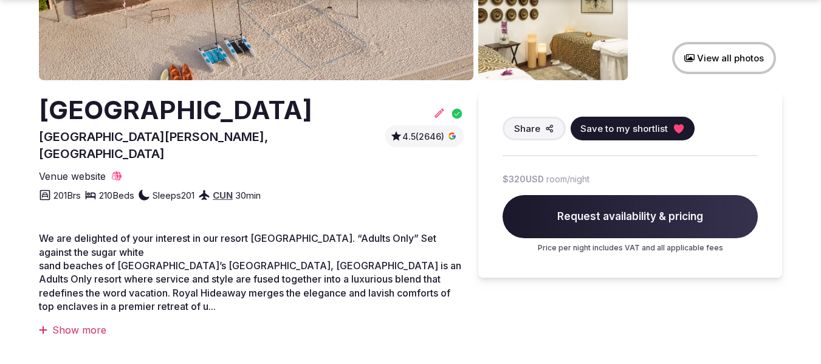
scroll to position [304, 0]
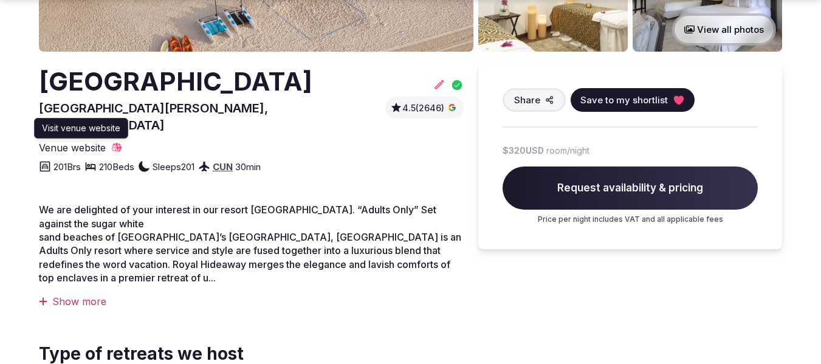
click at [120, 142] on icon at bounding box center [117, 148] width 12 height 12
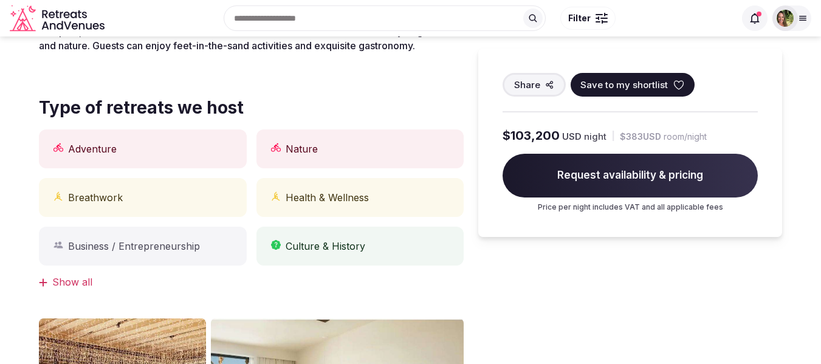
scroll to position [364, 0]
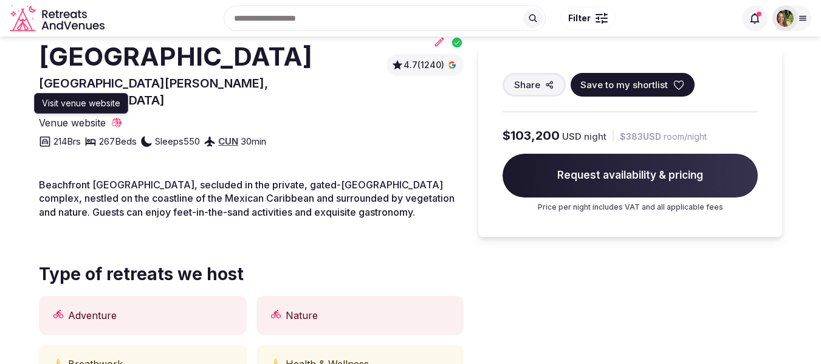
click at [120, 118] on icon at bounding box center [117, 123] width 10 height 10
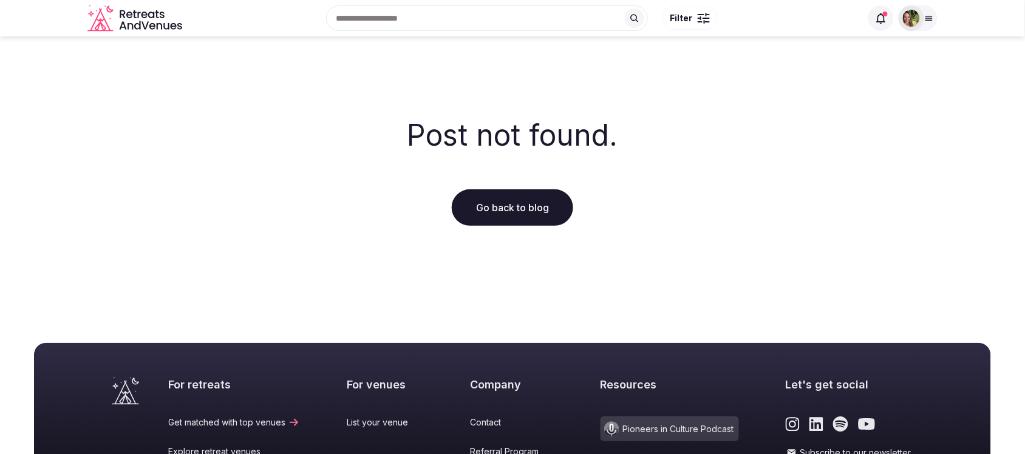
click at [532, 199] on link "Go back to blog" at bounding box center [512, 208] width 121 height 36
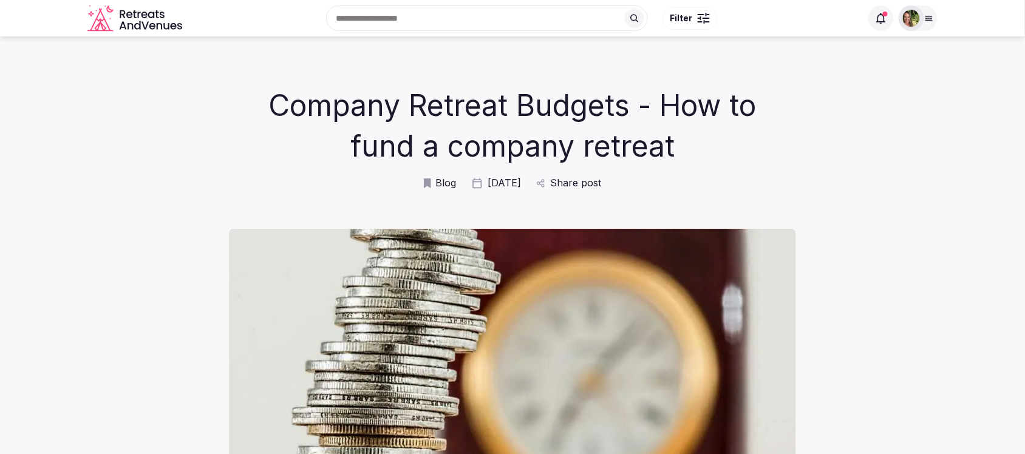
click at [449, 184] on span "Blog" at bounding box center [446, 182] width 21 height 13
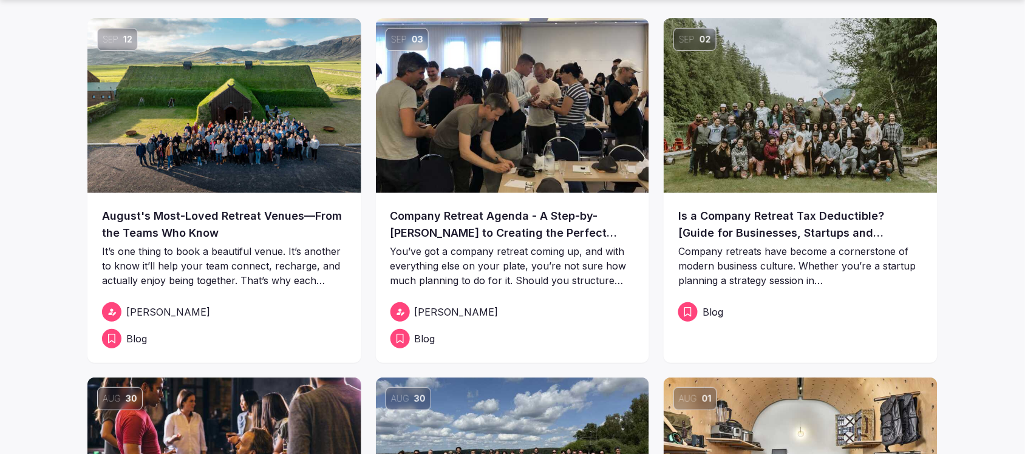
scroll to position [228, 0]
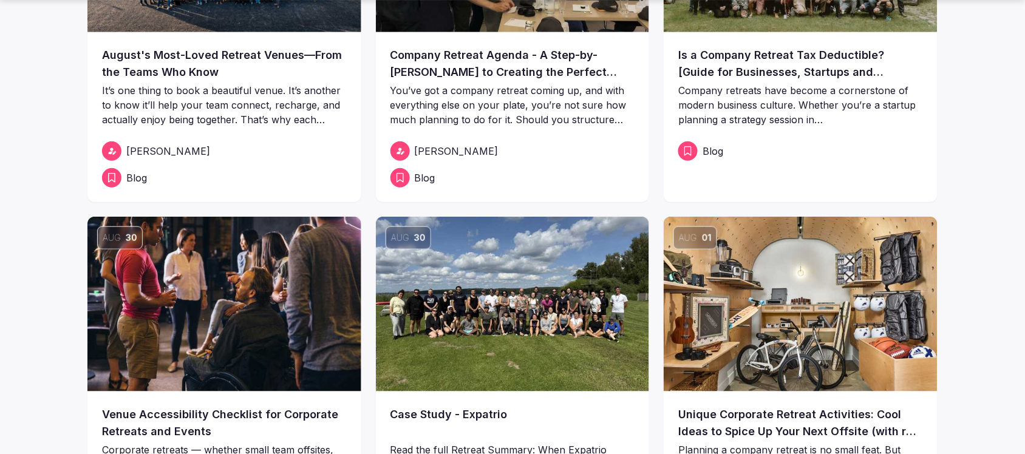
click at [405, 240] on span "Aug" at bounding box center [400, 238] width 18 height 12
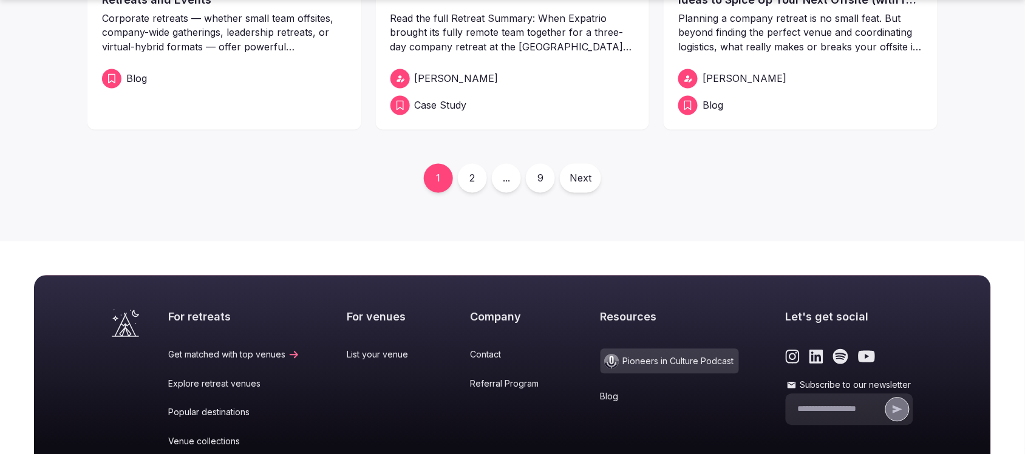
scroll to position [683, 0]
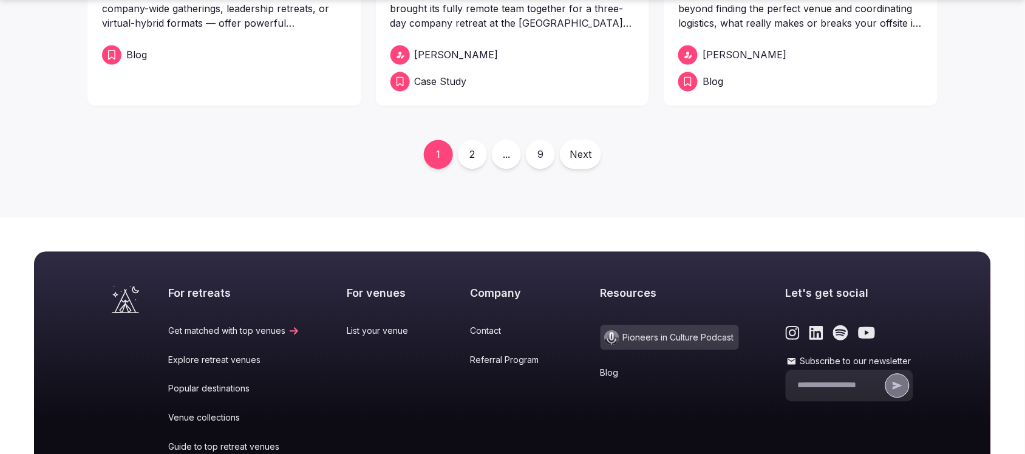
click at [477, 154] on link "2" at bounding box center [472, 154] width 29 height 29
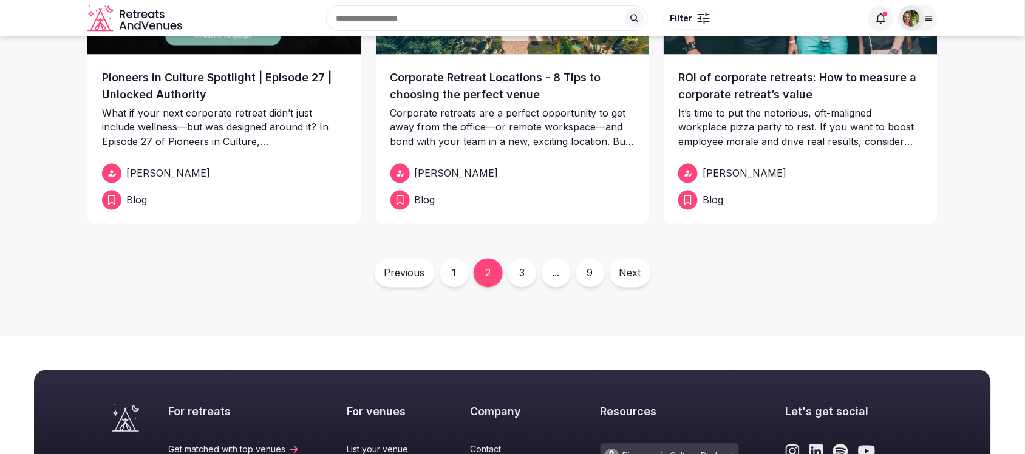
scroll to position [380, 0]
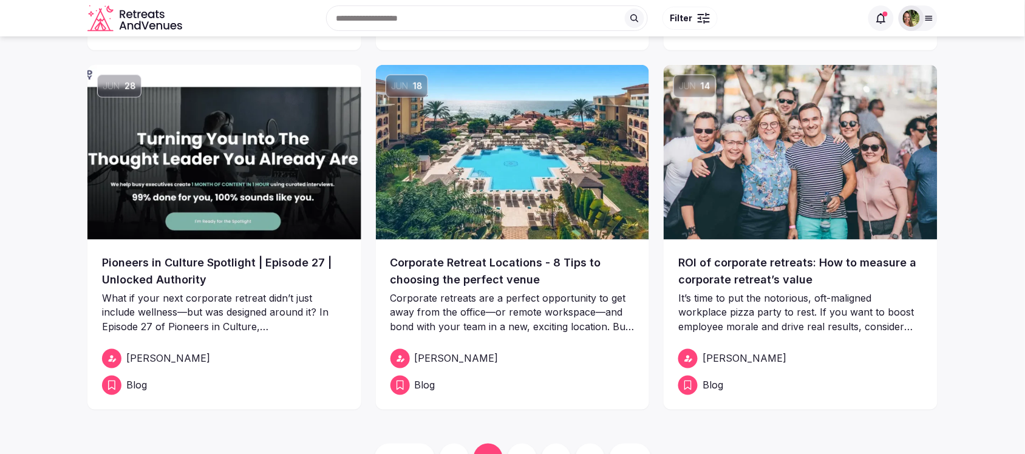
click at [769, 272] on link "ROI of corporate retreats: How to measure a corporate retreat’s value" at bounding box center [800, 272] width 245 height 34
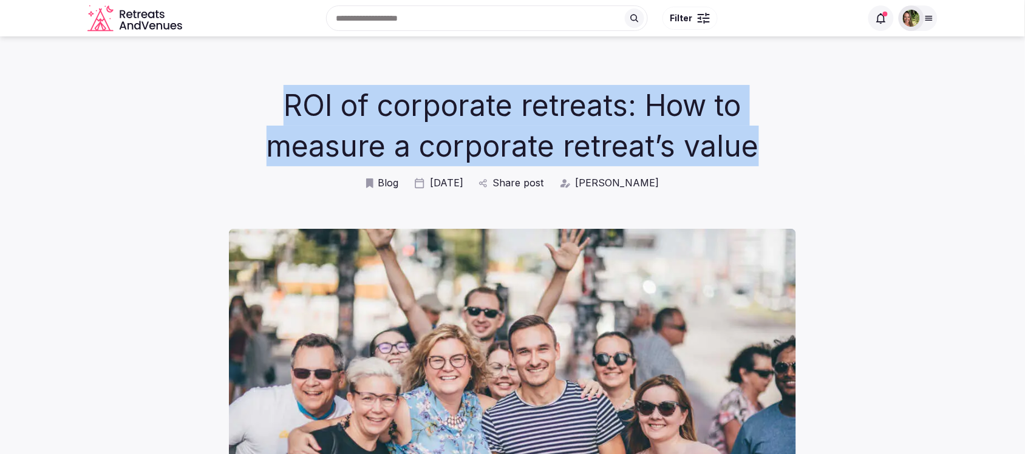
drag, startPoint x: 760, startPoint y: 149, endPoint x: 278, endPoint y: 108, distance: 484.7
click at [278, 108] on h1 "ROI of corporate retreats: How to measure a corporate retreat’s value" at bounding box center [513, 125] width 496 height 81
copy h1 "ROI of corporate retreats: How to measure a corporate retreat’s value"
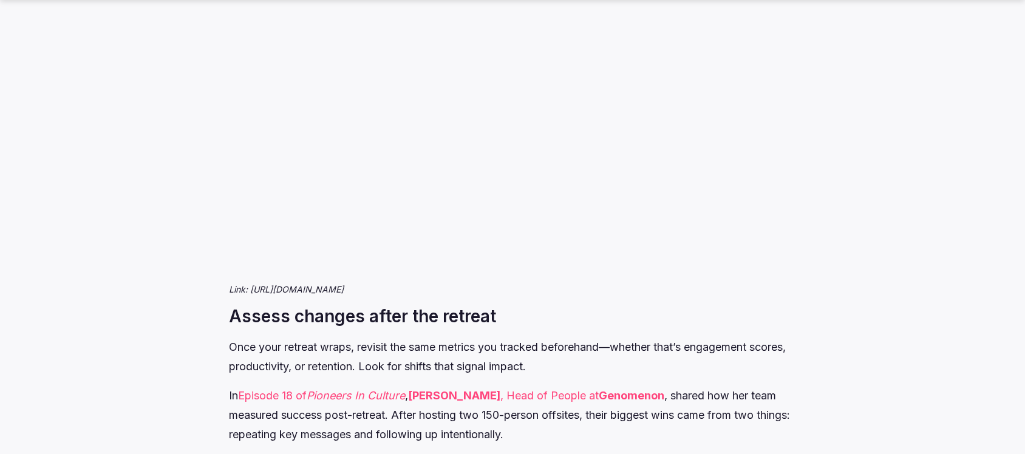
scroll to position [1974, 0]
